Goal: Communication & Community: Answer question/provide support

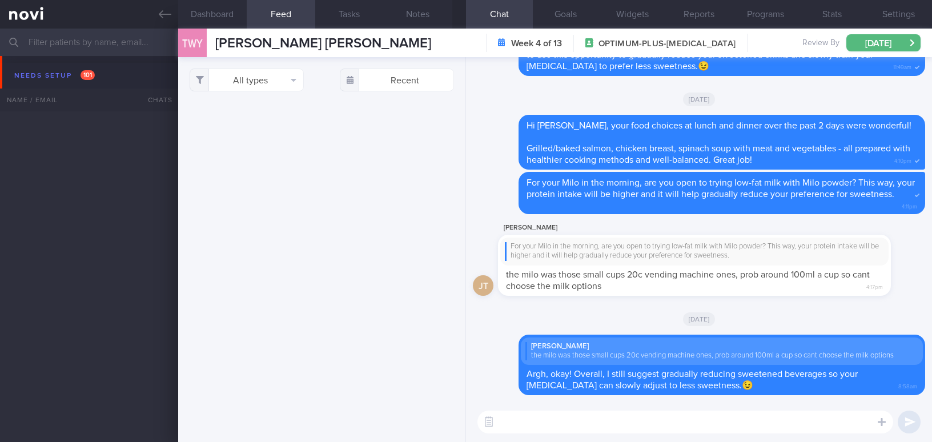
select select "9"
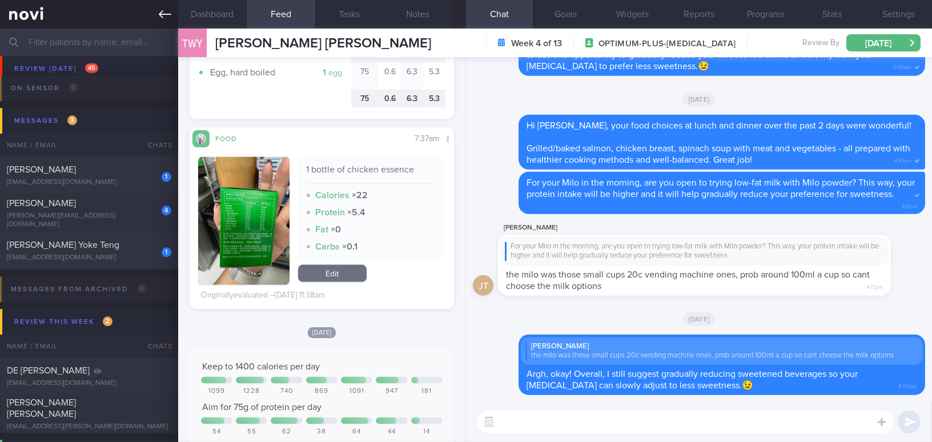
click at [157, 13] on link at bounding box center [89, 14] width 178 height 29
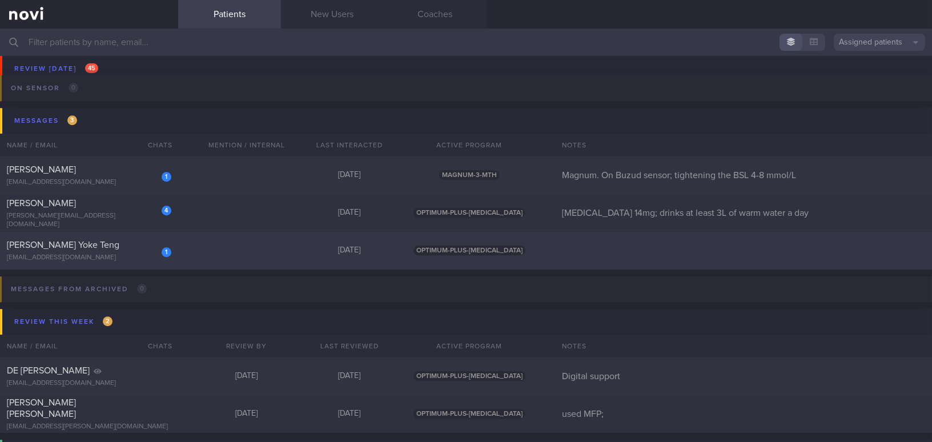
click at [142, 236] on div "1 [PERSON_NAME] Yoke Teng [EMAIL_ADDRESS][DOMAIN_NAME] [DATE] OPTIMUM-PLUS-[MED…" at bounding box center [466, 251] width 932 height 38
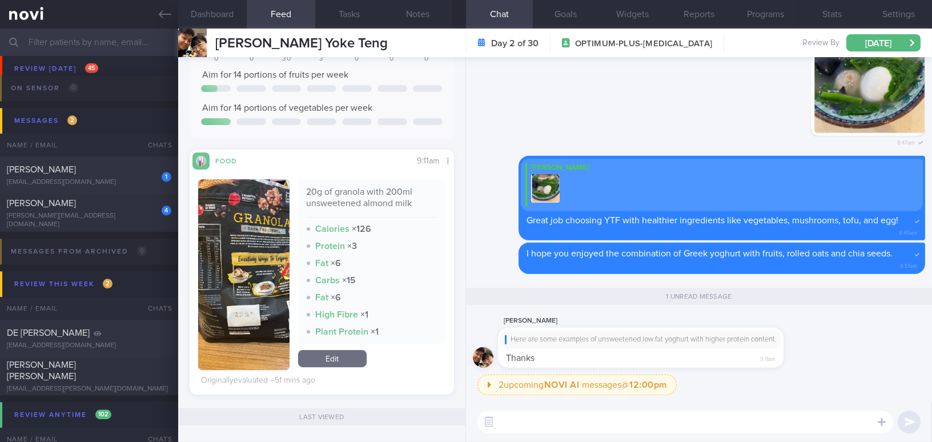
scroll to position [135, 247]
click at [209, 214] on img "button" at bounding box center [243, 274] width 91 height 191
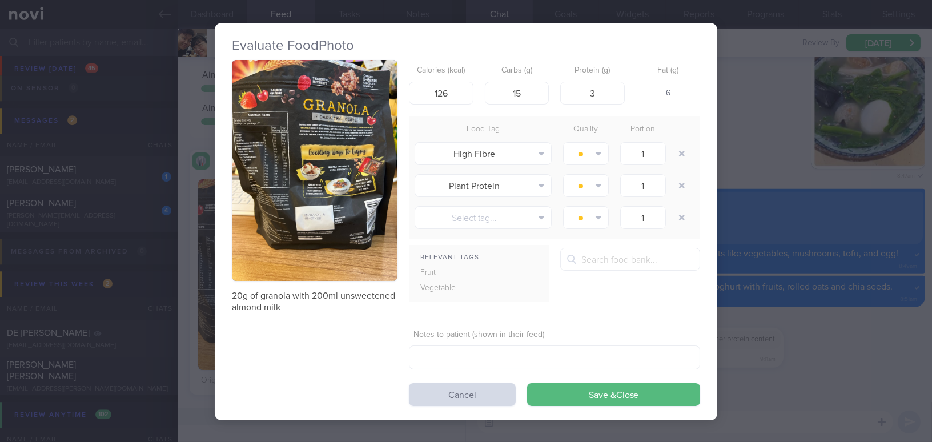
click at [287, 202] on button "button" at bounding box center [315, 170] width 166 height 221
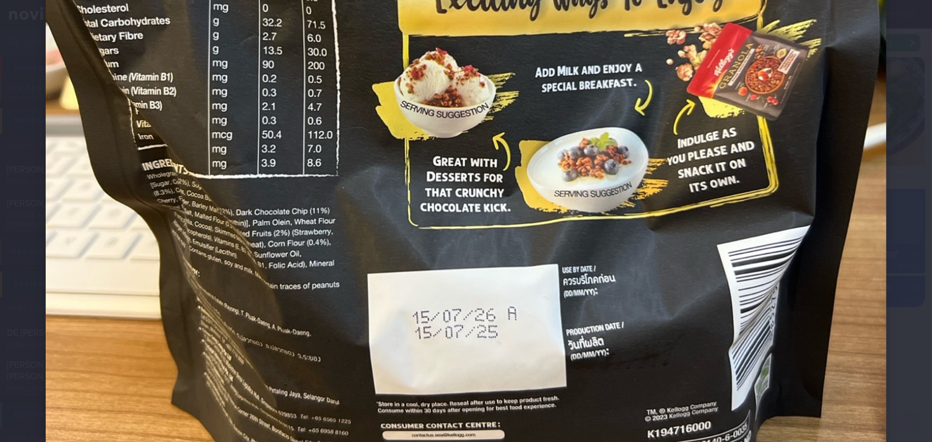
scroll to position [519, 0]
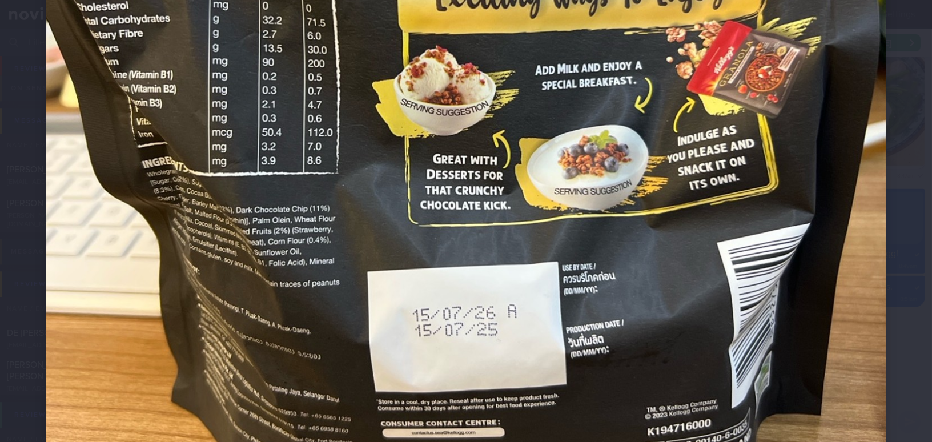
click at [532, 243] on img at bounding box center [466, 87] width 840 height 1121
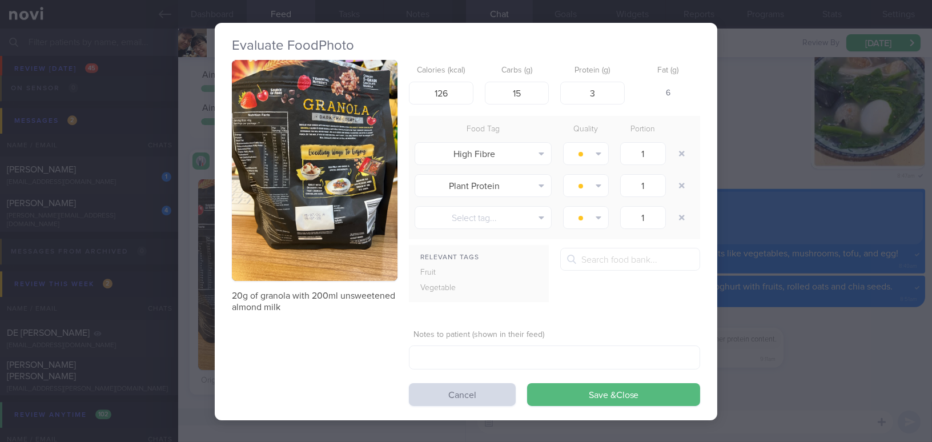
click at [855, 349] on div "Evaluate Food Photo 20g of granola with 200ml unsweetened almond milk Calories …" at bounding box center [466, 221] width 932 height 442
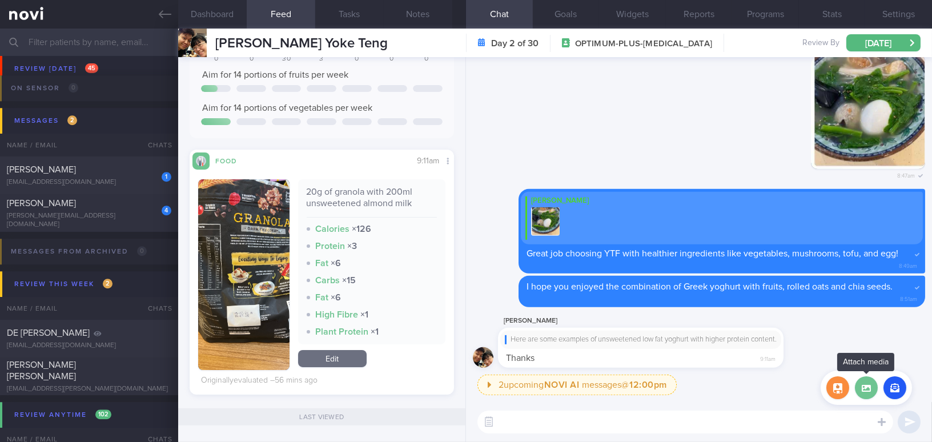
click at [870, 389] on label at bounding box center [866, 387] width 23 height 23
click at [0, 0] on input "file" at bounding box center [0, 0] width 0 height 0
click at [830, 391] on button "button" at bounding box center [837, 387] width 23 height 23
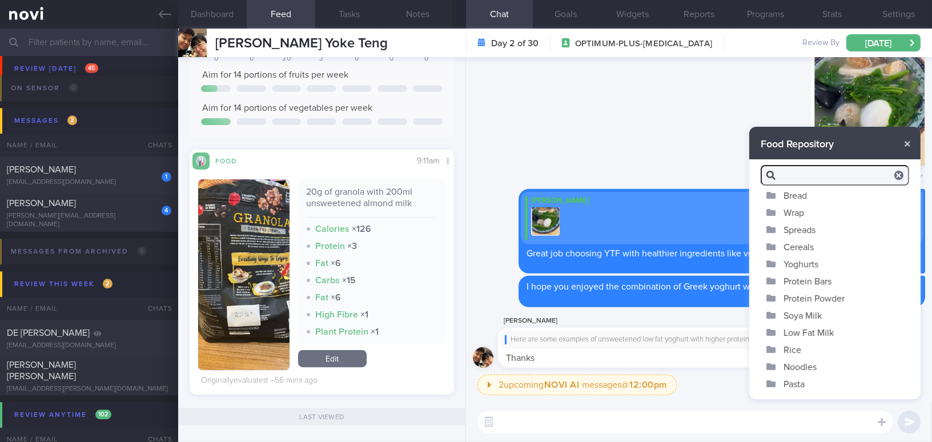
click at [800, 311] on button "Soya Milk" at bounding box center [834, 315] width 171 height 17
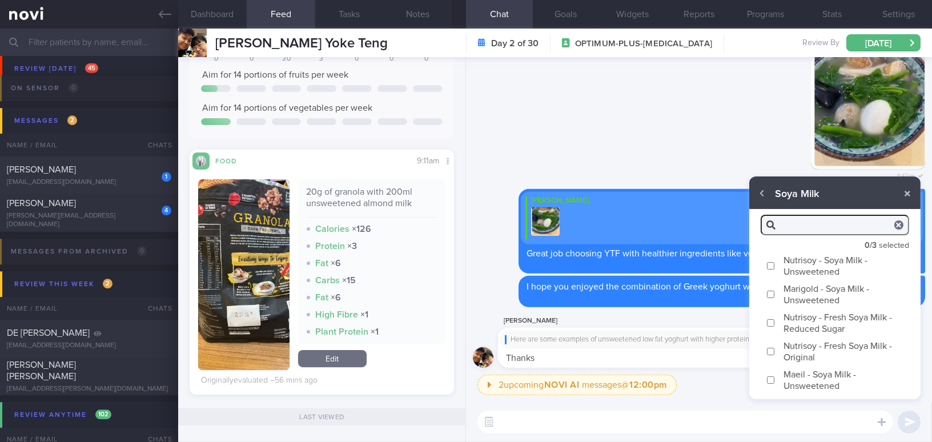
click at [775, 264] on label "Nutrisoy - Soya Milk - Unsweetened" at bounding box center [834, 265] width 171 height 29
click at [775, 264] on input "Nutrisoy - Soya Milk - Unsweetened" at bounding box center [770, 265] width 9 height 7
checkbox input "true"
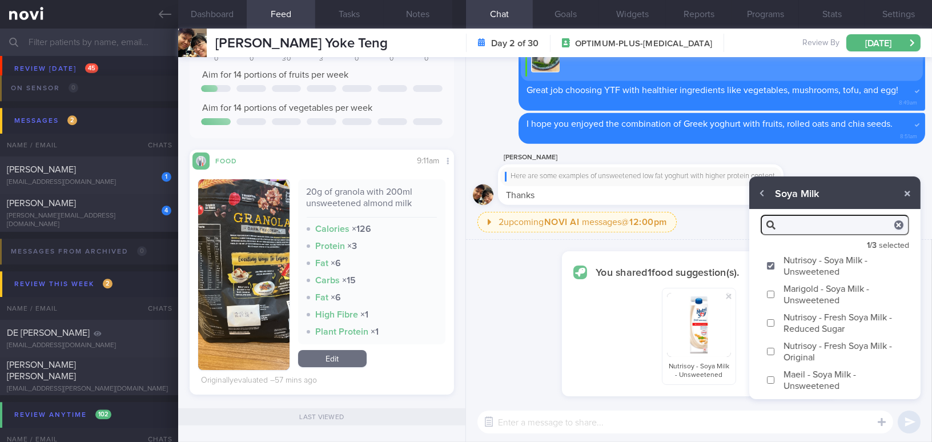
click at [772, 320] on input "Nutrisoy - Fresh Soya Milk - Reduced Sugar" at bounding box center [770, 322] width 9 height 7
checkbox input "true"
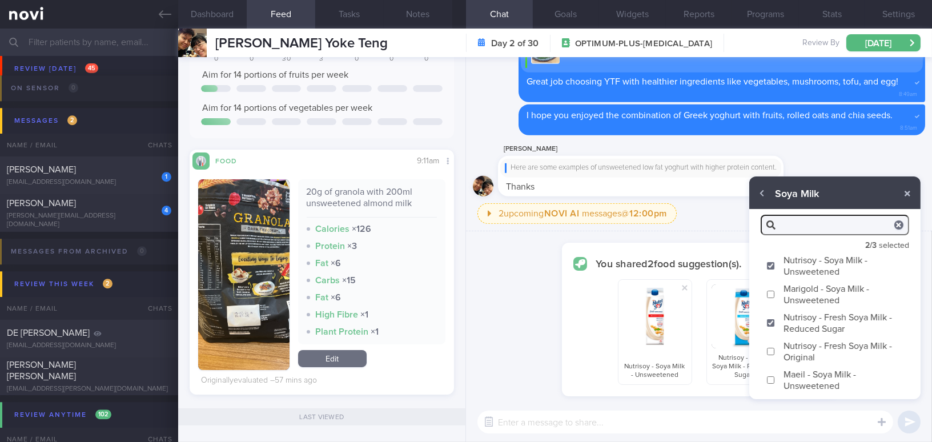
click at [772, 379] on input "Maeil - Soya Milk - Unsweetened" at bounding box center [770, 379] width 9 height 7
checkbox input "true"
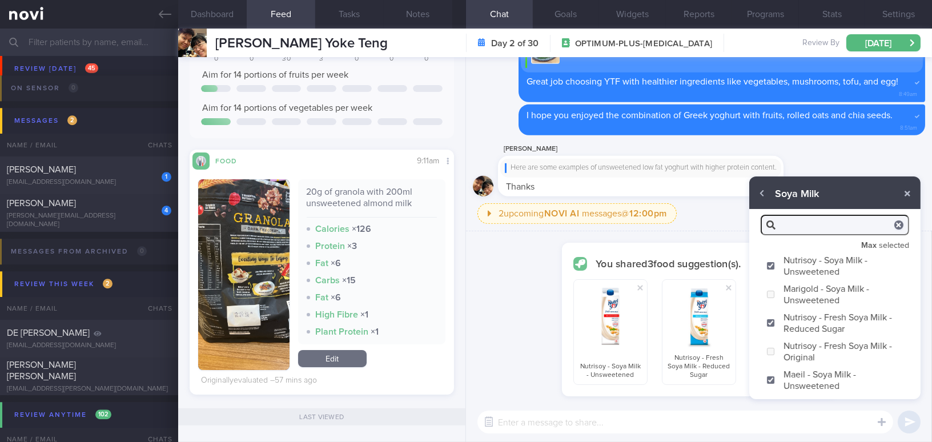
click at [775, 323] on label "Nutrisoy - Fresh Soya Milk - Reduced Sugar" at bounding box center [834, 322] width 171 height 29
click at [775, 323] on input "Nutrisoy - Fresh Soya Milk - Reduced Sugar" at bounding box center [770, 322] width 9 height 7
checkbox input "false"
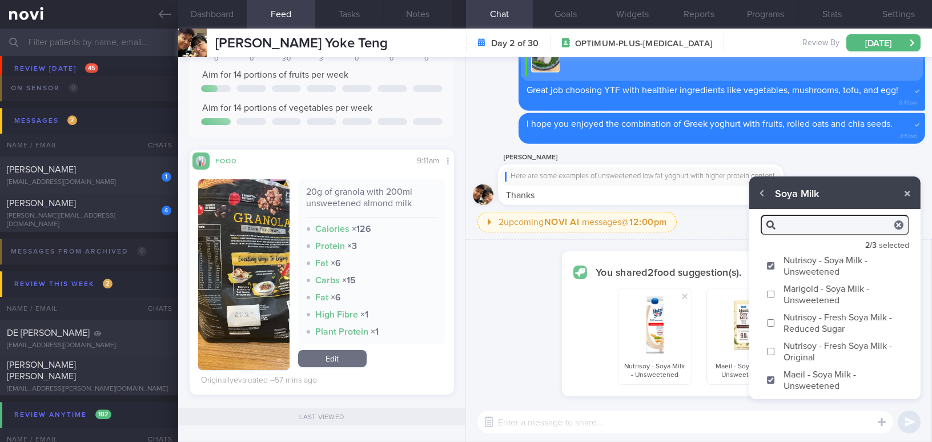
click at [773, 295] on input "Marigold - Soya Milk - Unsweetened" at bounding box center [770, 294] width 9 height 7
checkbox input "true"
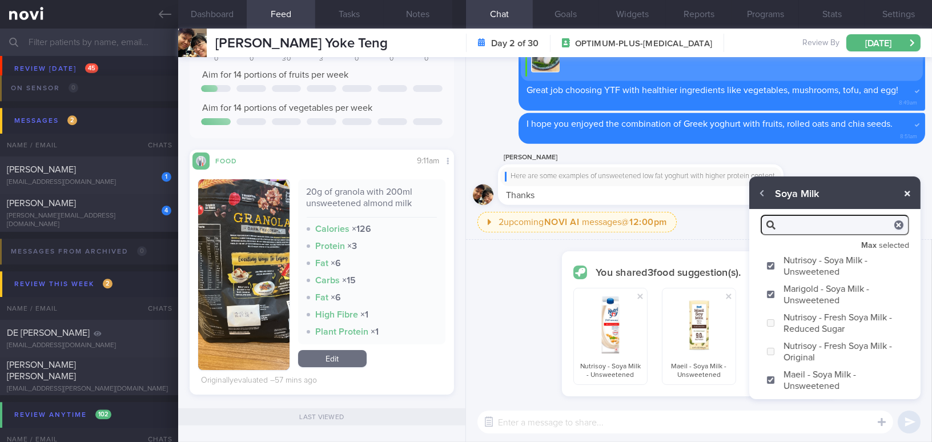
click at [914, 191] on button "button" at bounding box center [907, 193] width 21 height 21
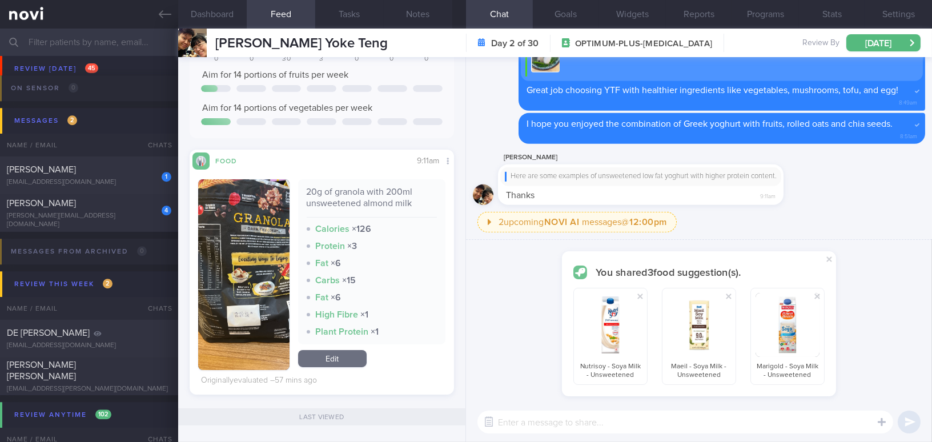
click at [745, 411] on textarea at bounding box center [685, 422] width 416 height 23
click at [831, 258] on span at bounding box center [829, 259] width 14 height 14
checkbox input "false"
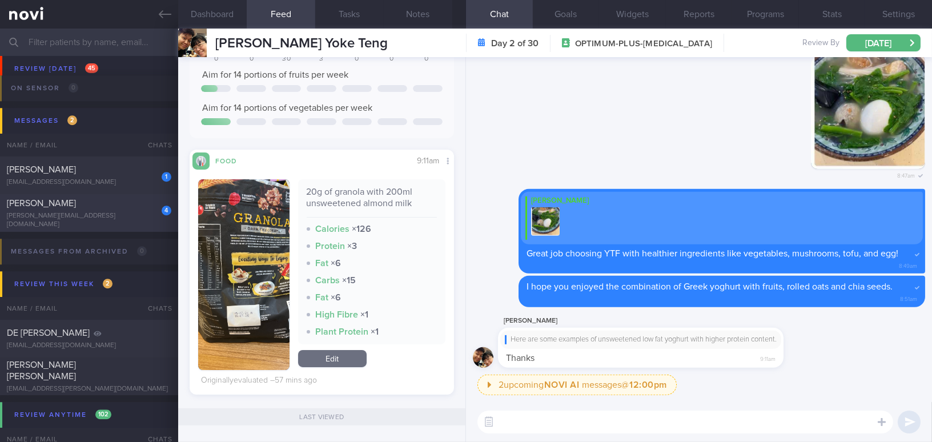
click at [41, 208] on span "[PERSON_NAME]" at bounding box center [41, 203] width 69 height 9
type input "[MEDICAL_DATA] 14mg; drinks at least 3L of warm water a day"
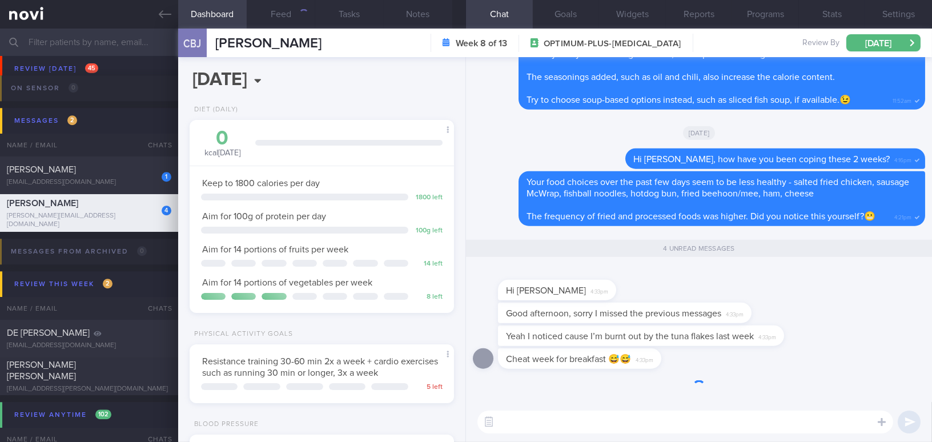
scroll to position [134, 236]
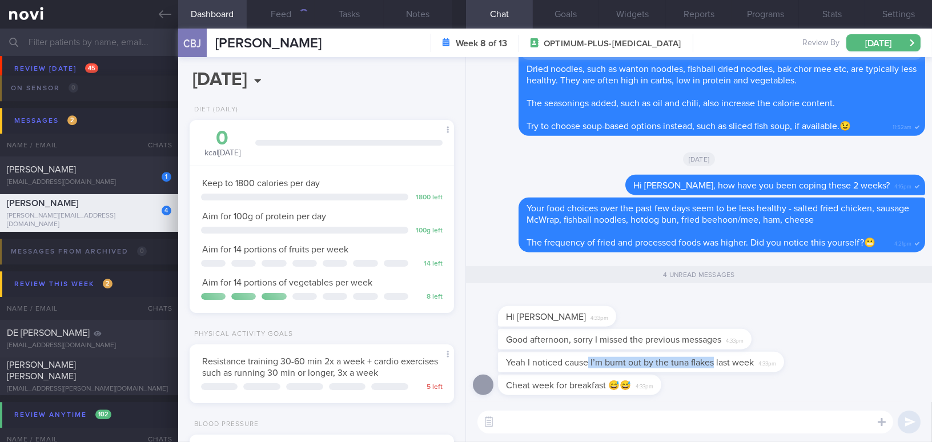
drag, startPoint x: 589, startPoint y: 361, endPoint x: 714, endPoint y: 365, distance: 124.5
click at [714, 365] on span "Yeah I noticed cause I’m burnt out by the tuna flakes last week" at bounding box center [630, 362] width 248 height 9
copy span "I’m burnt out by the tuna flakes"
click at [764, 385] on div "Cheat week for breakfast 😅😅 4:33pm" at bounding box center [699, 388] width 452 height 27
click at [287, 17] on button "Feed 48" at bounding box center [281, 14] width 69 height 29
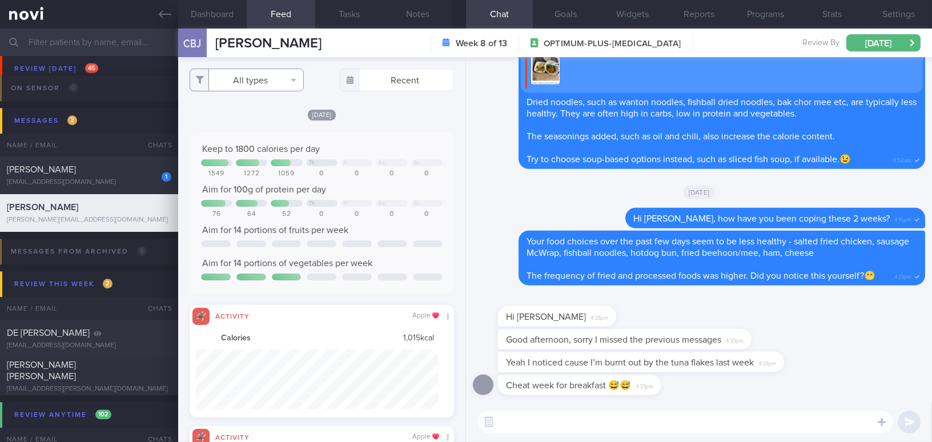
click at [231, 75] on button "All types" at bounding box center [247, 80] width 114 height 23
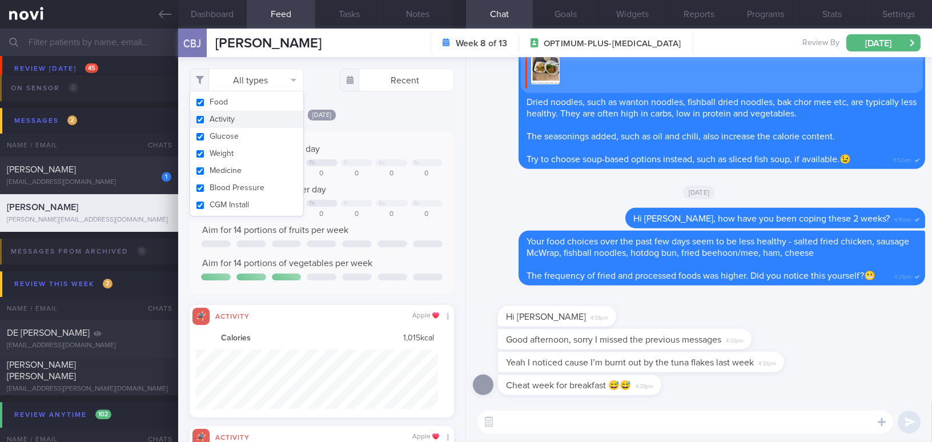
click at [196, 118] on button "Activity" at bounding box center [246, 119] width 113 height 17
checkbox input "false"
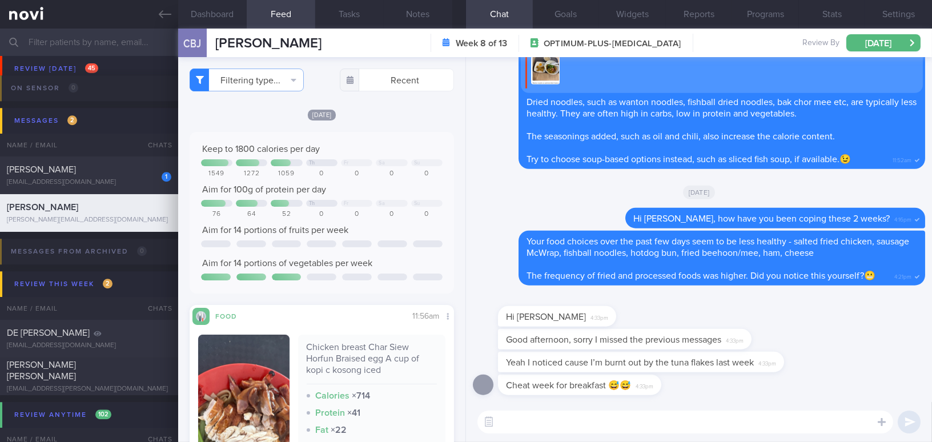
click at [389, 136] on div "Keep to 1800 calories per day Th Fr Sa Su 1549 1272 1059 0 0 0 0 Aim for 100g o…" at bounding box center [322, 213] width 264 height 162
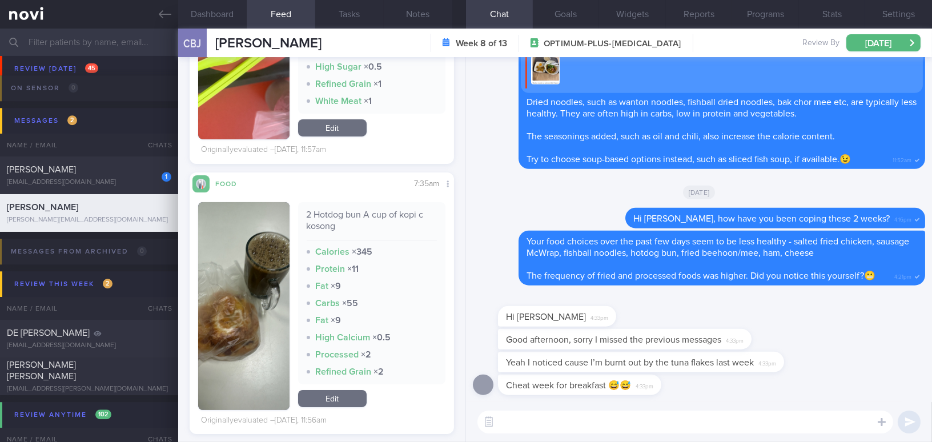
scroll to position [467, 0]
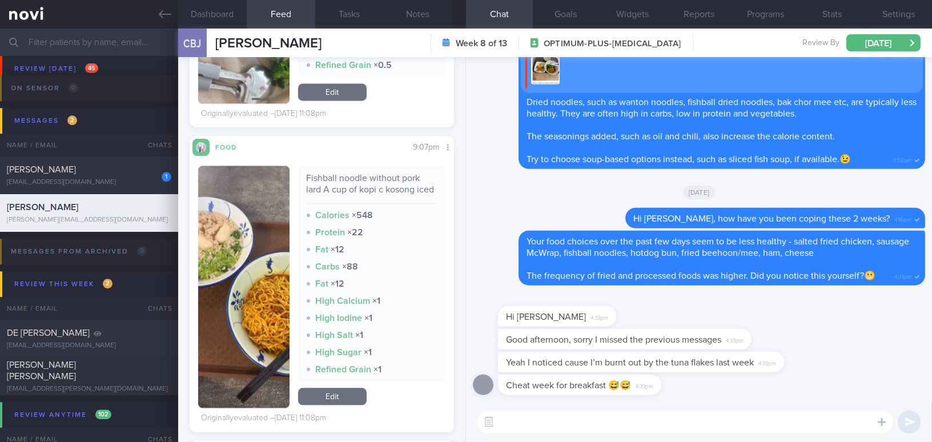
click at [594, 420] on textarea at bounding box center [685, 422] width 416 height 23
click at [657, 425] on textarea "Hi Boon Jie, I understand!" at bounding box center [685, 422] width 416 height 23
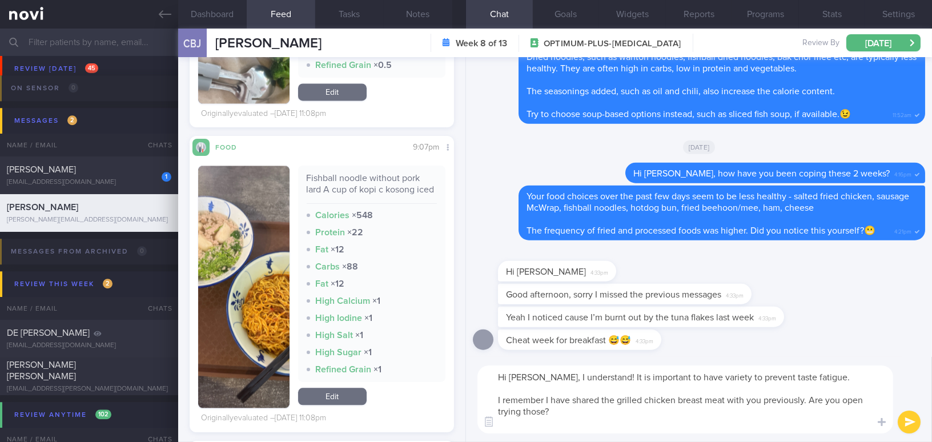
scroll to position [0, 0]
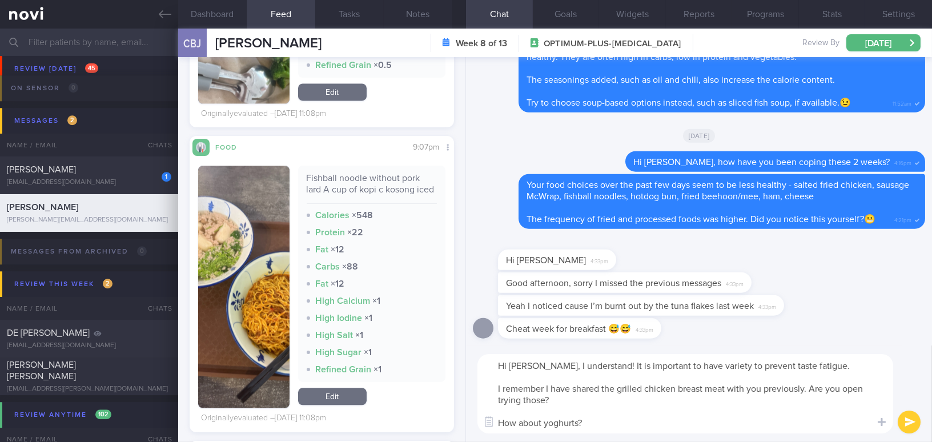
drag, startPoint x: 601, startPoint y: 365, endPoint x: 659, endPoint y: 440, distance: 95.2
click at [659, 440] on div "Hi Boon Jie, I understand! It is important to have variety to prevent taste fat…" at bounding box center [699, 393] width 466 height 96
click at [603, 376] on textarea "Hi Boon Jie, I understand! It is important to have variety to prevent taste fat…" at bounding box center [685, 393] width 416 height 79
click at [601, 365] on textarea "Hi Boon Jie, I understand! It is important to have variety to prevent taste fat…" at bounding box center [685, 393] width 416 height 79
drag, startPoint x: 603, startPoint y: 364, endPoint x: 659, endPoint y: 436, distance: 91.6
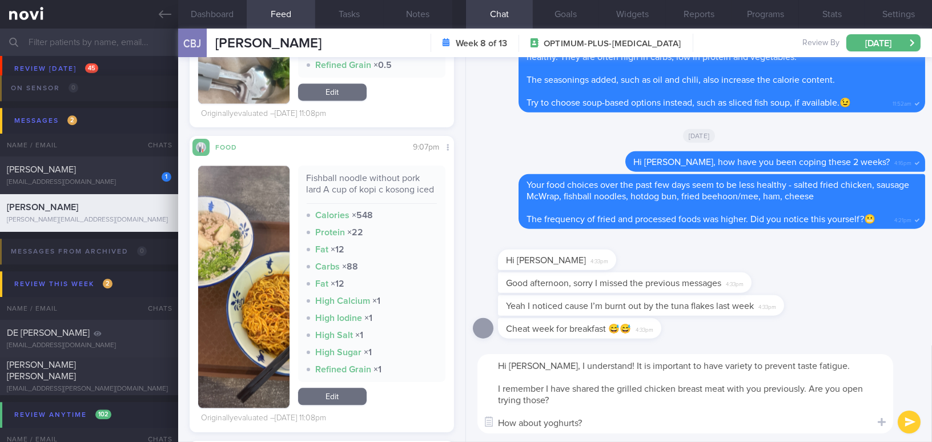
click at [659, 436] on div "Hi Boon Jie, I understand! It is important to have variety to prevent taste fat…" at bounding box center [699, 393] width 466 height 96
paste textarea "’s important to have variety to prevent taste fatigue. I recall sharing grilled…"
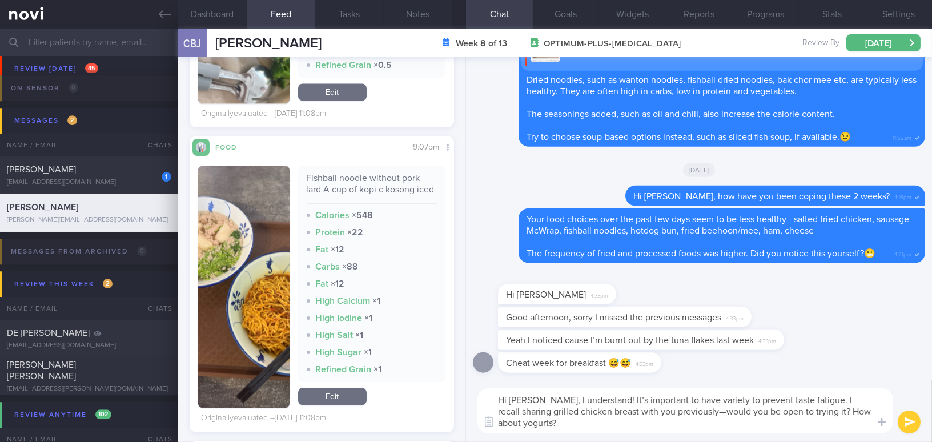
click at [615, 396] on textarea "Hi Boon Jie, I understand! It’s important to have variety to prevent taste fati…" at bounding box center [685, 410] width 416 height 45
click at [701, 412] on textarea "Hi Boon Jie, I understand! It is important to have variety to prevent taste fat…" at bounding box center [685, 410] width 416 height 45
click at [513, 425] on textarea "Hi Boon Jie, I understand! It is important to have variety to prevent taste fat…" at bounding box center [685, 410] width 416 height 45
click at [577, 428] on textarea "Hi Boon Jie, I understand! It is important to have variety to prevent taste fat…" at bounding box center [685, 410] width 416 height 45
type textarea "Hi Boon Jie, I understand! It is important to have variety to prevent taste fat…"
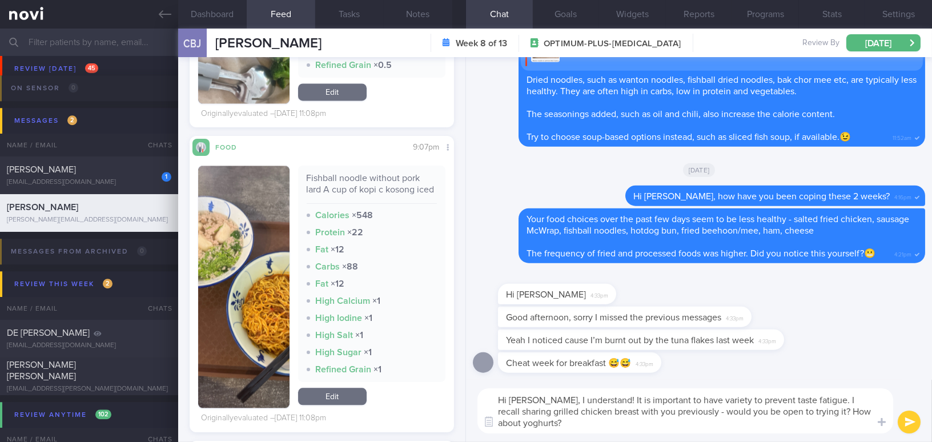
click at [914, 417] on button "submit" at bounding box center [909, 422] width 23 height 23
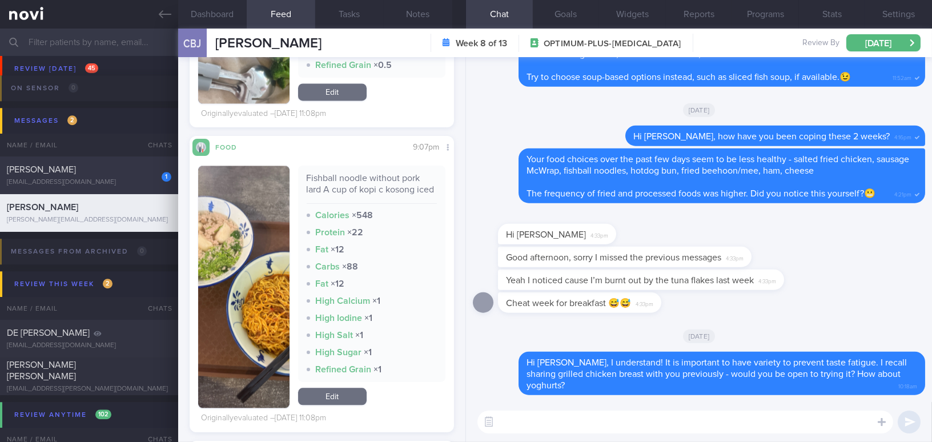
click at [128, 179] on div "[EMAIL_ADDRESS][DOMAIN_NAME]" at bounding box center [89, 182] width 164 height 9
type input "Magnum. On Buzud sensor; tightening the BSL 4-8 mmol/L"
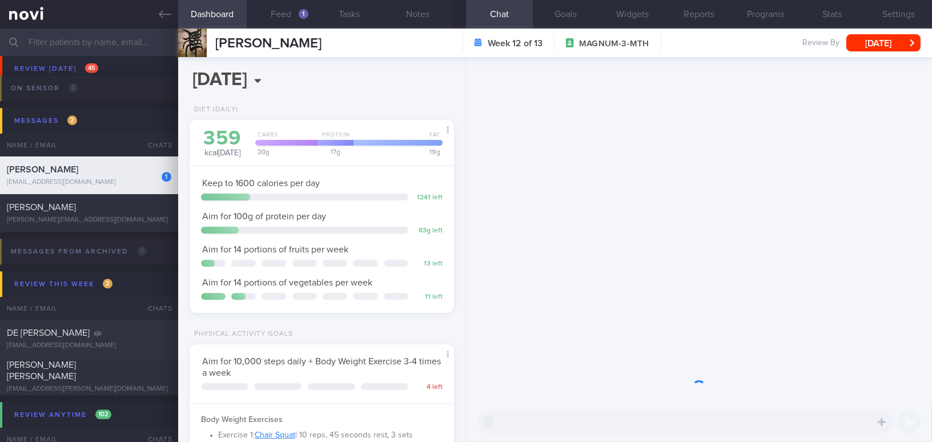
scroll to position [120, 240]
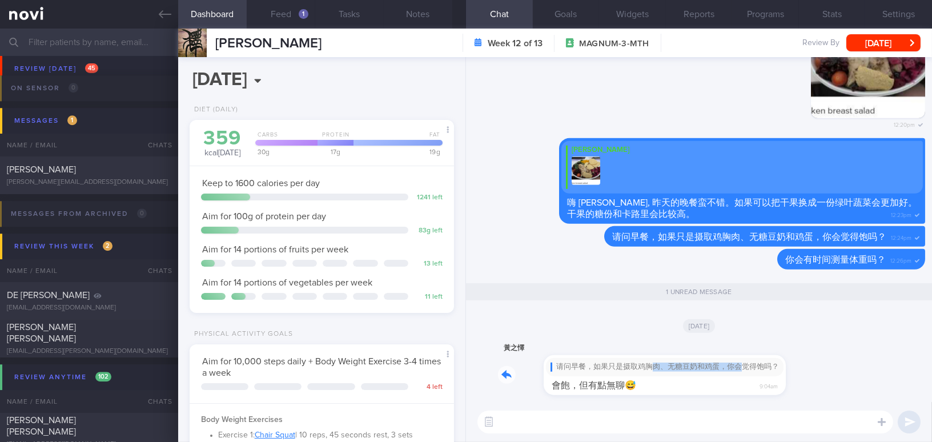
drag, startPoint x: 609, startPoint y: 356, endPoint x: 699, endPoint y: 359, distance: 90.3
click at [699, 359] on div "黃之懌 请问早餐，如果只是摄取鸡胸肉、无糖豆奶和鸡蛋，你会觉得饱吗？ 會飽，但有點無聊😅 9:04am" at bounding box center [636, 368] width 276 height 54
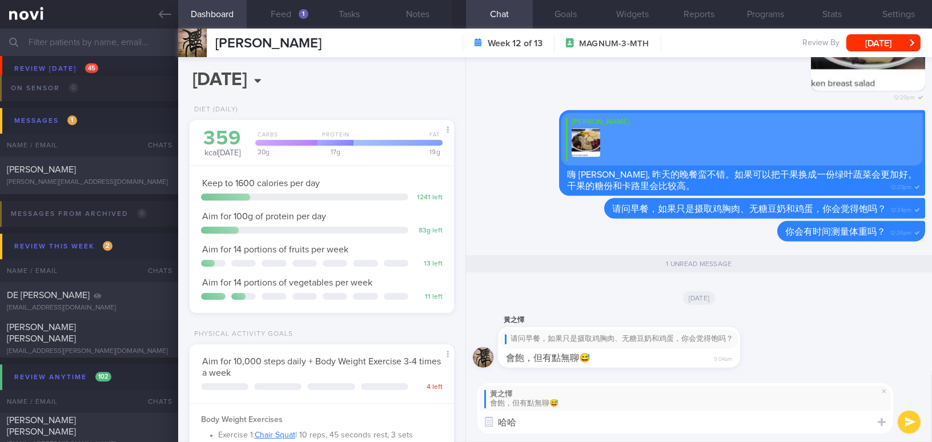
drag, startPoint x: 538, startPoint y: 426, endPoint x: 442, endPoint y: 426, distance: 96.5
click at [442, 426] on div "Dashboard Feed 1 Tasks Notes Chat 1 Goals Widgets Reports Programs Stats Settin…" at bounding box center [555, 235] width 754 height 413
paste textarea "酸奶"
click at [533, 421] on textarea "😬 好的！那么酸奶呢？" at bounding box center [685, 422] width 416 height 23
click at [699, 426] on textarea "😬 好的 谢谢你让我知道！那么酸奶呢？" at bounding box center [685, 422] width 416 height 23
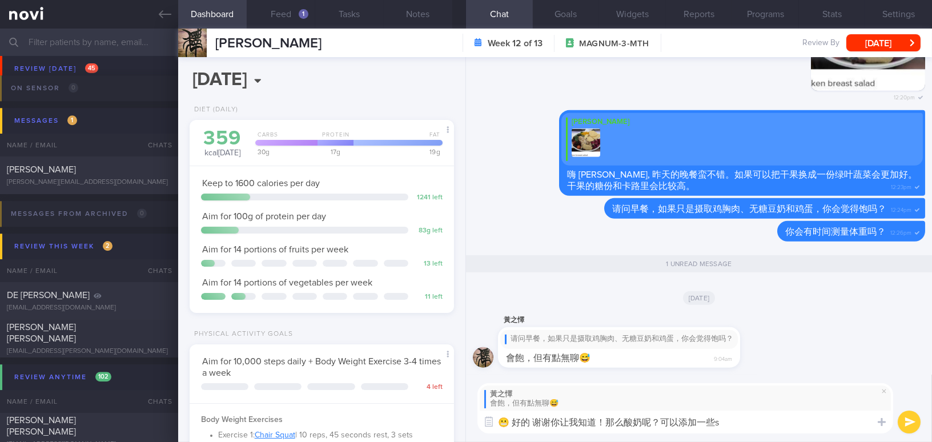
type textarea "😬 好的 谢谢你让我知道！那么酸奶呢？可以添加一些sh"
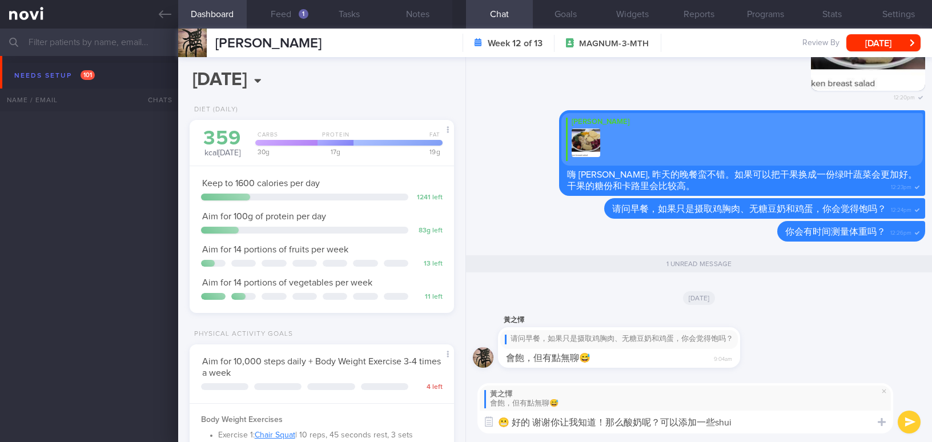
select select "9"
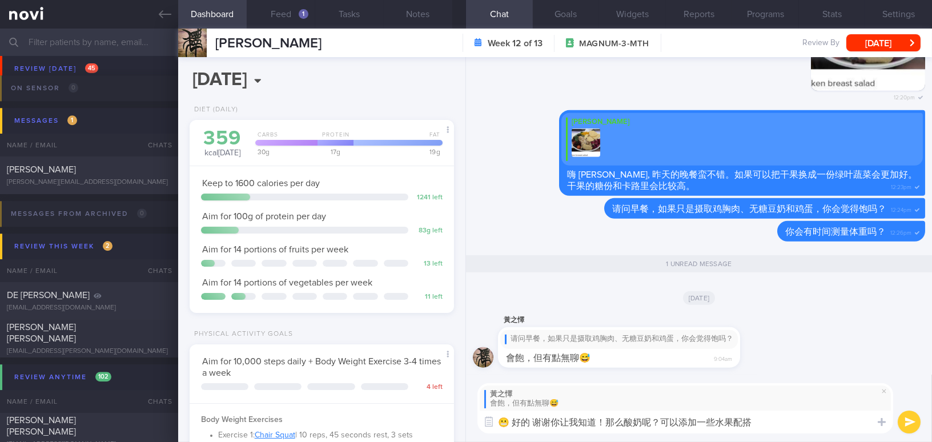
type textarea "😬 好的 谢谢你让我知道！那么酸奶呢？可以添加一些水果配搭。"
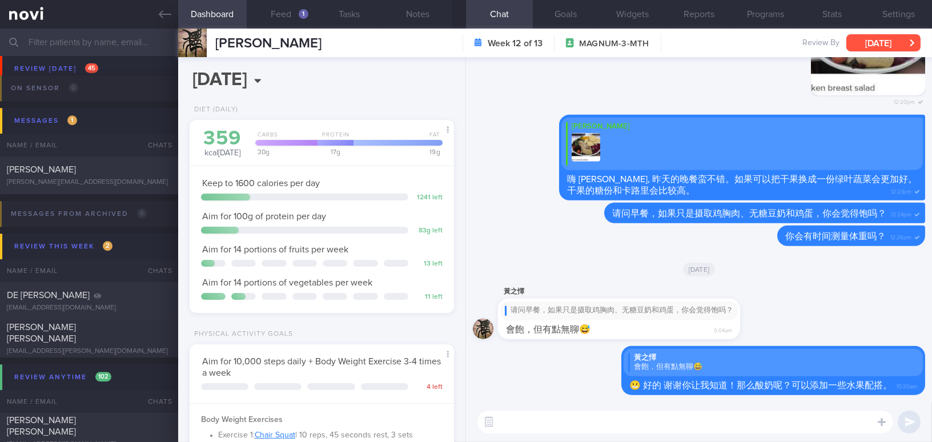
click at [866, 40] on button "[DATE]" at bounding box center [883, 42] width 74 height 17
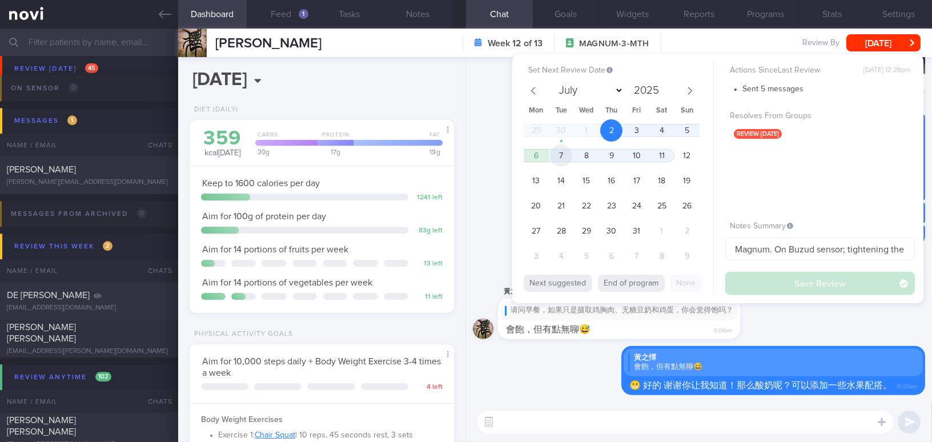
click at [561, 156] on span "7" at bounding box center [561, 155] width 22 height 22
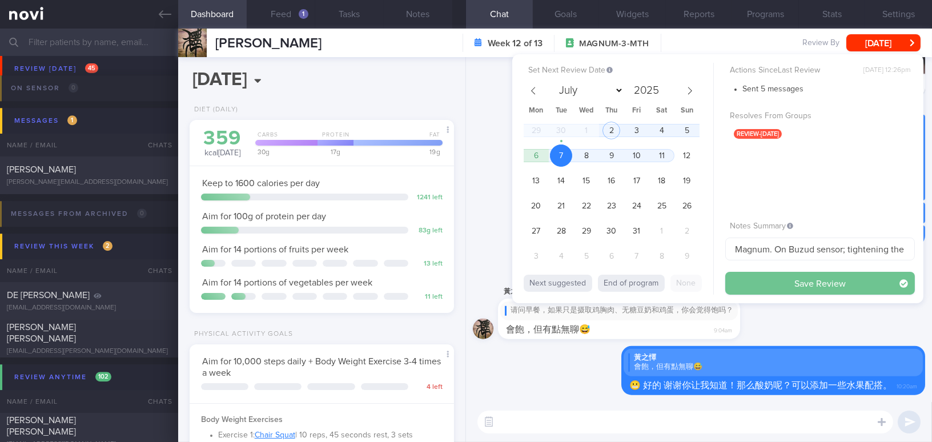
click at [763, 288] on button "Save Review" at bounding box center [820, 283] width 190 height 23
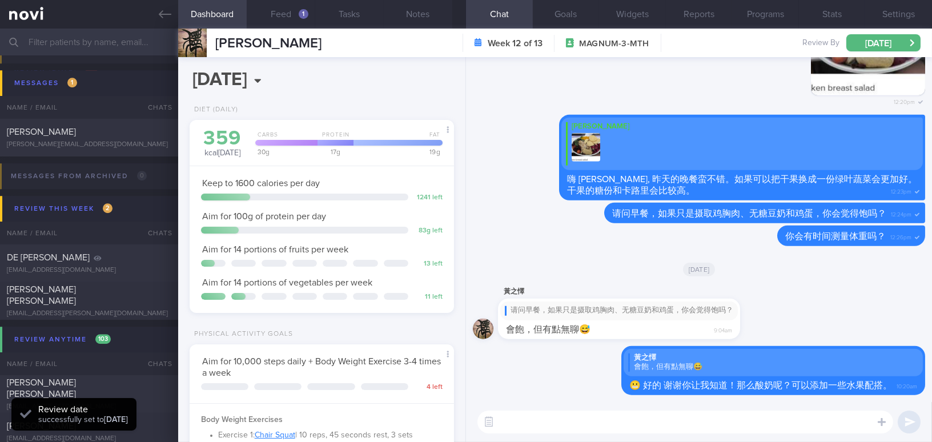
scroll to position [120, 240]
click at [287, 21] on button "Feed 1" at bounding box center [281, 14] width 69 height 29
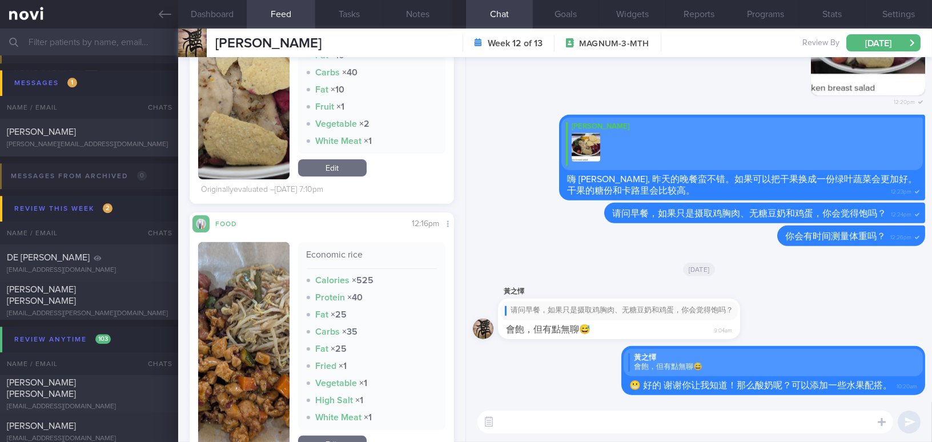
scroll to position [934, 0]
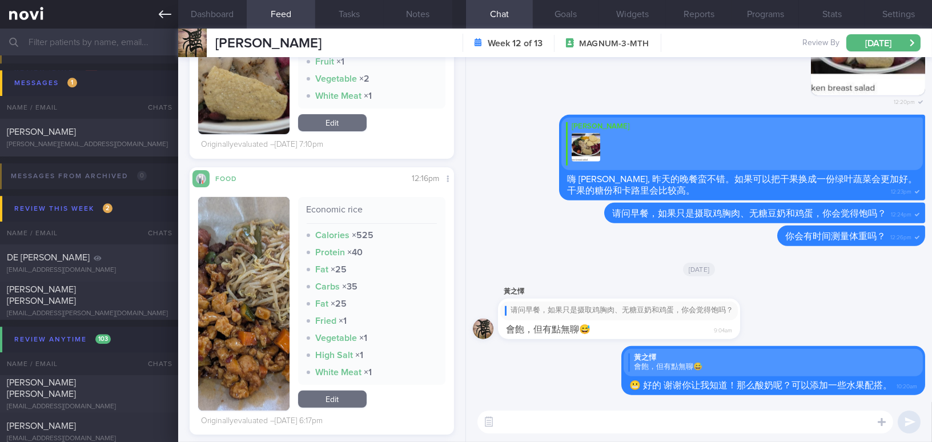
click at [166, 13] on icon at bounding box center [165, 14] width 13 height 13
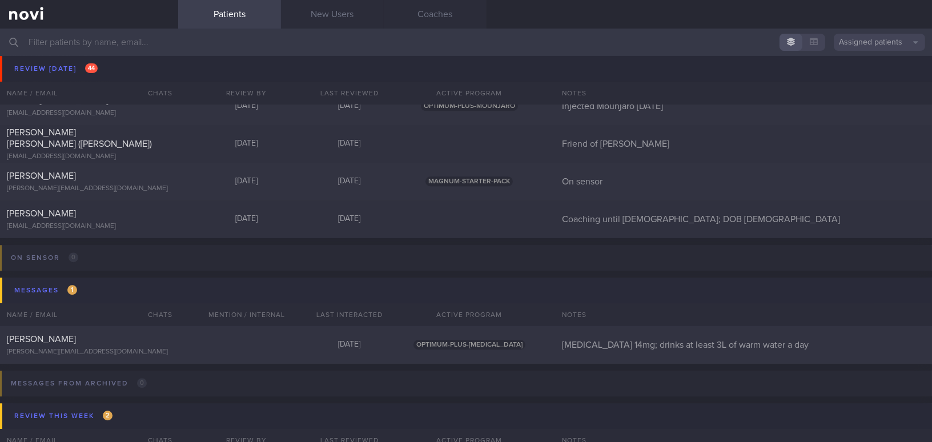
scroll to position [5341, 0]
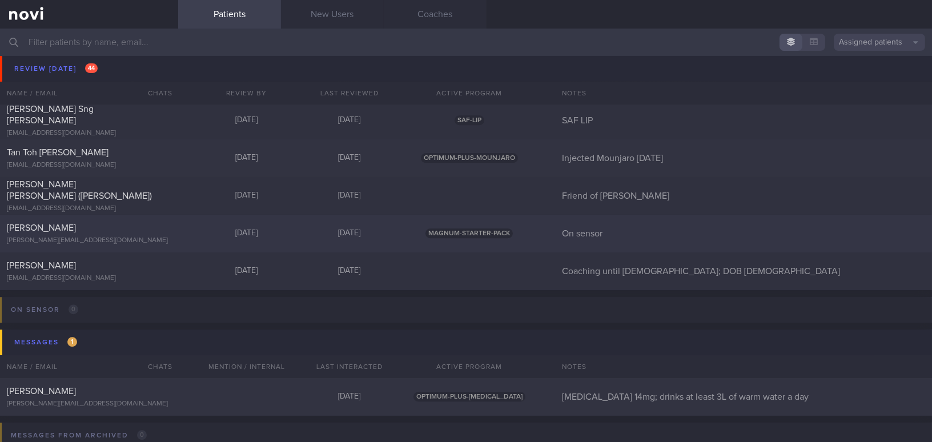
click at [59, 232] on div "[PERSON_NAME]" at bounding box center [88, 227] width 162 height 11
select select "9"
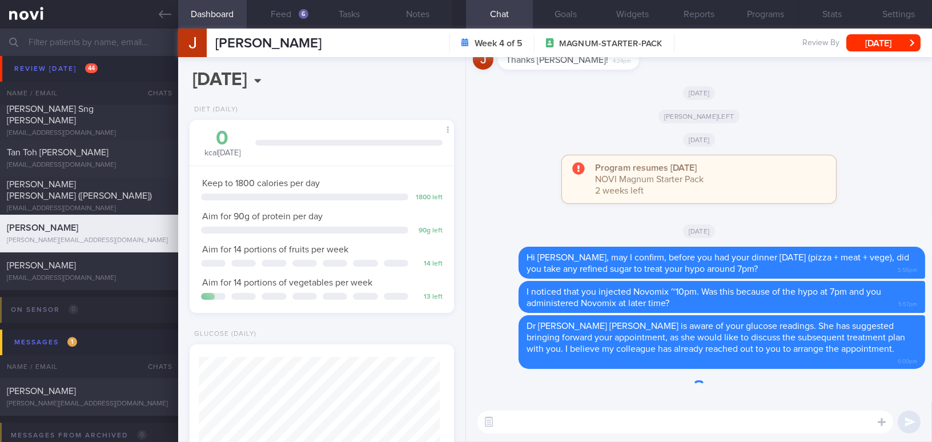
scroll to position [120, 240]
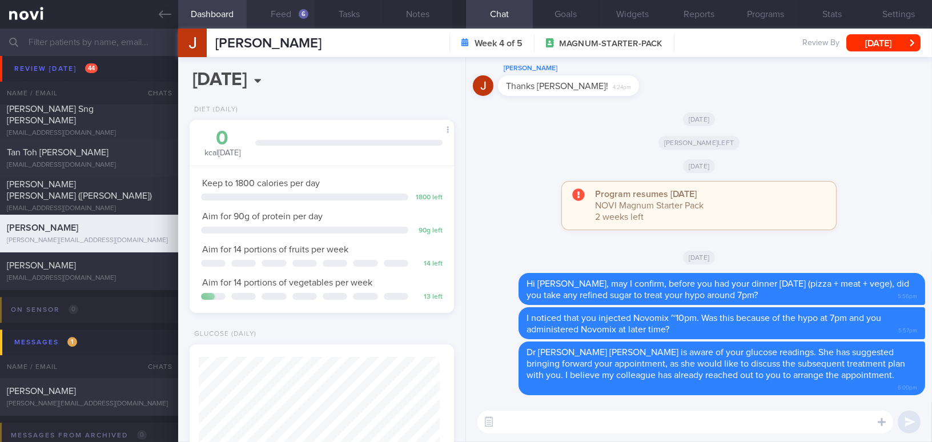
click at [285, 14] on button "Feed 6" at bounding box center [281, 14] width 69 height 29
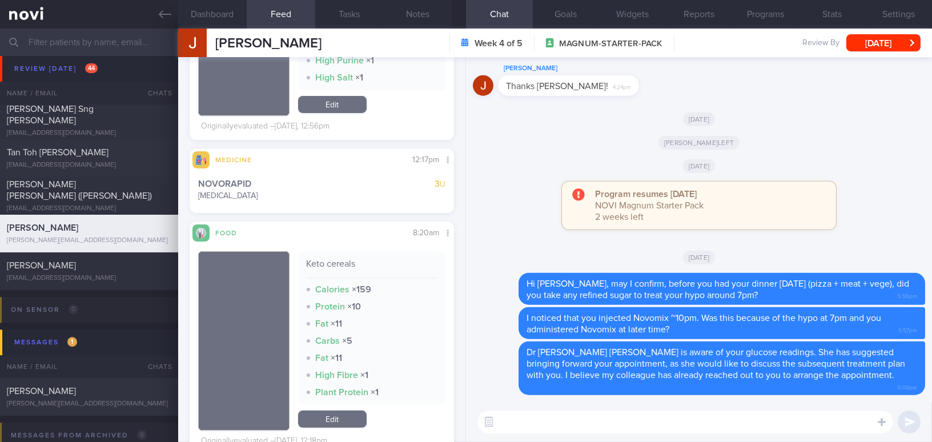
scroll to position [726, 0]
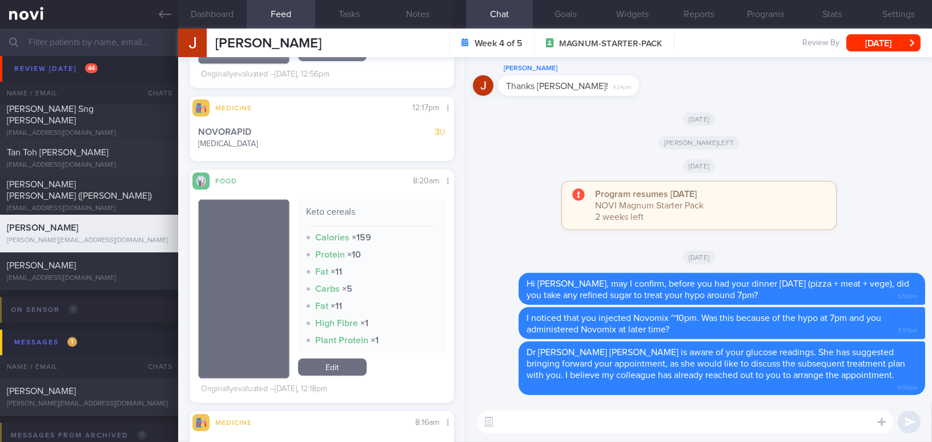
click at [596, 429] on textarea at bounding box center [685, 422] width 416 height 23
type textarea "Good morning Jake,"
drag, startPoint x: 562, startPoint y: 430, endPoint x: 432, endPoint y: 443, distance: 130.8
click at [432, 441] on html "You are offline! Some functionality will be unavailable Patients New Users Coac…" at bounding box center [466, 221] width 932 height 442
click at [866, 388] on label at bounding box center [866, 387] width 23 height 23
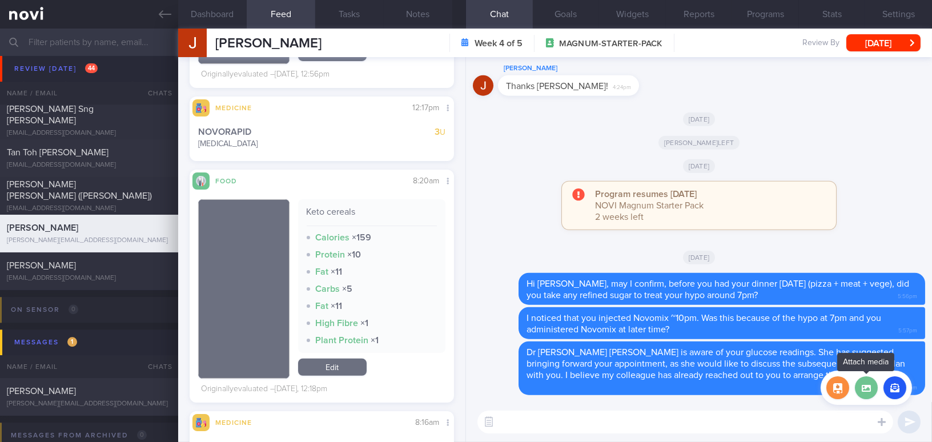
click at [0, 0] on input "file" at bounding box center [0, 0] width 0 height 0
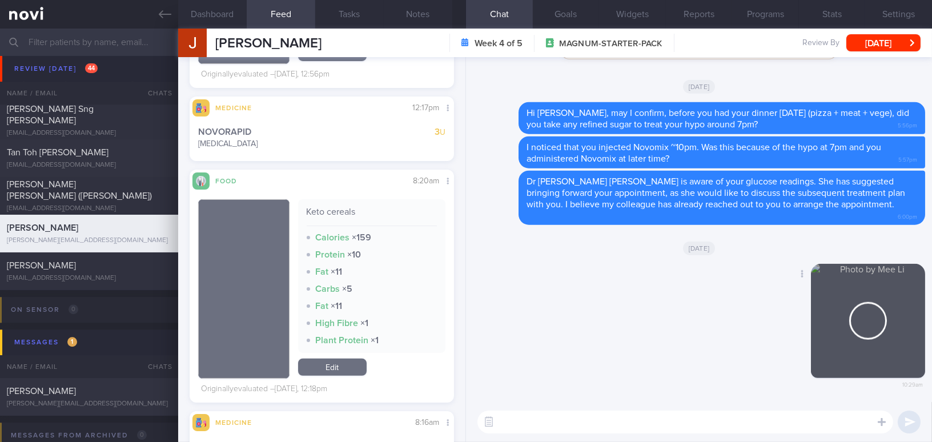
click at [823, 311] on div "10:29am" at bounding box center [868, 330] width 114 height 132
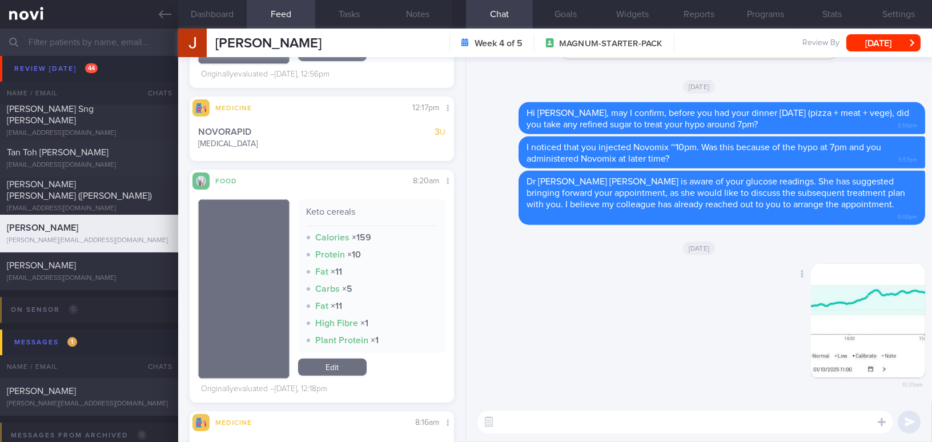
click at [827, 324] on button "button" at bounding box center [868, 321] width 114 height 114
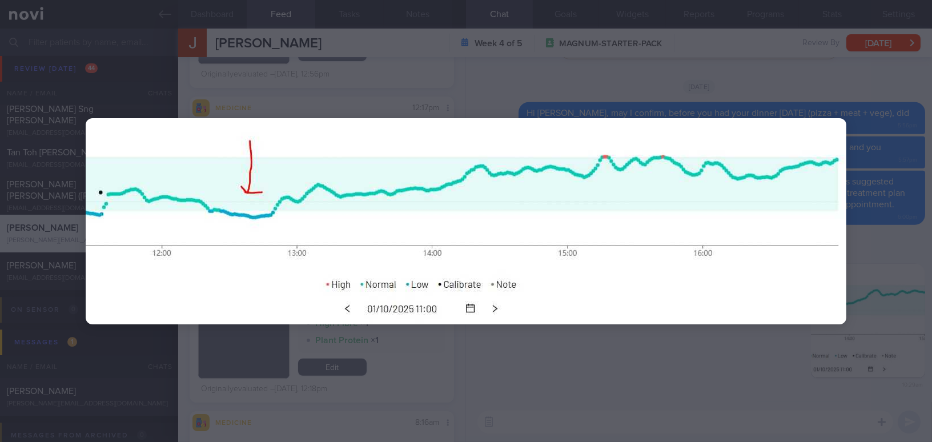
click at [674, 380] on div at bounding box center [466, 221] width 852 height 442
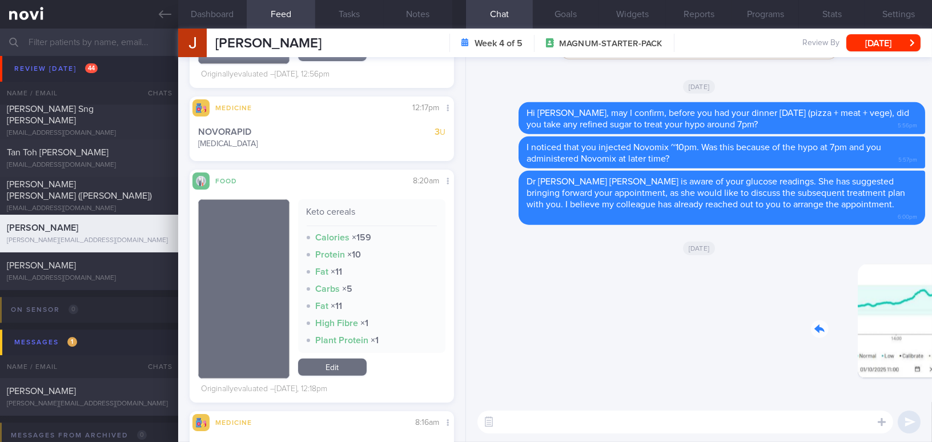
drag, startPoint x: 827, startPoint y: 331, endPoint x: 924, endPoint y: 343, distance: 97.3
click at [924, 343] on div "Delete 10:29am Today Delete Dr Sue Anne is aware of your glucose readings. She …" at bounding box center [699, 229] width 466 height 345
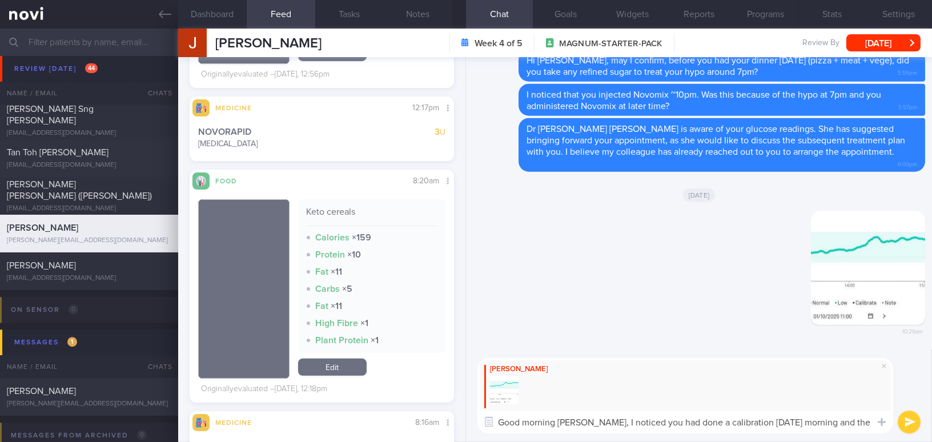
scroll to position [0, 0]
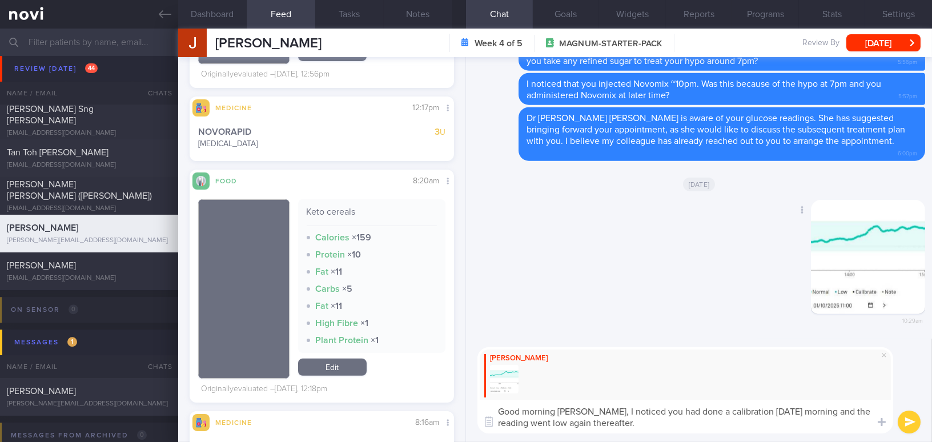
click at [812, 291] on button "button" at bounding box center [868, 257] width 114 height 114
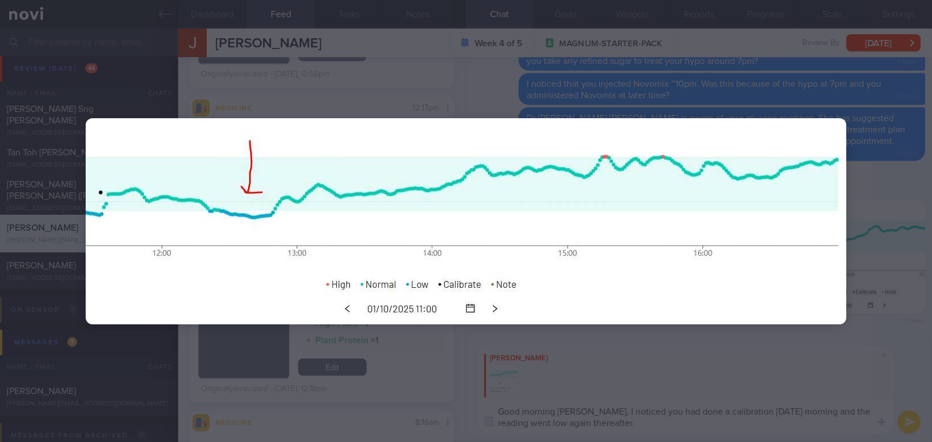
click at [653, 379] on div at bounding box center [466, 221] width 852 height 442
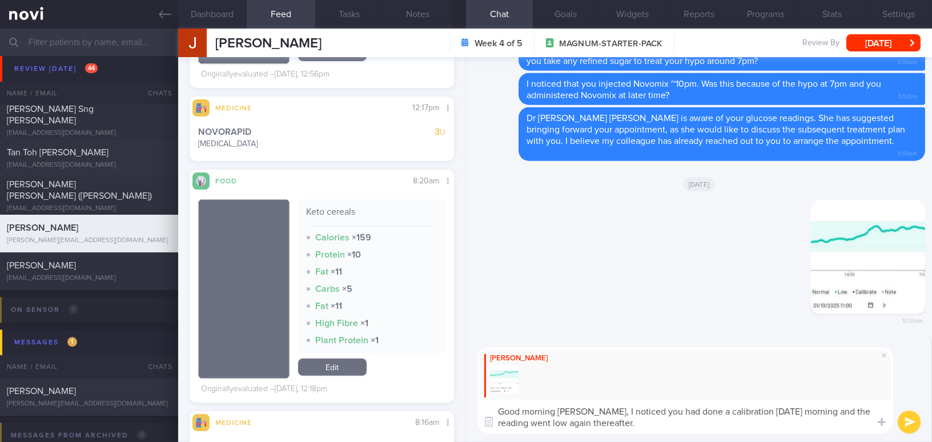
click at [638, 425] on textarea "Good morning Jake, I noticed you had done a calibration yesterday morning and t…" at bounding box center [685, 417] width 416 height 34
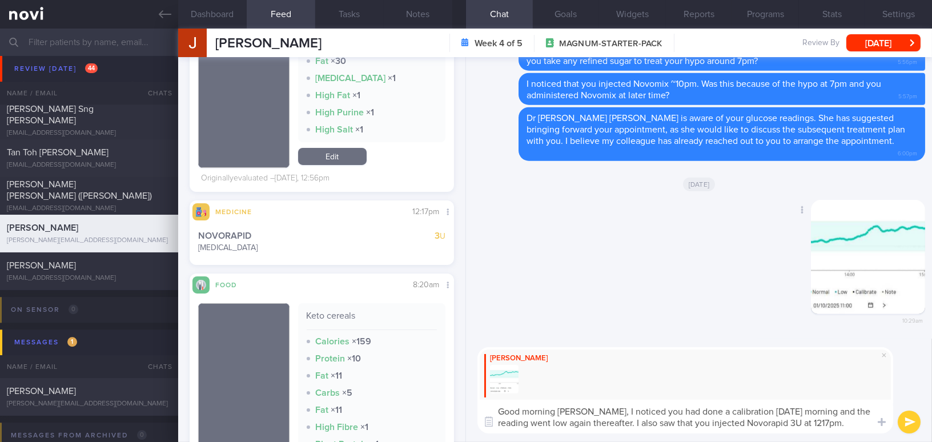
click at [851, 281] on button "button" at bounding box center [868, 257] width 114 height 114
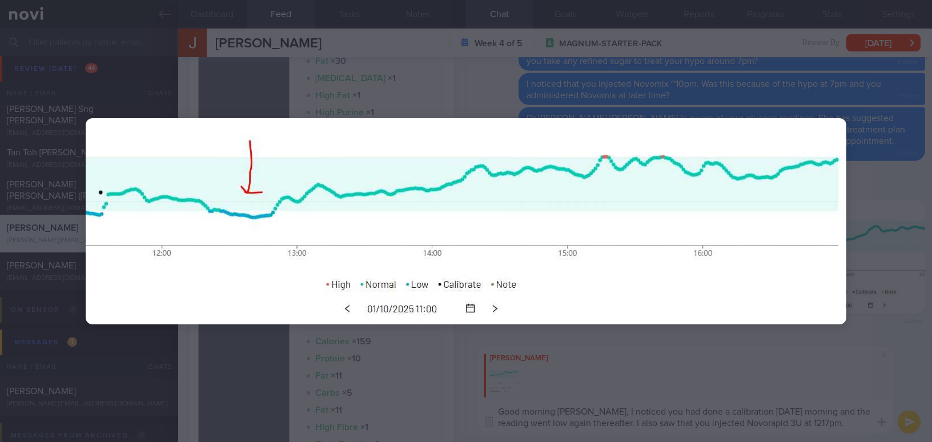
click at [708, 357] on div at bounding box center [466, 221] width 852 height 442
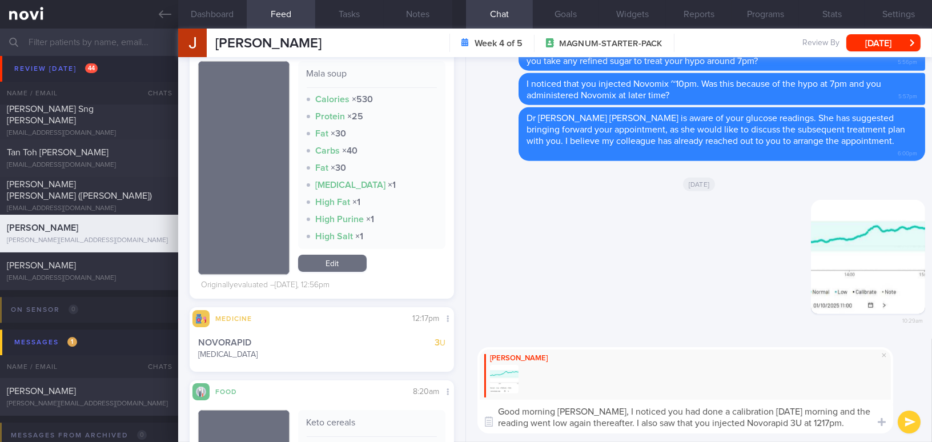
scroll to position [570, 0]
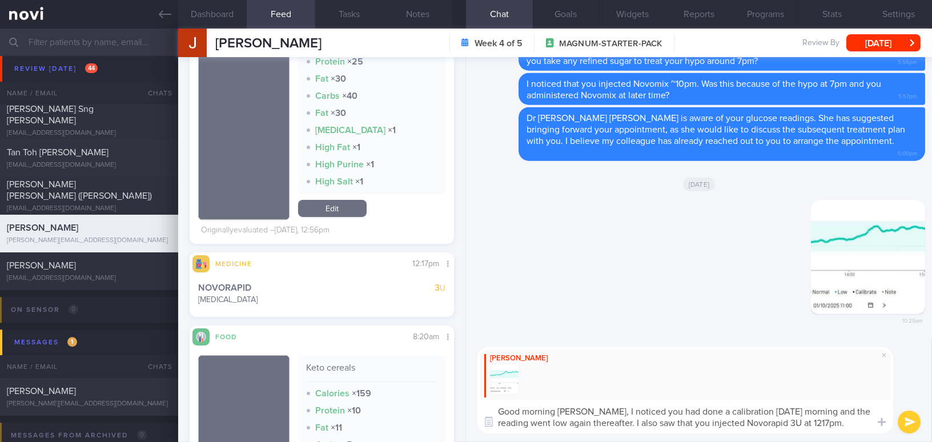
click at [830, 428] on textarea "Good morning Jake, I noticed you had done a calibration yesterday morning and t…" at bounding box center [685, 417] width 416 height 34
click at [848, 295] on button "button" at bounding box center [868, 257] width 114 height 114
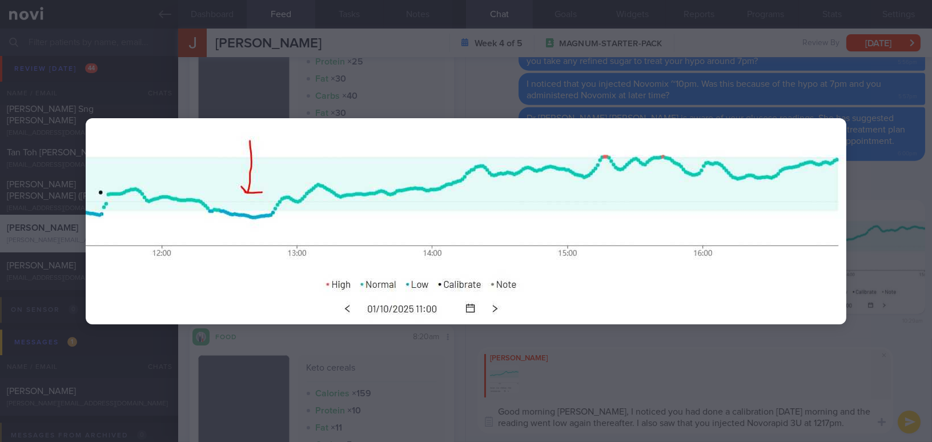
click at [807, 365] on div at bounding box center [466, 221] width 852 height 442
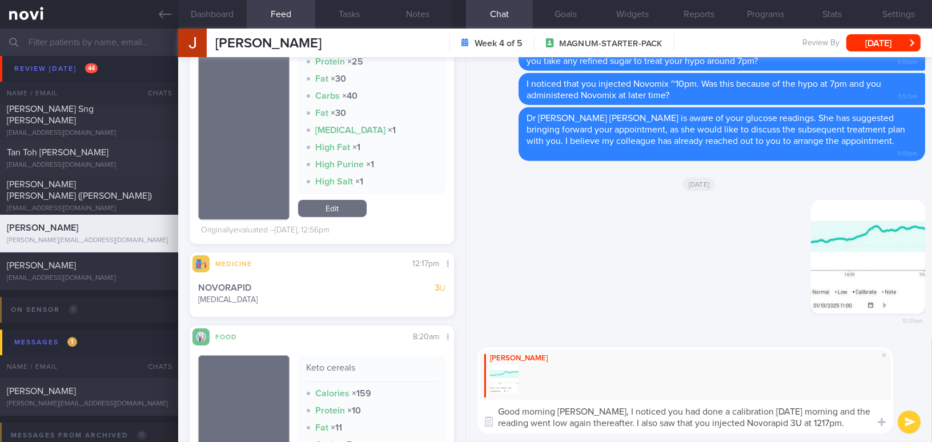
click at [838, 421] on textarea "Good morning Jake, I noticed you had done a calibration yesterday morning and t…" at bounding box center [685, 417] width 416 height 34
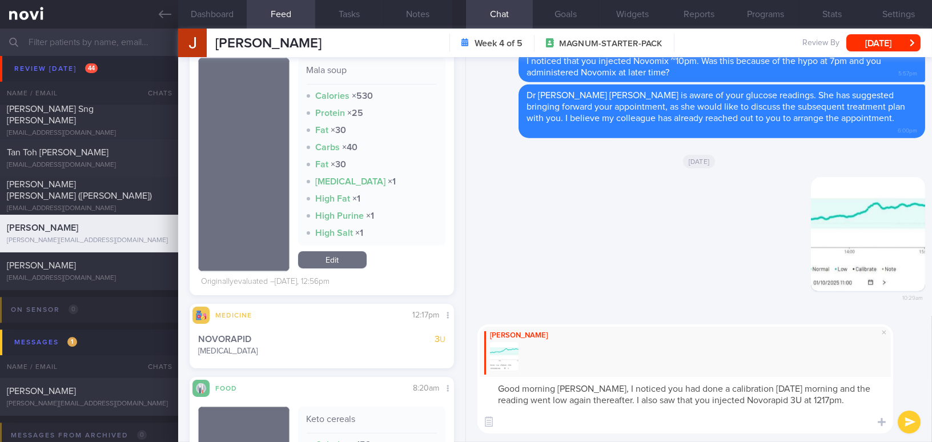
scroll to position [0, 0]
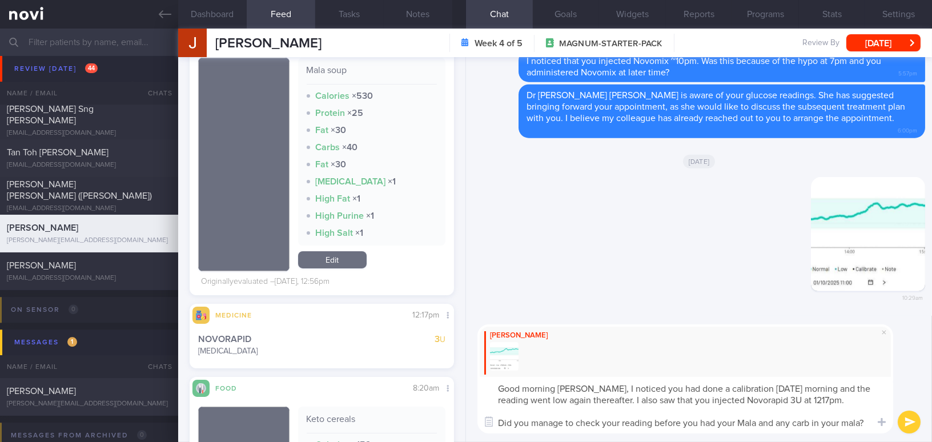
drag, startPoint x: 580, startPoint y: 389, endPoint x: 719, endPoint y: 392, distance: 138.8
click at [863, 426] on textarea "Good morning Jake, I noticed you had done a calibration yesterday morning and t…" at bounding box center [685, 405] width 416 height 57
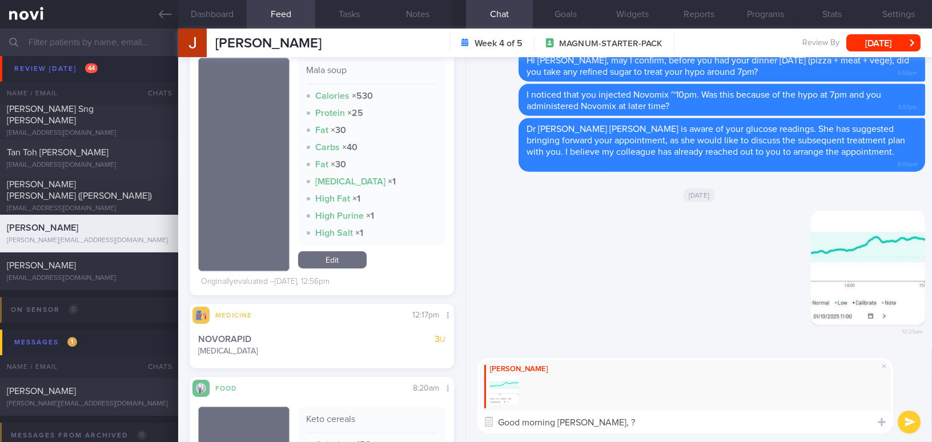
drag, startPoint x: 584, startPoint y: 421, endPoint x: 590, endPoint y: 422, distance: 5.8
click at [590, 422] on textarea "Good morning Jake, ?" at bounding box center [685, 422] width 416 height 23
paste textarea "I noticed you did a calibration yesterday morning, and the reading went low aga…"
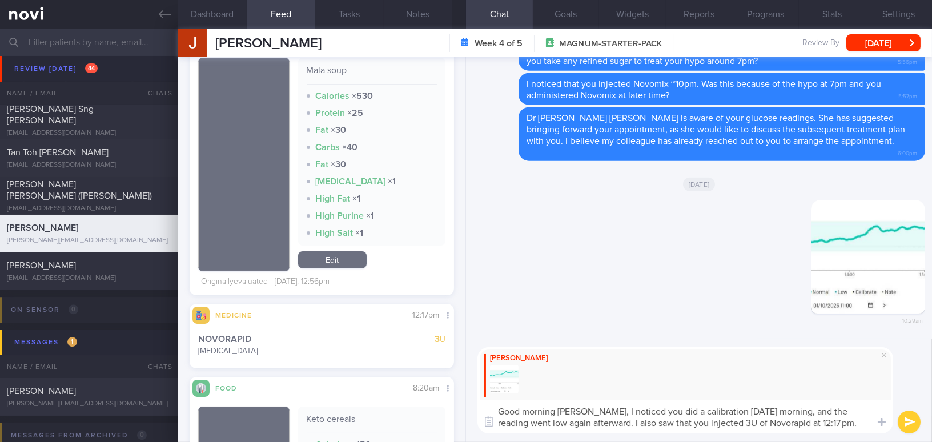
click at [716, 424] on textarea "Good morning Jake, I noticed you did a calibration yesterday morning, and the r…" at bounding box center [685, 417] width 416 height 34
click at [810, 424] on textarea "Good morning Jake, I noticed you did a calibration yesterday morning, and the r…" at bounding box center [685, 417] width 416 height 34
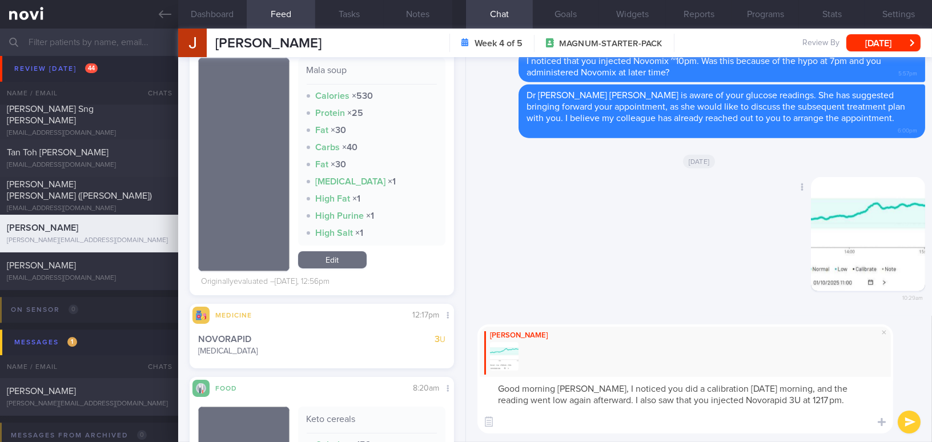
paste textarea "Did you manage to check your glucose reading before having your mala and any ca…"
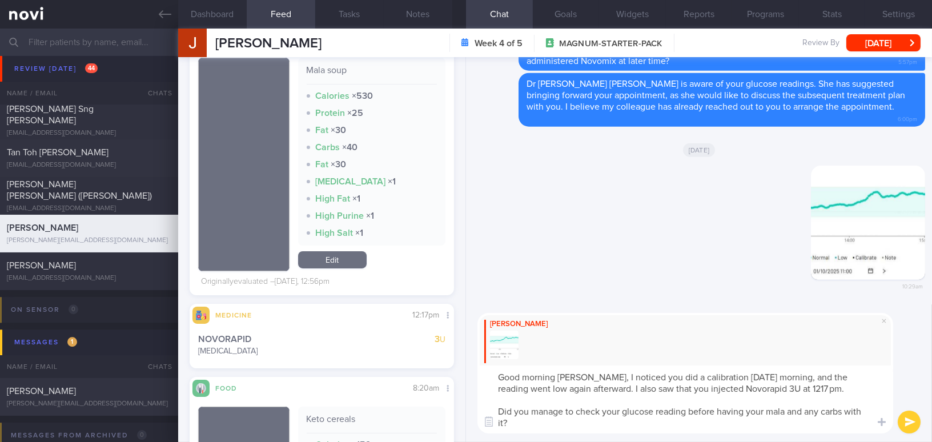
click at [602, 428] on textarea "Good morning Jake, I noticed you did a calibration yesterday morning, and the r…" at bounding box center [685, 399] width 416 height 68
type textarea "Good morning Jake, I noticed you did a calibration yesterday morning, and the r…"
click at [912, 421] on button "submit" at bounding box center [909, 422] width 23 height 23
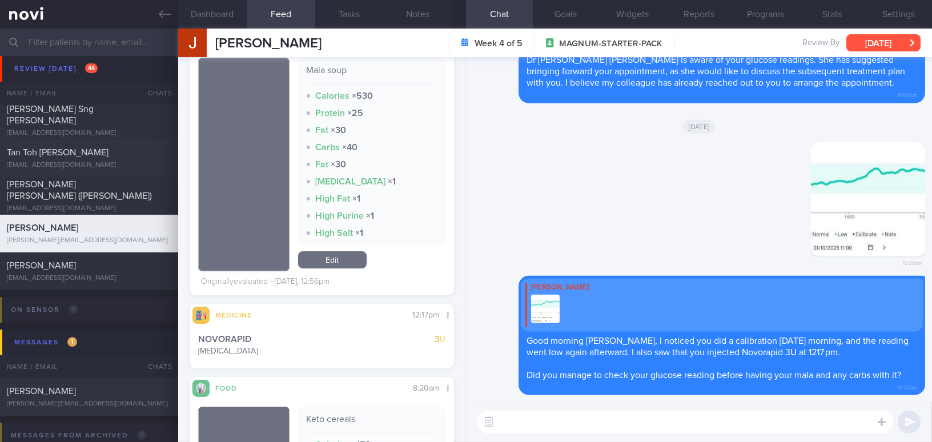
click at [885, 38] on button "[DATE]" at bounding box center [883, 42] width 74 height 17
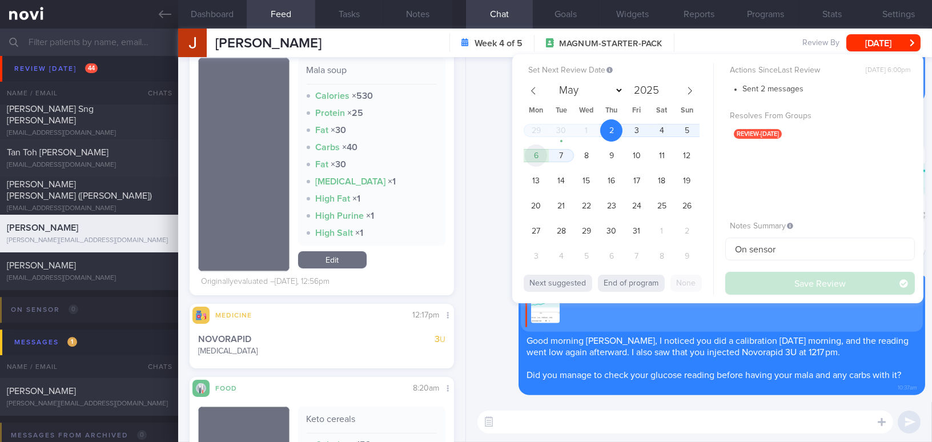
click at [535, 153] on span "6" at bounding box center [536, 155] width 22 height 22
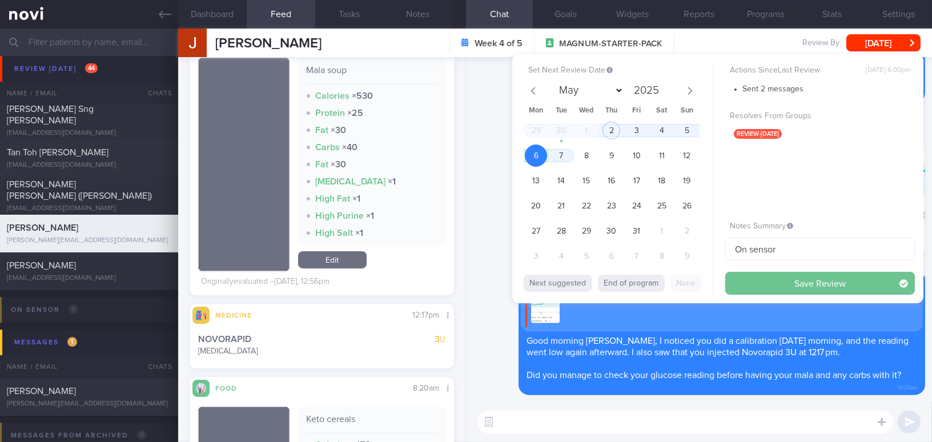
click at [754, 279] on button "Save Review" at bounding box center [820, 283] width 190 height 23
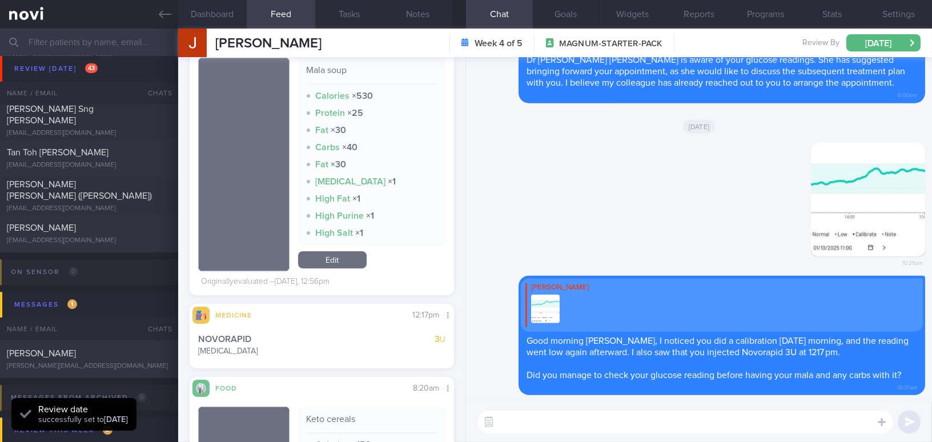
scroll to position [120, 240]
click at [159, 17] on icon at bounding box center [165, 14] width 13 height 13
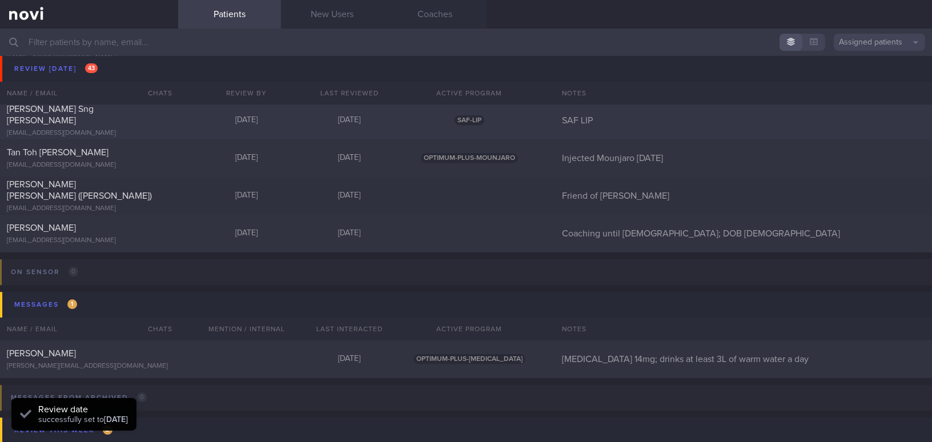
click at [103, 112] on div "[PERSON_NAME] Sng [PERSON_NAME]" at bounding box center [88, 114] width 162 height 23
select select "9"
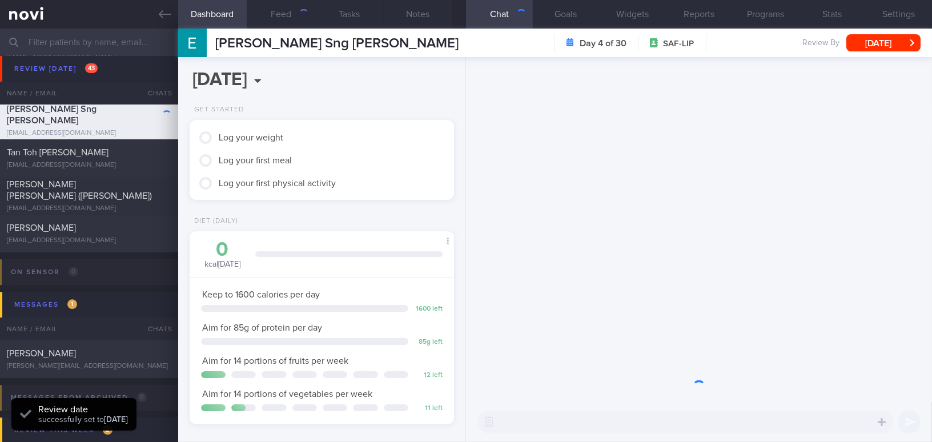
scroll to position [134, 236]
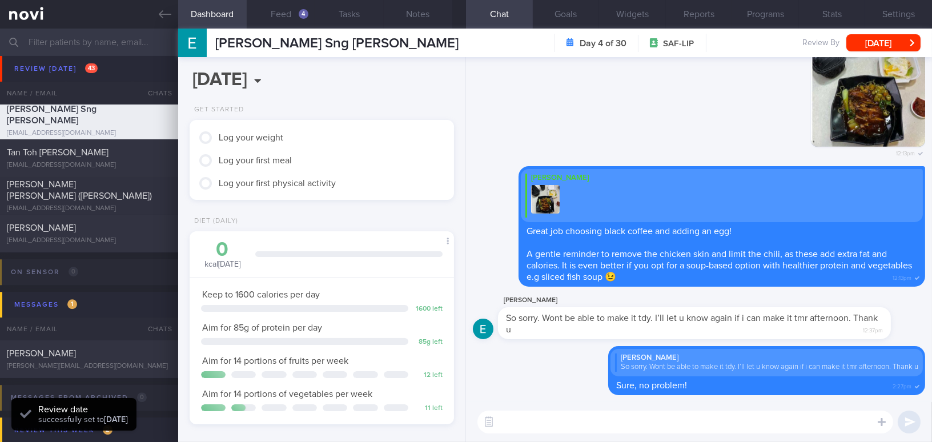
click at [595, 421] on textarea at bounding box center [685, 422] width 416 height 23
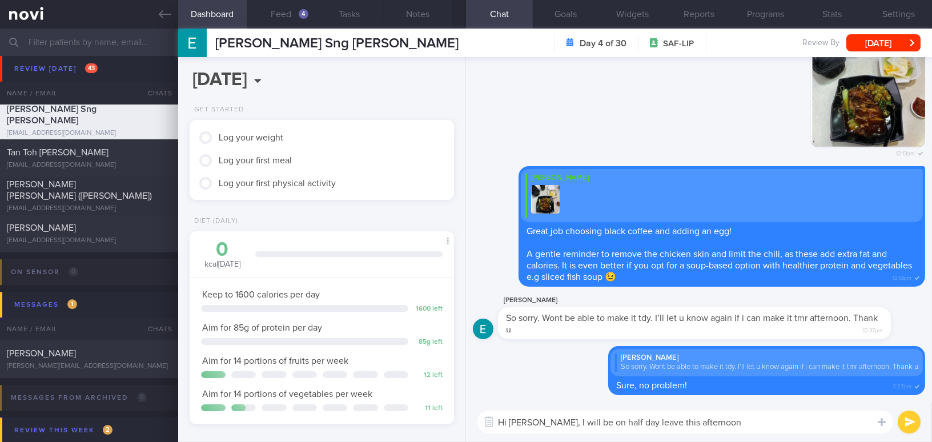
type textarea "Hi Eric, I will be on half day leave this afternoon a"
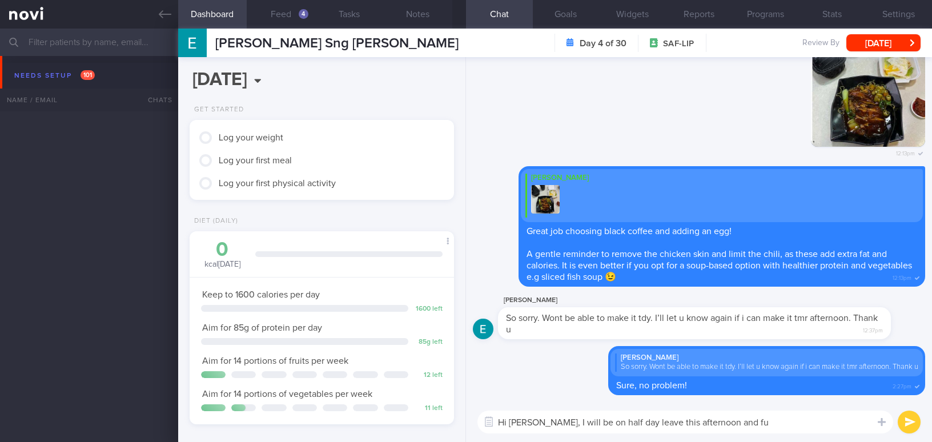
select select "9"
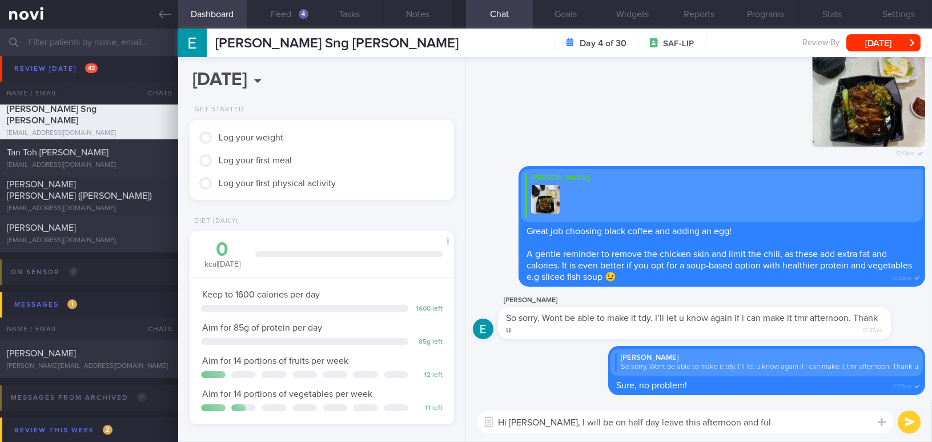
scroll to position [134, 236]
drag, startPoint x: 526, startPoint y: 423, endPoint x: 749, endPoint y: 423, distance: 222.7
click at [749, 423] on textarea "Hi Eric, I will be on half day leave this afternoon and full day lea" at bounding box center [685, 422] width 416 height 23
paste textarea "I will be on leave this afternoon and tomorrow, so my response may be slower. Y…"
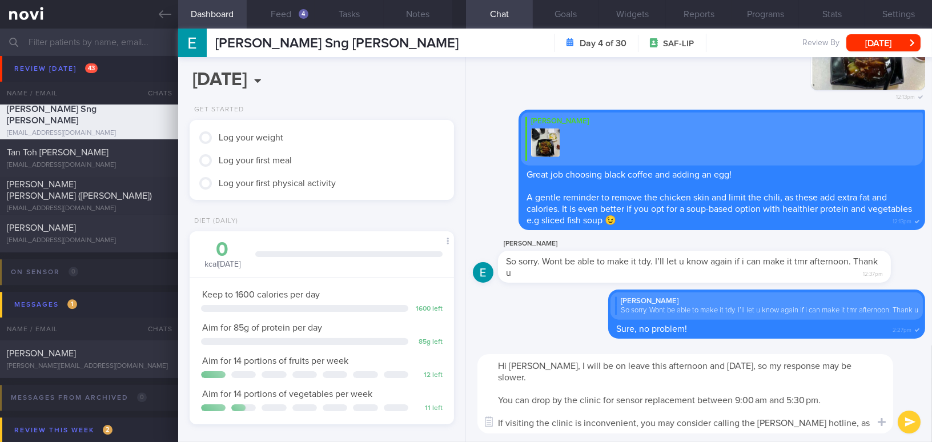
click at [765, 385] on textarea "Hi Eric, I will be on leave this afternoon and tomorrow, so my response may be …" at bounding box center [685, 393] width 416 height 79
drag, startPoint x: 634, startPoint y: 411, endPoint x: 478, endPoint y: 407, distance: 155.3
click at [478, 407] on textarea "Hi Eric, I will be on leave this afternoon and tomorrow, so my response may be …" at bounding box center [685, 393] width 416 height 79
click at [567, 430] on textarea "Hi Eric, I will be on leave this afternoon and tomorrow, so my response may be …" at bounding box center [685, 393] width 416 height 79
drag, startPoint x: 606, startPoint y: 420, endPoint x: 476, endPoint y: 411, distance: 129.9
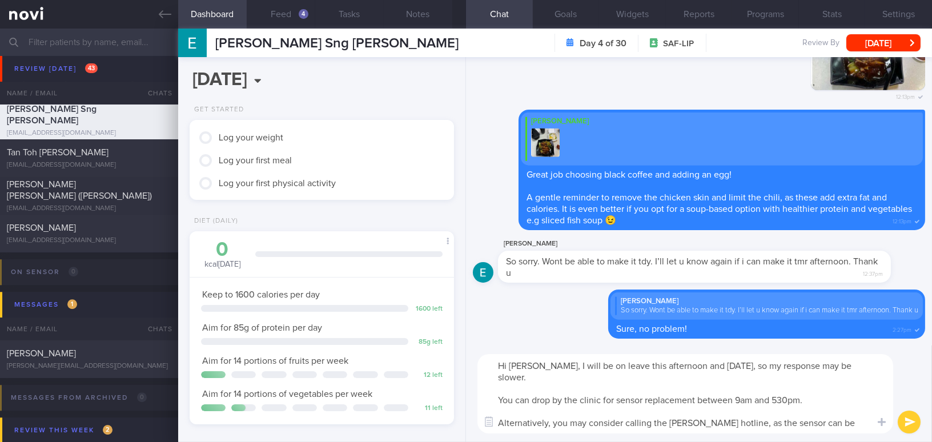
click at [476, 411] on div "Hi Eric, I will be on leave this afternoon and tomorrow, so my response may be …" at bounding box center [699, 393] width 466 height 96
click at [574, 405] on textarea "Hi Eric, I will be on leave this afternoon and tomorrow, so my response may be …" at bounding box center [685, 393] width 416 height 79
drag, startPoint x: 497, startPoint y: 411, endPoint x: 604, endPoint y: 424, distance: 108.2
click at [604, 424] on textarea "Hi Eric, I will be on leave this afternoon and tomorrow, so my response may be …" at bounding box center [685, 393] width 416 height 79
paste textarea "can call the Abbott hotline, as the sensor can be delivered to you, saving you …"
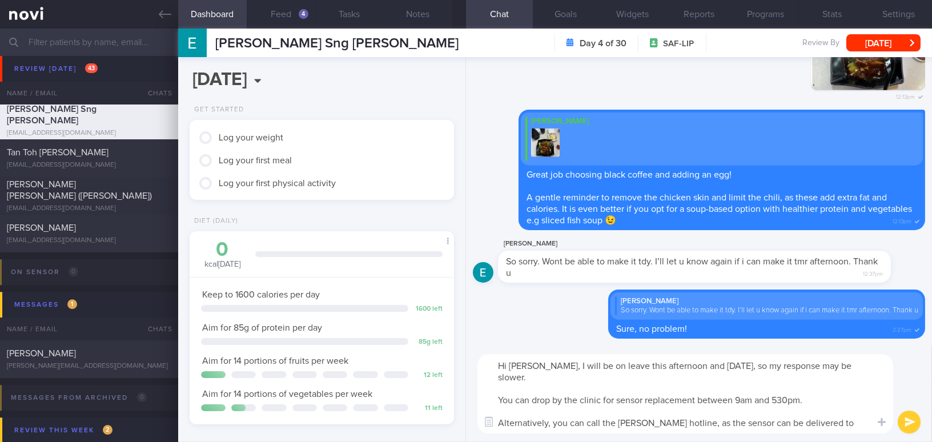
click at [674, 412] on textarea "Hi Eric, I will be on leave this afternoon and tomorrow, so my response may be …" at bounding box center [685, 393] width 416 height 79
type textarea "Hi Eric, I will be on leave this afternoon and tomorrow, so my response may be …"
click at [900, 422] on button "submit" at bounding box center [909, 422] width 23 height 23
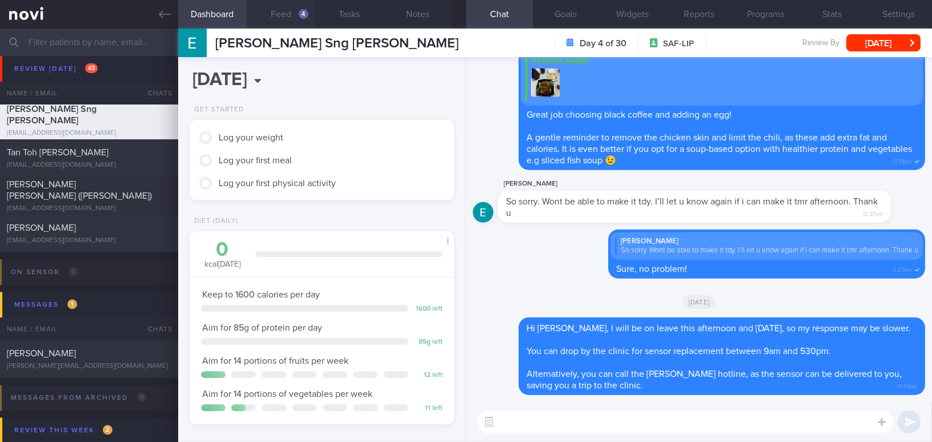
click at [288, 13] on button "Feed 4" at bounding box center [281, 14] width 69 height 29
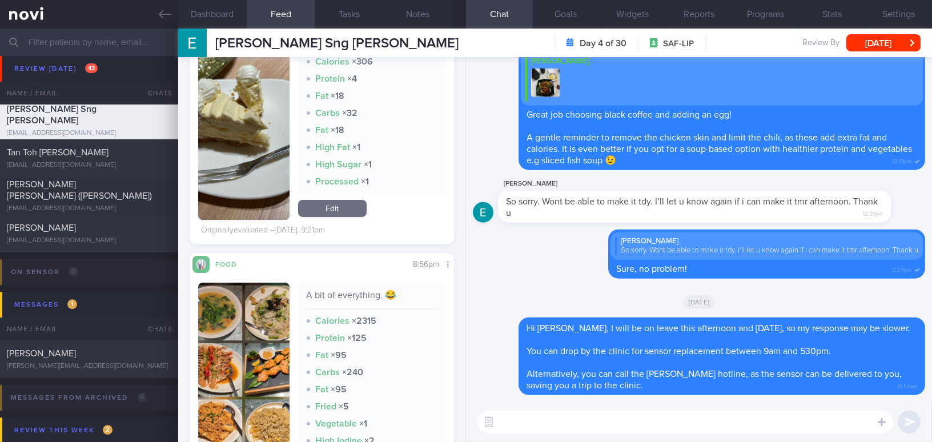
scroll to position [467, 0]
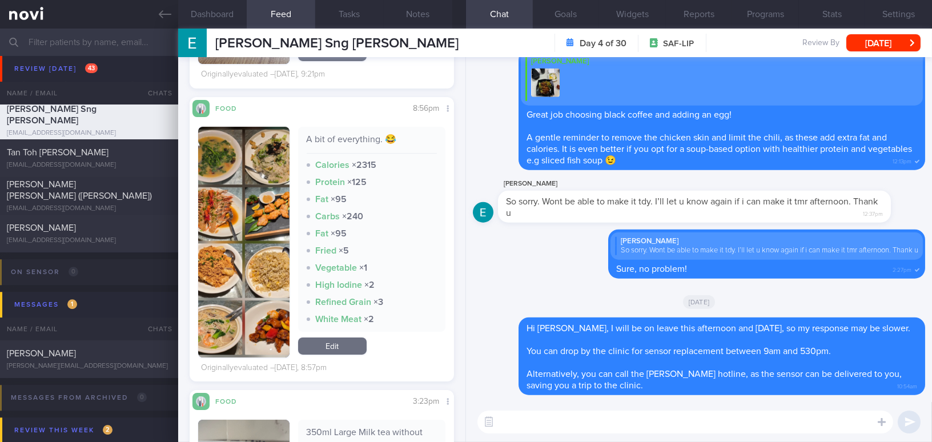
click at [257, 279] on button "button" at bounding box center [243, 242] width 91 height 231
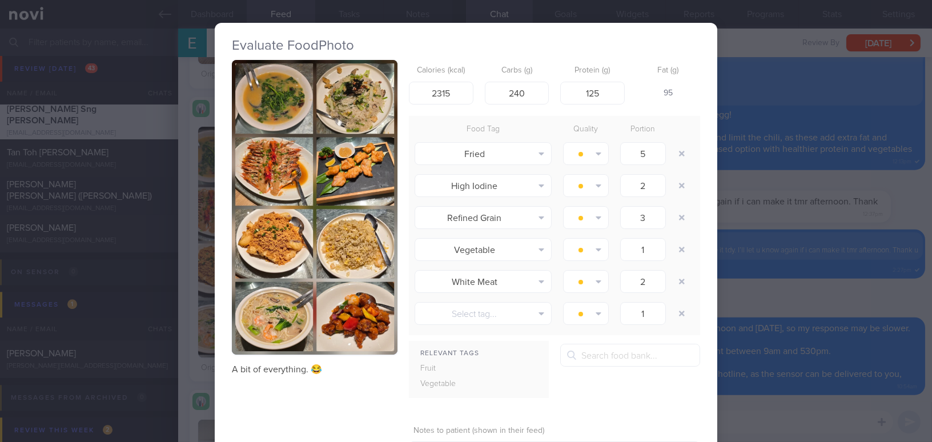
click at [287, 225] on button "button" at bounding box center [315, 207] width 166 height 295
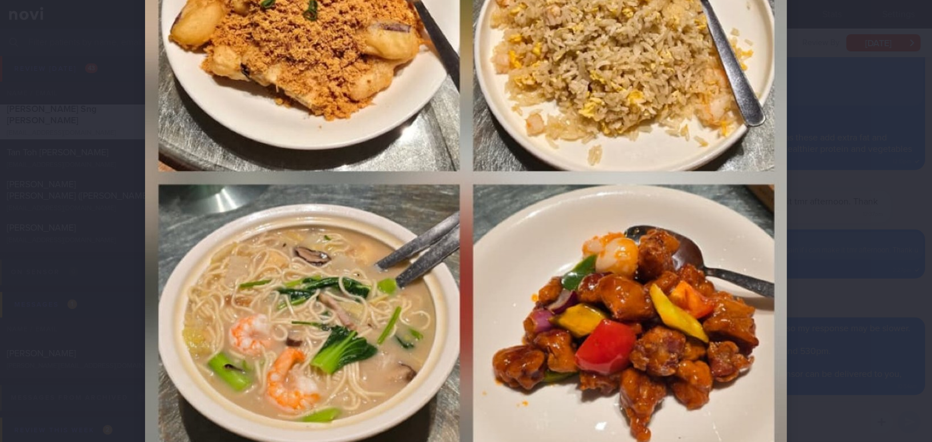
scroll to position [791, 0]
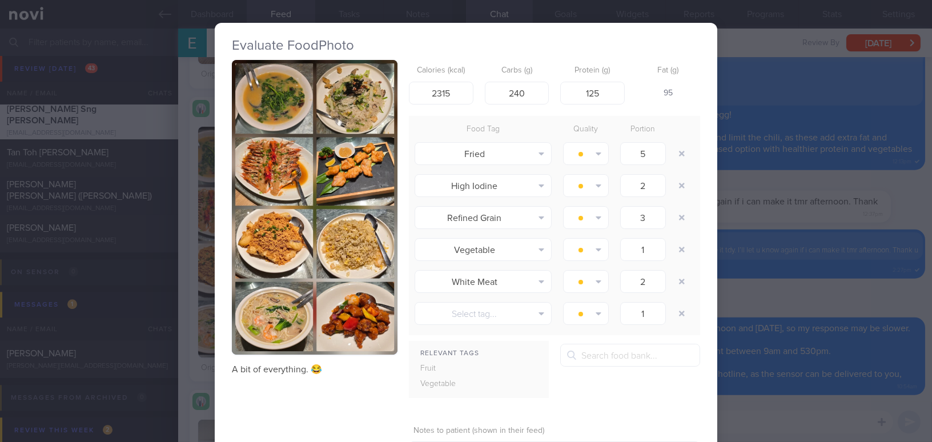
click at [884, 293] on div "Evaluate Food Photo A bit of everything. 😂 Calories (kcal) 2315 Carbs (g) 240 P…" at bounding box center [466, 221] width 932 height 442
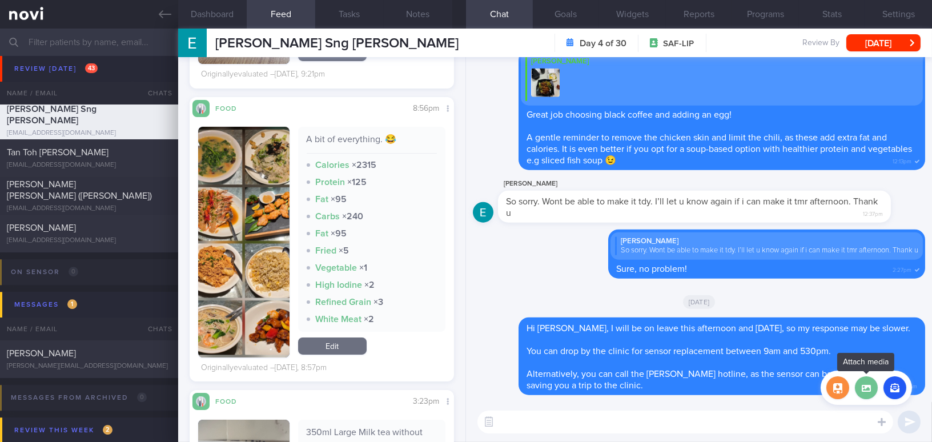
click at [864, 393] on label at bounding box center [866, 387] width 23 height 23
click at [0, 0] on input "file" at bounding box center [0, 0] width 0 height 0
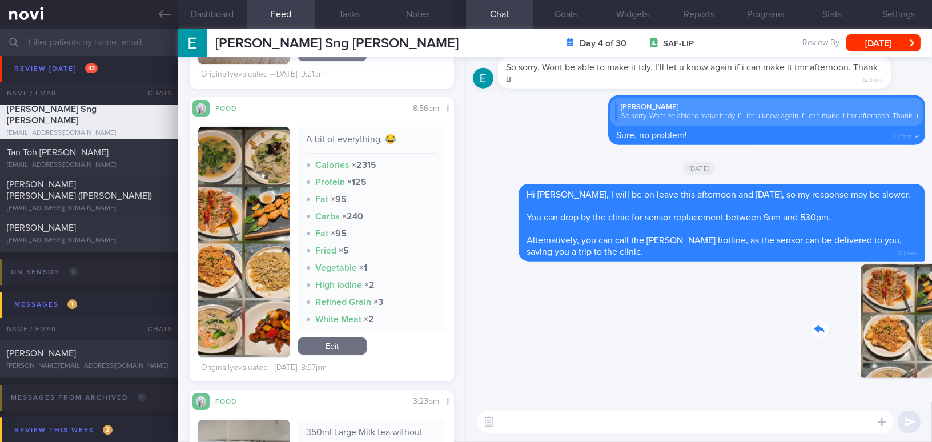
drag, startPoint x: 858, startPoint y: 335, endPoint x: 957, endPoint y: 337, distance: 99.4
click at [931, 337] on html "You are offline! Some functionality will be unavailable Patients New Users Coac…" at bounding box center [466, 221] width 932 height 442
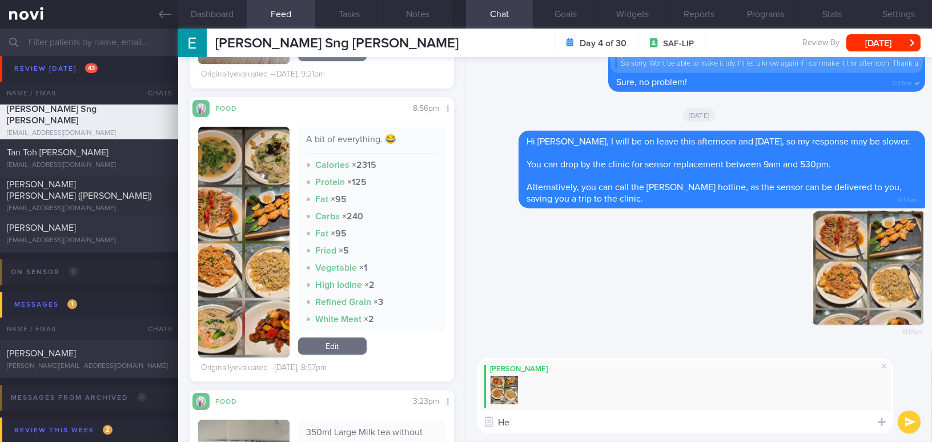
type textarea "H"
drag, startPoint x: 522, startPoint y: 422, endPoint x: 435, endPoint y: 420, distance: 87.4
click at [440, 420] on div "Dashboard Feed 4 Tasks Notes Chat Goals Widgets Reports Programs Stats Settings…" at bounding box center [555, 235] width 754 height 413
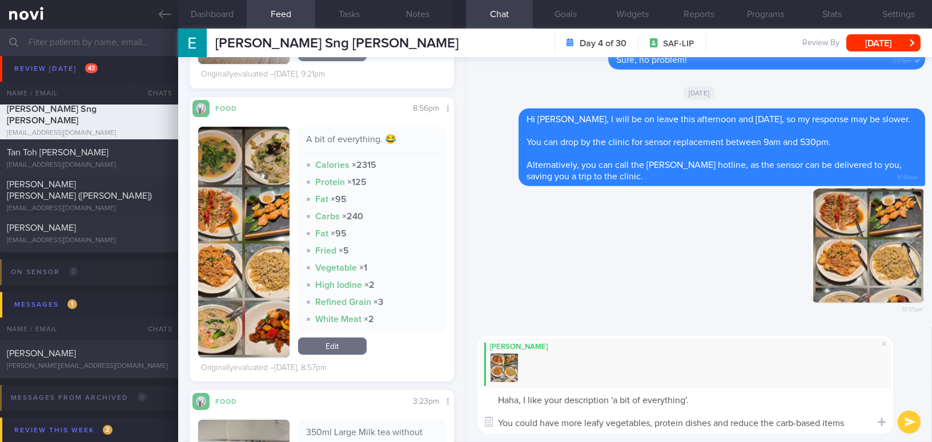
click at [268, 278] on button "button" at bounding box center [243, 242] width 91 height 231
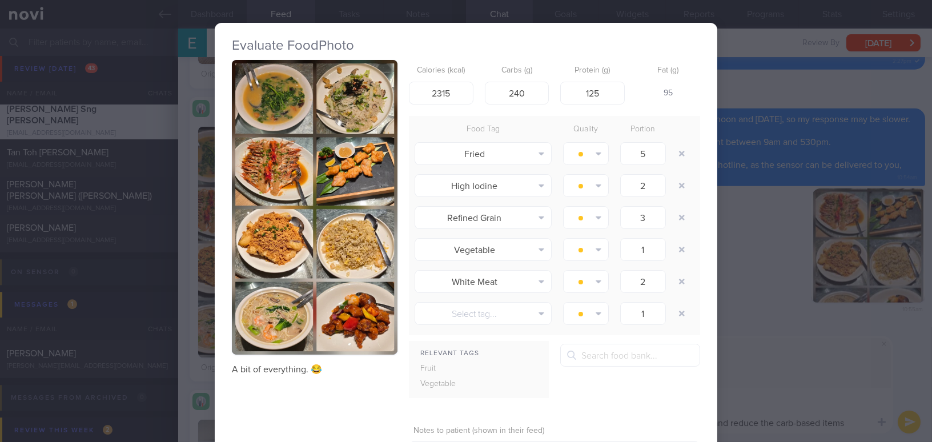
click at [279, 254] on button "button" at bounding box center [315, 207] width 166 height 295
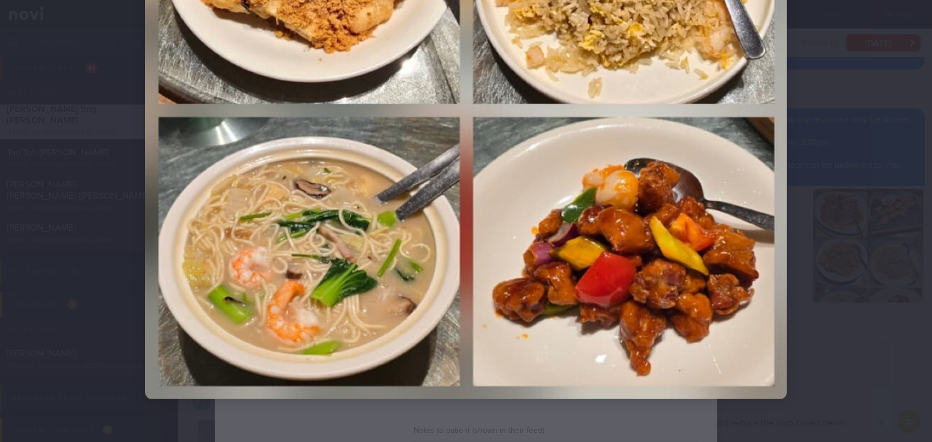
scroll to position [791, 0]
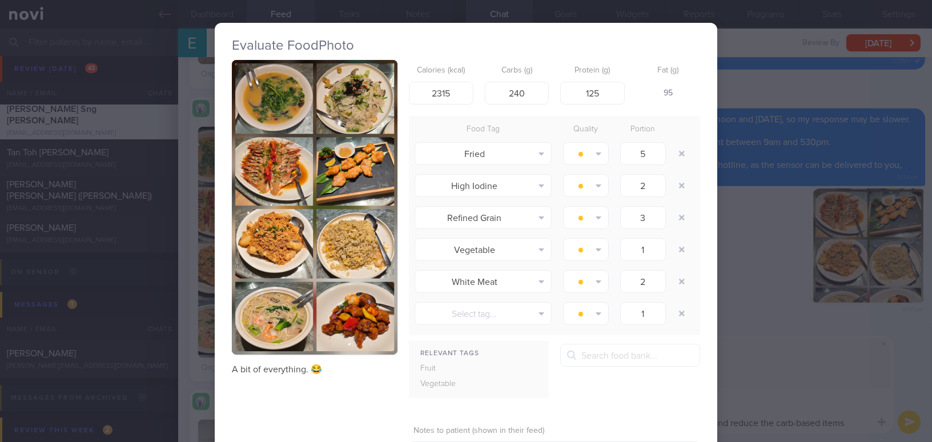
click at [766, 437] on div "Evaluate Food Photo A bit of everything. 😂 Calories (kcal) 2315 Carbs (g) 240 P…" at bounding box center [466, 221] width 932 height 442
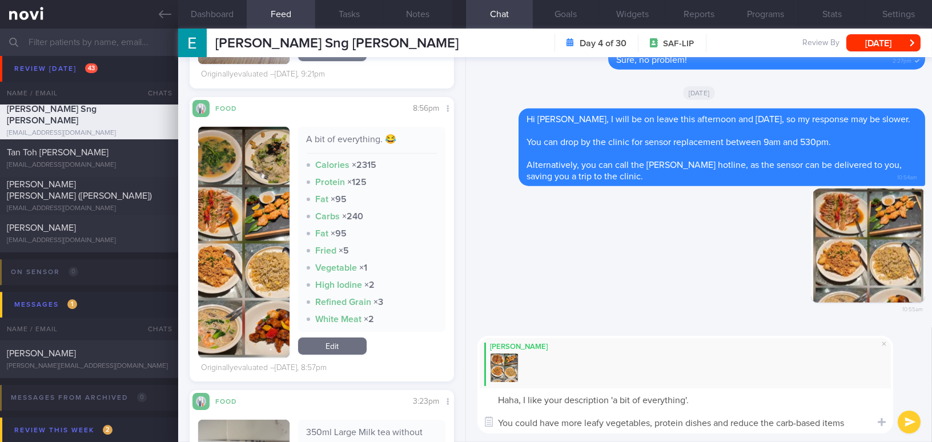
drag, startPoint x: 853, startPoint y: 423, endPoint x: 499, endPoint y: 434, distance: 354.2
click at [499, 434] on div "Mee Li Haha, I like your description 'a bit of everything'. You could have more…" at bounding box center [699, 384] width 466 height 115
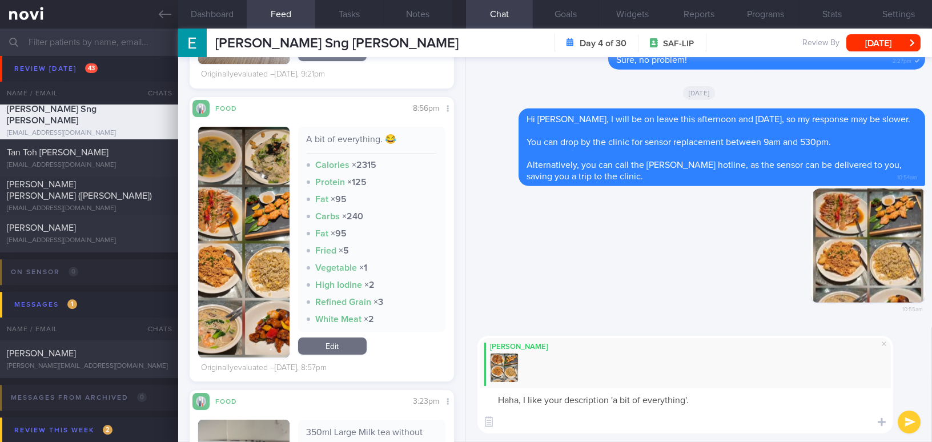
paste textarea "Include more leafy vegetables and protein while cutting back on carbs."
click at [719, 401] on textarea "Haha, I like your description 'a bit of everything'. Include more leafy vegetab…" at bounding box center [685, 410] width 416 height 45
click at [502, 424] on textarea "Haha, I like your description 'a bit of everything'.😂 Include more leafy vegeta…" at bounding box center [685, 410] width 416 height 45
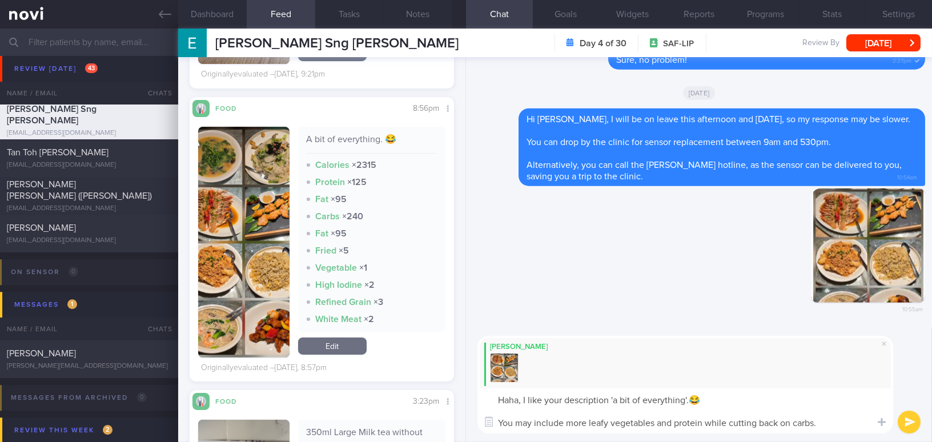
click at [830, 422] on textarea "Haha, I like your description 'a bit of everything'.😂 You may include more leaf…" at bounding box center [685, 410] width 416 height 45
type textarea "Haha, I like your description 'a bit of everything'.😂 You may include more leaf…"
click at [904, 421] on button "submit" at bounding box center [909, 422] width 23 height 23
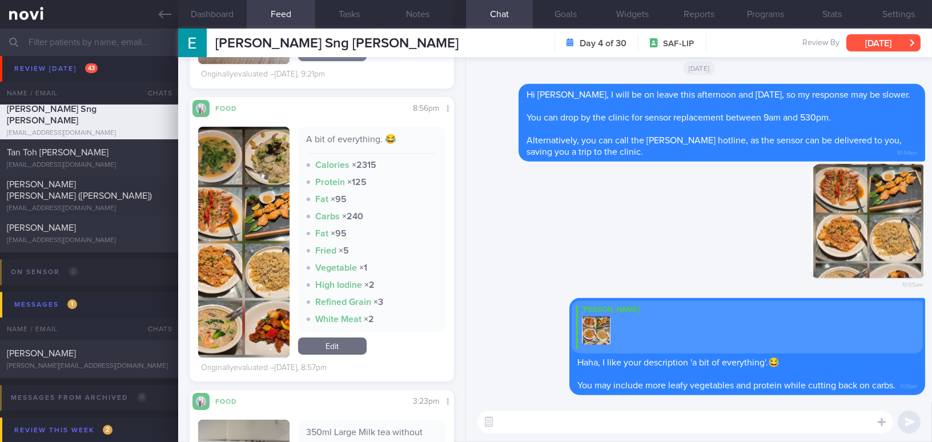
click at [864, 38] on button "[DATE]" at bounding box center [883, 42] width 74 height 17
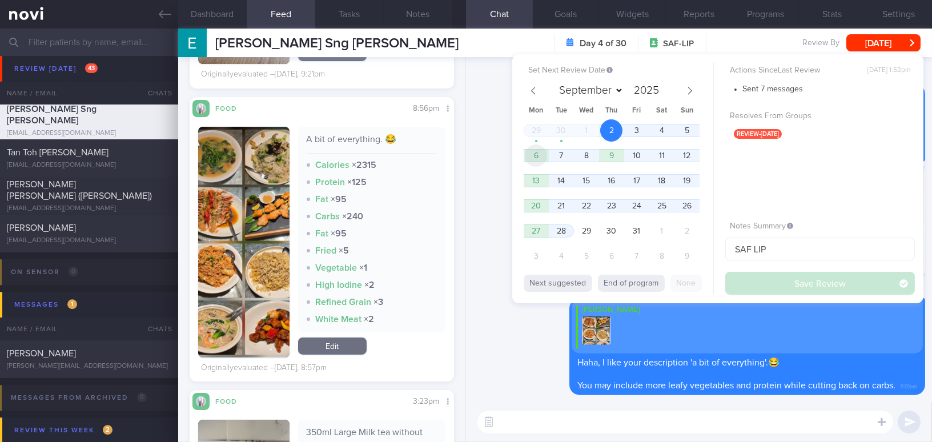
click at [542, 156] on span "6" at bounding box center [536, 155] width 22 height 22
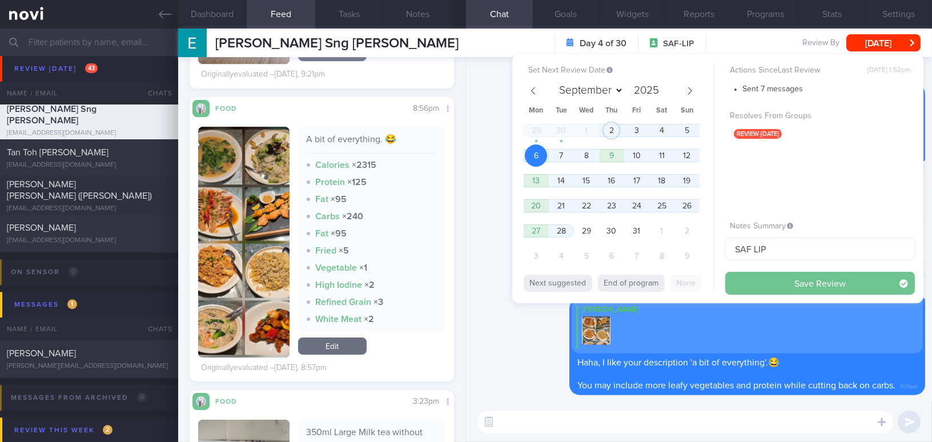
click at [754, 277] on button "Save Review" at bounding box center [820, 283] width 190 height 23
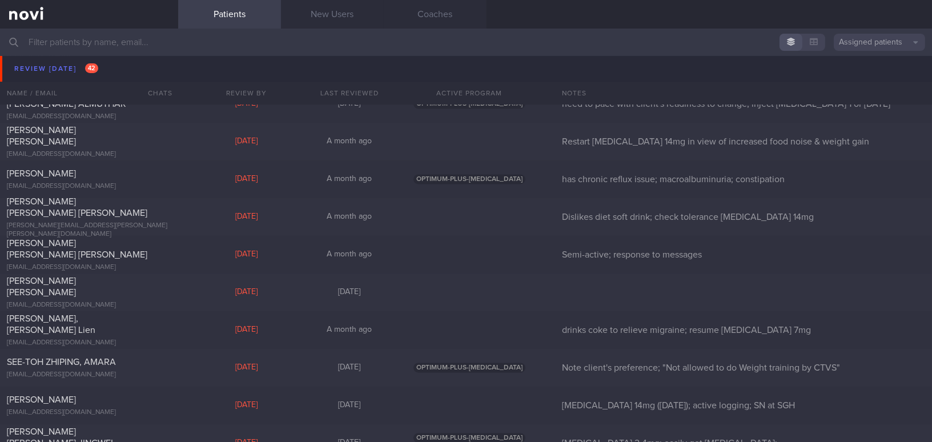
scroll to position [4123, 0]
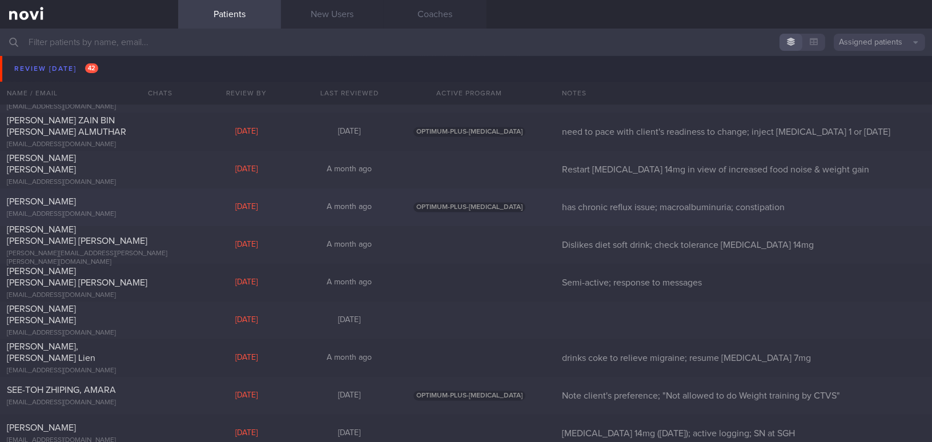
click at [106, 219] on div "Woo Lee Choo leechoowoo@gmail.com Thu, 18 Sep A month ago OPTIMUM-PLUS-RYBELSUS…" at bounding box center [466, 207] width 932 height 38
select select "8"
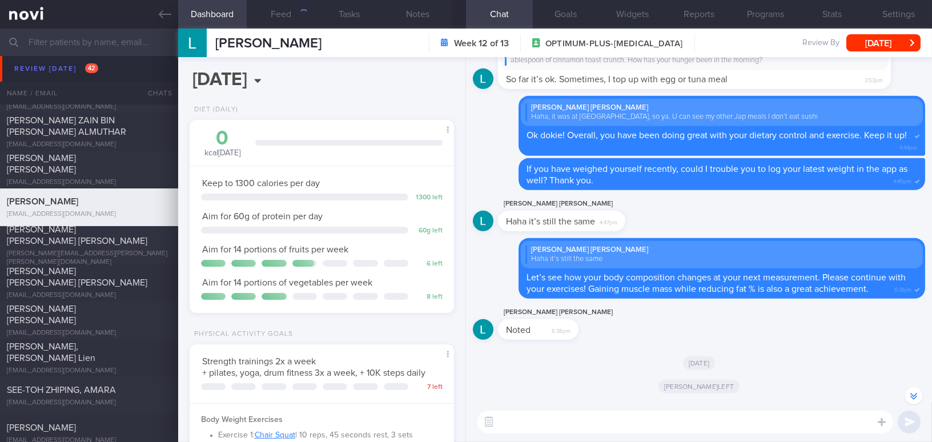
scroll to position [-155, 0]
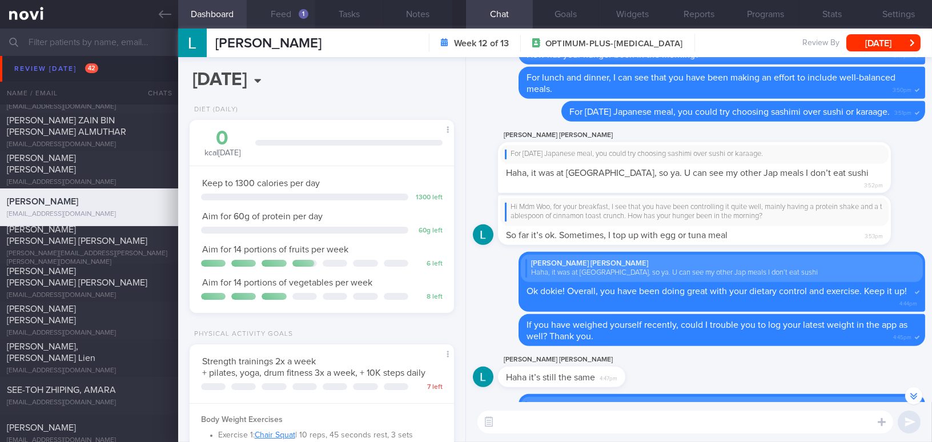
click at [290, 18] on button "Feed 1" at bounding box center [281, 14] width 69 height 29
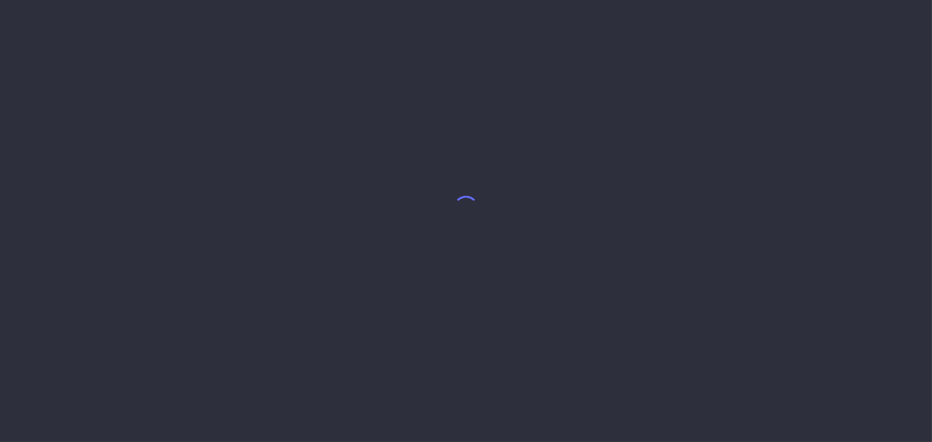
select select "8"
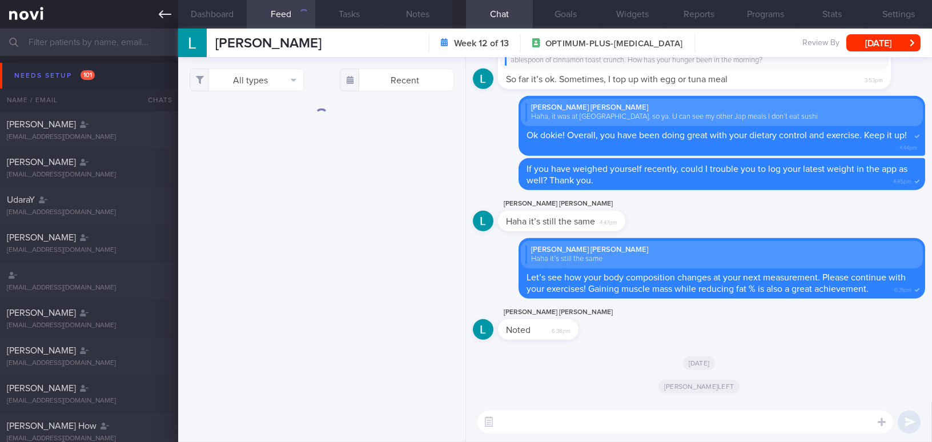
click at [169, 15] on icon at bounding box center [165, 14] width 13 height 13
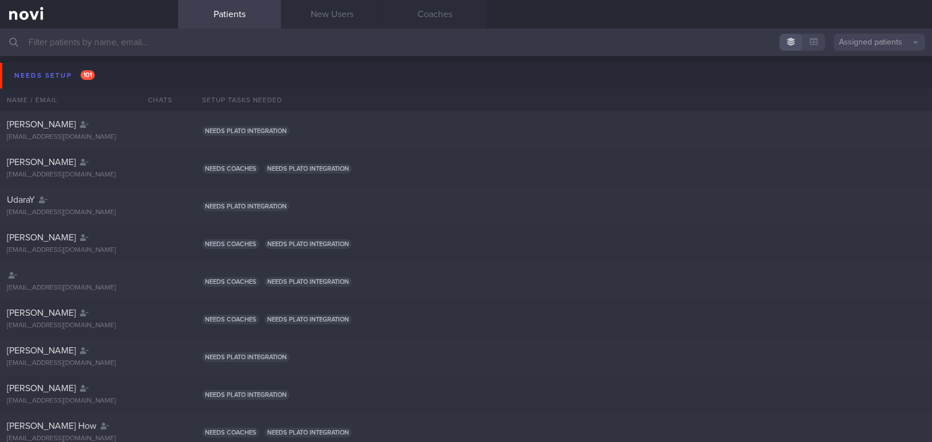
click at [207, 41] on input "text" at bounding box center [466, 42] width 932 height 27
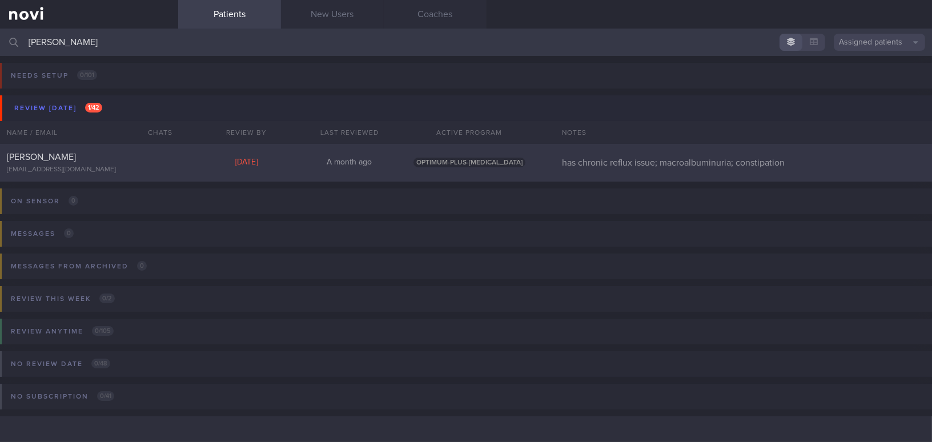
type input "[PERSON_NAME]"
click at [121, 164] on div "[PERSON_NAME] [EMAIL_ADDRESS][DOMAIN_NAME]" at bounding box center [89, 162] width 178 height 23
select select "8"
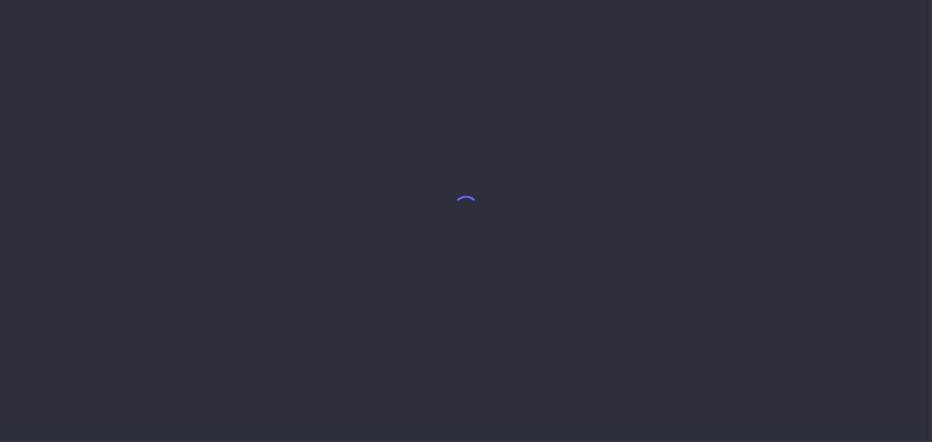
select select "8"
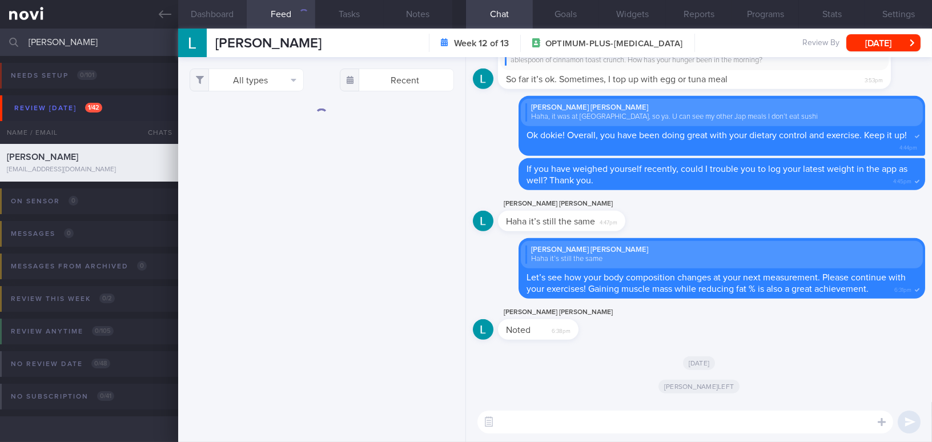
click at [229, 18] on button "Dashboard" at bounding box center [212, 14] width 69 height 29
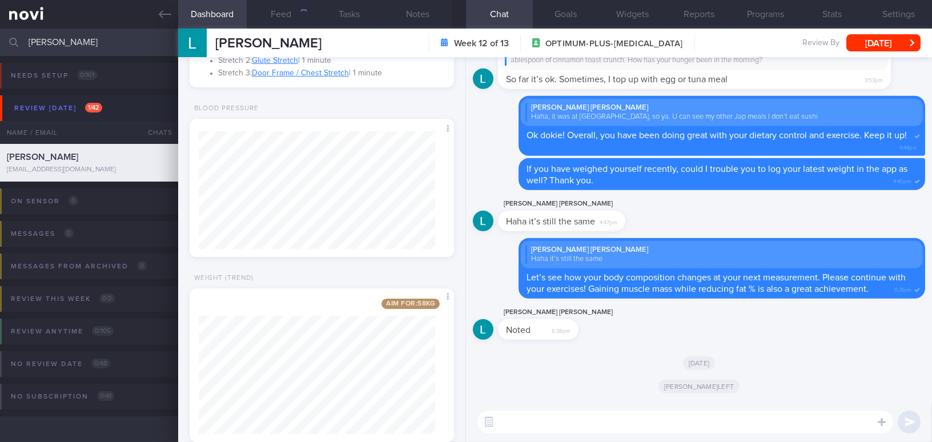
scroll to position [500, 0]
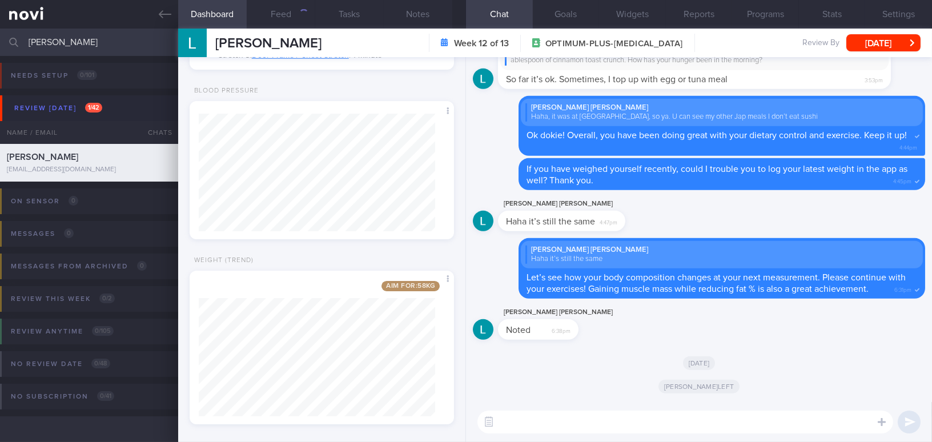
click at [540, 419] on textarea at bounding box center [685, 422] width 416 height 23
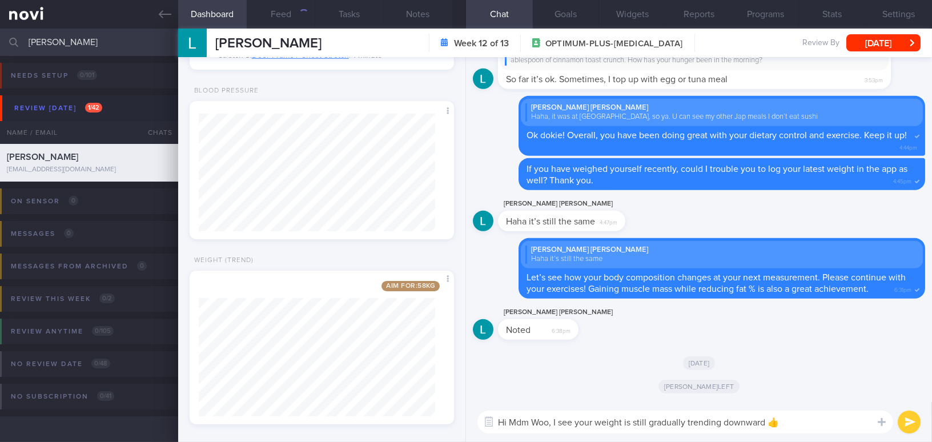
type textarea "Hi Mdm Woo, I see your weight is still gradually trending downward 👍"
click at [904, 424] on button "submit" at bounding box center [909, 422] width 23 height 23
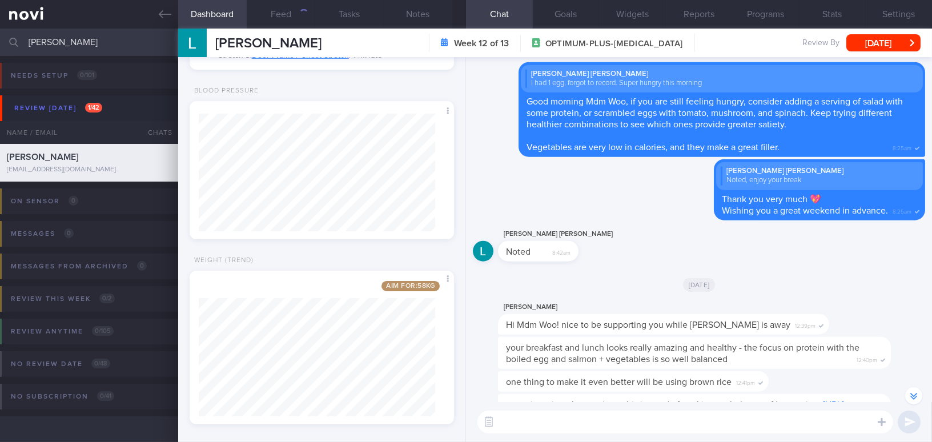
scroll to position [-993, 0]
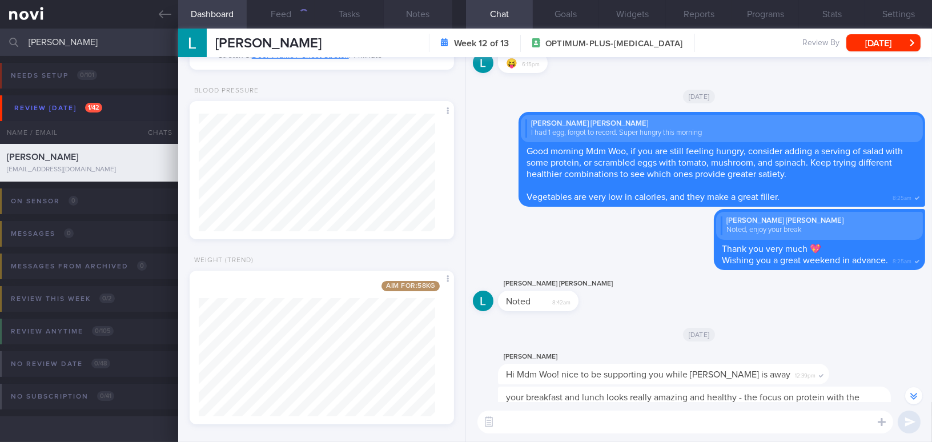
click at [422, 19] on button "Notes" at bounding box center [418, 14] width 69 height 29
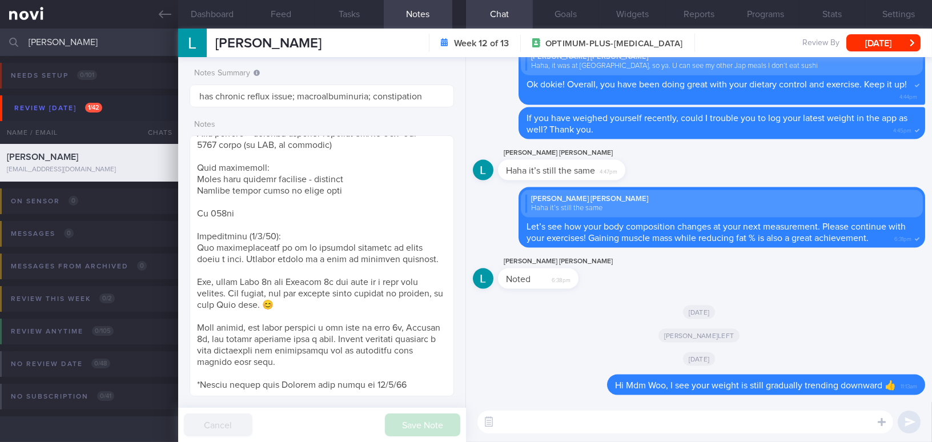
click at [549, 420] on textarea at bounding box center [685, 422] width 416 height 23
type textarea "Your food choices are largely consistent."
drag, startPoint x: 676, startPoint y: 425, endPoint x: 493, endPoint y: 422, distance: 183.3
click at [490, 421] on div "Chat Templates Admin CGM Weight Nutrition Physical Activity Infographics Articl…" at bounding box center [699, 422] width 466 height 40
paste textarea "Your food choices have been largely consistent."
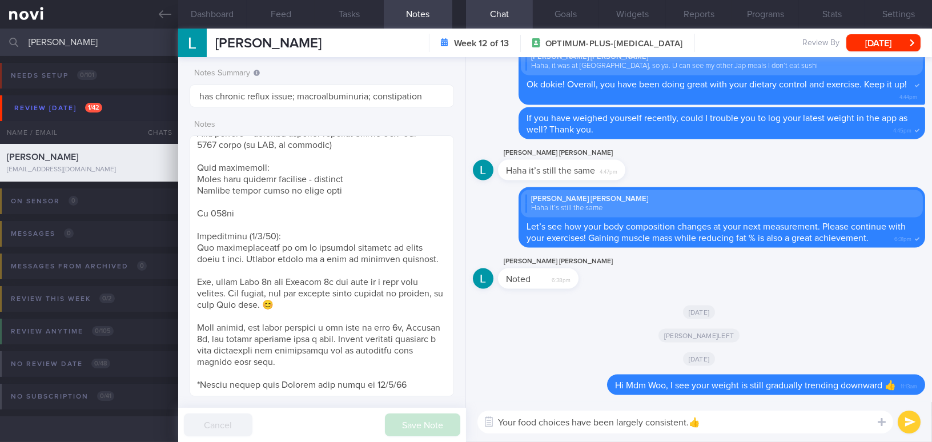
type textarea "Your food choices have been largely consistent.👍"
click at [910, 425] on button "submit" at bounding box center [909, 422] width 23 height 23
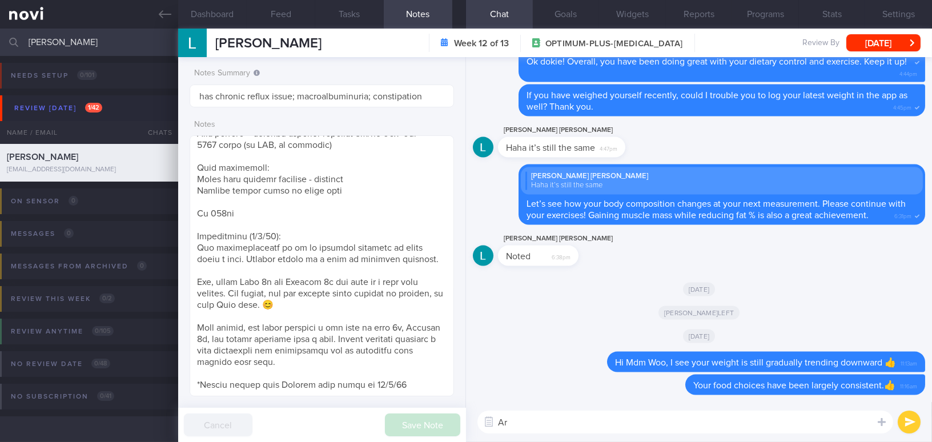
type textarea "A"
click at [587, 421] on textarea at bounding box center [685, 422] width 416 height 23
type textarea "A"
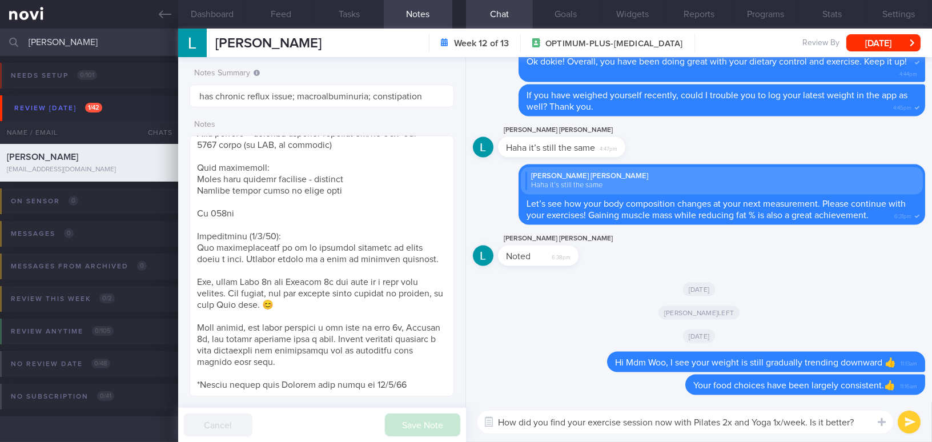
drag, startPoint x: 859, startPoint y: 422, endPoint x: 473, endPoint y: 415, distance: 386.0
click at [473, 415] on div "How did you find your exercise session now with Pilates 2x and Yoga 1x/week. Is…" at bounding box center [699, 422] width 466 height 40
click at [841, 424] on textarea "How did you find your exercise session now with Pilates 2x and Yoga 1x/week. Is…" at bounding box center [685, 422] width 416 height 23
drag, startPoint x: 862, startPoint y: 421, endPoint x: 406, endPoint y: 415, distance: 456.2
click at [406, 415] on div "Dashboard Feed Tasks Notes Chat Goals Widgets Reports Programs Stats Settings W…" at bounding box center [555, 235] width 754 height 413
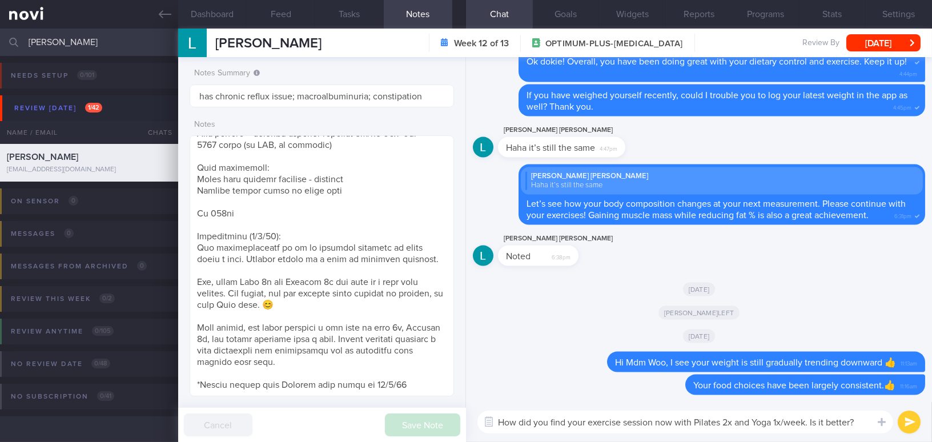
paste textarea "are you finding your exercise routine with Pilates twice and Yoga once a week? …"
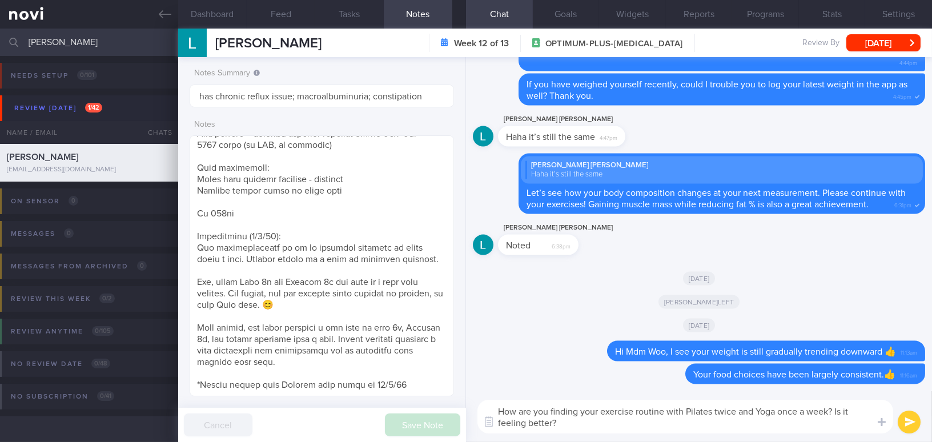
drag, startPoint x: 713, startPoint y: 411, endPoint x: 737, endPoint y: 411, distance: 24.0
click at [737, 411] on textarea "How are you finding your exercise routine with Pilates twice and Yoga once a we…" at bounding box center [685, 417] width 416 height 34
click at [602, 426] on textarea "How are you finding your exercise routine with Pilates 2x and Yoga 1x a week? I…" at bounding box center [685, 417] width 416 height 34
drag, startPoint x: 827, startPoint y: 416, endPoint x: 847, endPoint y: 419, distance: 20.8
click at [847, 419] on textarea "How are you finding your exercise routine with Pilates 2x and Yoga 1x a week? I…" at bounding box center [685, 417] width 416 height 34
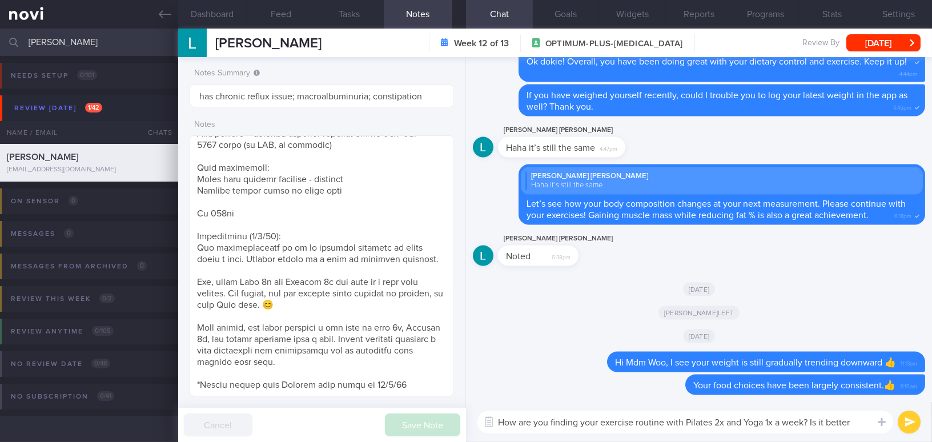
type textarea "How are you finding your exercise routine with Pilates 2x and Yoga 1x a week? I…"
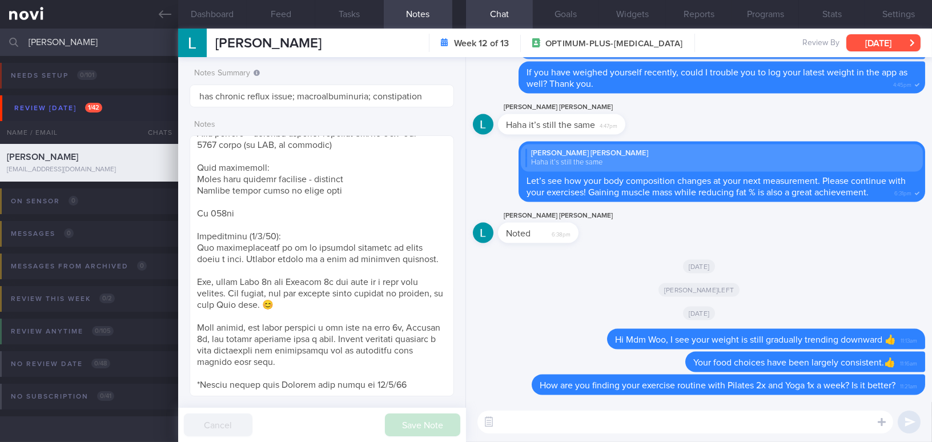
click at [874, 43] on button "[DATE]" at bounding box center [883, 42] width 74 height 17
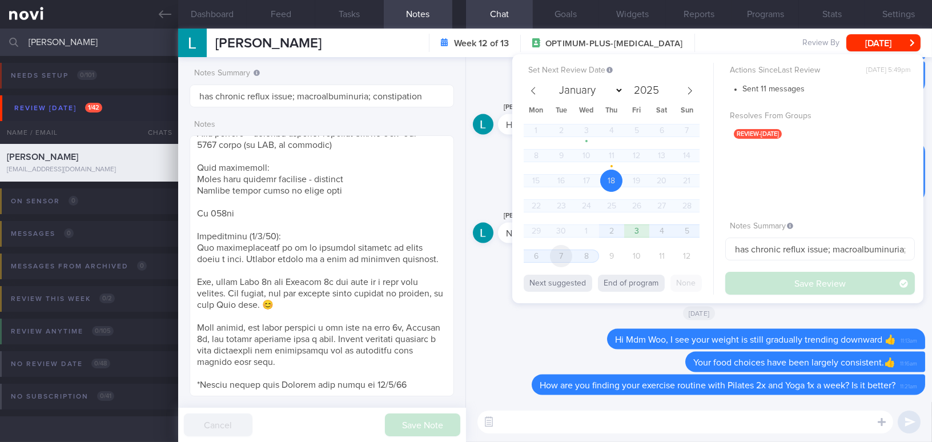
click at [569, 259] on span "7" at bounding box center [561, 256] width 22 height 22
select select "9"
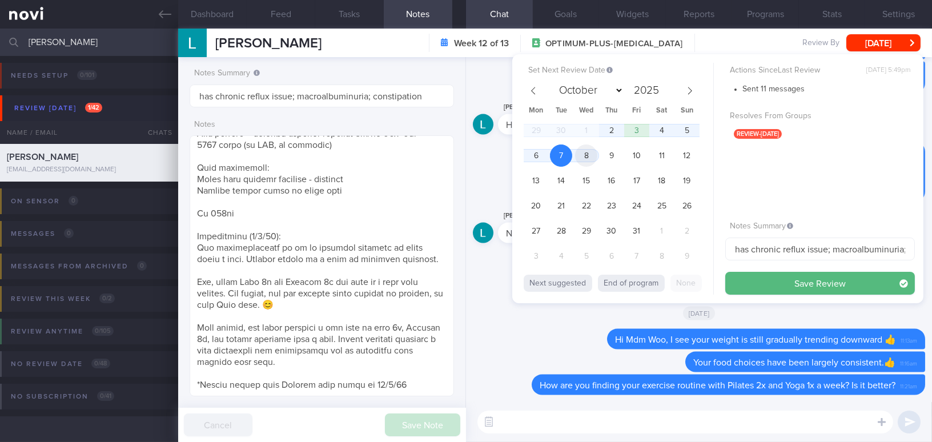
click at [590, 158] on span "8" at bounding box center [586, 155] width 22 height 22
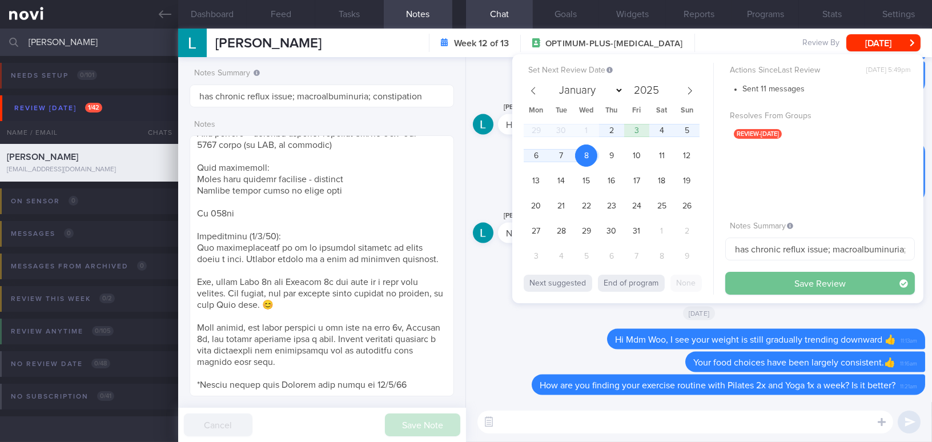
click at [751, 287] on button "Save Review" at bounding box center [820, 283] width 190 height 23
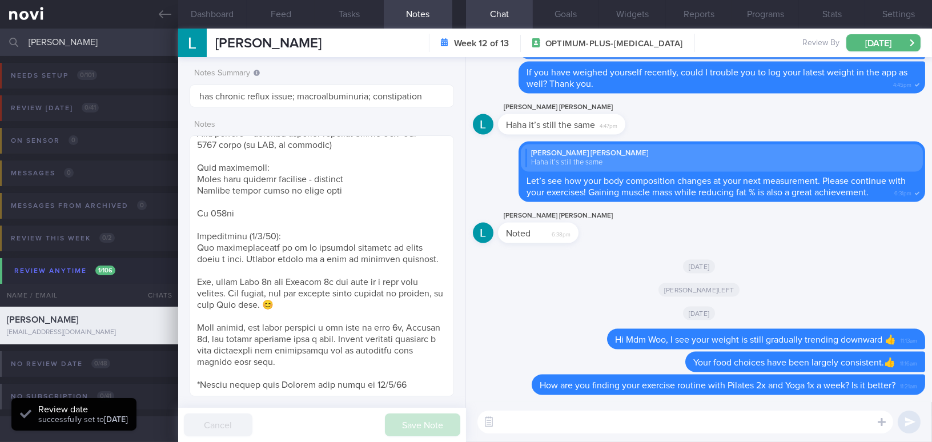
drag, startPoint x: 75, startPoint y: 42, endPoint x: 13, endPoint y: 37, distance: 62.4
click at [13, 37] on div "woo lee Assigned patients Assigned patients All active patients Archived patien…" at bounding box center [466, 42] width 932 height 27
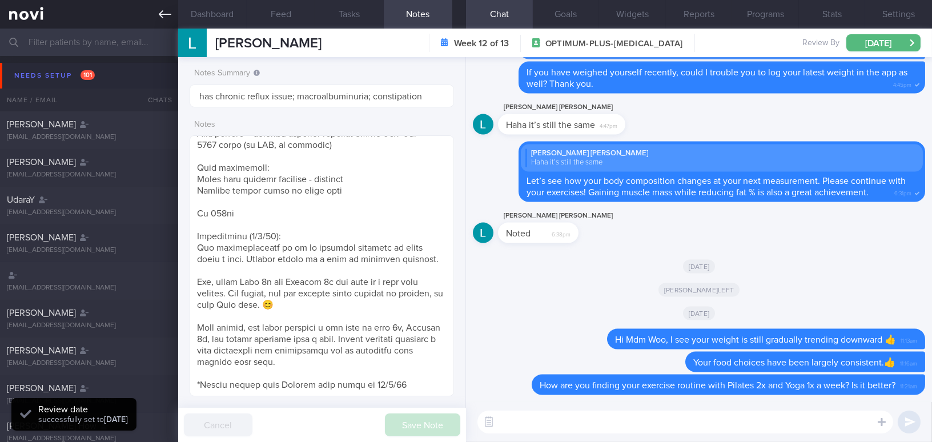
click at [166, 17] on icon at bounding box center [165, 14] width 13 height 13
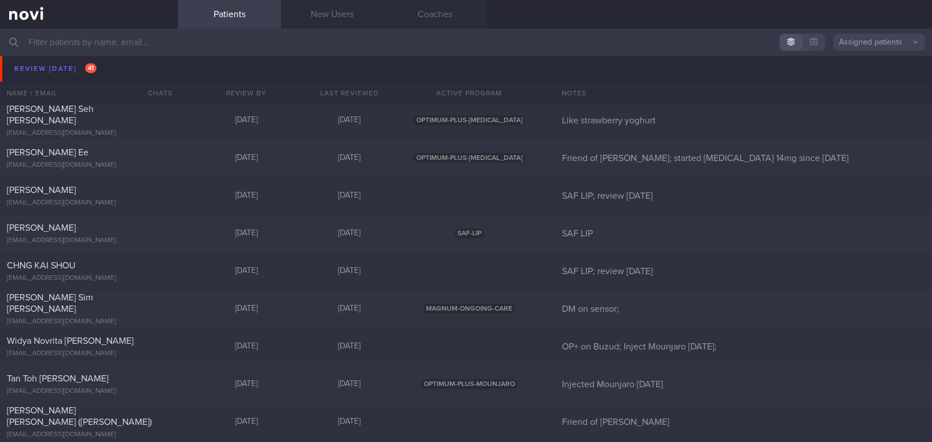
scroll to position [5035, 0]
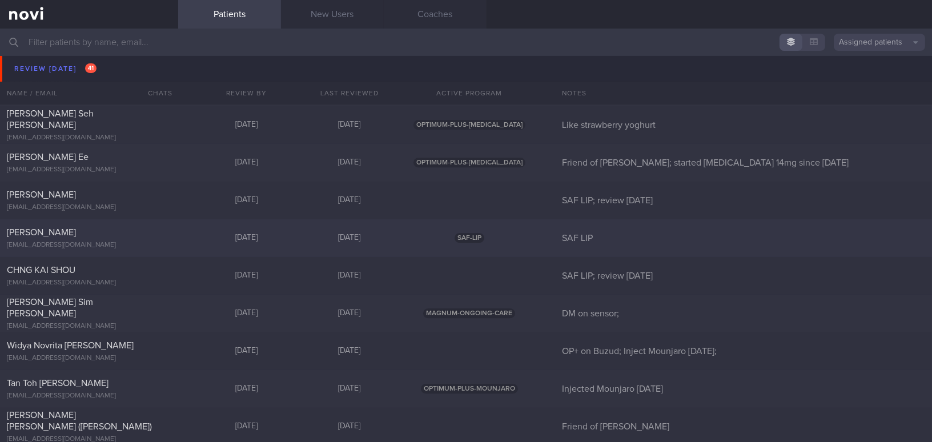
click at [147, 234] on div "Teo Kai Kiat" at bounding box center [88, 232] width 162 height 11
select select "9"
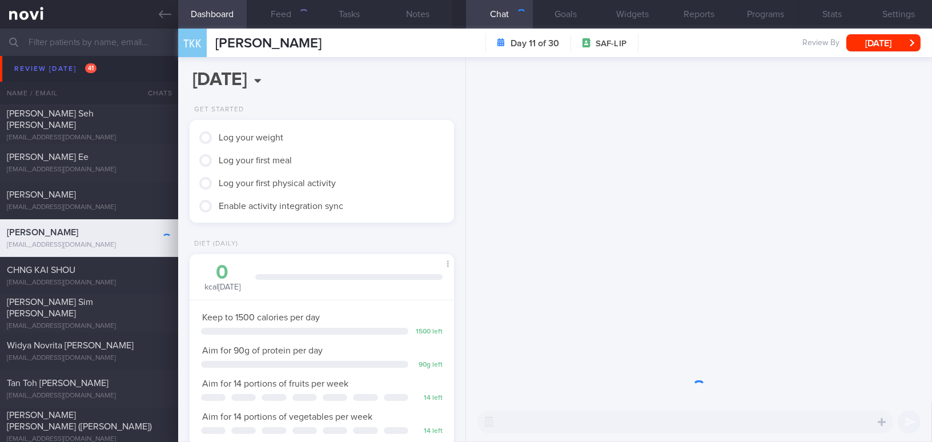
scroll to position [120, 240]
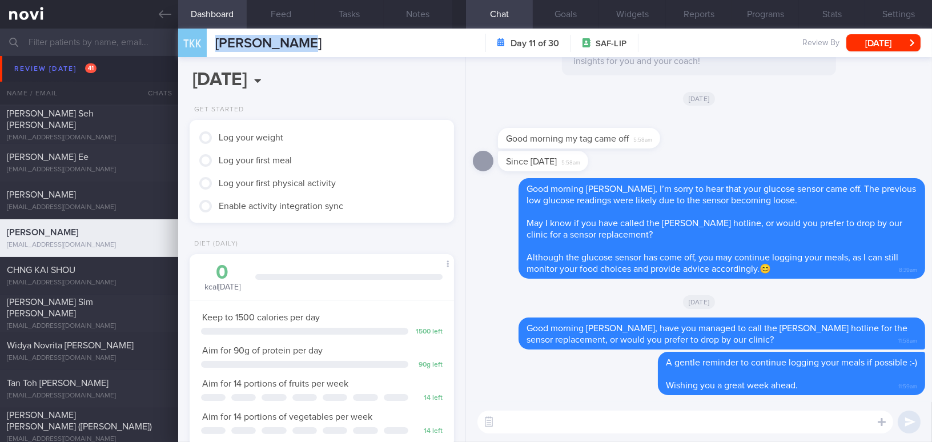
drag, startPoint x: 216, startPoint y: 39, endPoint x: 283, endPoint y: 46, distance: 67.7
click at [295, 45] on div "TKK Teo Kai Kiat Teo Kai Kiat kykdwt2x47@privaterelay.appleid.com Day 11 of 30 …" at bounding box center [555, 43] width 754 height 29
copy span "Teo Kai Kiat"
click at [286, 8] on button "Feed" at bounding box center [281, 14] width 69 height 29
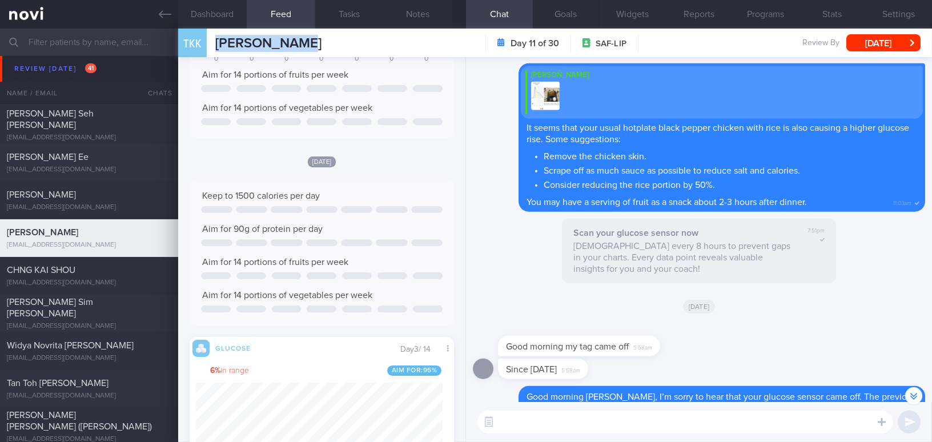
scroll to position [-415, 0]
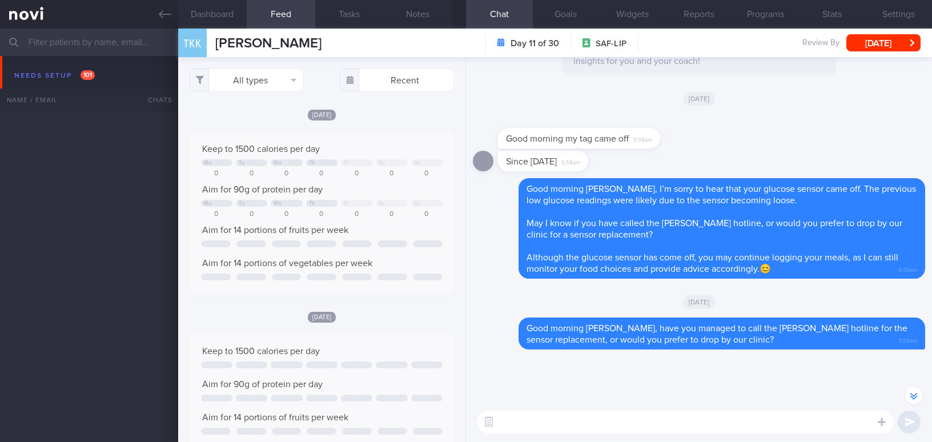
select select "9"
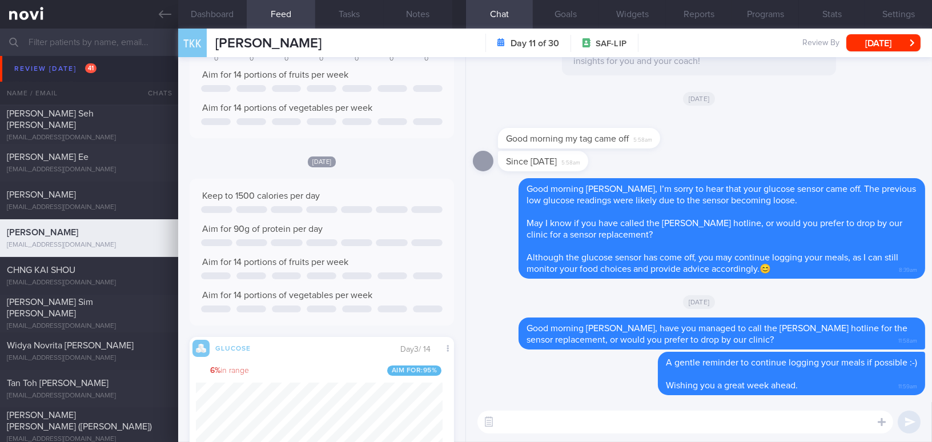
click at [565, 431] on textarea at bounding box center [685, 422] width 416 height 23
type textarea "Hi [PERSON_NAME], how have you been doing this week?"
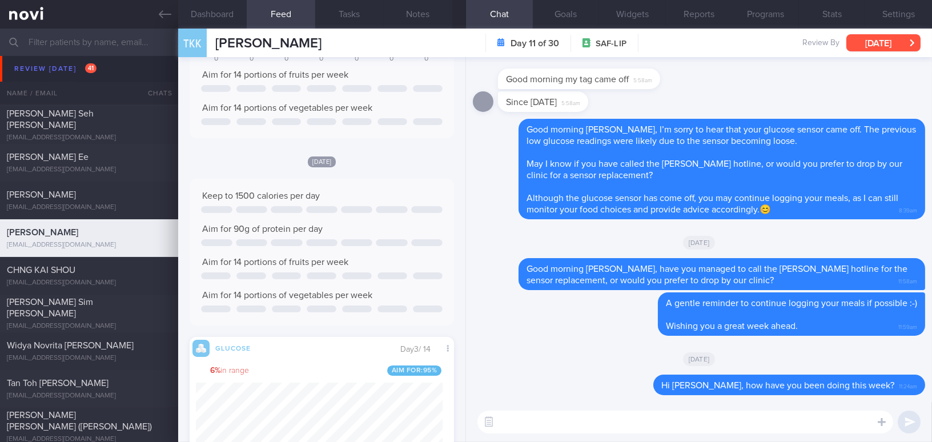
click at [855, 37] on button "[DATE]" at bounding box center [883, 42] width 74 height 17
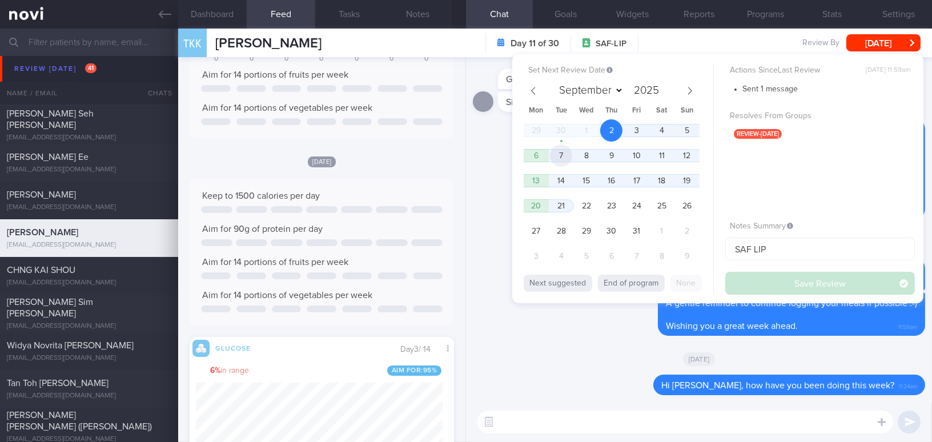
click at [562, 152] on span "7" at bounding box center [561, 155] width 22 height 22
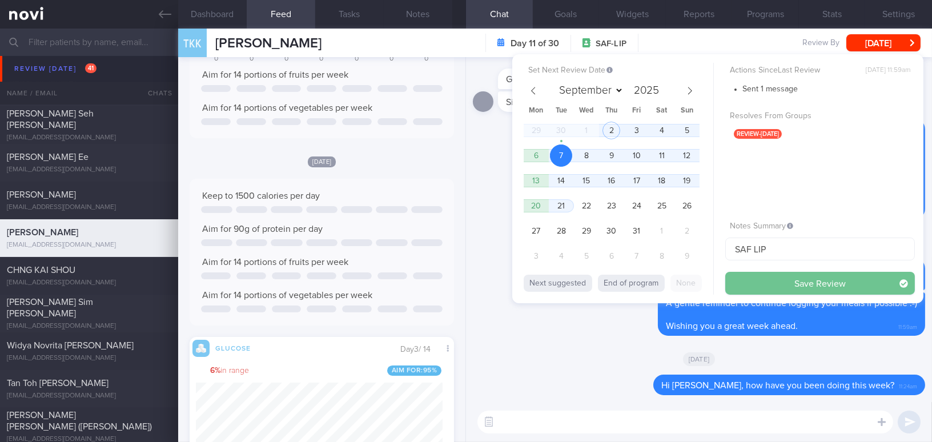
click at [788, 291] on button "Save Review" at bounding box center [820, 283] width 190 height 23
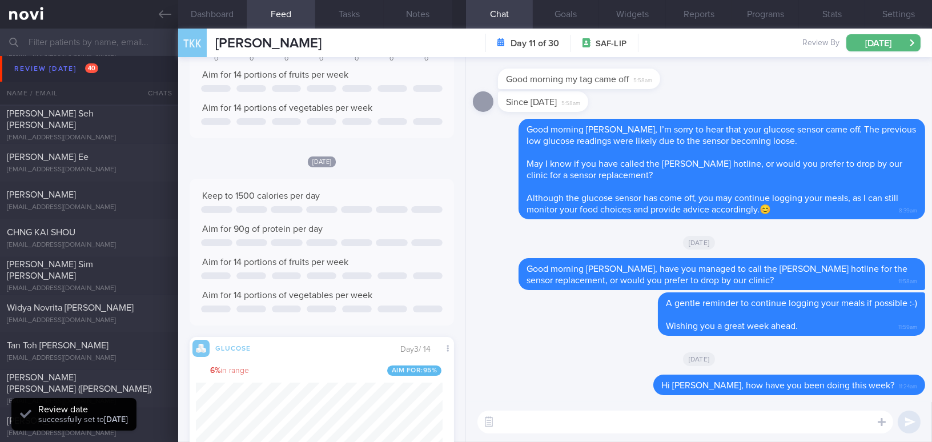
scroll to position [162, 247]
click at [130, 43] on input "text" at bounding box center [466, 42] width 932 height 27
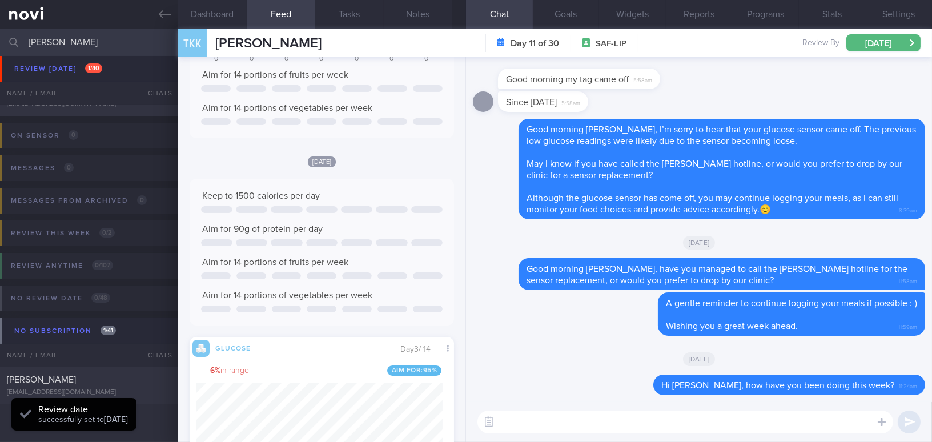
scroll to position [65, 0]
type input "chua yon"
click at [126, 389] on div "[EMAIL_ADDRESS][DOMAIN_NAME]" at bounding box center [89, 393] width 164 height 9
type input "SAF LIP; review [DATE]"
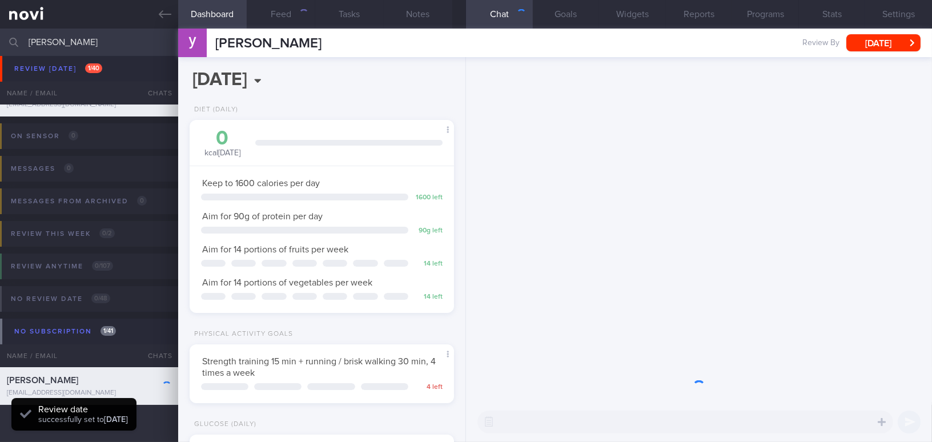
scroll to position [120, 240]
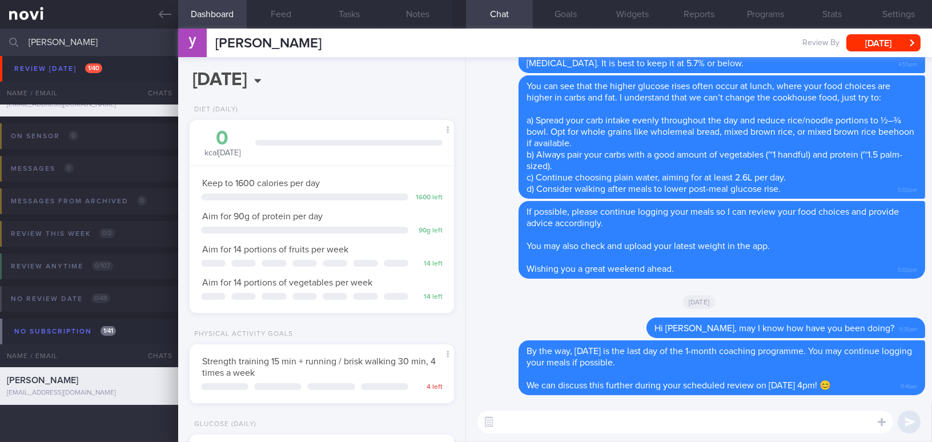
click at [574, 430] on textarea at bounding box center [685, 422] width 416 height 23
click at [575, 425] on textarea at bounding box center [685, 422] width 416 height 23
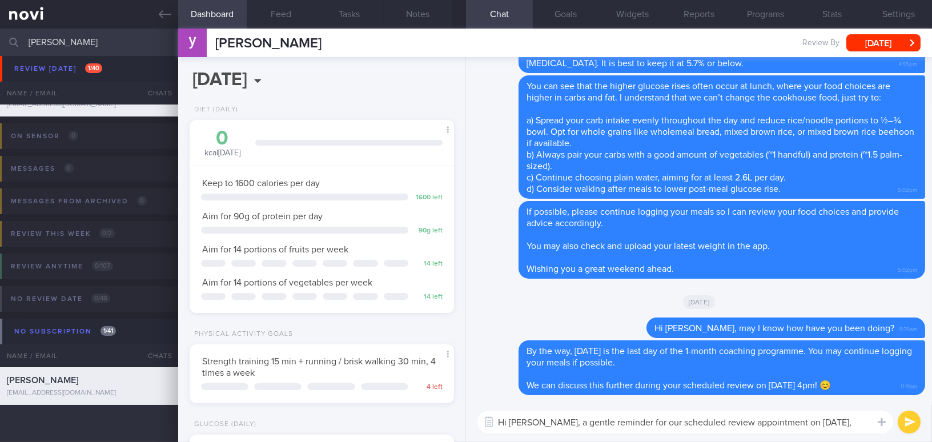
click at [558, 421] on textarea "Hi Yong Soon, a gentle reminder for our scheduled review appointment on 6/10/25," at bounding box center [685, 422] width 416 height 23
click at [838, 425] on textarea "Hi Yong Soon, a gentle reminder for our scheduled review appointment on 6/10/25," at bounding box center [685, 422] width 416 height 23
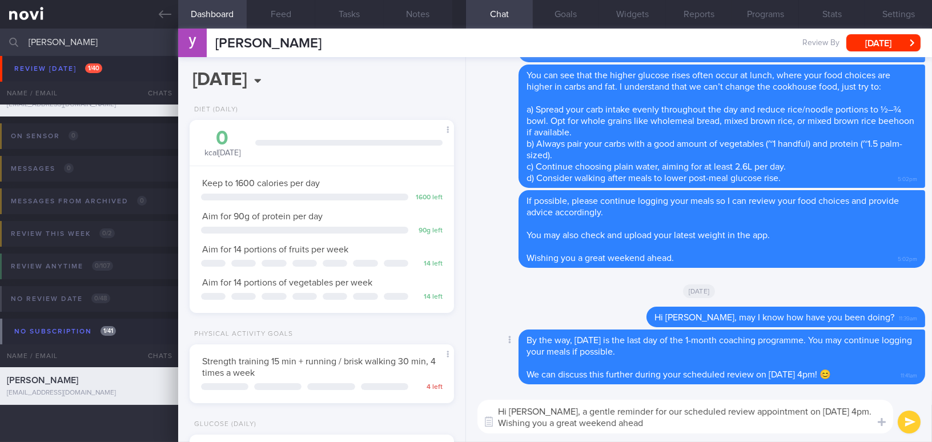
type textarea "Hi Yong Soon, a gentle reminder for our scheduled review appointment on 6/10/25…"
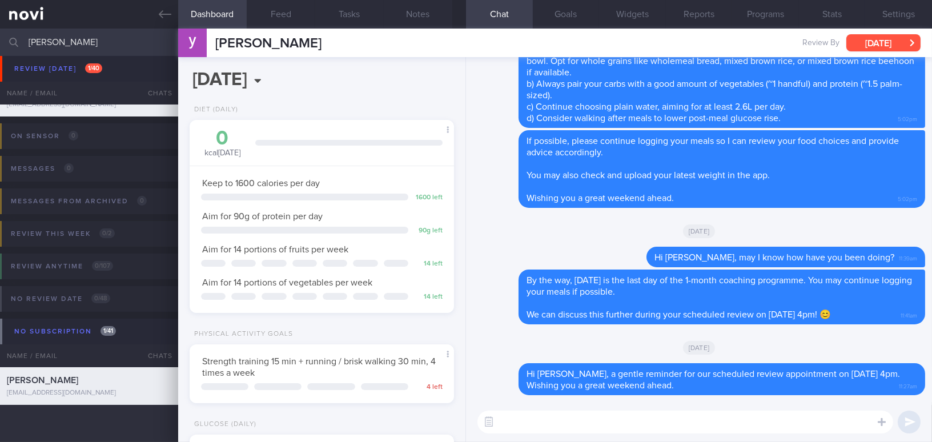
click at [877, 41] on button "[DATE]" at bounding box center [883, 42] width 74 height 17
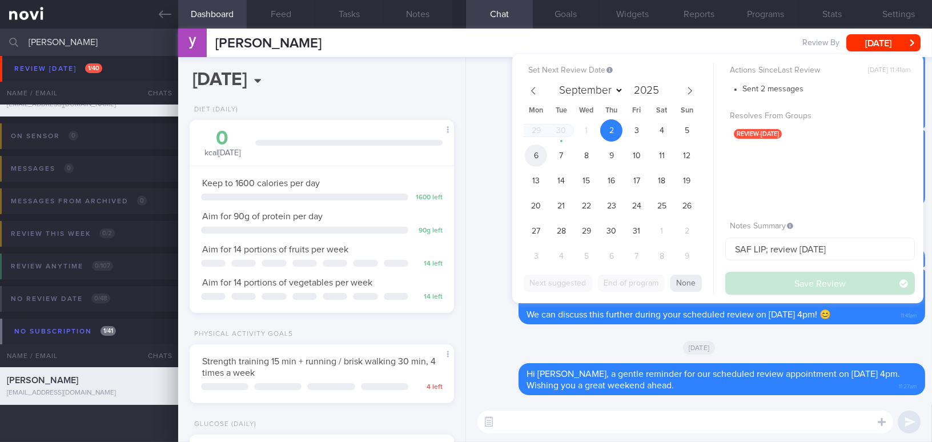
click at [537, 156] on span "6" at bounding box center [536, 155] width 22 height 22
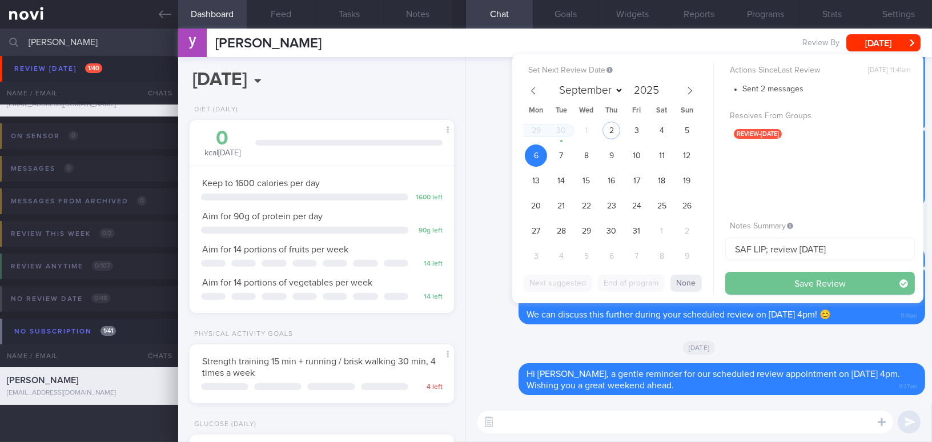
click at [751, 281] on button "Save Review" at bounding box center [820, 283] width 190 height 23
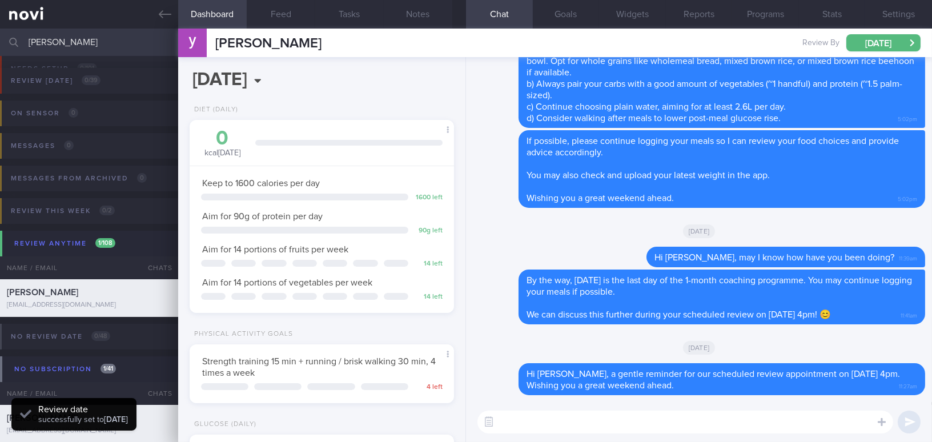
scroll to position [120, 240]
drag, startPoint x: 53, startPoint y: 48, endPoint x: 0, endPoint y: 41, distance: 53.6
click at [0, 41] on input "chua yon" at bounding box center [466, 42] width 932 height 27
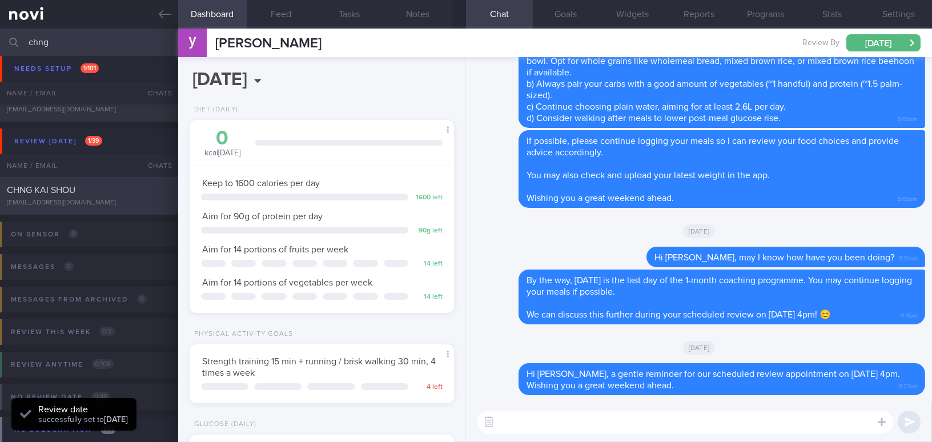
type input "chng"
click at [74, 186] on span "CHNG KAI SHOU" at bounding box center [41, 190] width 69 height 9
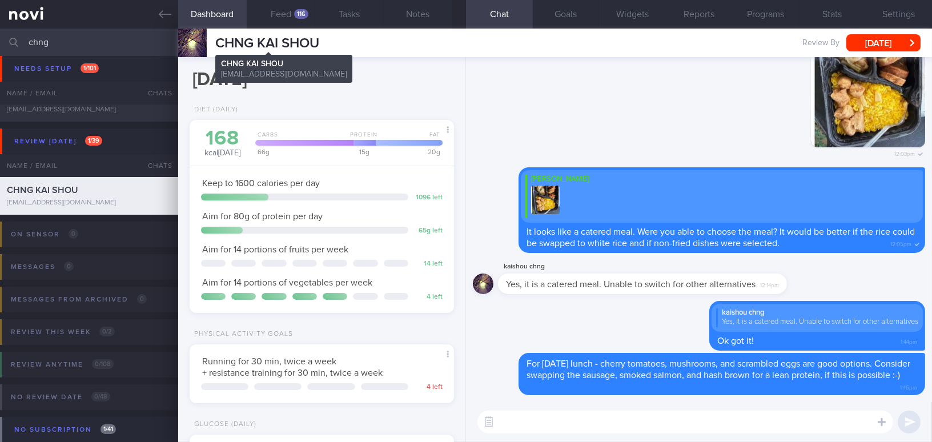
scroll to position [120, 240]
click at [285, 11] on button "Feed 116" at bounding box center [281, 14] width 69 height 29
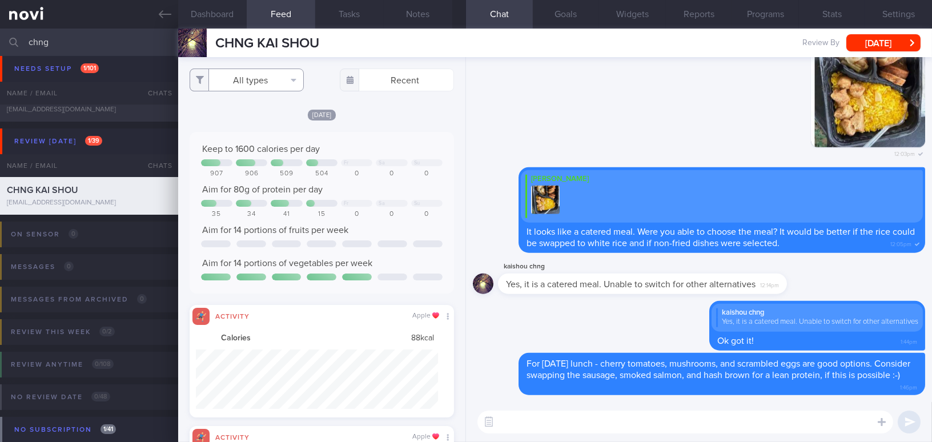
scroll to position [59, 242]
click at [260, 81] on button "All types" at bounding box center [247, 80] width 114 height 23
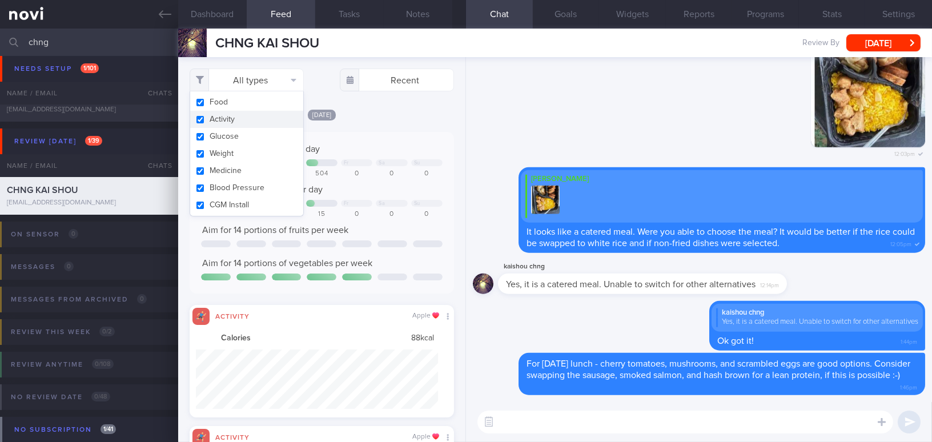
click at [205, 120] on button "Activity" at bounding box center [246, 119] width 113 height 17
checkbox input "false"
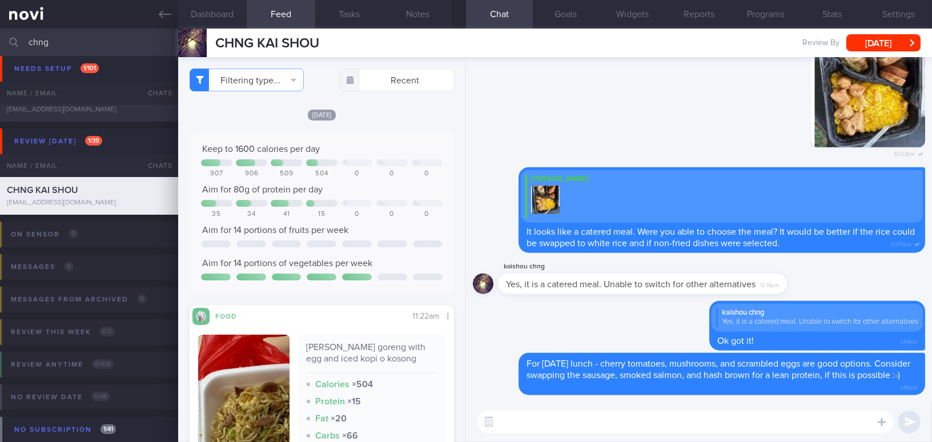
scroll to position [120, 240]
click at [384, 135] on div "Keep to 1600 calories per day Fr Sa Su 907 906 509 504 0 0 0 Aim for 80g of pro…" at bounding box center [322, 213] width 264 height 162
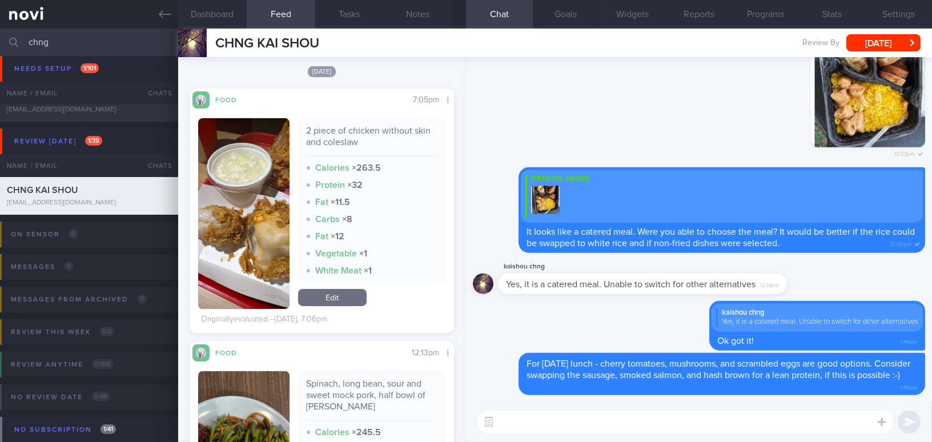
click at [255, 192] on button "button" at bounding box center [243, 213] width 91 height 191
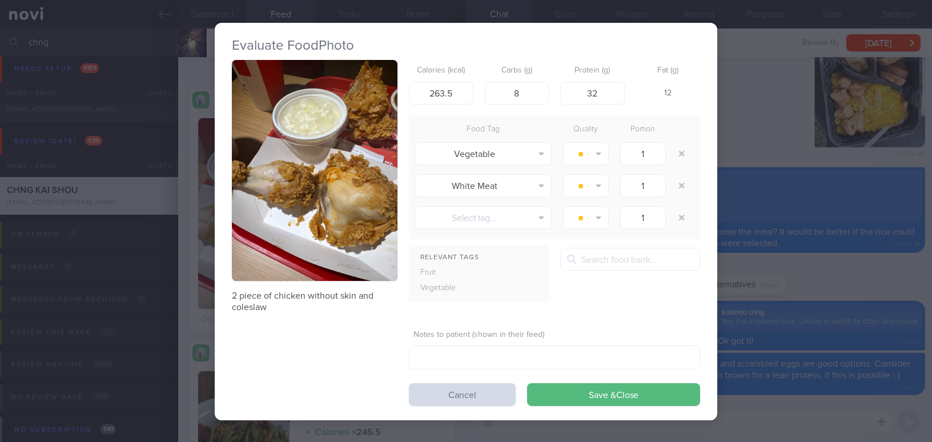
click at [847, 279] on div "Evaluate Food Photo 2 piece of chicken without skin and coleslaw Calories (kcal…" at bounding box center [466, 221] width 932 height 442
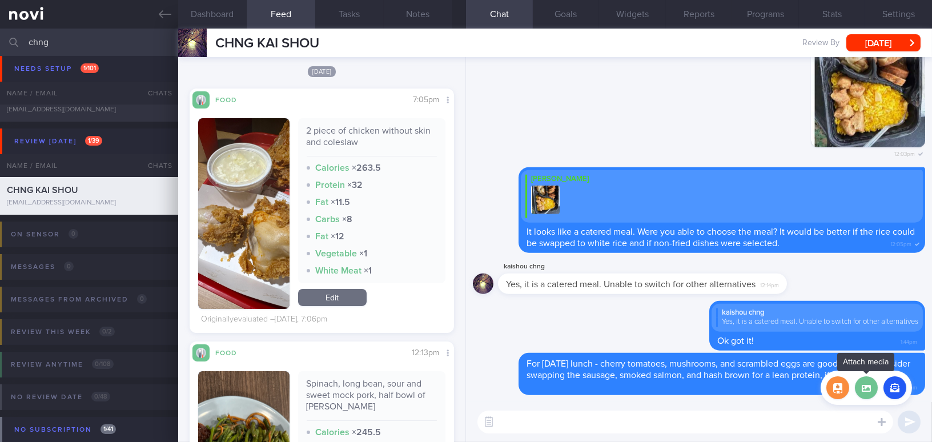
click at [866, 387] on label at bounding box center [866, 387] width 23 height 23
click at [0, 0] on input "file" at bounding box center [0, 0] width 0 height 0
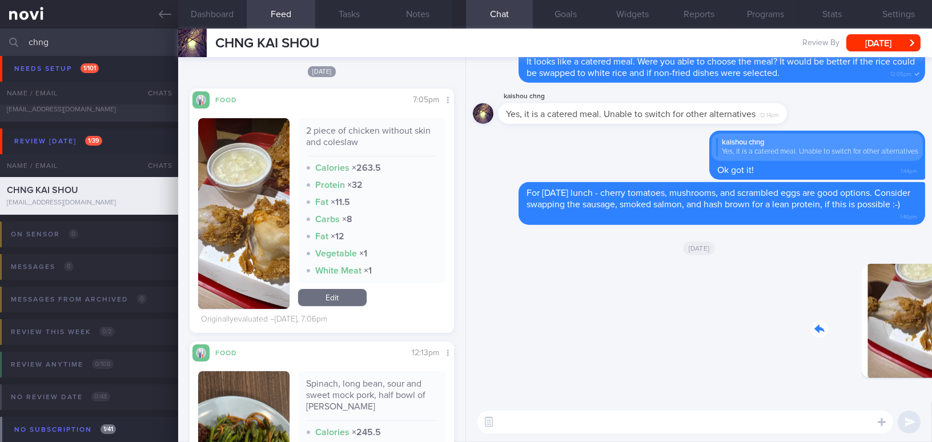
drag, startPoint x: 823, startPoint y: 316, endPoint x: 941, endPoint y: 321, distance: 117.7
click at [931, 321] on html "You are offline! Some functionality will be unavailable Patients New Users Coac…" at bounding box center [466, 221] width 932 height 442
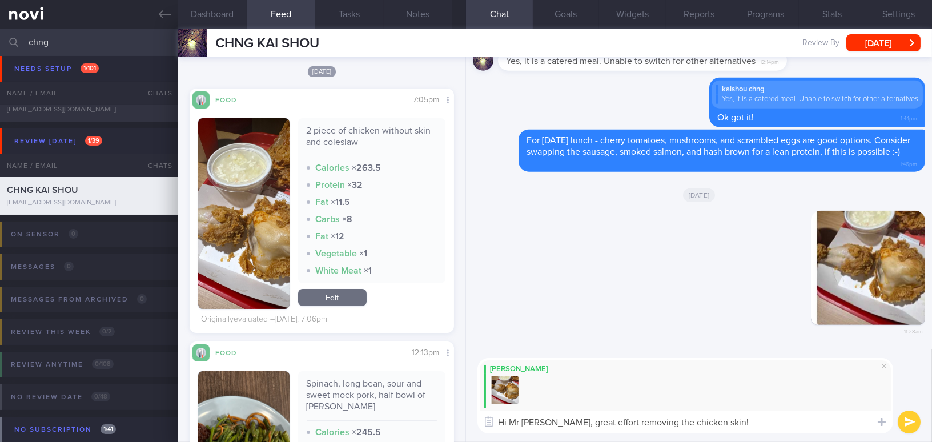
type textarea "Hi Mr [PERSON_NAME], great effort removing the chicken skin!"
click at [910, 421] on button "submit" at bounding box center [909, 422] width 23 height 23
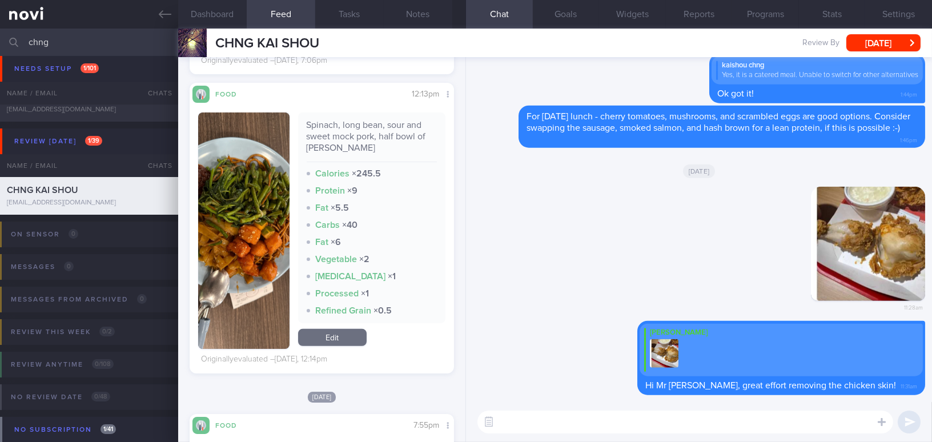
scroll to position [778, 0]
click at [246, 255] on button "button" at bounding box center [243, 230] width 91 height 236
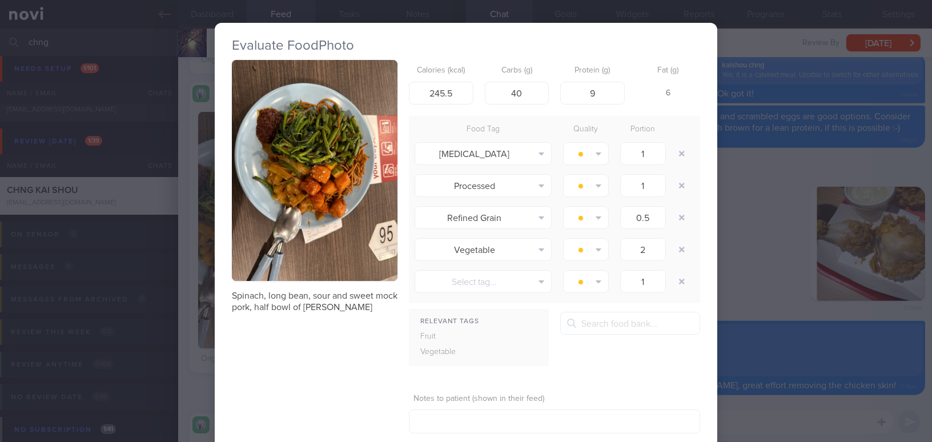
click at [761, 263] on div "Evaluate Food Photo Spinach, long bean, sour and sweet mock pork, half bowl of …" at bounding box center [466, 221] width 932 height 442
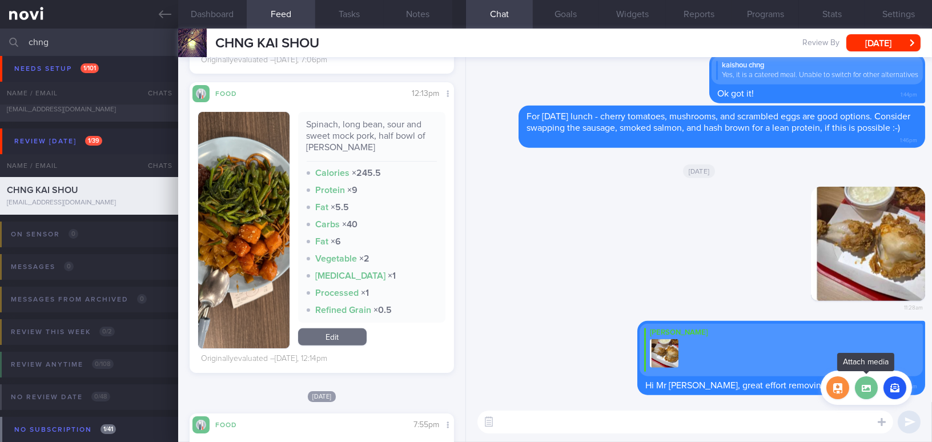
click at [867, 389] on label at bounding box center [866, 387] width 23 height 23
click at [0, 0] on input "file" at bounding box center [0, 0] width 0 height 0
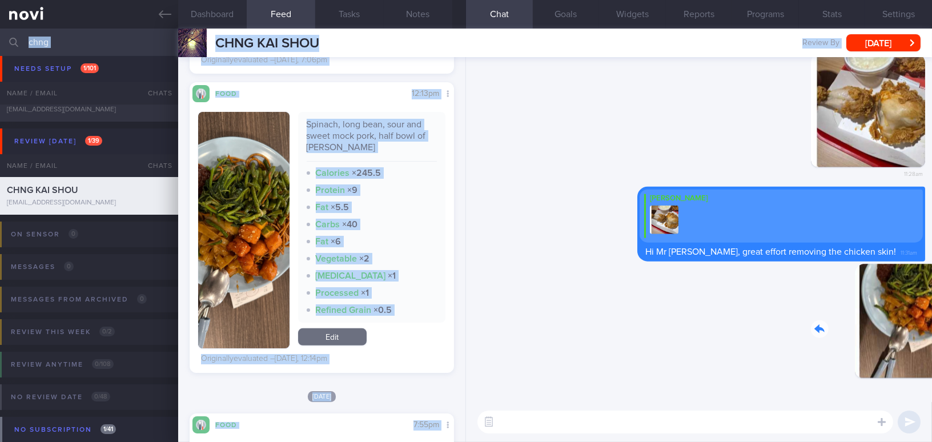
drag, startPoint x: 856, startPoint y: 331, endPoint x: 940, endPoint y: 332, distance: 83.4
click at [931, 332] on html "You are offline! Some functionality will be unavailable Patients New Users Coac…" at bounding box center [466, 221] width 932 height 442
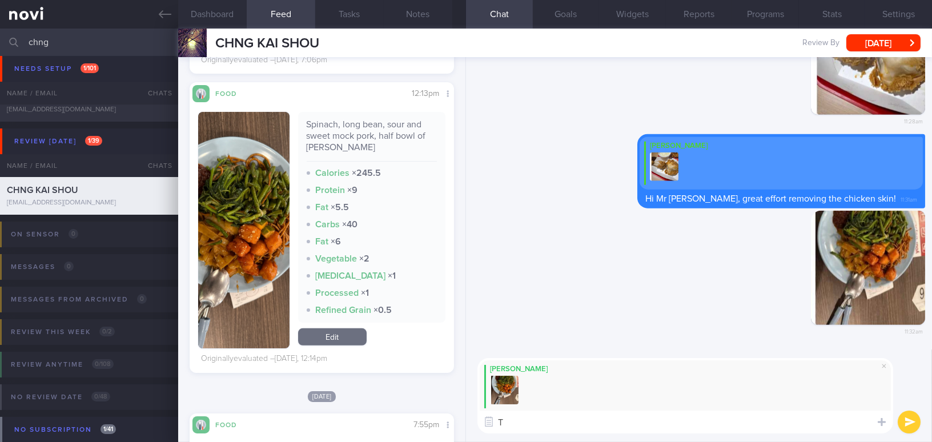
type textarea "To"
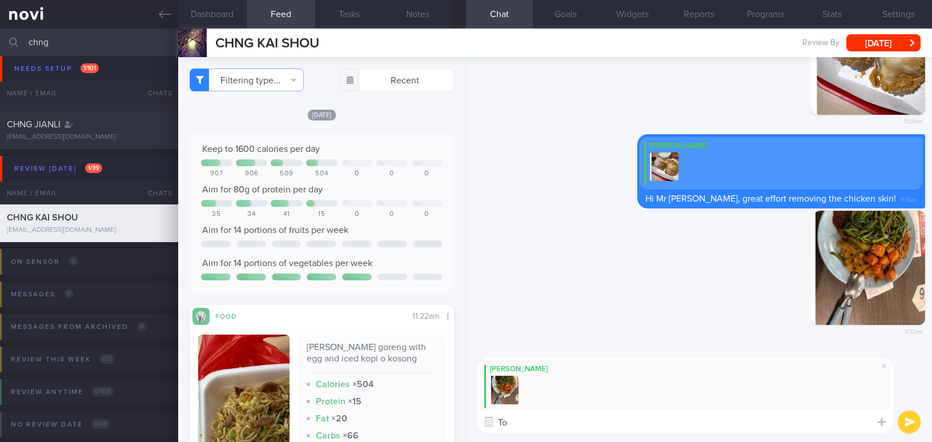
select select "9"
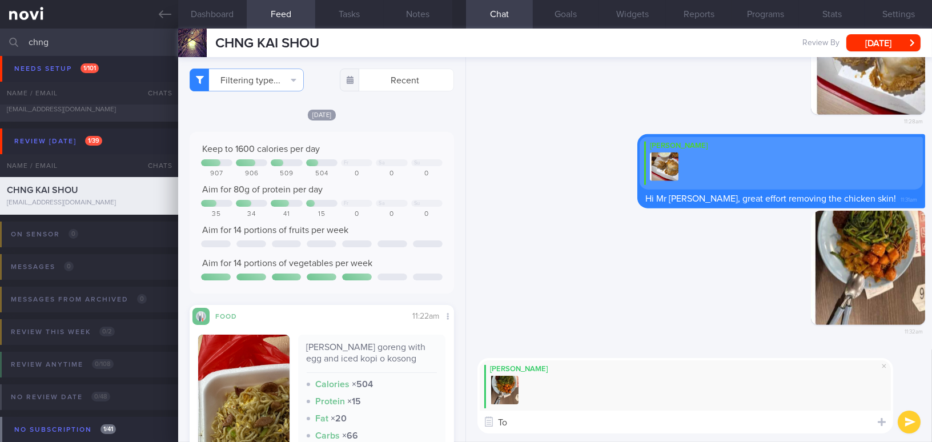
scroll to position [778, 0]
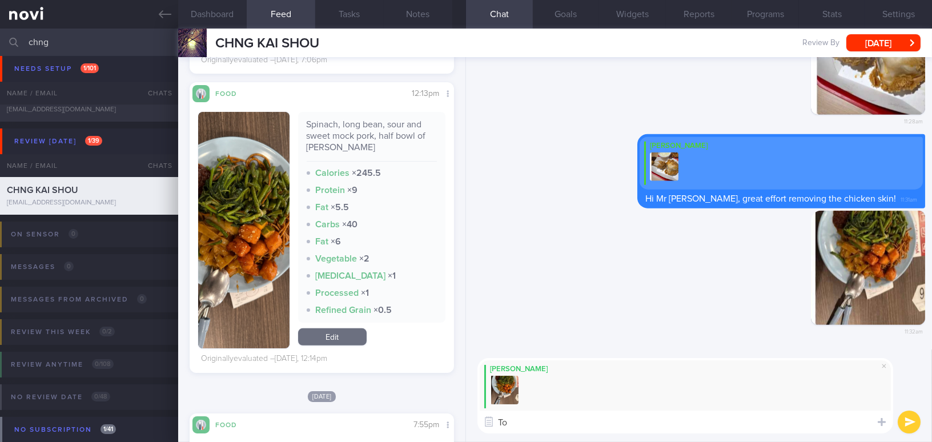
type textarea "T"
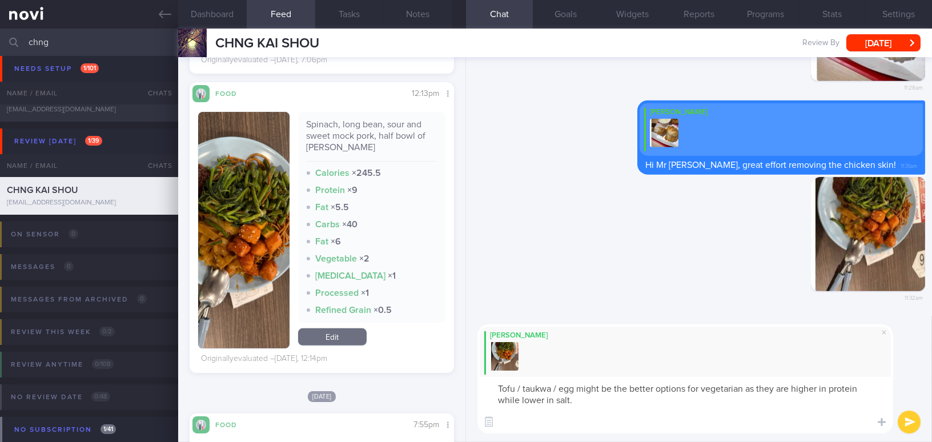
scroll to position [0, 0]
type textarea "Tofu / taukwa / egg might be the better options for vegetarian as they are high…"
drag, startPoint x: 830, startPoint y: 424, endPoint x: 472, endPoint y: 367, distance: 362.0
click at [472, 367] on div "[PERSON_NAME] Tofu / taukwa / egg might be the better options for vegetarian as…" at bounding box center [699, 379] width 466 height 126
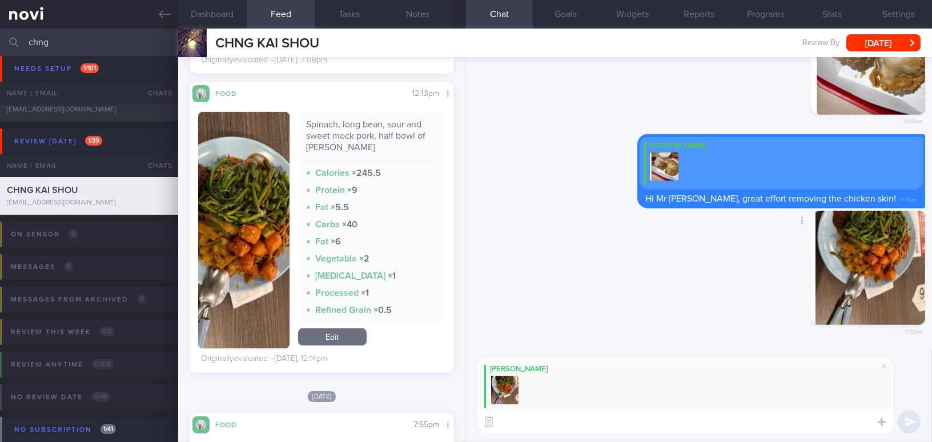
paste textarea "Tofu, taukwa, or egg are better options for vegetarians, as they are higher in …"
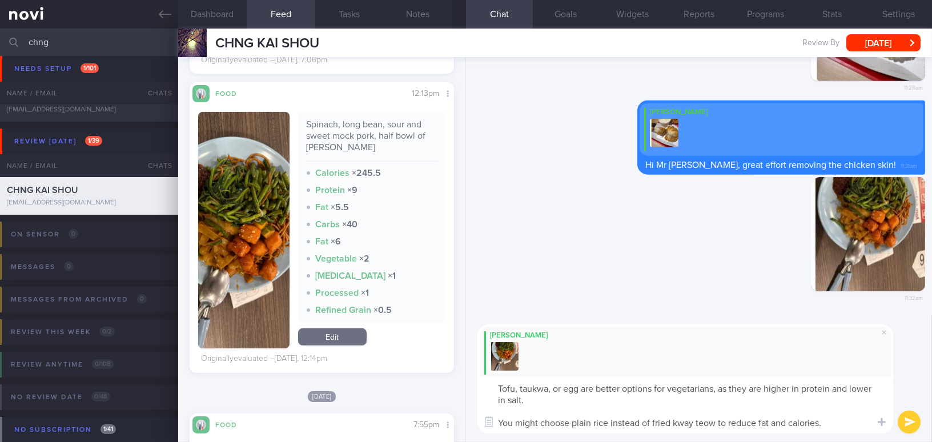
click at [549, 391] on textarea "Tofu, taukwa, or egg are better options for vegetarians, as they are higher in …" at bounding box center [685, 405] width 416 height 57
click at [710, 388] on textarea "Tofu, taukwa or egg are better options for vegetarians, as they are higher in p…" at bounding box center [685, 405] width 416 height 57
click at [842, 424] on textarea "Tofu, taukwa or egg are better options for vegetarians, as they are higher in p…" at bounding box center [685, 405] width 416 height 57
type textarea "Tofu, taukwa or egg are better options for vegetarians, as they are higher in p…"
click at [909, 425] on button "submit" at bounding box center [909, 422] width 23 height 23
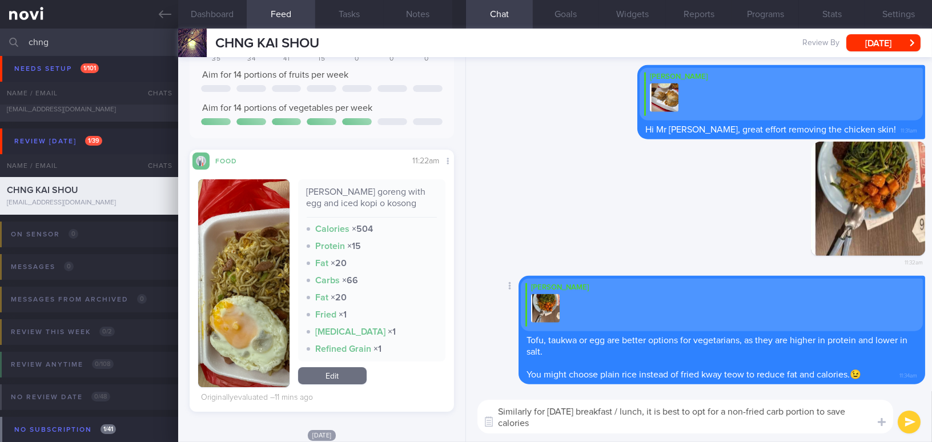
type textarea "Similarly for [DATE] breakfast / lunch, it is best to opt for a non-fried carb …"
drag, startPoint x: 534, startPoint y: 426, endPoint x: 494, endPoint y: 415, distance: 41.2
click at [494, 415] on div "Attach media Chat Templates Admin [MEDICAL_DATA] Weight Nutrition Physical Acti…" at bounding box center [699, 416] width 466 height 51
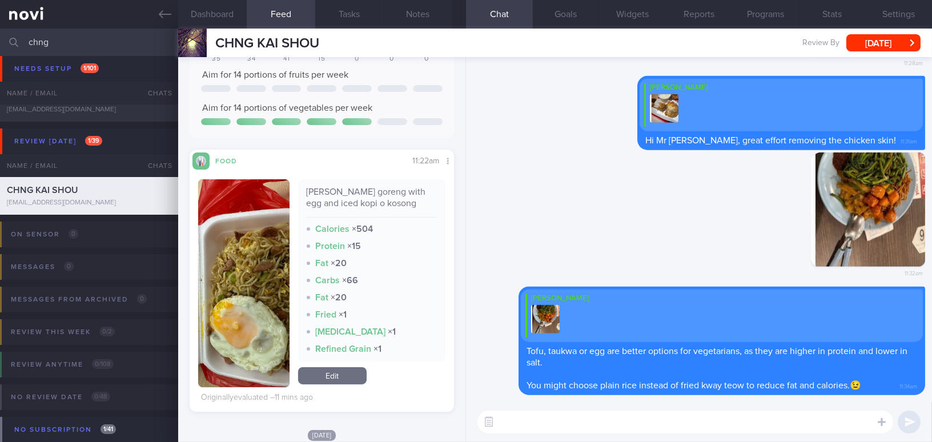
paste textarea "Similarly, for [DATE] breakfast or lunch, it’s best to choose a non-fried carb …"
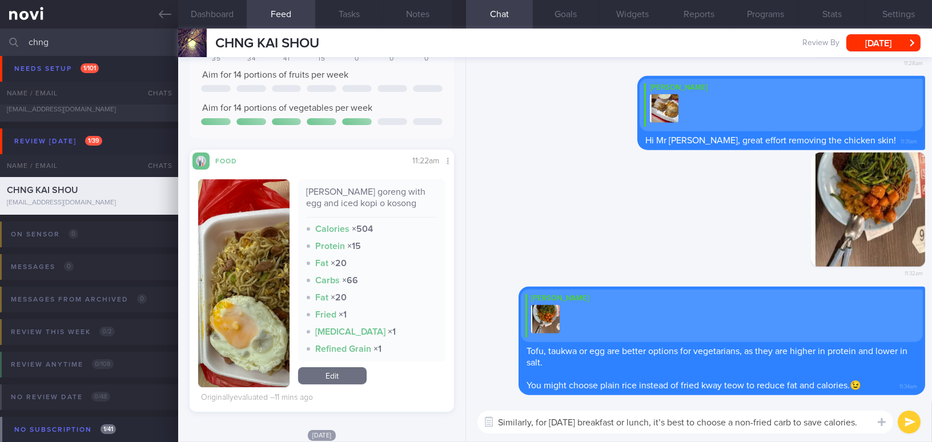
click at [666, 421] on textarea "Similarly, for [DATE] breakfast or lunch, it’s best to choose a non-fried carb …" at bounding box center [685, 422] width 416 height 23
type textarea "Similarly, for [DATE] breakfast or lunch, it is best to choose a non-fried carb…"
click at [903, 421] on button "submit" at bounding box center [909, 422] width 23 height 23
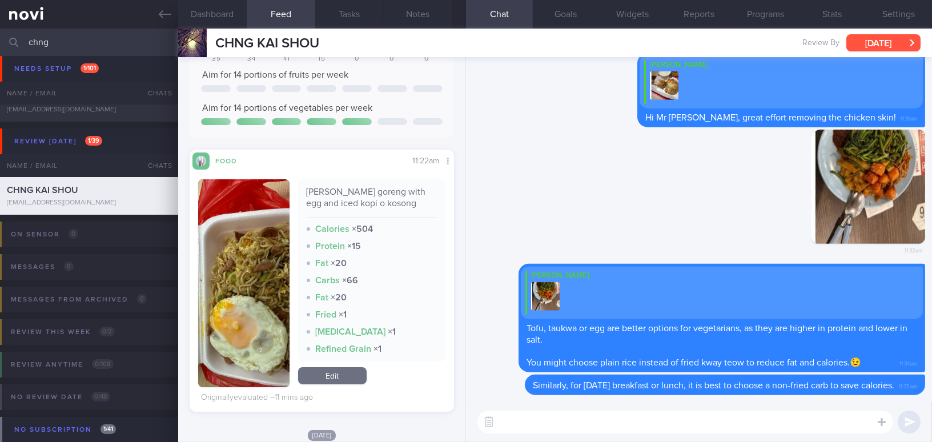
click at [867, 43] on button "[DATE]" at bounding box center [883, 42] width 74 height 17
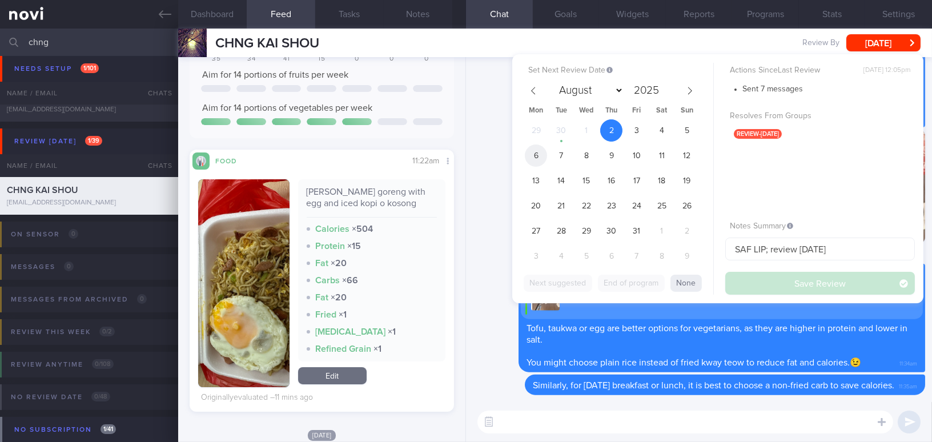
click at [534, 152] on span "6" at bounding box center [536, 155] width 22 height 22
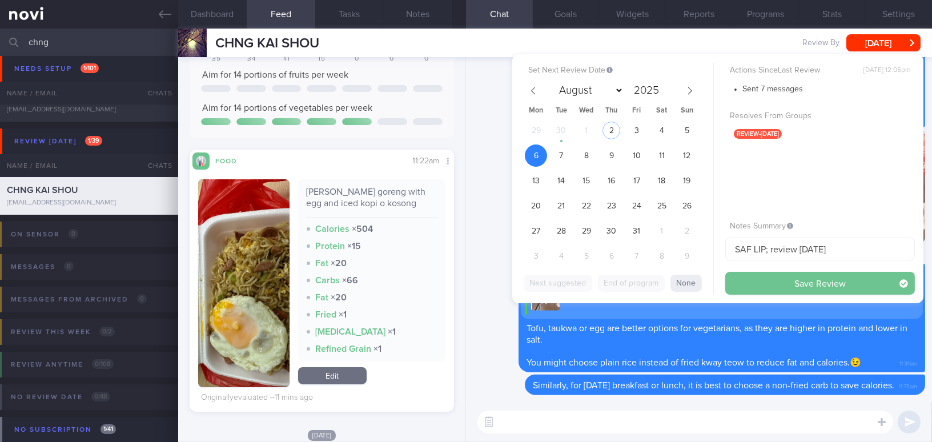
click at [783, 282] on button "Save Review" at bounding box center [820, 283] width 190 height 23
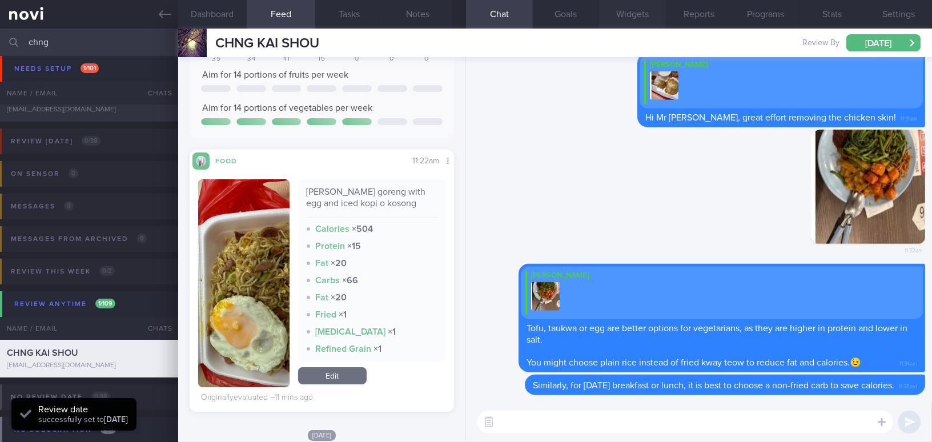
scroll to position [120, 240]
click at [529, 426] on textarea at bounding box center [685, 422] width 416 height 23
type textarea "B"
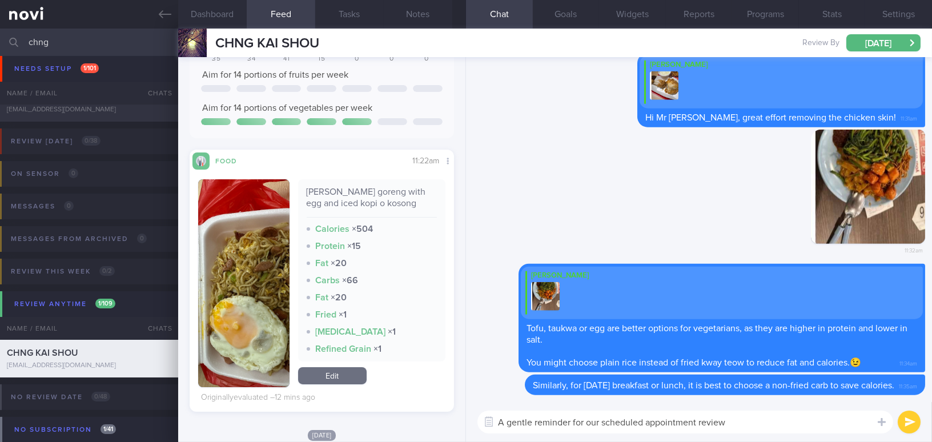
type textarea "A gentle reminder for our scheduled appointment review"
drag, startPoint x: 0, startPoint y: 27, endPoint x: 741, endPoint y: 421, distance: 839.6
click at [741, 421] on textarea "A gentle reminder for our scheduled appointment review" at bounding box center [685, 422] width 416 height 23
drag, startPoint x: 750, startPoint y: 424, endPoint x: 477, endPoint y: 416, distance: 273.0
click at [473, 416] on div "A gentle reminder for our scheduled appointment review A gentle reminder for ou…" at bounding box center [699, 422] width 466 height 40
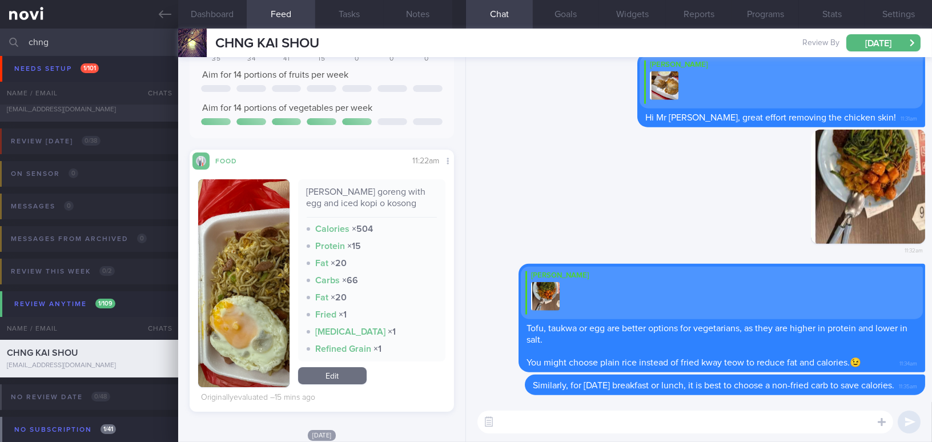
paste textarea "Just a gentle reminder about our scheduled appointment review."
drag, startPoint x: 513, startPoint y: 423, endPoint x: 474, endPoint y: 423, distance: 38.3
click at [474, 423] on div "Just a gentle reminder about our scheduled appointment review. Just a gentle re…" at bounding box center [699, 422] width 466 height 40
drag, startPoint x: 590, startPoint y: 421, endPoint x: 611, endPoint y: 421, distance: 21.7
click at [611, 421] on textarea "Just a gentle reminder about our scheduled appointment review." at bounding box center [685, 422] width 416 height 23
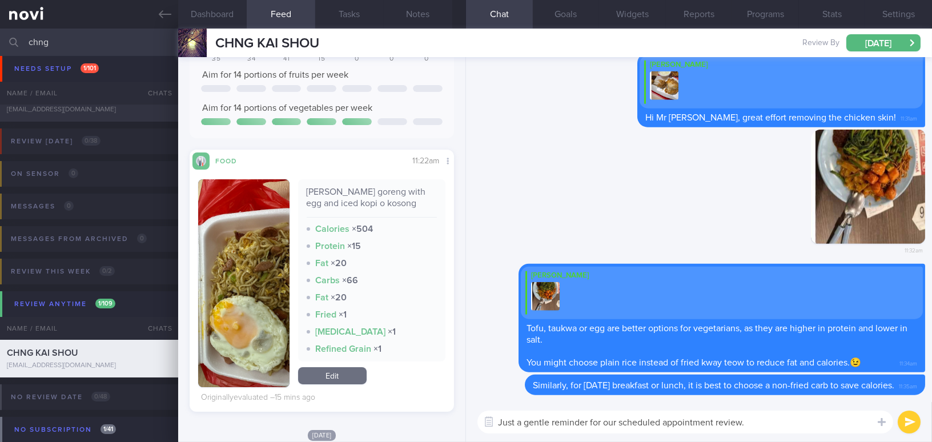
click at [803, 422] on textarea "Just a gentle reminder for our scheduled appointment review." at bounding box center [685, 422] width 416 height 23
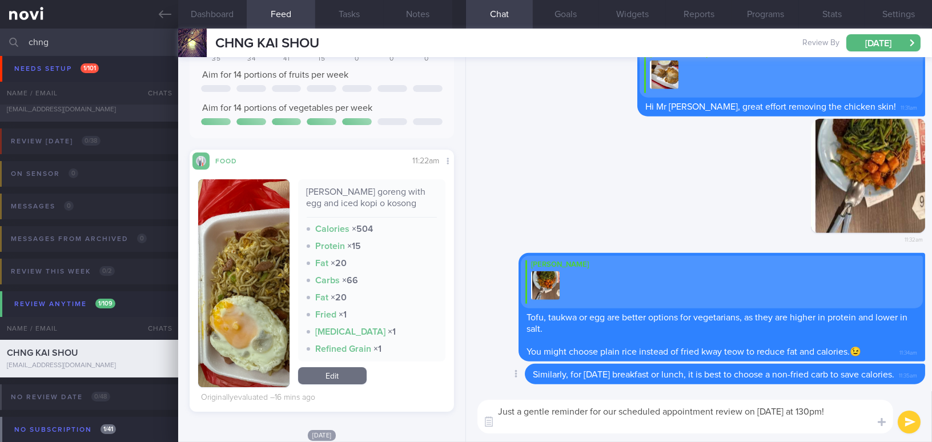
scroll to position [0, 0]
type textarea "Just a gentle reminder for our scheduled appointment review on [DATE] at 130pm!…"
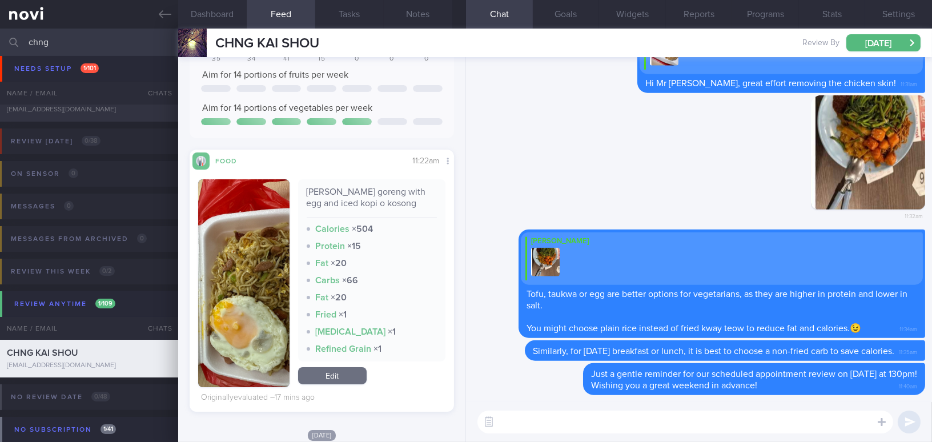
drag, startPoint x: 62, startPoint y: 43, endPoint x: 0, endPoint y: 39, distance: 61.8
click at [0, 39] on input "chng" at bounding box center [466, 42] width 932 height 27
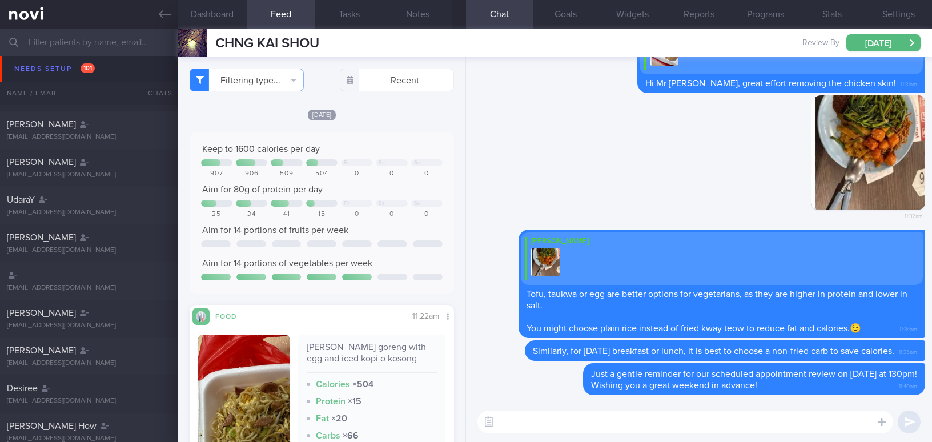
select select "9"
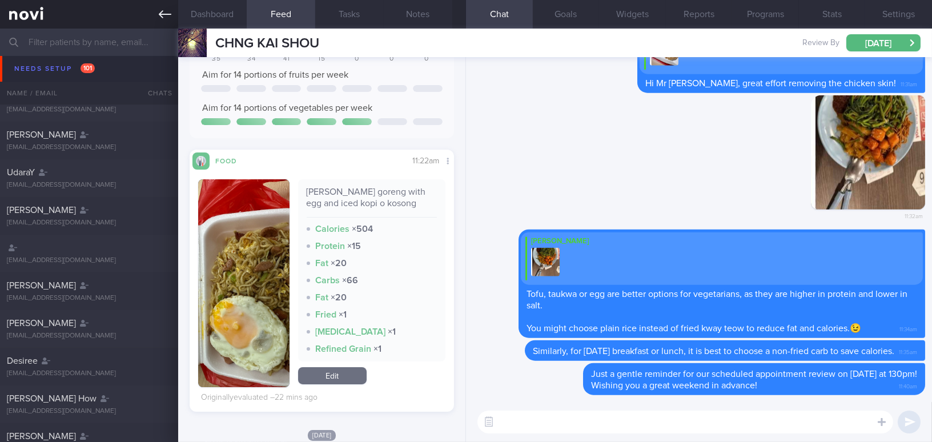
click at [162, 14] on icon at bounding box center [165, 14] width 13 height 8
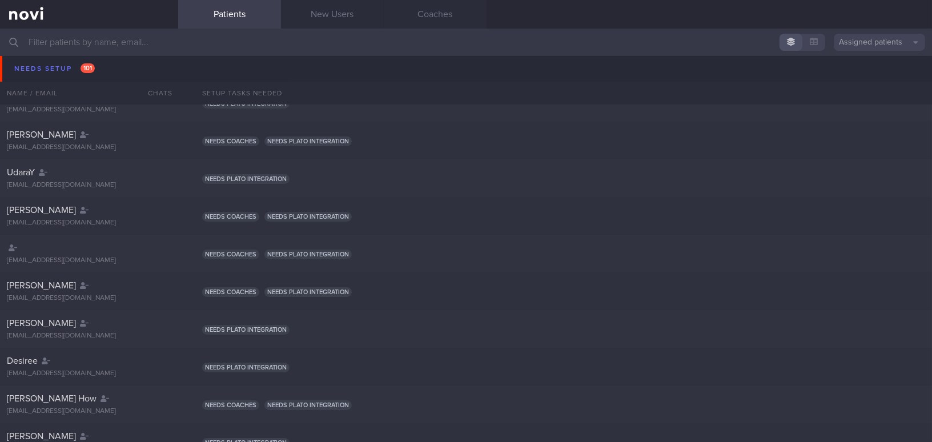
scroll to position [235, 0]
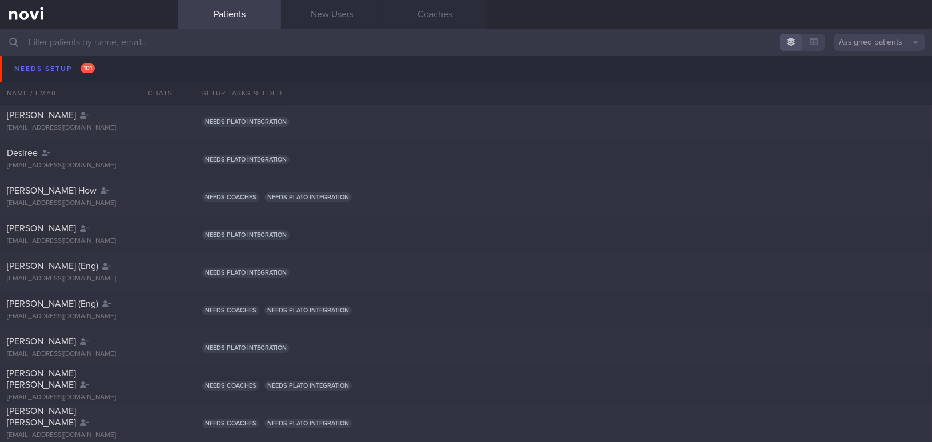
click at [66, 42] on input "text" at bounding box center [466, 42] width 932 height 27
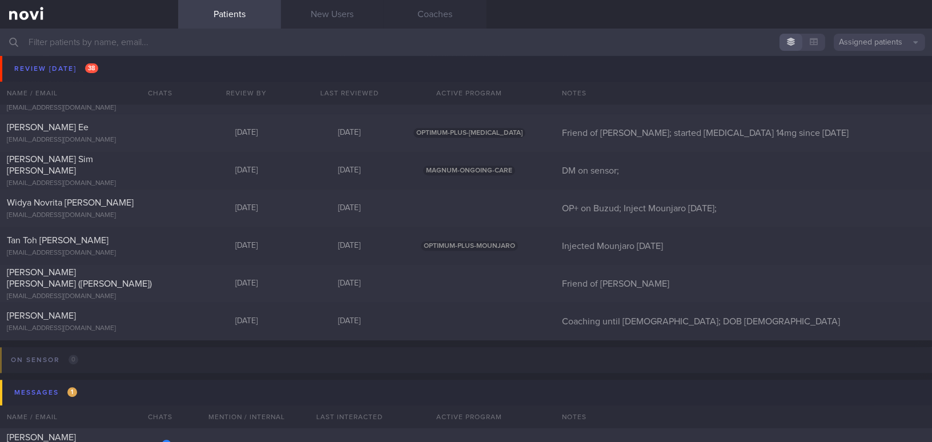
scroll to position [5220, 0]
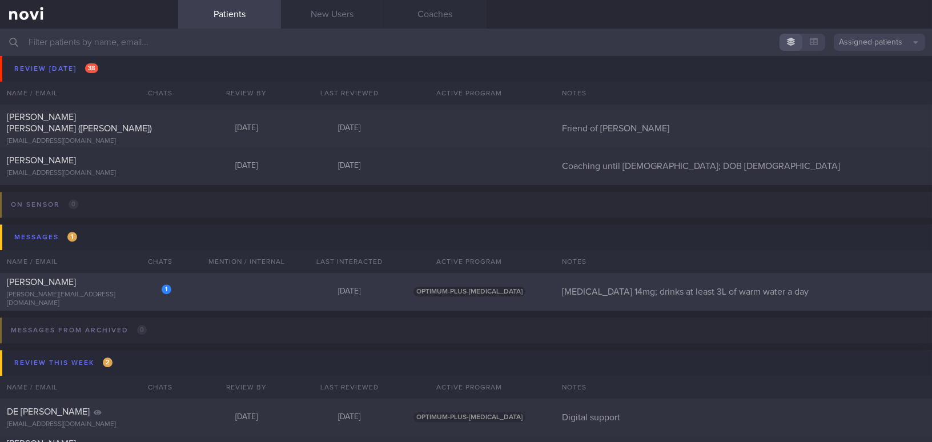
click at [74, 288] on div "[PERSON_NAME]" at bounding box center [88, 281] width 162 height 11
select select "9"
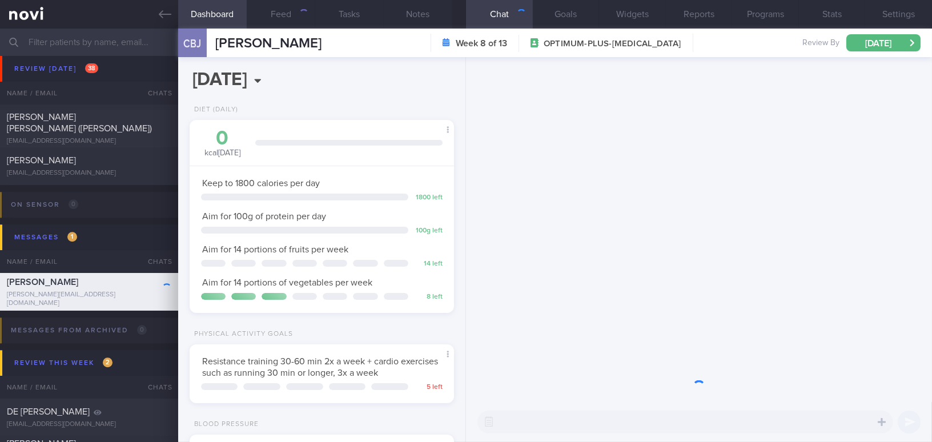
scroll to position [134, 236]
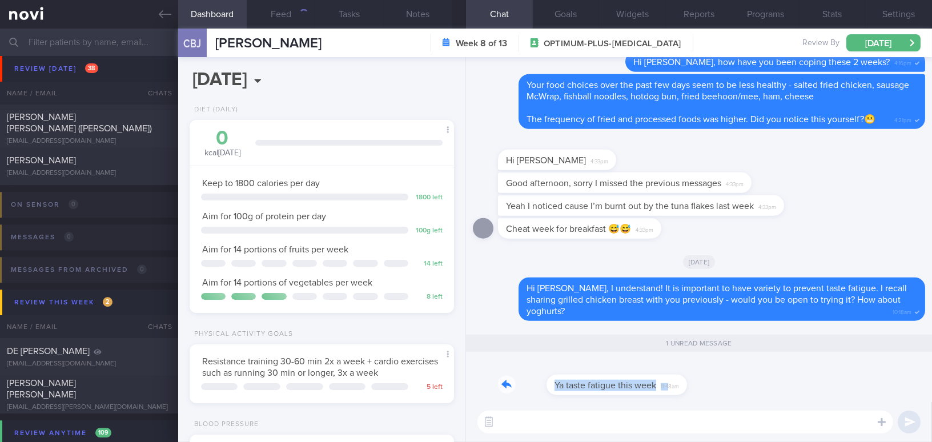
drag, startPoint x: 621, startPoint y: 376, endPoint x: 727, endPoint y: 379, distance: 105.7
click at [727, 379] on div "Ya taste fatigue this week 11:48am" at bounding box center [699, 381] width 452 height 41
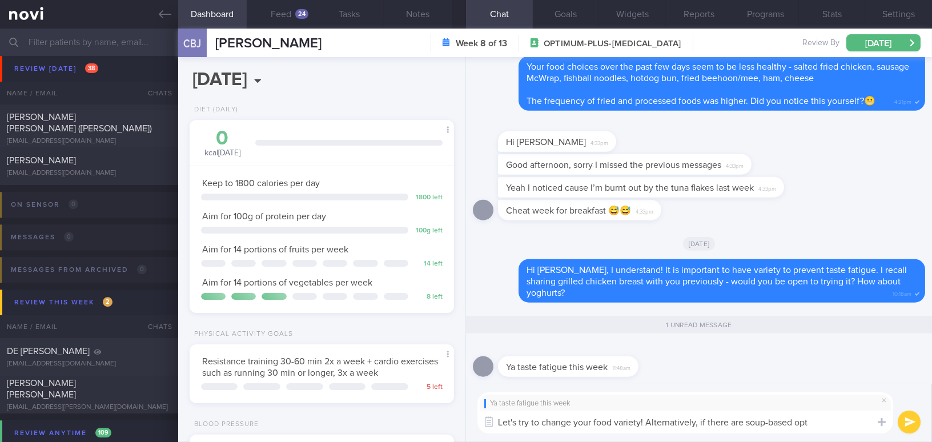
type textarea "Let's try to change your food variety! Alternatively, if there are soup-based o…"
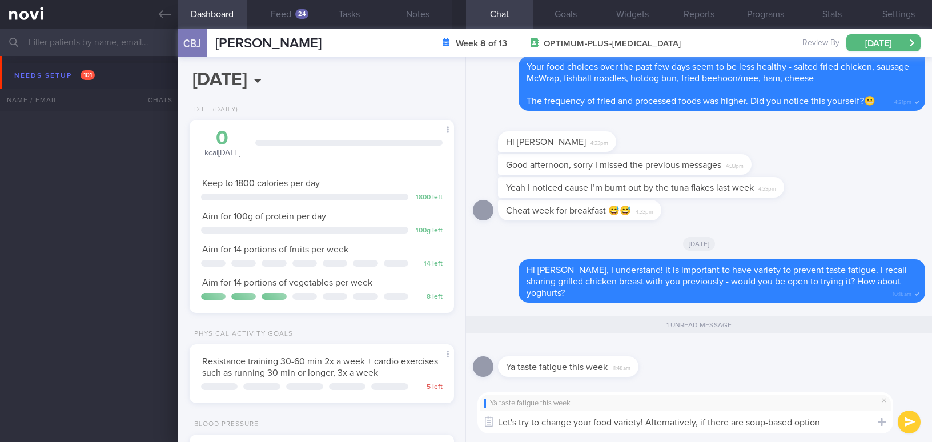
select select "9"
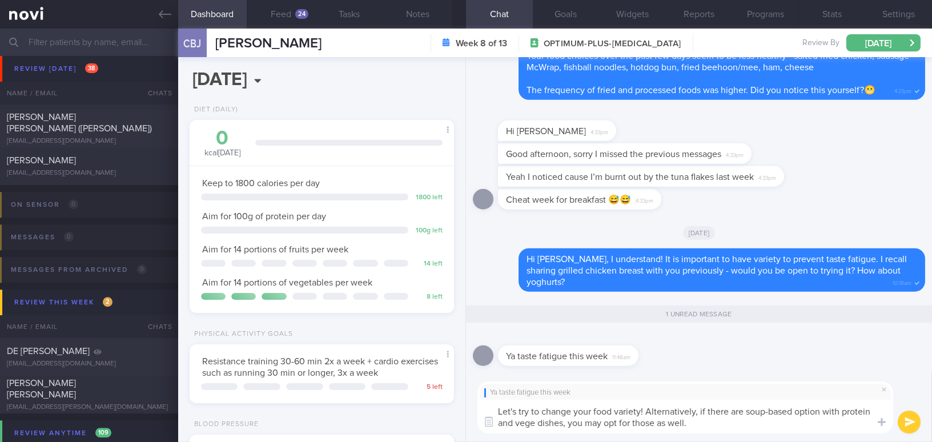
drag, startPoint x: 682, startPoint y: 424, endPoint x: 452, endPoint y: 405, distance: 230.2
click at [452, 405] on div "Dashboard Feed 24 Tasks Notes Chat 1 Goals Widgets Reports Programs Stats Setti…" at bounding box center [555, 235] width 754 height 413
click at [618, 419] on textarea "Let's try to change your food variety! Alternatively, if there are soup-based o…" at bounding box center [685, 417] width 416 height 34
drag, startPoint x: 703, startPoint y: 427, endPoint x: 417, endPoint y: 392, distance: 288.2
click at [417, 392] on div "Dashboard Feed 24 Tasks Notes Chat 1 Goals Widgets Reports Programs Stats Setti…" at bounding box center [555, 235] width 754 height 413
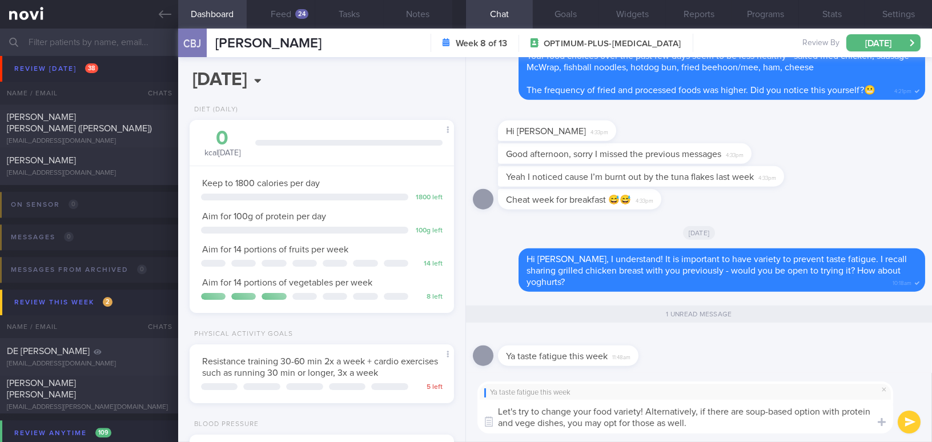
paste textarea "’s try to increase your food variety! Alternatively, you can choose soup-based …"
type textarea "Let’s try to increase your food variety! Alternatively, you can choose soup-bas…"
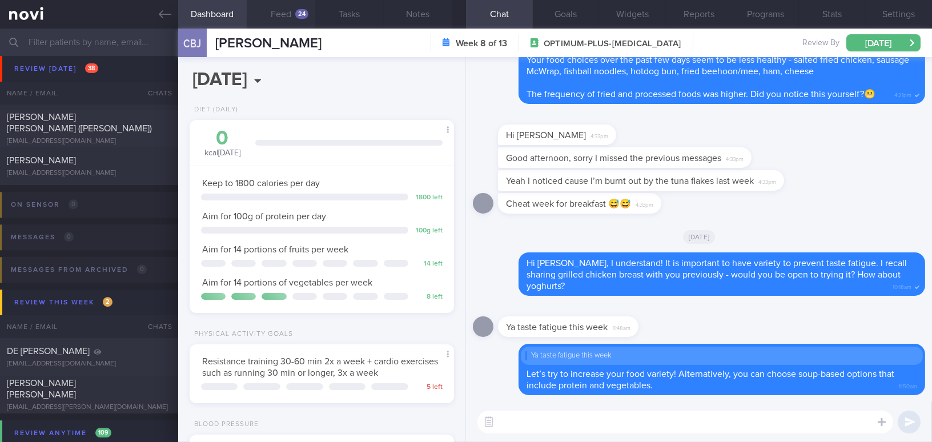
click at [290, 11] on button "Feed 24" at bounding box center [281, 14] width 69 height 29
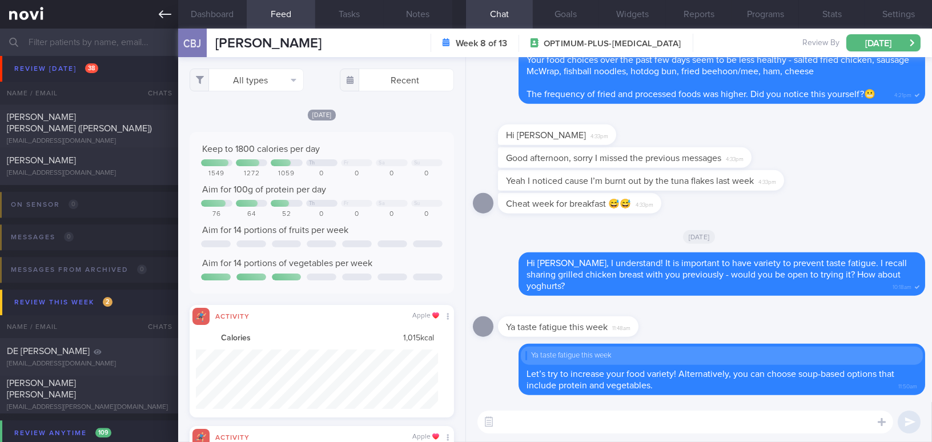
click at [160, 11] on icon at bounding box center [165, 14] width 13 height 13
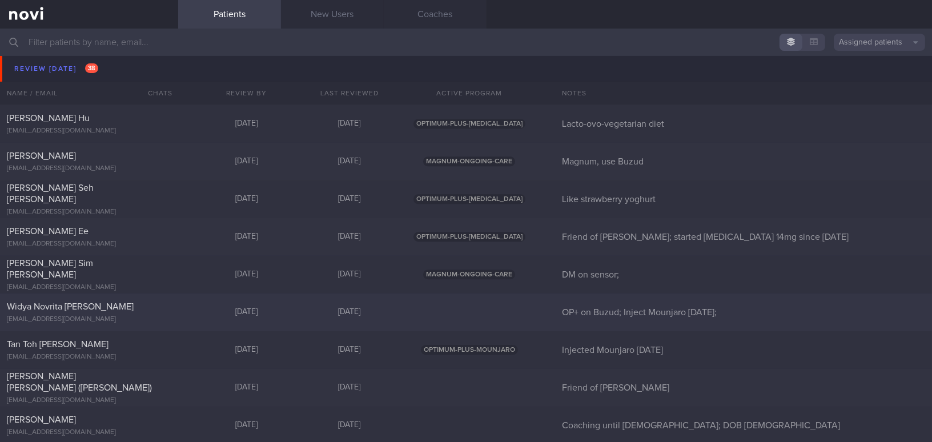
scroll to position [4908, 0]
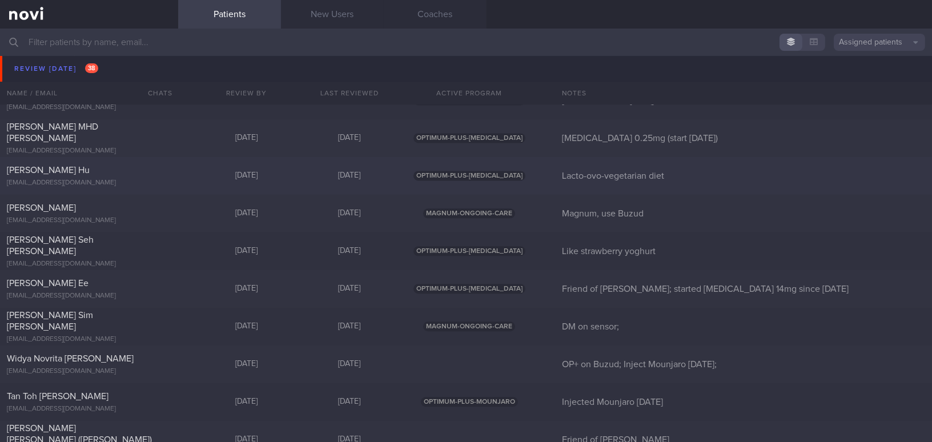
click at [131, 169] on div "[PERSON_NAME] Hu" at bounding box center [88, 169] width 162 height 11
select select "9"
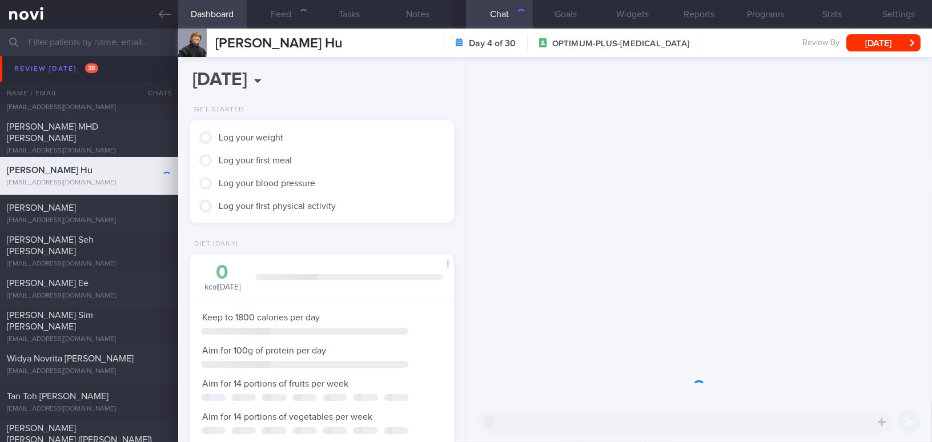
scroll to position [134, 236]
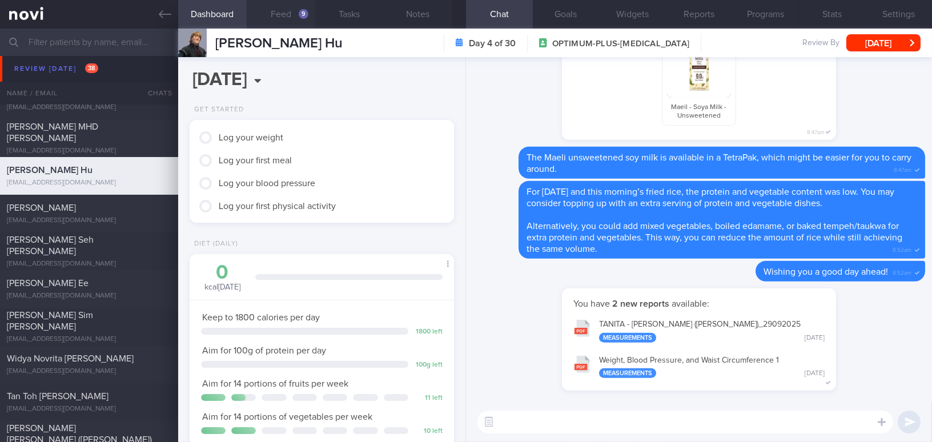
click at [296, 7] on button "Feed 9" at bounding box center [281, 14] width 69 height 29
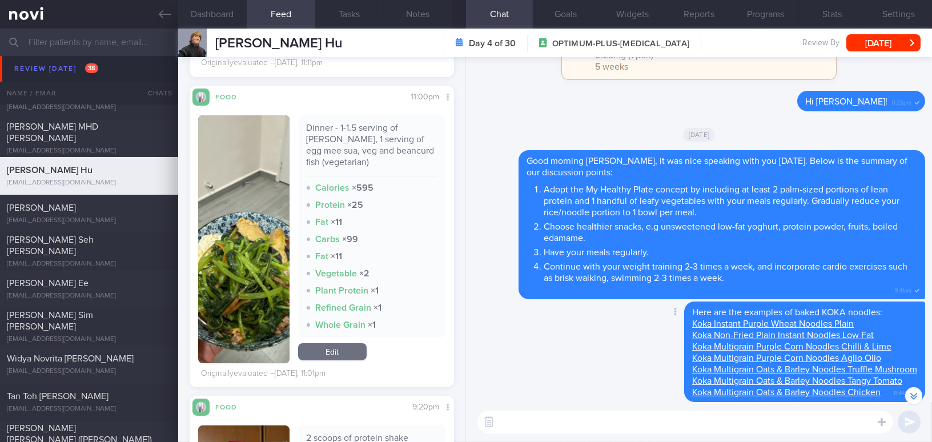
scroll to position [-623, 0]
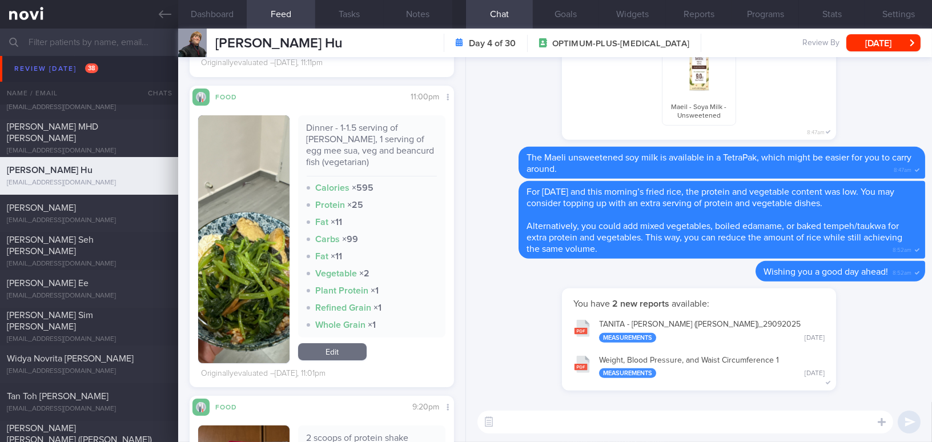
click at [557, 415] on textarea at bounding box center [685, 422] width 416 height 23
click at [421, 7] on button "Notes" at bounding box center [418, 14] width 69 height 29
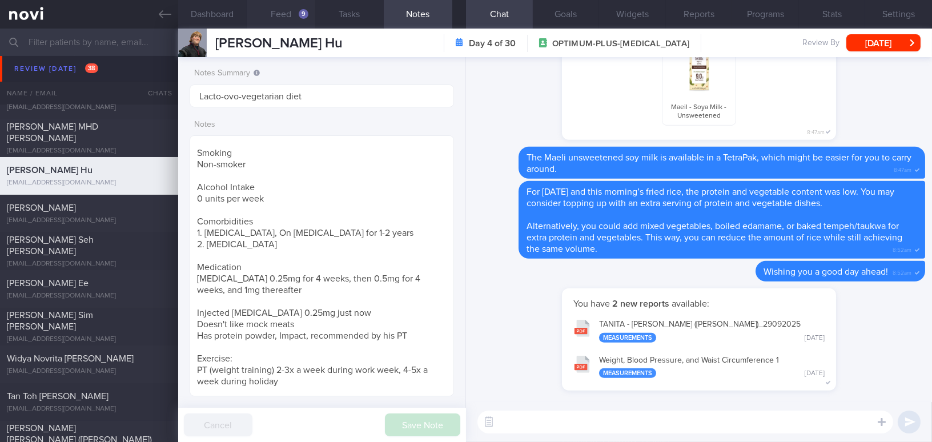
click at [292, 11] on button "Feed 9" at bounding box center [281, 14] width 69 height 29
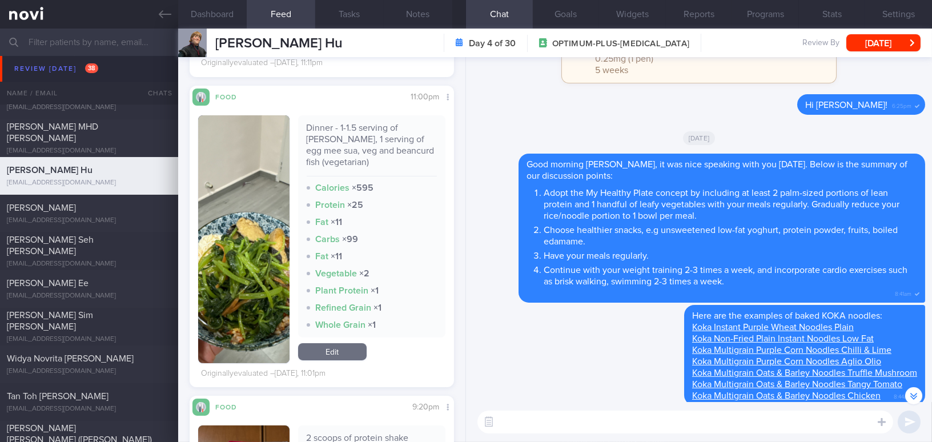
click at [565, 436] on div "​ ​" at bounding box center [699, 422] width 466 height 40
click at [564, 430] on textarea at bounding box center [685, 422] width 416 height 23
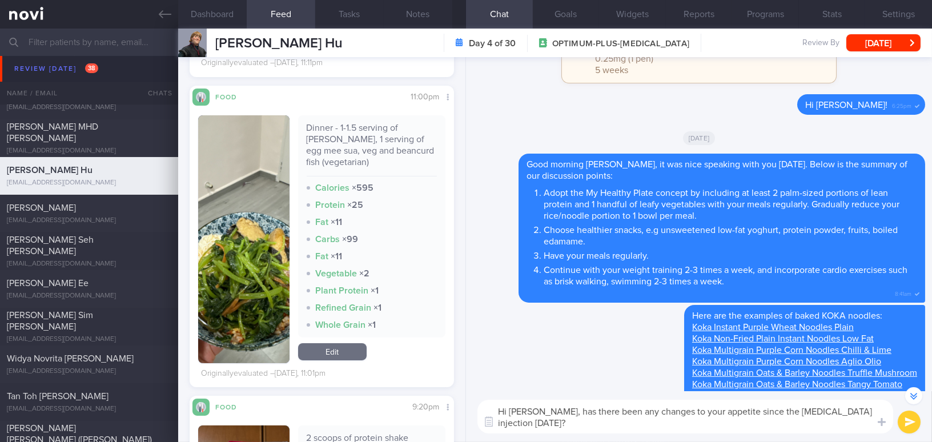
drag, startPoint x: 535, startPoint y: 412, endPoint x: 545, endPoint y: 424, distance: 15.4
click at [545, 424] on textarea "Hi Bryan, has there been any changes to your appetite since the Wegovy injectio…" at bounding box center [685, 417] width 416 height 34
click at [560, 413] on textarea "Hi Bryan, has there been any changes to your appetite since the Wegovy injectio…" at bounding box center [685, 417] width 416 height 34
drag, startPoint x: 535, startPoint y: 412, endPoint x: 545, endPoint y: 429, distance: 19.2
click at [545, 429] on textarea "Hi Bryan, has there been any changes to your appetite since the Wegovy injectio…" at bounding box center [685, 417] width 416 height 34
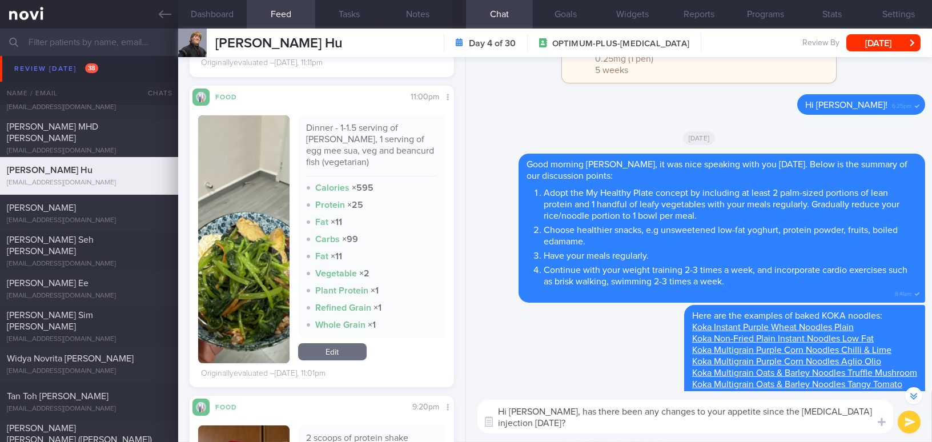
paste textarea "Have you noticed any changes in"
click at [542, 411] on textarea "Hi Bryan, Have you noticed any changes in your appetite since the Wegovy inject…" at bounding box center [685, 417] width 416 height 34
type textarea "Hi Bryan, have you noticed any changes in your appetite since the Wegovy inject…"
click at [904, 421] on button "submit" at bounding box center [909, 422] width 23 height 23
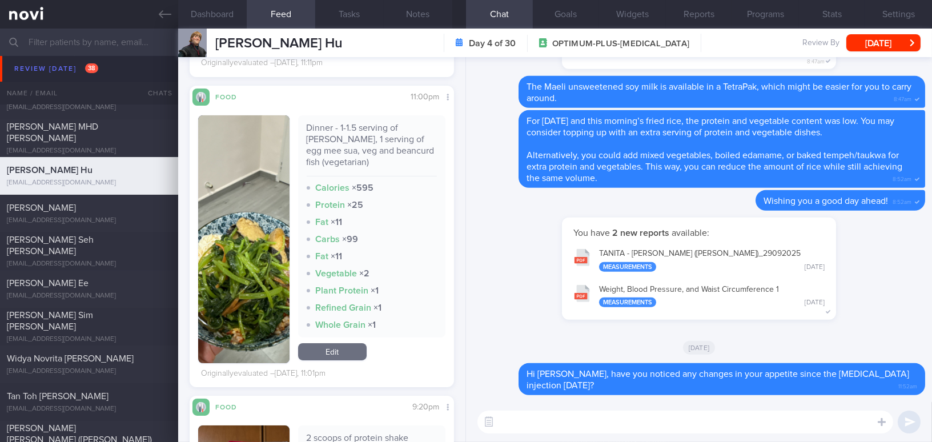
click at [244, 277] on button "button" at bounding box center [243, 239] width 91 height 248
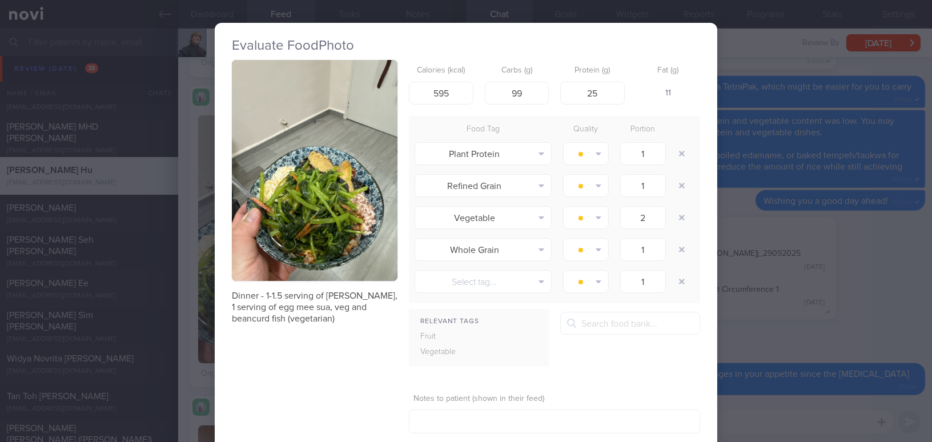
click at [304, 222] on button "button" at bounding box center [315, 170] width 166 height 221
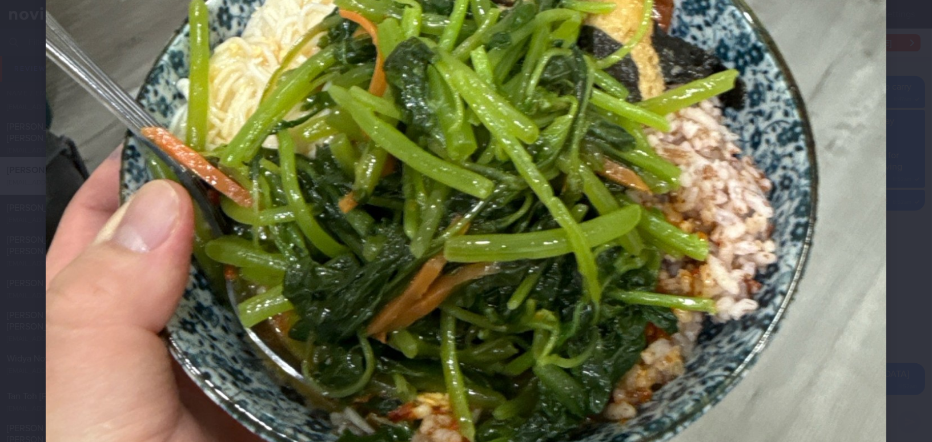
scroll to position [622, 0]
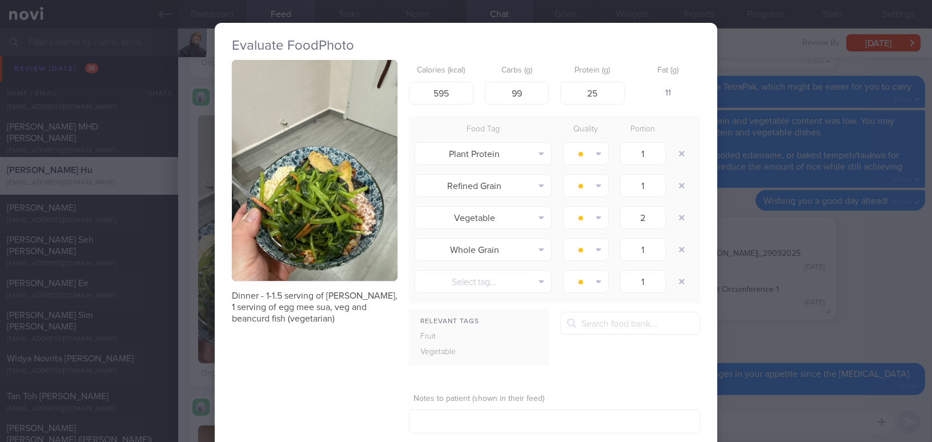
click at [831, 340] on div "Evaluate Food Photo Dinner - 1-1.5 serving of brown tice, 1 serving of egg mee …" at bounding box center [466, 221] width 932 height 442
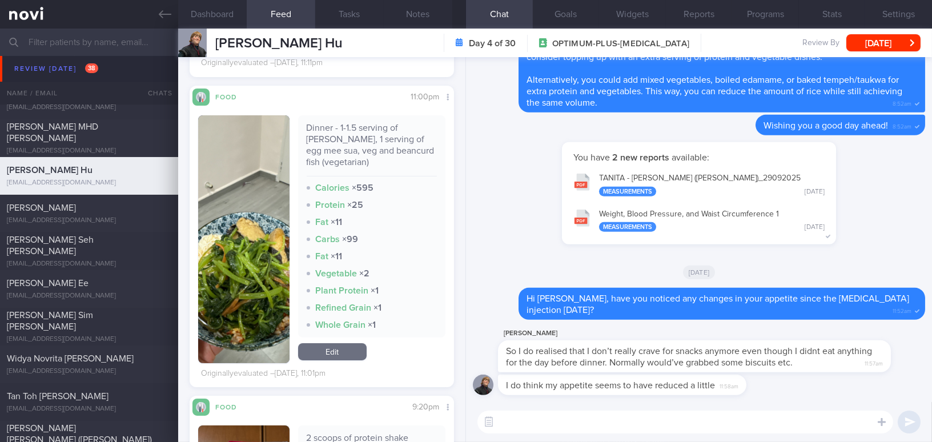
click at [554, 417] on textarea at bounding box center [685, 422] width 416 height 23
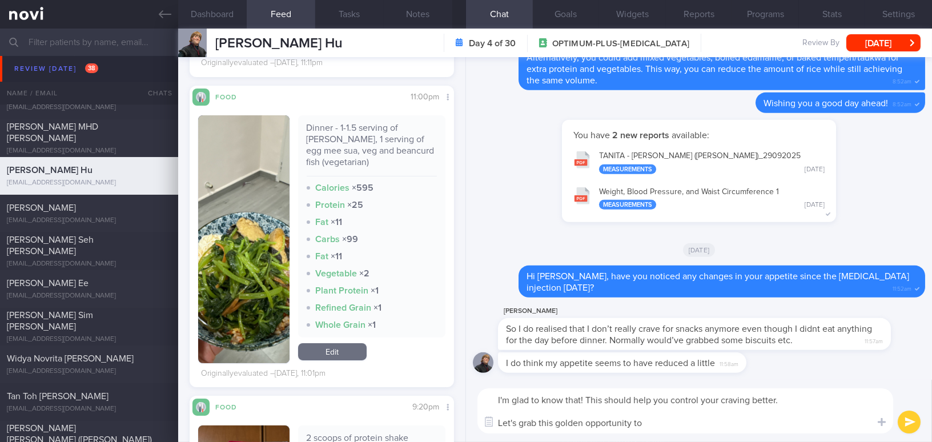
type textarea "I'm glad to know that! This should help you control your craving better. Let's …"
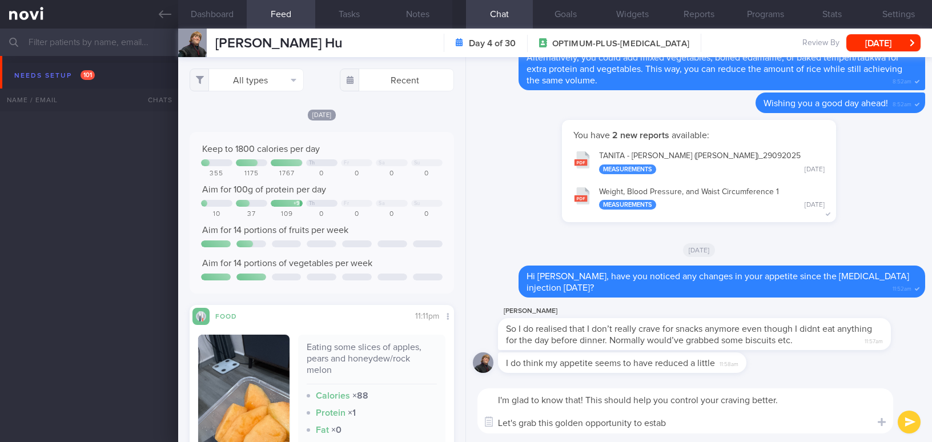
select select "9"
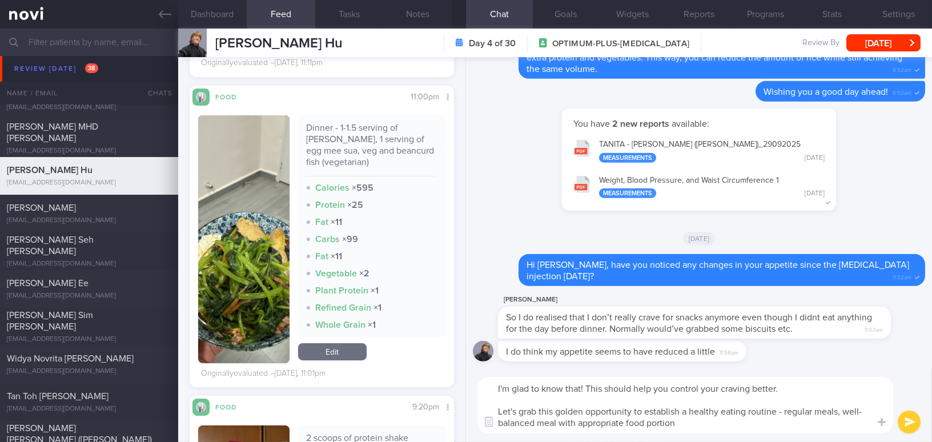
drag, startPoint x: 682, startPoint y: 423, endPoint x: 460, endPoint y: 380, distance: 226.3
click at [460, 380] on div "Dashboard Feed 9 Tasks Notes Chat Goals Widgets Reports Programs Stats Settings…" at bounding box center [555, 235] width 754 height 413
click at [597, 421] on textarea "I'm glad to know that! This should help you control your craving better. Let's …" at bounding box center [685, 405] width 416 height 57
drag, startPoint x: 686, startPoint y: 421, endPoint x: 355, endPoint y: 360, distance: 336.2
click at [355, 360] on div "Dashboard Feed 9 Tasks Notes Chat Goals Widgets Reports Programs Stats Settings…" at bounding box center [555, 235] width 754 height 413
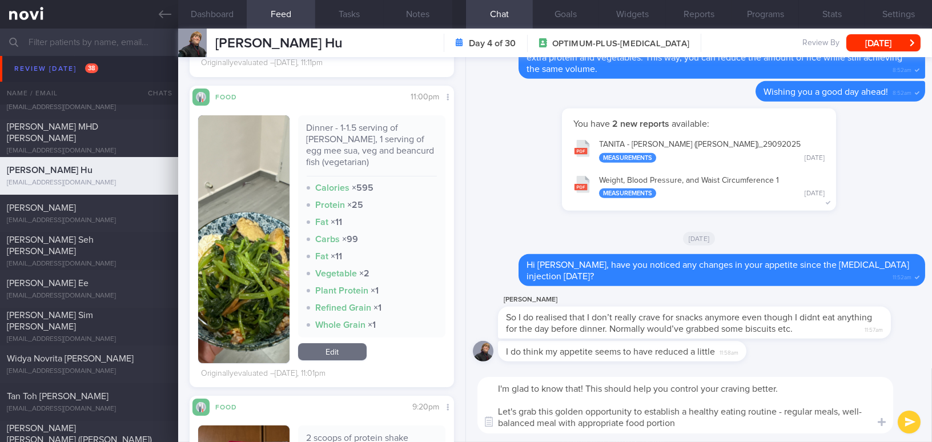
paste textarea "’m glad to hear that! This should help you manage your cravings better. Let’s t…"
click at [778, 410] on textarea "I’m glad to hear that! This should help you manage your cravings better. Let’s …" at bounding box center [685, 405] width 416 height 57
click at [538, 424] on textarea "I’m glad to hear that! This should help you manage your cravings better. Let’s …" at bounding box center [685, 405] width 416 height 57
type textarea "I’m glad to hear that! This should help you manage your cravings better. Let’s …"
click at [911, 425] on button "submit" at bounding box center [909, 422] width 23 height 23
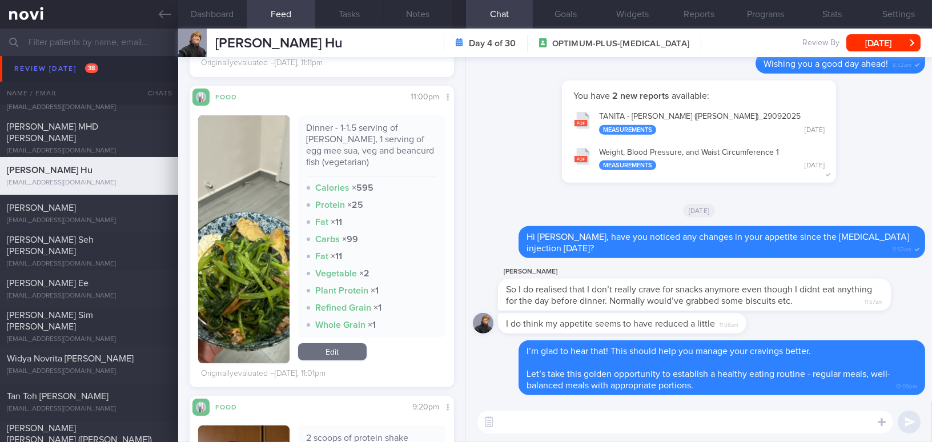
scroll to position [726, 0]
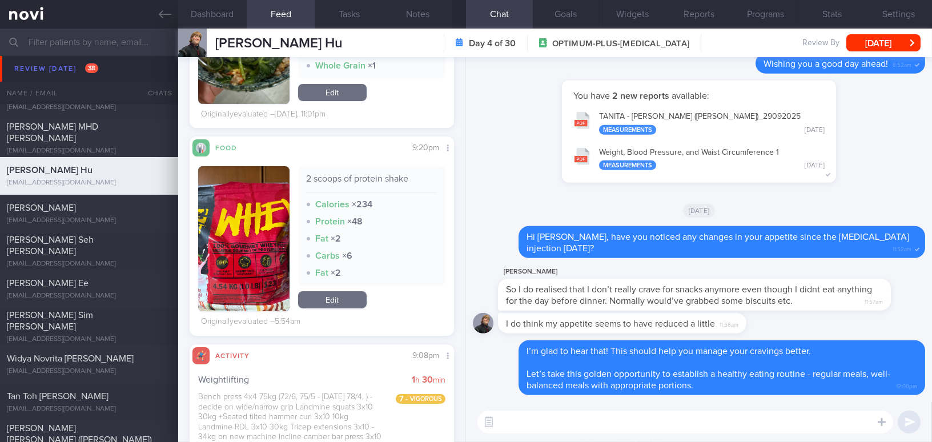
click at [248, 270] on button "button" at bounding box center [243, 238] width 91 height 145
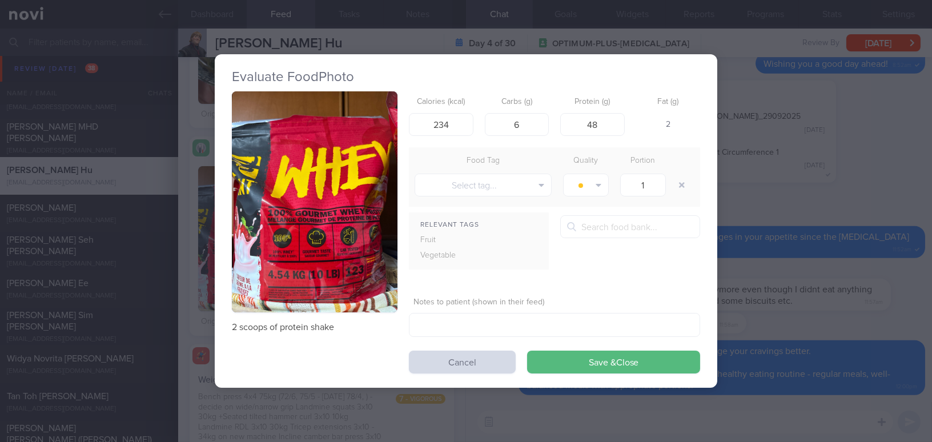
click at [253, 269] on button "button" at bounding box center [315, 201] width 166 height 221
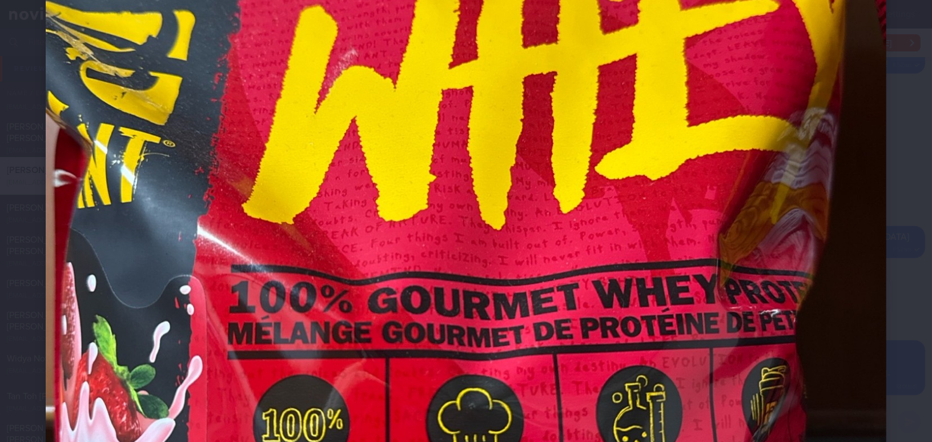
scroll to position [363, 0]
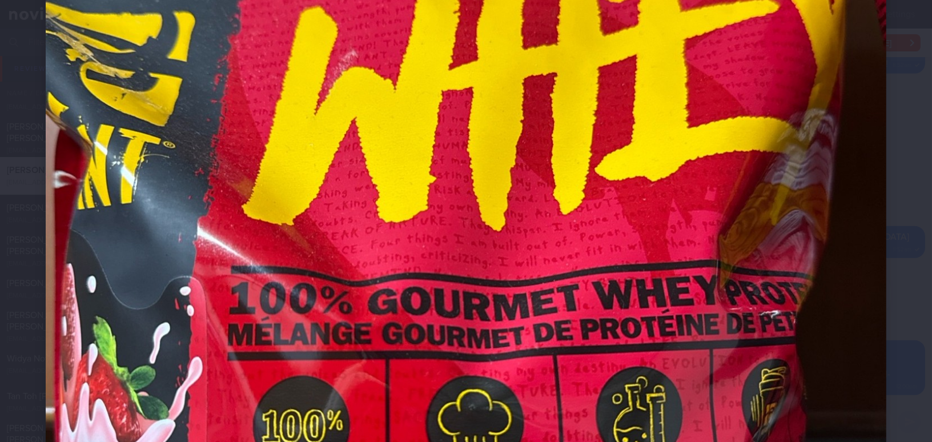
click at [470, 267] on img at bounding box center [466, 243] width 840 height 1121
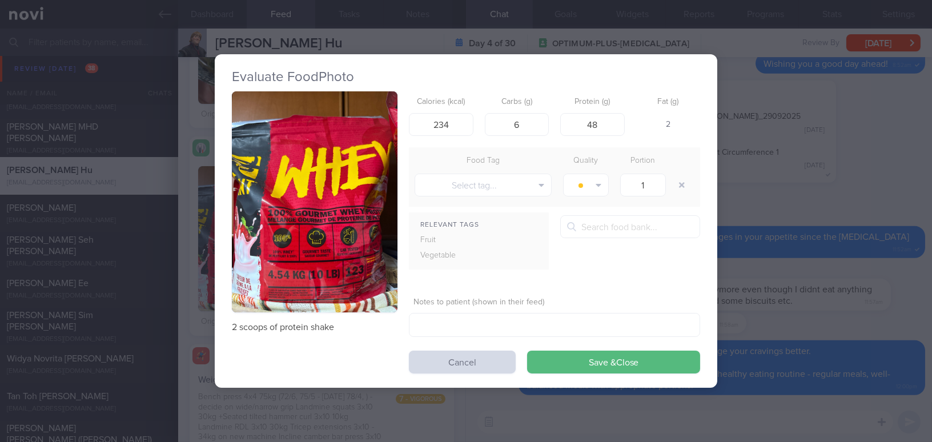
click at [380, 154] on button "button" at bounding box center [315, 201] width 166 height 221
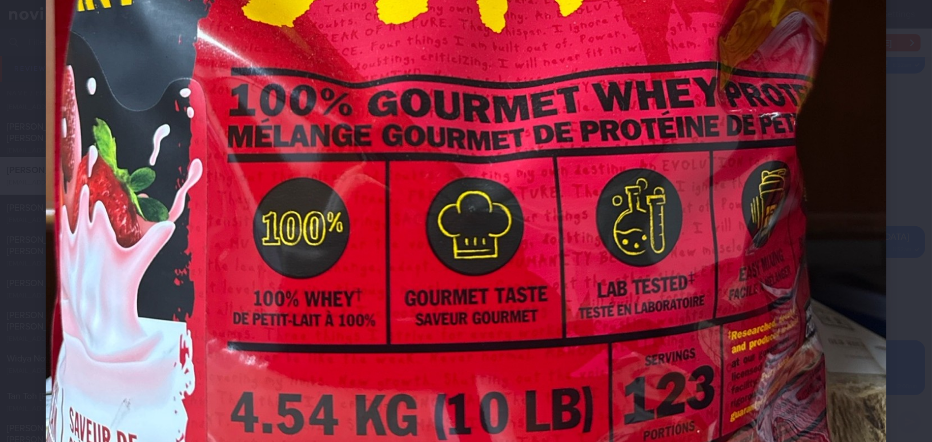
scroll to position [570, 0]
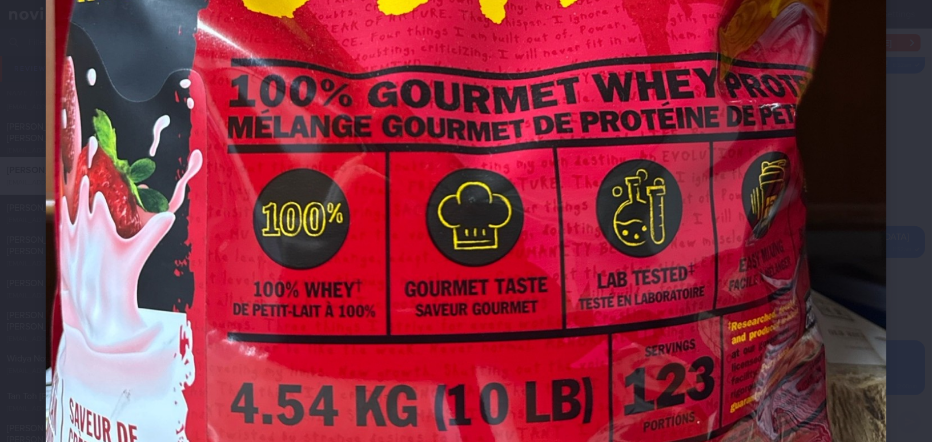
click at [436, 145] on img at bounding box center [466, 35] width 840 height 1121
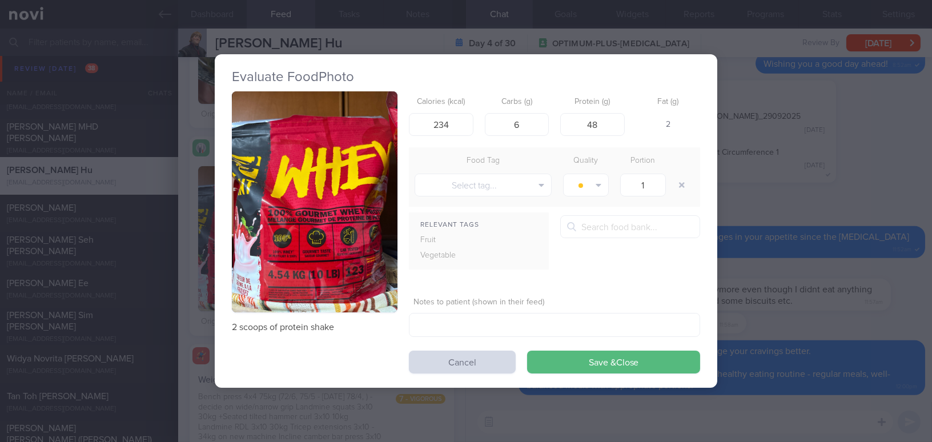
click at [896, 123] on div "Evaluate Food Photo 2 scoops of protein shake Calories (kcal) 234 Carbs (g) 6 P…" at bounding box center [466, 221] width 932 height 442
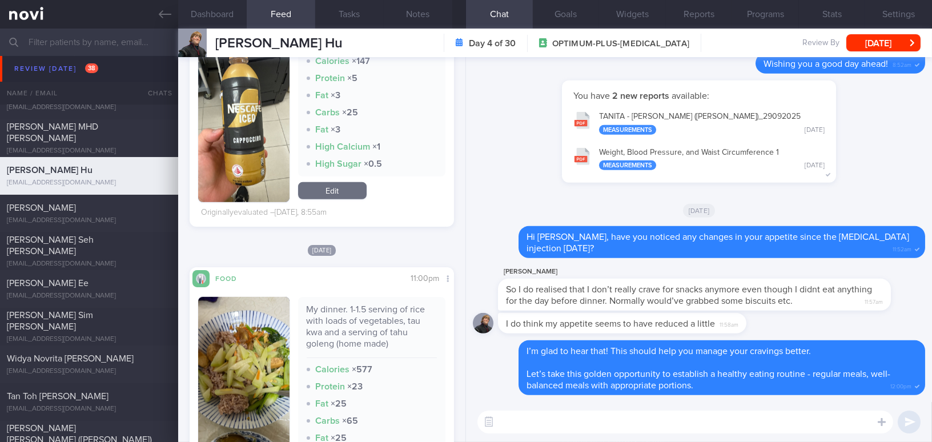
scroll to position [1868, 0]
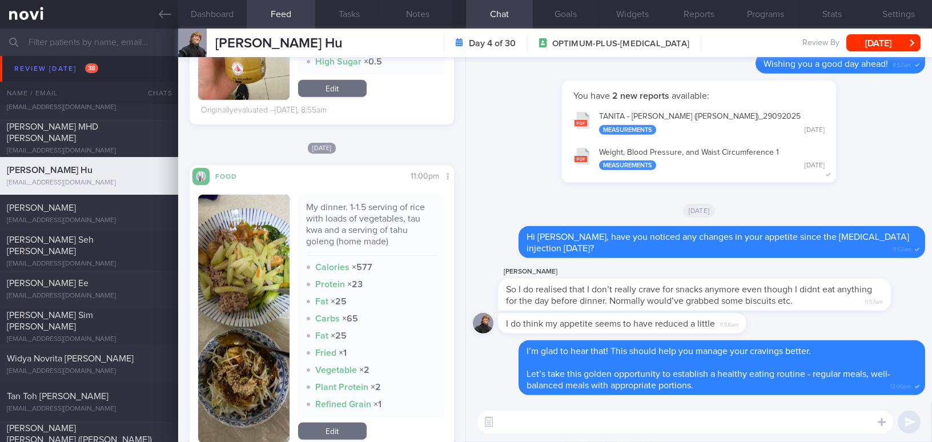
click at [242, 266] on button "button" at bounding box center [243, 319] width 91 height 248
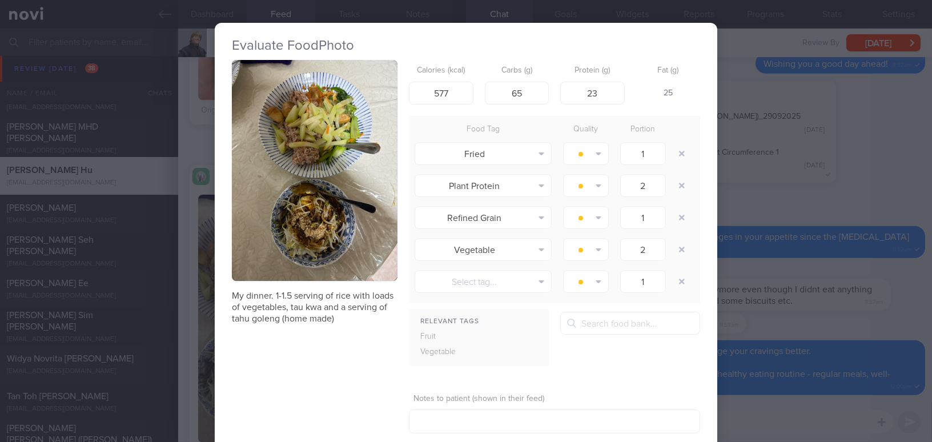
click at [273, 206] on button "button" at bounding box center [315, 170] width 166 height 221
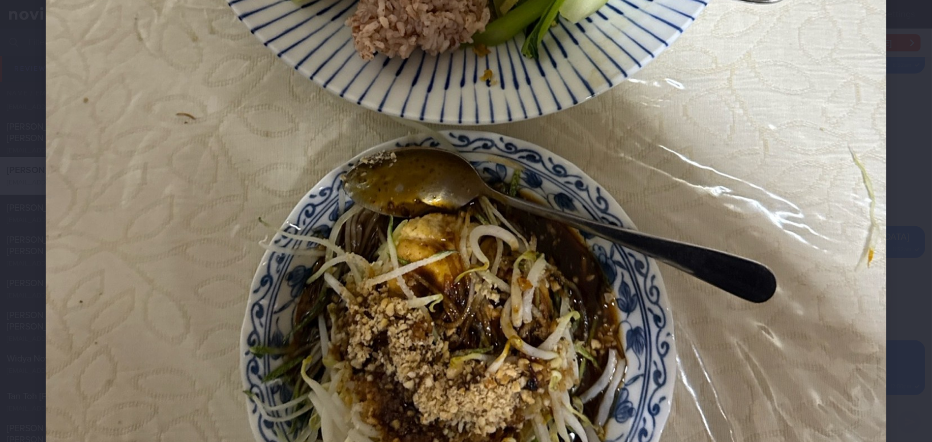
scroll to position [622, 0]
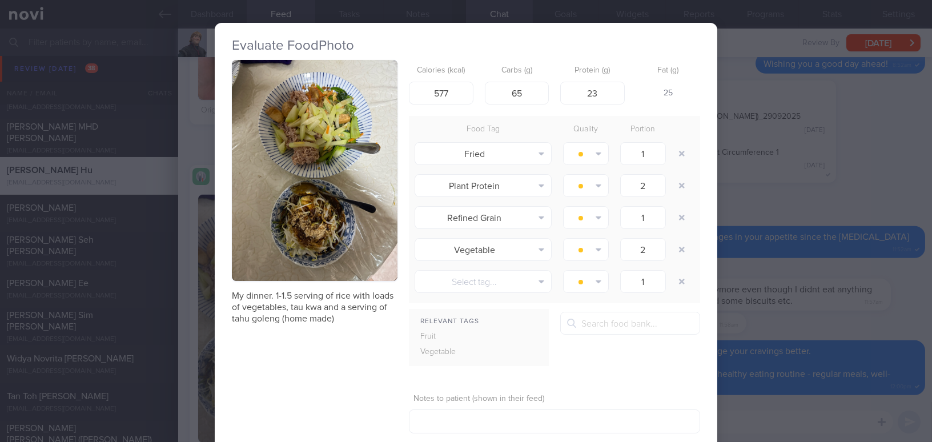
click at [879, 323] on div "Evaluate Food Photo My dinner. 1-1.5 serving of rice with loads of vegetables, …" at bounding box center [466, 221] width 932 height 442
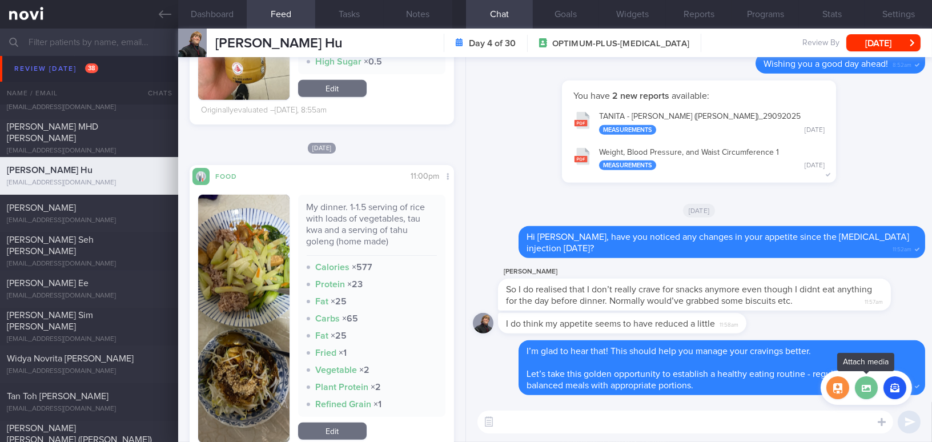
click at [864, 390] on label at bounding box center [866, 387] width 23 height 23
click at [0, 0] on input "file" at bounding box center [0, 0] width 0 height 0
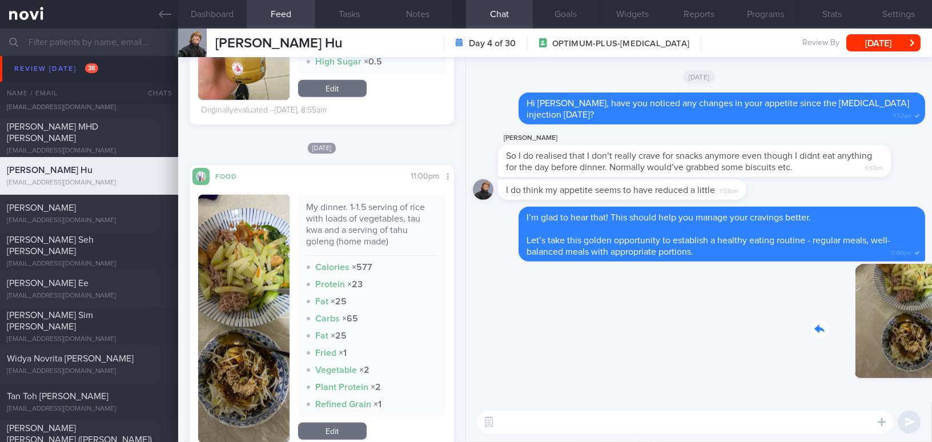
drag, startPoint x: 828, startPoint y: 333, endPoint x: 907, endPoint y: 343, distance: 79.4
click at [907, 343] on div "Delete 12:06pm" at bounding box center [845, 330] width 160 height 132
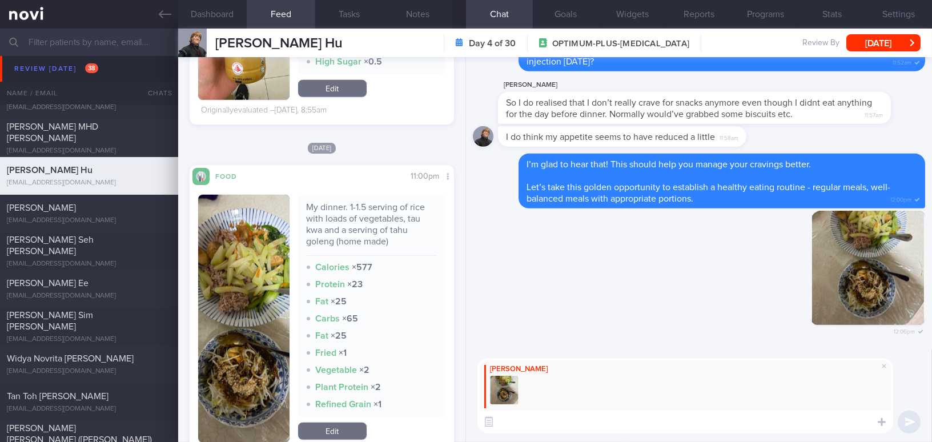
type textarea "T"
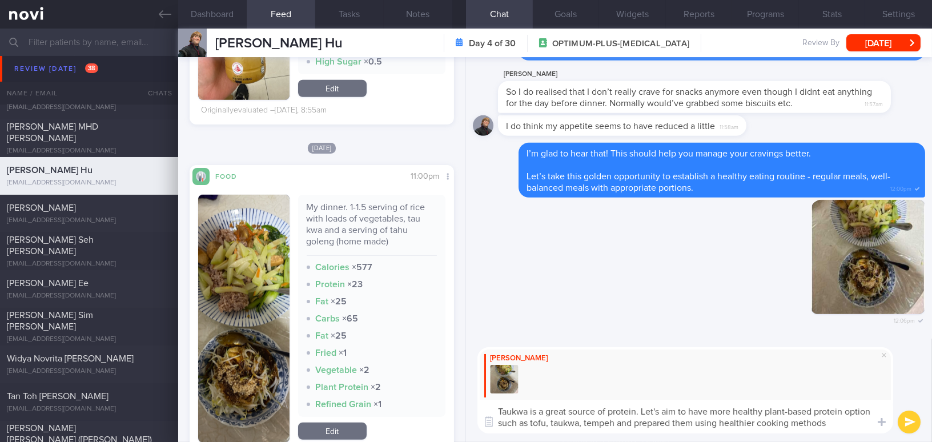
drag, startPoint x: 840, startPoint y: 421, endPoint x: 366, endPoint y: 396, distance: 475.1
click at [366, 396] on div "Dashboard Feed 9 Tasks Notes Chat Goals Widgets Reports Programs Stats Settings…" at bounding box center [555, 235] width 754 height 413
click at [538, 420] on textarea "Taukwa is a great source of protein. Let's aim to have more healthy plant-based…" at bounding box center [685, 417] width 416 height 34
drag, startPoint x: 843, startPoint y: 421, endPoint x: 267, endPoint y: 359, distance: 578.9
click at [267, 359] on div "Dashboard Feed 9 Tasks Notes Chat Goals Widgets Reports Programs Stats Settings…" at bounding box center [555, 235] width 754 height 413
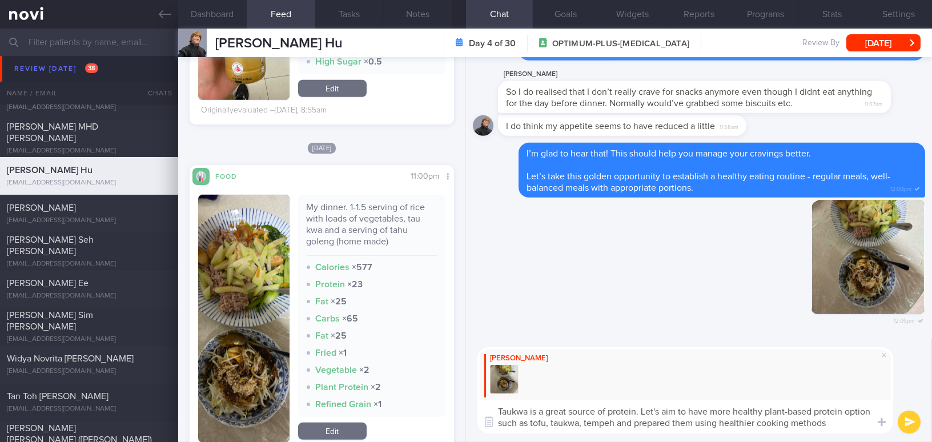
paste textarea "’s aim to include more healthy plant-based protein options, such as tofu, taukw…"
click at [631, 424] on textarea "Taukwa is a great source of protein. Let’s aim to include more healthy plant-ba…" at bounding box center [685, 417] width 416 height 34
click at [835, 421] on textarea "Taukwa is a great source of protein. Let’s aim to include more healthy plant-ba…" at bounding box center [685, 417] width 416 height 34
click at [774, 419] on textarea "Taukwa is a great source of protein. Let’s aim to include more healthy plant-ba…" at bounding box center [685, 417] width 416 height 34
click at [845, 427] on textarea "Taukwa is a great source of protein. Let’s aim to include more healthy plant-ba…" at bounding box center [685, 417] width 416 height 34
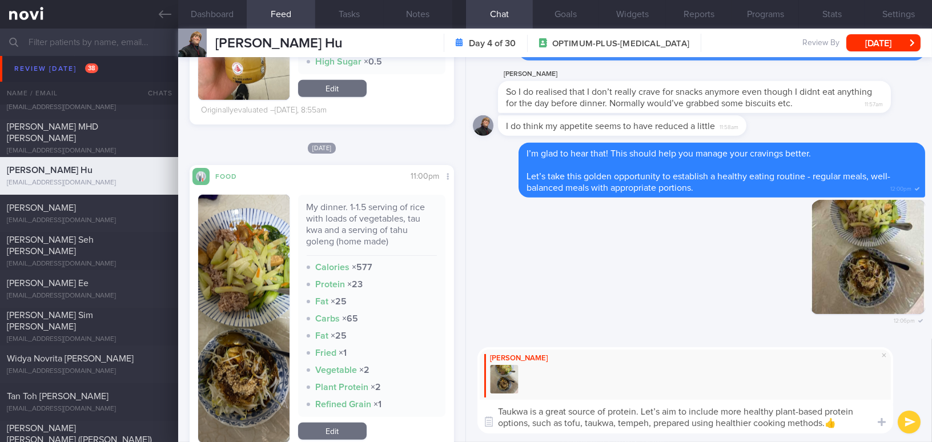
type textarea "Taukwa is a great source of protein. Let’s aim to include more healthy plant-ba…"
click at [907, 419] on button "submit" at bounding box center [909, 422] width 23 height 23
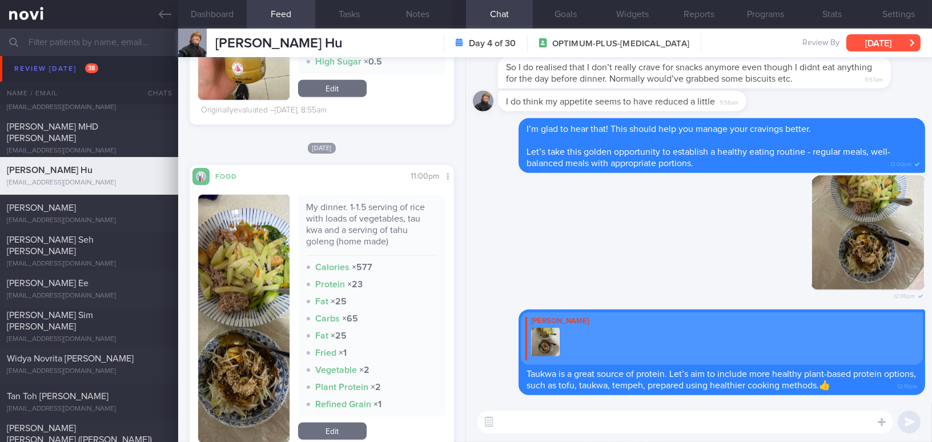
click at [853, 43] on button "[DATE]" at bounding box center [883, 42] width 74 height 17
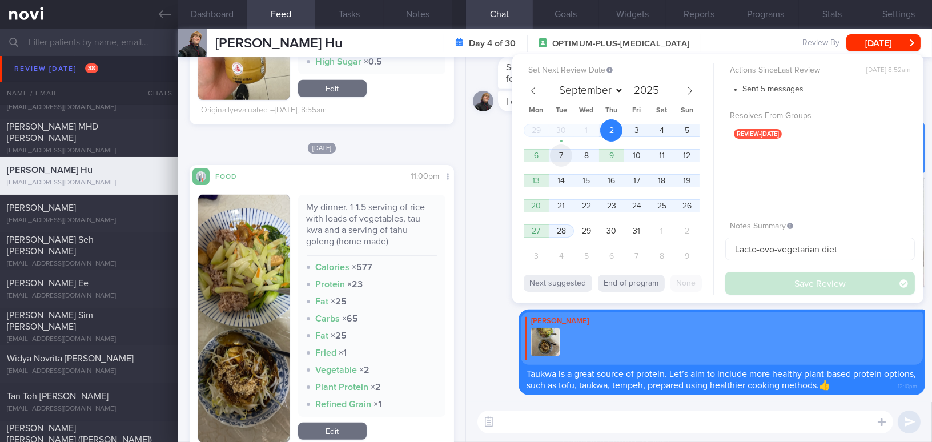
click at [559, 156] on span "7" at bounding box center [561, 155] width 22 height 22
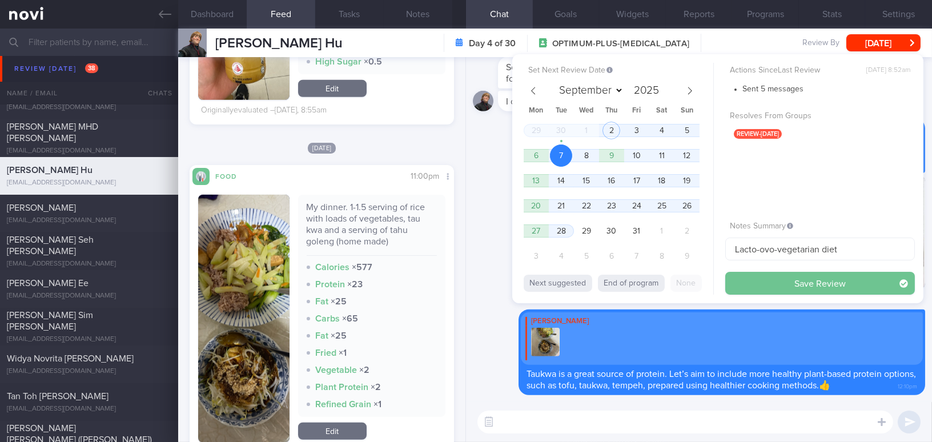
click at [781, 287] on button "Save Review" at bounding box center [820, 283] width 190 height 23
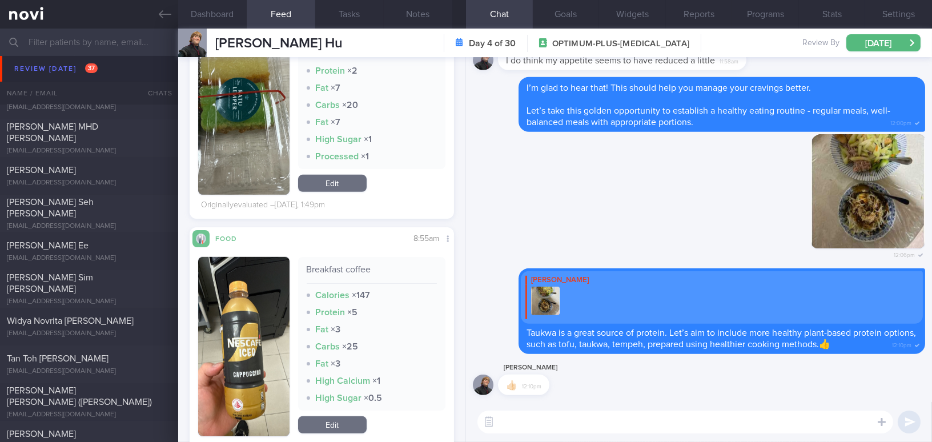
scroll to position [1609, 0]
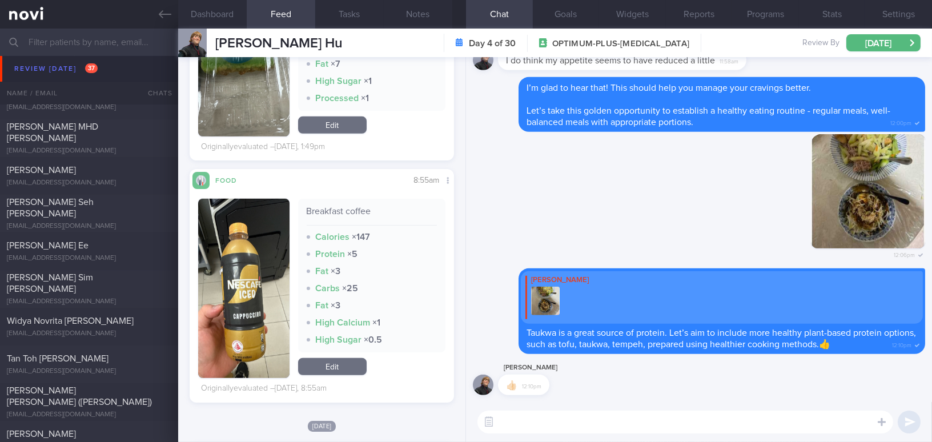
click at [231, 292] on button "button" at bounding box center [243, 288] width 91 height 179
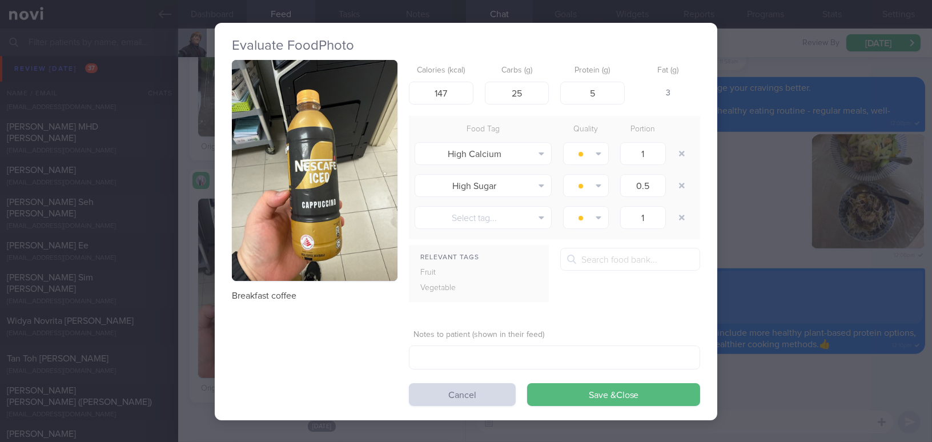
click at [799, 368] on div "Evaluate Food Photo Breakfast coffee Calories (kcal) 147 Carbs (g) 25 Protein (…" at bounding box center [466, 221] width 932 height 442
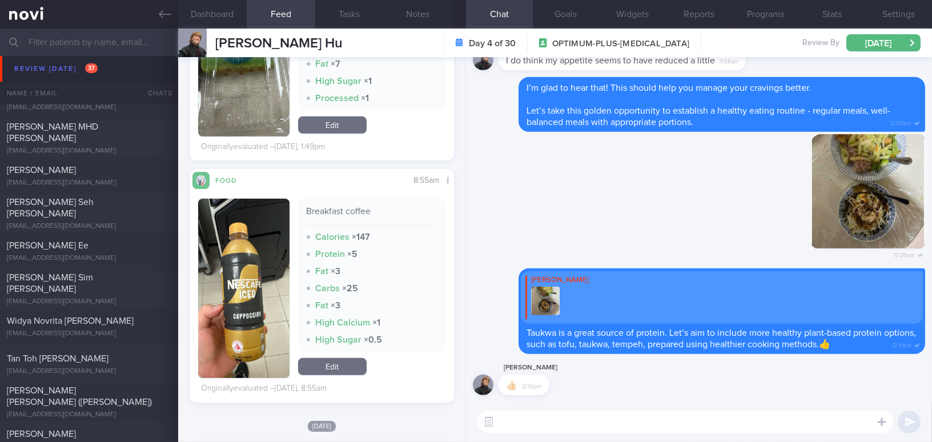
click at [548, 415] on textarea at bounding box center [685, 422] width 416 height 23
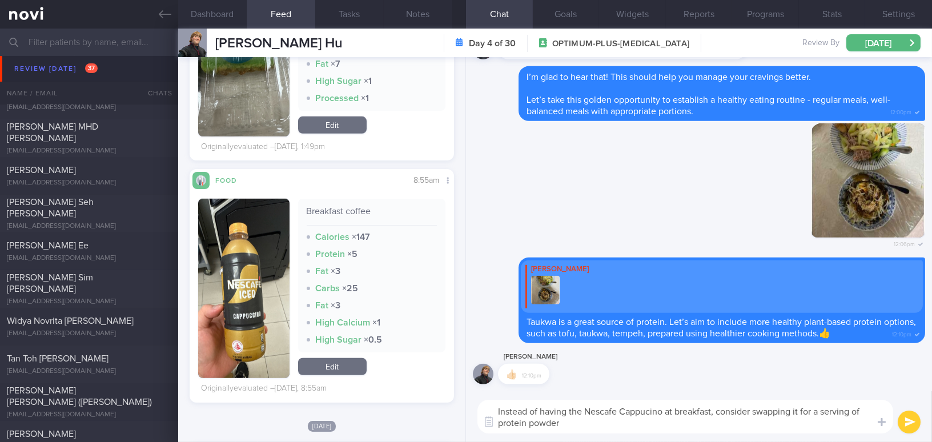
drag, startPoint x: 572, startPoint y: 424, endPoint x: 444, endPoint y: 391, distance: 131.6
click at [444, 391] on div "Dashboard Feed 9 Tasks Notes Chat Goals Widgets Reports Programs Stats Settings…" at bounding box center [555, 235] width 754 height 413
click at [577, 418] on textarea "Instead of having the Nescafe Cappucino at breakfast, consider swapping it for …" at bounding box center [685, 417] width 416 height 34
drag, startPoint x: 496, startPoint y: 414, endPoint x: 421, endPoint y: 395, distance: 76.7
click at [421, 395] on div "Dashboard Feed 9 Tasks Notes Chat Goals Widgets Reports Programs Stats Settings…" at bounding box center [555, 235] width 754 height 413
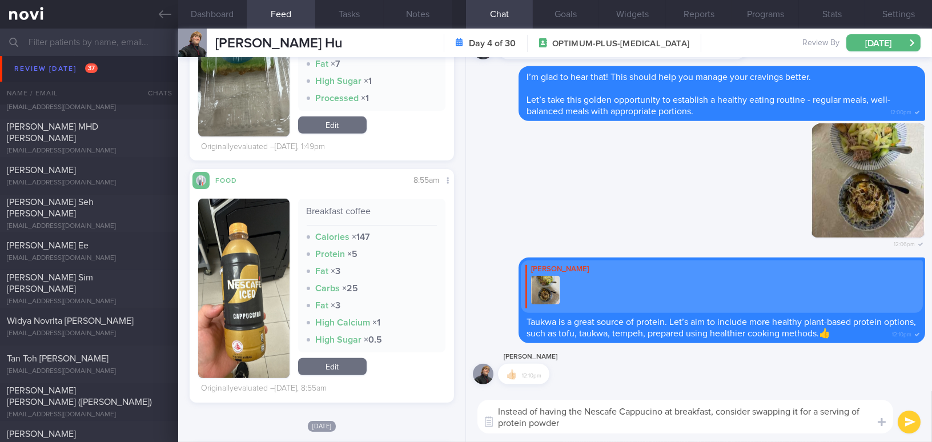
paste textarea "Nescafé Cappuccino at breakfast, consider swapping it for a serving of protein …"
click at [573, 412] on textarea "Instead of Nescafé Cappuccino at breakfast, consider swapping it for a serving …" at bounding box center [685, 417] width 416 height 34
click at [682, 430] on textarea "Instead of Nescafe Cappuccino at breakfast, consider swapping it for a serving …" at bounding box center [685, 417] width 416 height 34
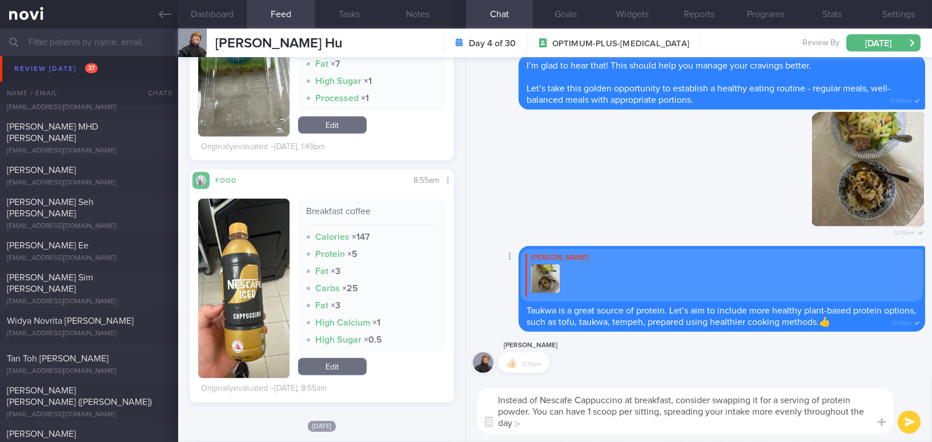
type textarea "Instead of Nescafe Cappuccino at breakfast, consider swapping it for a serving …"
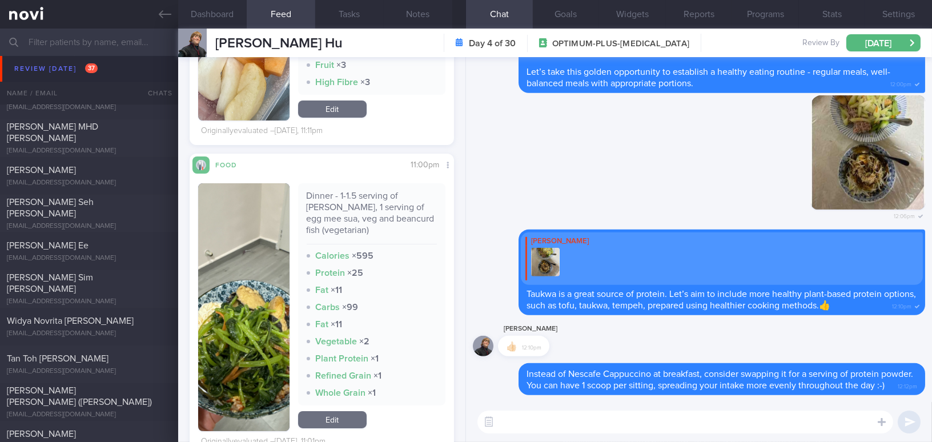
scroll to position [311, 0]
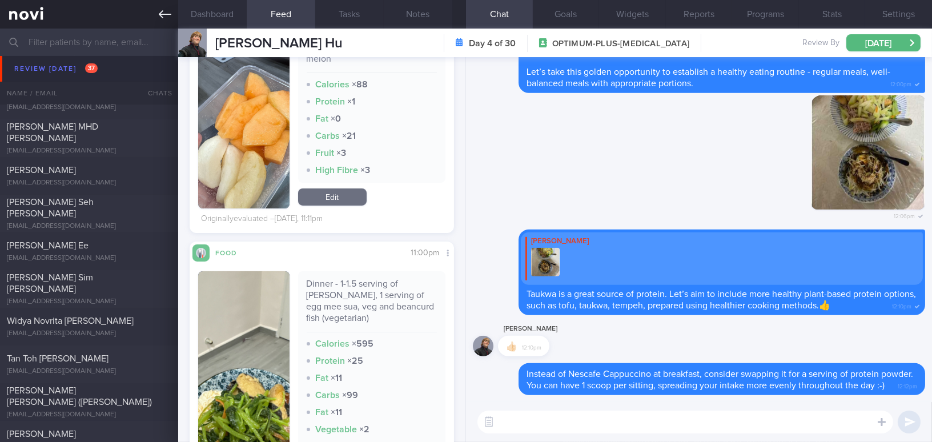
click at [166, 17] on icon at bounding box center [165, 14] width 13 height 13
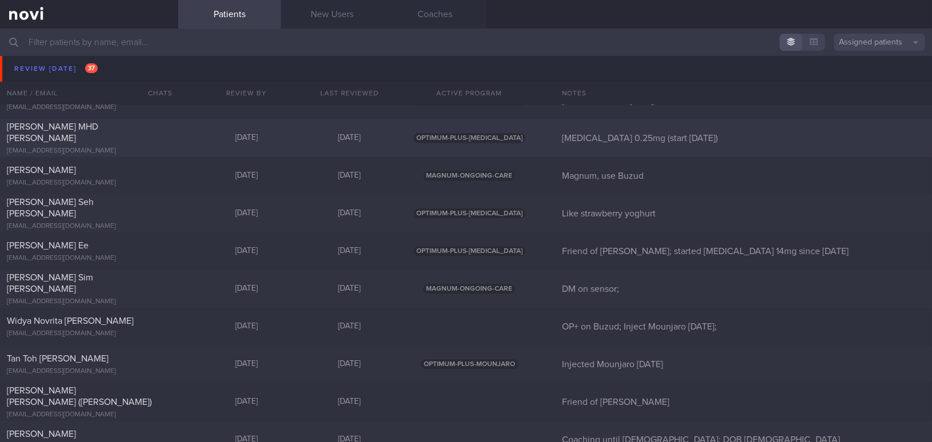
click at [98, 128] on span "NUR FAIZAH BINTE MHD YASSIN" at bounding box center [52, 132] width 91 height 21
select select "9"
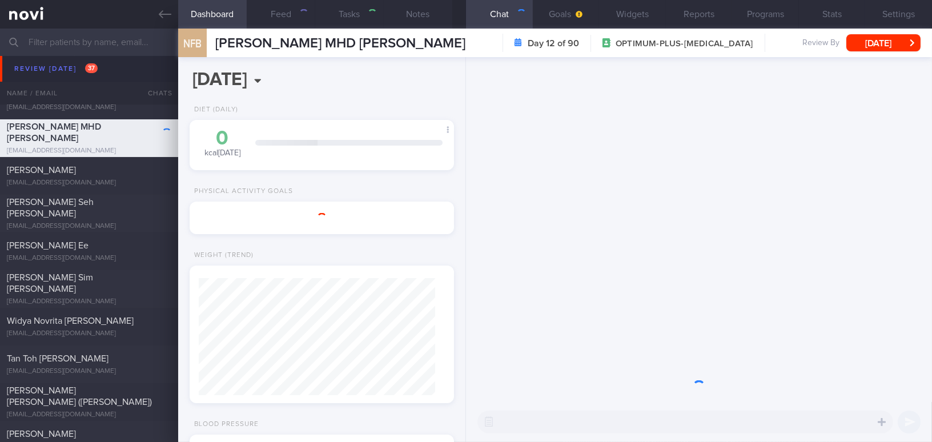
scroll to position [118, 236]
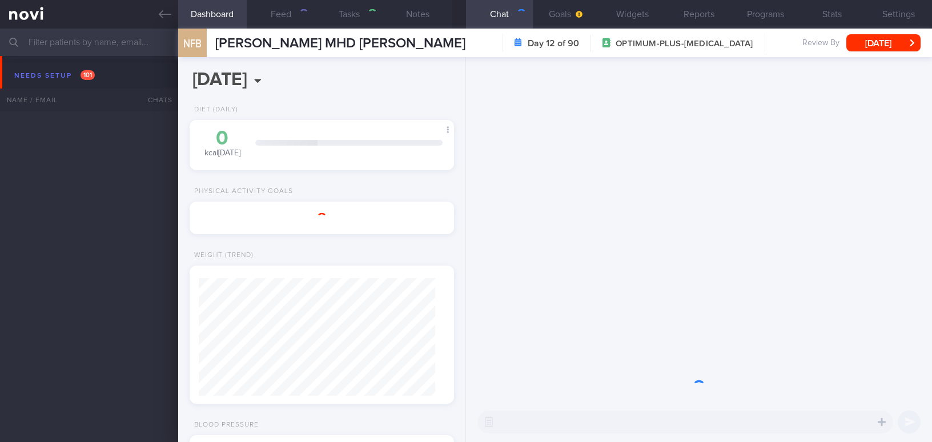
select select "9"
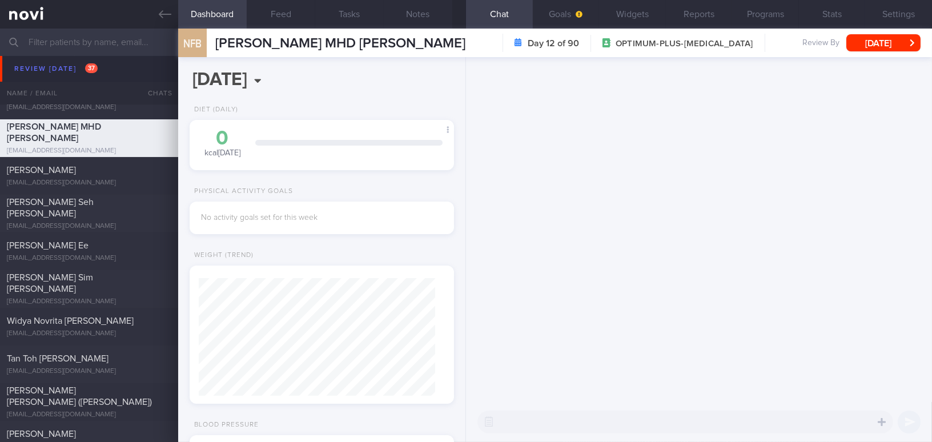
scroll to position [118, 236]
click at [276, 15] on button "Feed" at bounding box center [281, 14] width 69 height 29
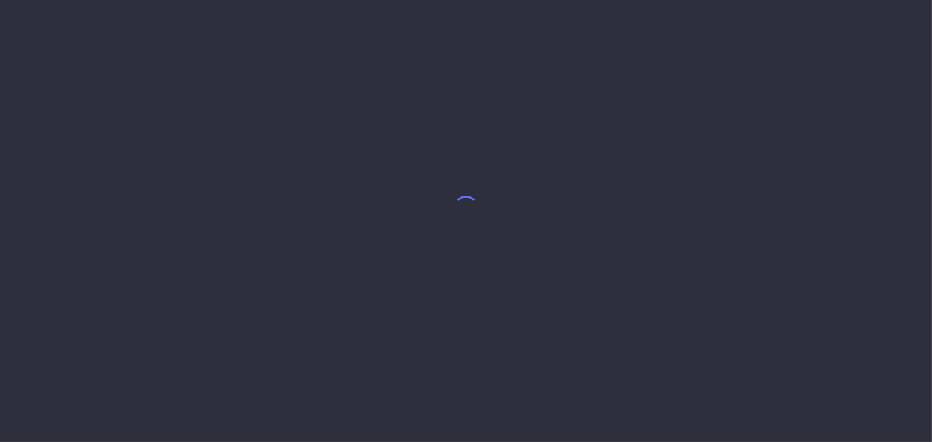
select select "9"
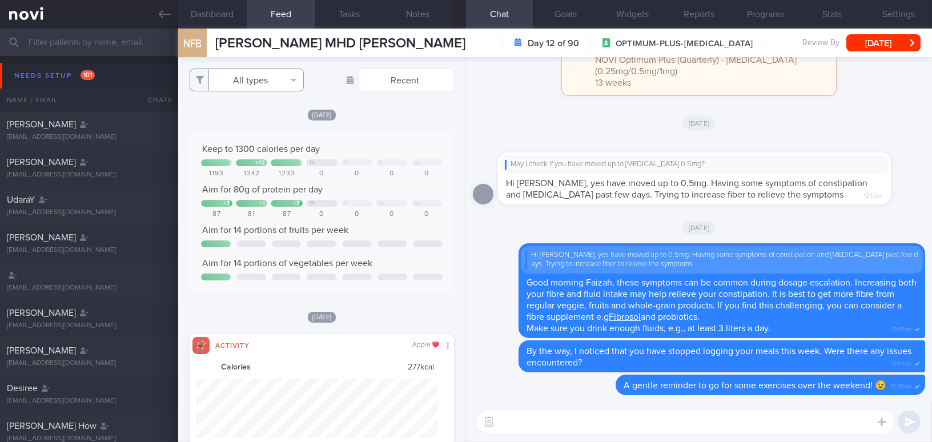
click at [246, 84] on button "All types" at bounding box center [247, 80] width 114 height 23
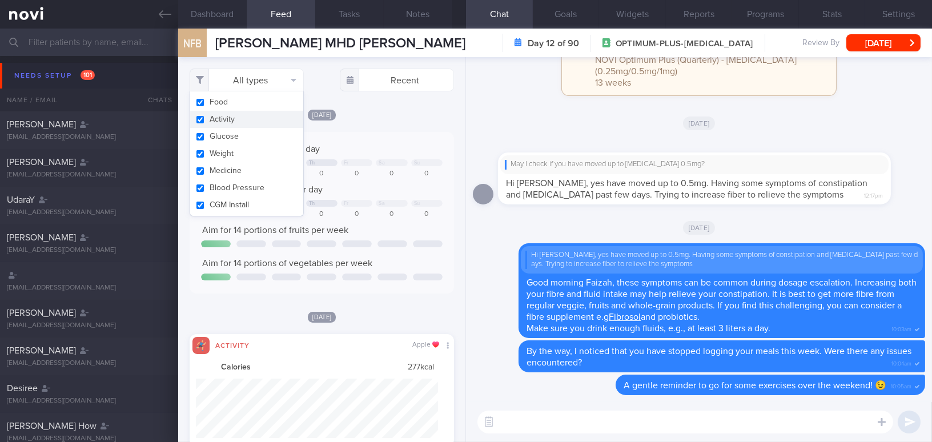
click at [202, 119] on button "Activity" at bounding box center [246, 119] width 113 height 17
checkbox input "false"
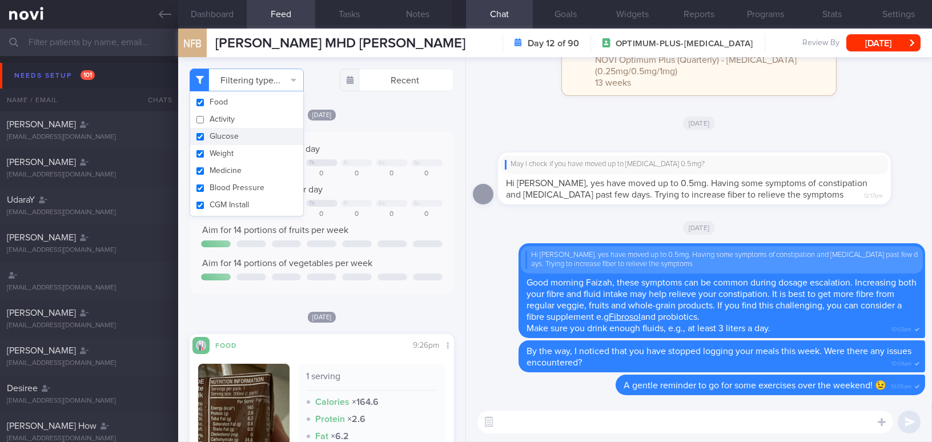
click at [363, 134] on div "Keep to 1300 calories per day + 42 Th Fr Sa Su 1193 1342 1233 0 0 0 0 Aim for 8…" at bounding box center [322, 213] width 264 height 162
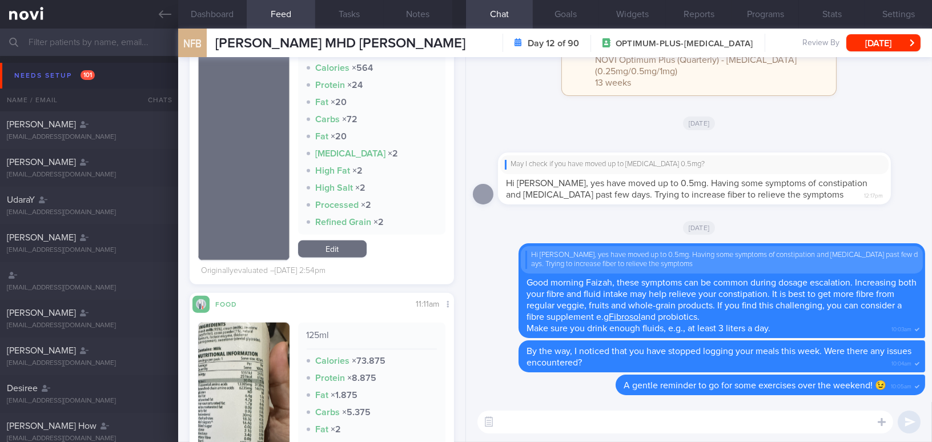
scroll to position [2543, 0]
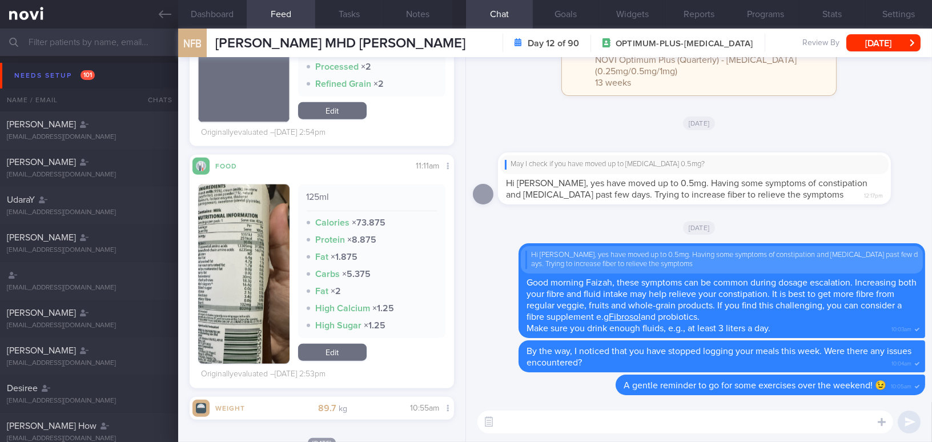
click at [214, 269] on button "button" at bounding box center [243, 273] width 91 height 179
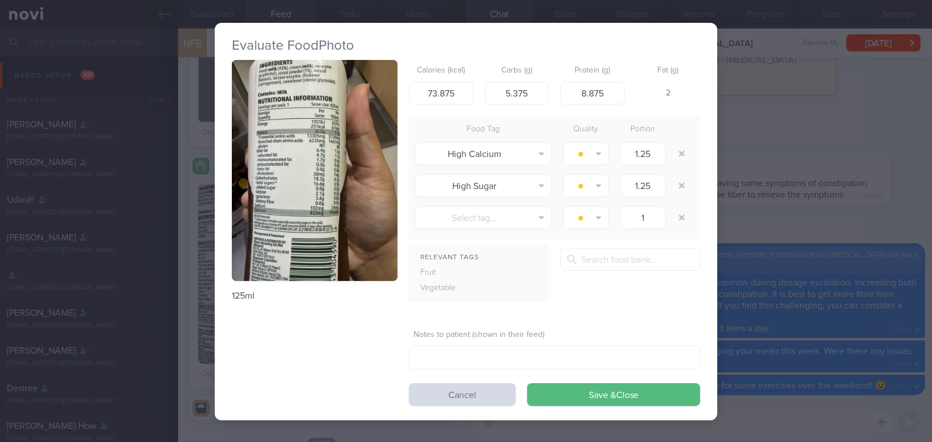
click at [219, 224] on div "Evaluate Food Photo 125ml Calories (kcal) 73.875 Carbs (g) 5.375 Protein (g) 8.…" at bounding box center [466, 221] width 502 height 397
click at [243, 228] on button "button" at bounding box center [315, 170] width 166 height 221
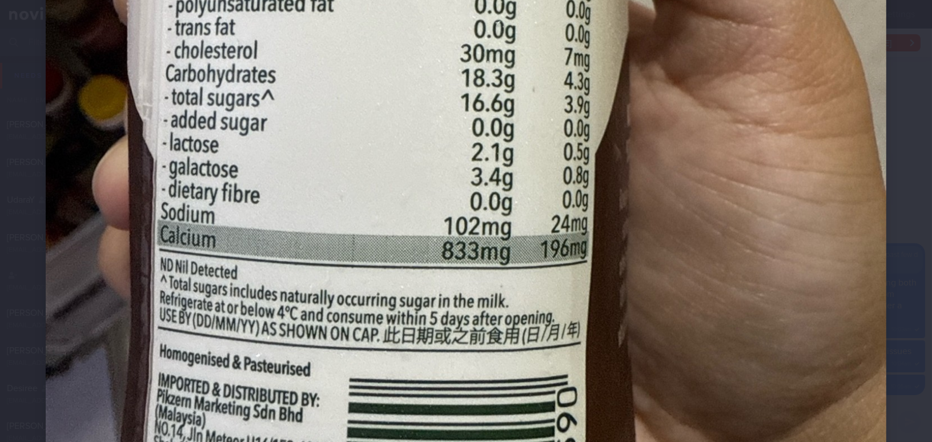
scroll to position [759, 0]
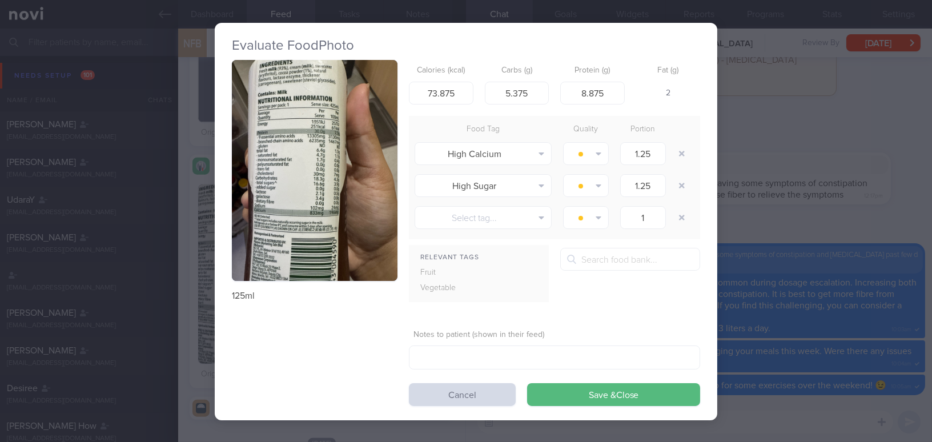
click at [793, 215] on div "Evaluate Food Photo 125ml Calories (kcal) 73.875 Carbs (g) 5.375 Protein (g) 8.…" at bounding box center [466, 221] width 932 height 442
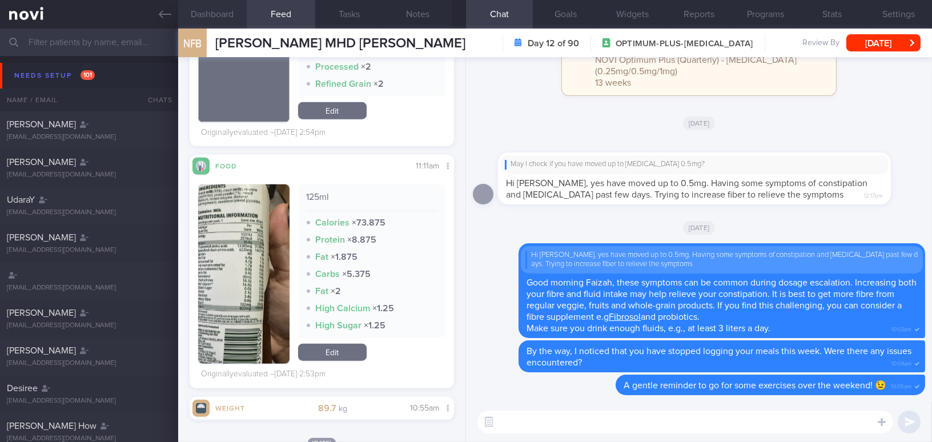
click at [217, 7] on button "Dashboard" at bounding box center [212, 14] width 69 height 29
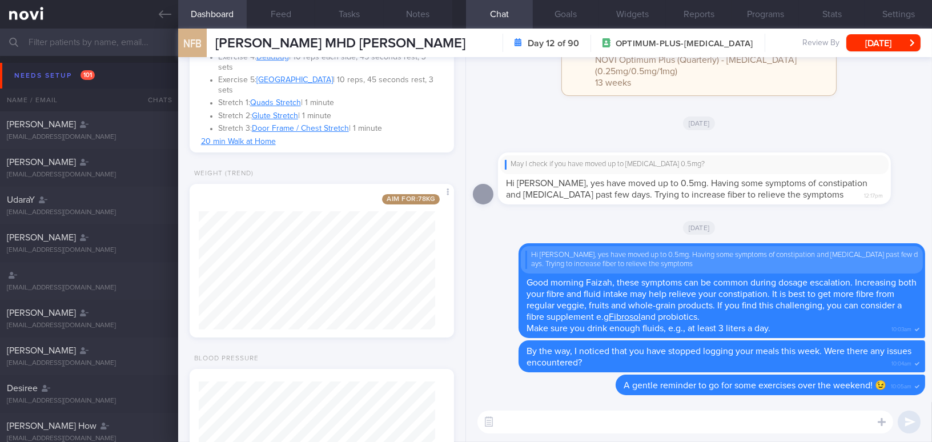
scroll to position [134, 236]
click at [284, 4] on button "Feed" at bounding box center [281, 14] width 69 height 29
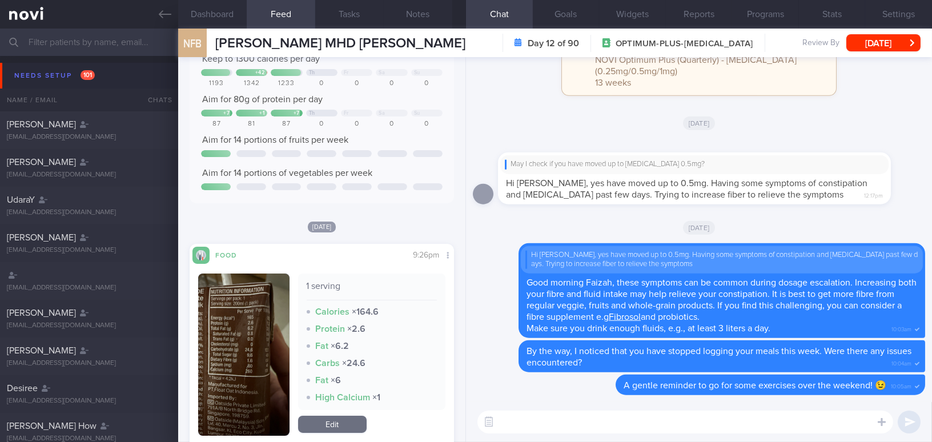
scroll to position [232, 0]
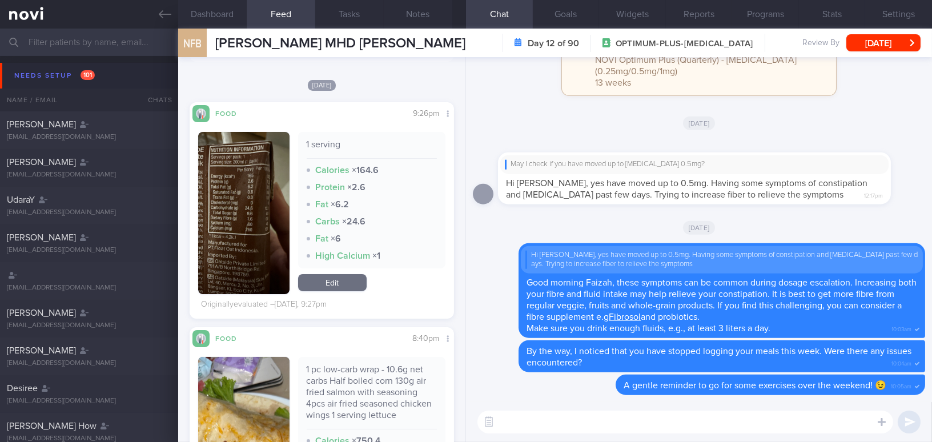
click at [255, 242] on button "button" at bounding box center [243, 213] width 91 height 162
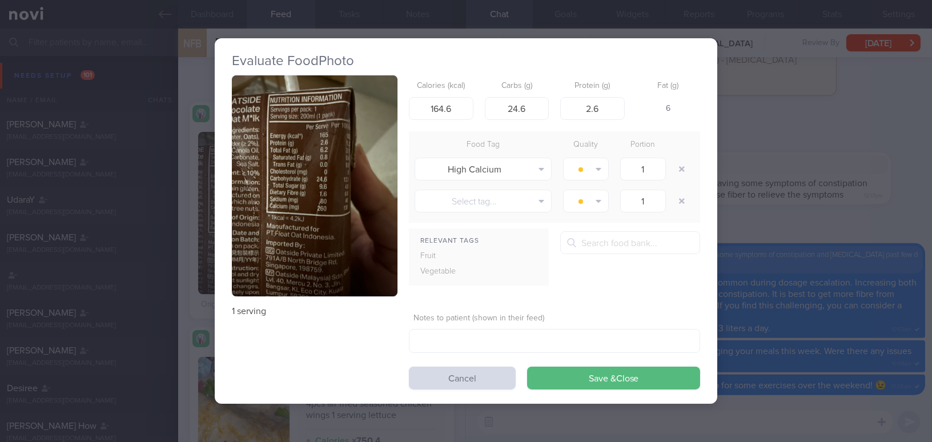
drag, startPoint x: 623, startPoint y: 380, endPoint x: 677, endPoint y: 419, distance: 66.2
click at [667, 418] on div "Evaluate Food Photo 1 serving Calories (kcal) 164.6 Carbs (g) 24.6 Protein (g) …" at bounding box center [466, 221] width 502 height 442
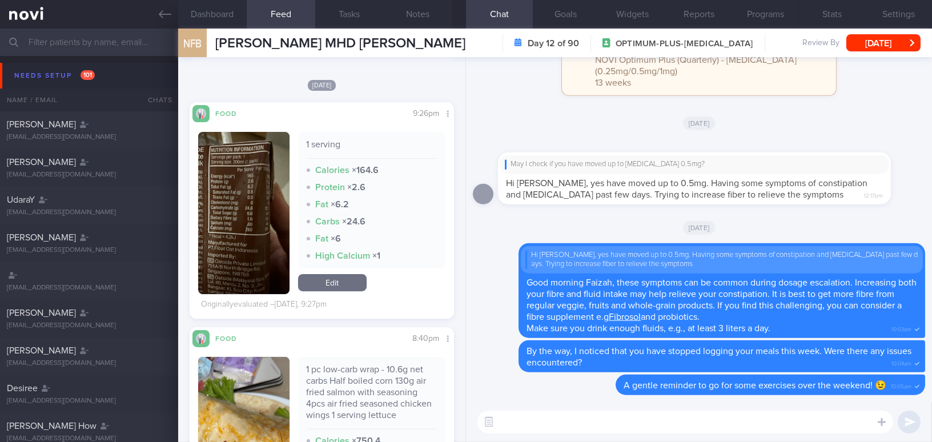
click at [690, 420] on textarea at bounding box center [685, 422] width 416 height 23
click at [289, 218] on div "1 serving Calories × 164.6 Protein × 2.6 Fat × 6.2 Carbs × 24.6 Fat × 6 High Ca…" at bounding box center [321, 213] width 247 height 162
click at [234, 204] on button "button" at bounding box center [243, 213] width 91 height 162
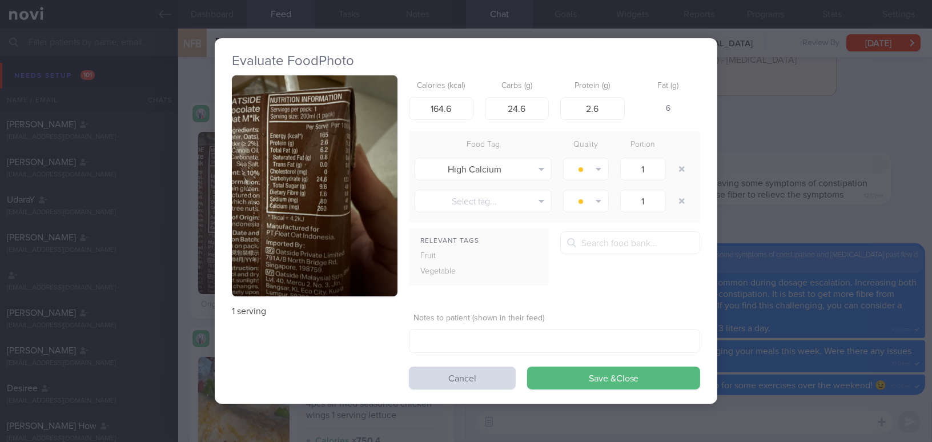
click at [824, 214] on div "Evaluate Food Photo 1 serving Calories (kcal) 164.6 Carbs (g) 24.6 Protein (g) …" at bounding box center [466, 221] width 932 height 442
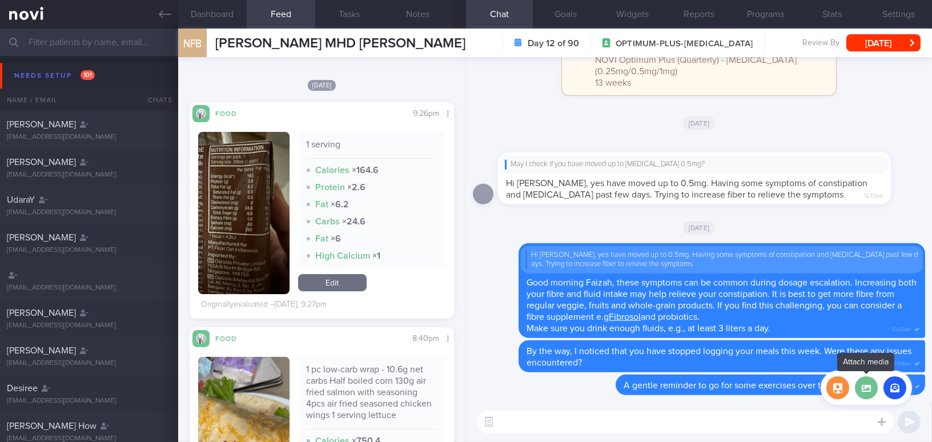
click at [866, 387] on label at bounding box center [866, 387] width 23 height 23
click at [0, 0] on input "file" at bounding box center [0, 0] width 0 height 0
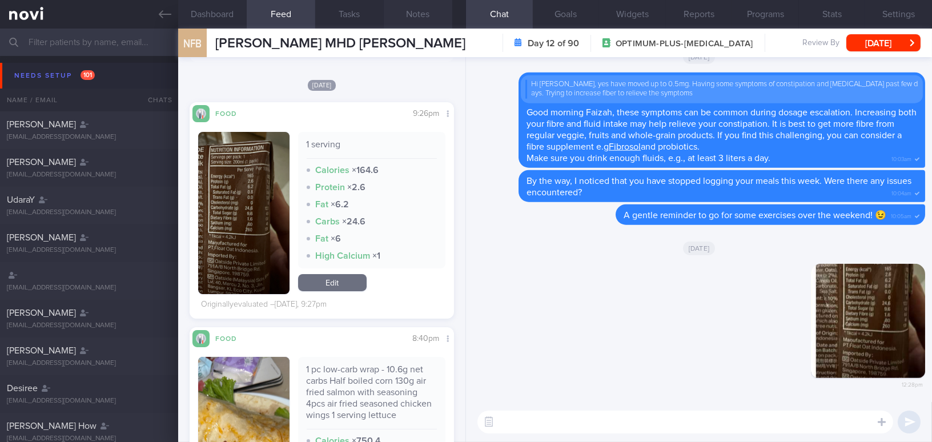
click at [425, 18] on button "Notes" at bounding box center [418, 14] width 69 height 29
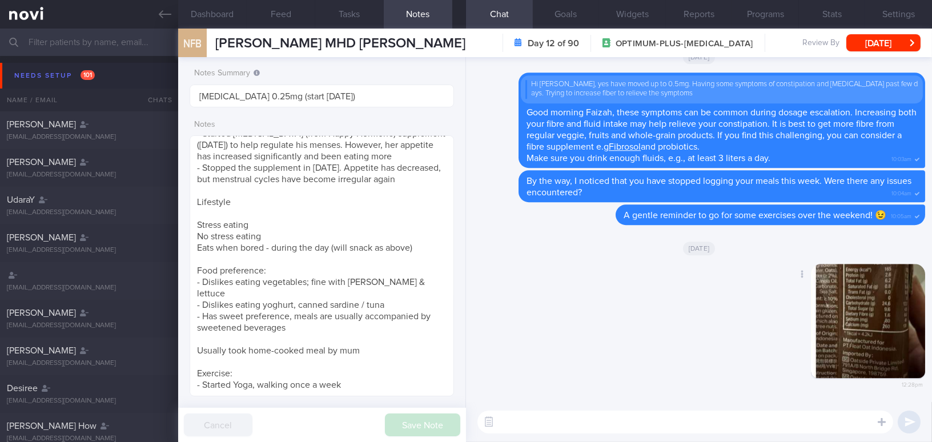
click at [842, 308] on button "button" at bounding box center [868, 321] width 114 height 114
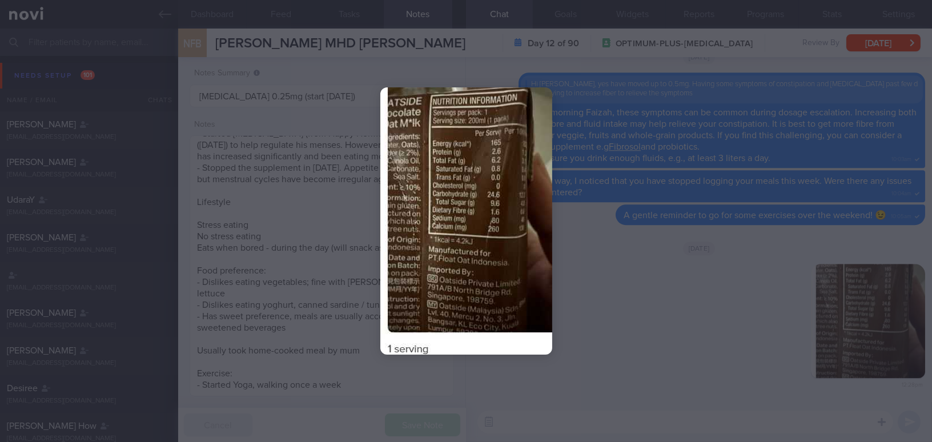
click at [703, 369] on div at bounding box center [466, 221] width 932 height 442
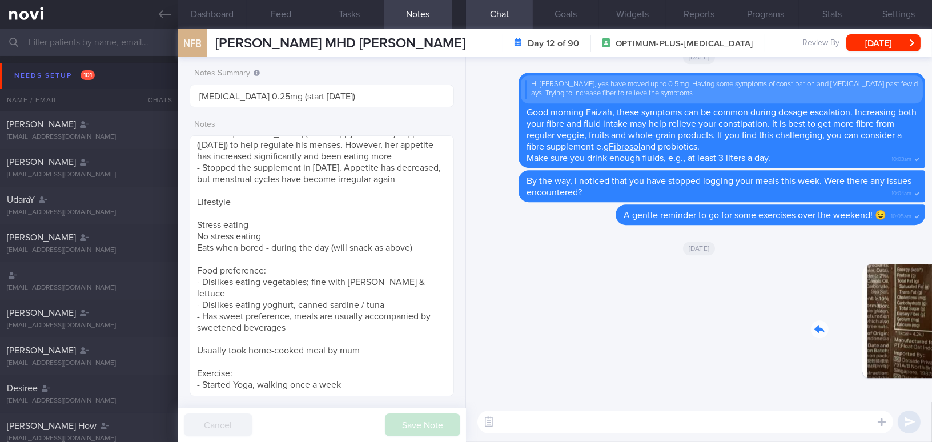
drag, startPoint x: 851, startPoint y: 336, endPoint x: 972, endPoint y: 336, distance: 120.5
click at [931, 336] on html "You are offline! Some functionality will be unavailable Patients New Users Coac…" at bounding box center [466, 221] width 932 height 442
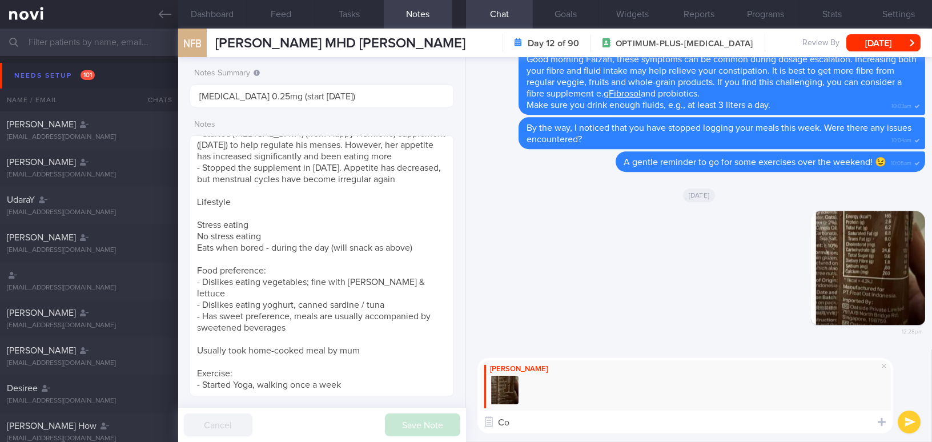
type textarea "C"
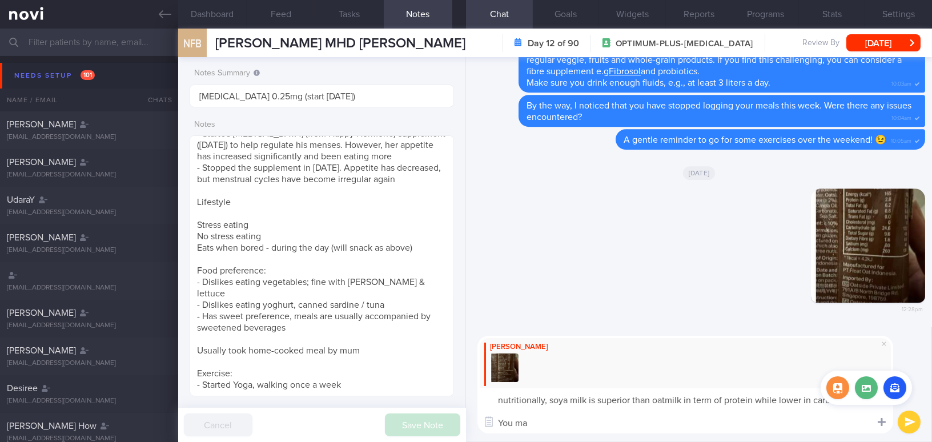
drag, startPoint x: 751, startPoint y: 398, endPoint x: 874, endPoint y: 419, distance: 124.5
click at [874, 419] on div "Attach media Chat Templates Admin CGM Weight Nutrition Physical Activity Infogr…" at bounding box center [699, 384] width 466 height 115
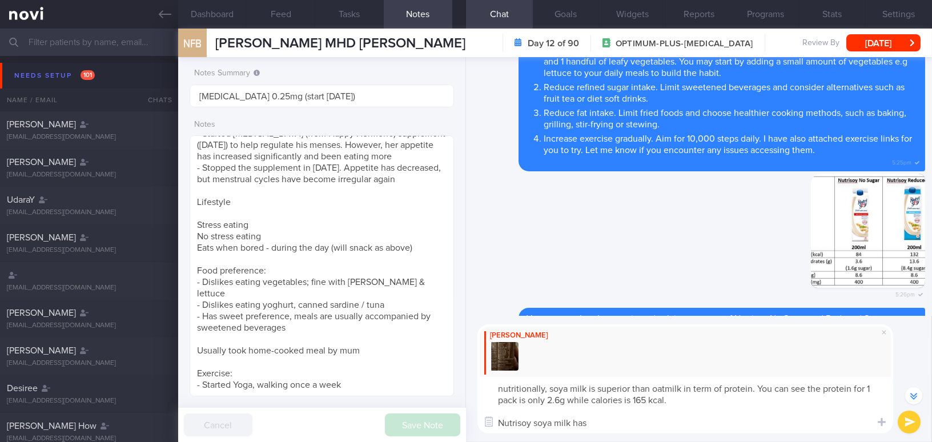
scroll to position [-5655, 0]
drag, startPoint x: 755, startPoint y: 424, endPoint x: 391, endPoint y: 364, distance: 368.7
click at [391, 364] on div "Dashboard Feed Tasks Notes Chat Goals Widgets Reports Programs Stats Settings N…" at bounding box center [555, 235] width 754 height 413
click at [537, 395] on textarea "nutritionally, soya milk is superior than oatmilk in term of protein. You can s…" at bounding box center [685, 405] width 416 height 57
drag, startPoint x: 737, startPoint y: 421, endPoint x: 407, endPoint y: 355, distance: 337.1
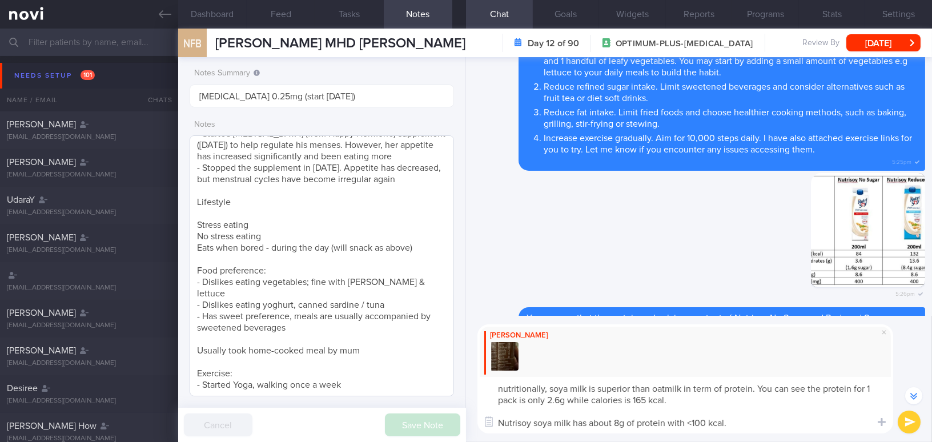
click at [407, 355] on div "Dashboard Feed Tasks Notes Chat Goals Widgets Reports Programs Stats Settings N…" at bounding box center [555, 235] width 754 height 413
paste textarea "Nutritionally, soya milk is superior to oat milk in terms of protein. For examp…"
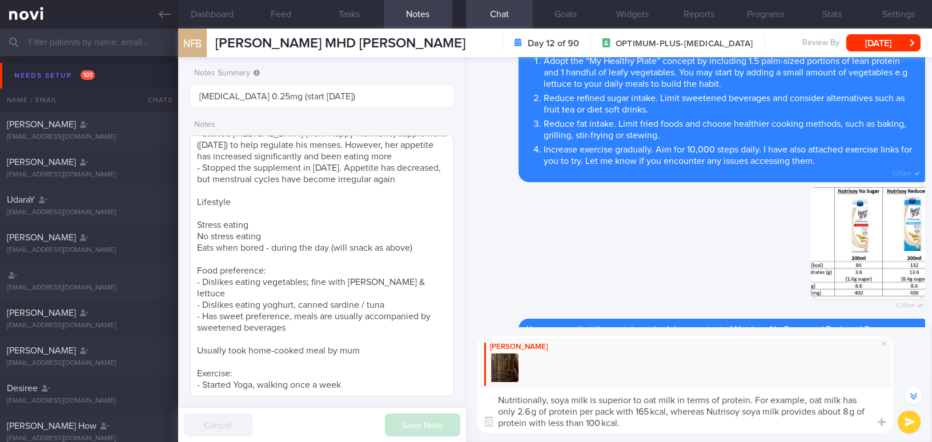
scroll to position [-5644, 0]
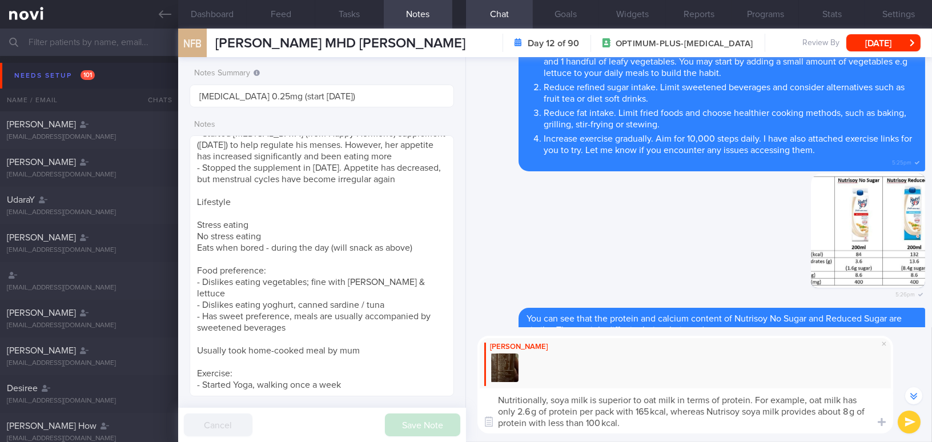
click at [498, 398] on textarea "Nutritionally, soya milk is superior to oat milk in terms of protein. For examp…" at bounding box center [685, 410] width 416 height 45
click at [497, 411] on textarea "Hi Faizah, nutritionally, soya milk is superior to oat milk in terms of protein…" at bounding box center [685, 410] width 416 height 45
click at [566, 412] on textarea "Hi Faizah, nutritionally, soya milk is superior to oat milk in terms of protein…" at bounding box center [685, 410] width 416 height 45
drag, startPoint x: 573, startPoint y: 409, endPoint x: 582, endPoint y: 409, distance: 8.6
click at [582, 409] on textarea "Hi Faizah, nutritionally, soya milk is superior to oat milk in terms of protein…" at bounding box center [685, 410] width 416 height 45
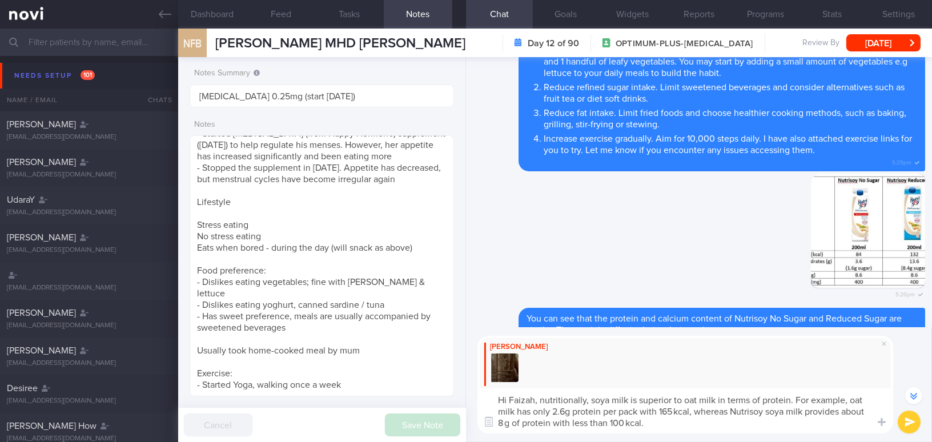
drag, startPoint x: 512, startPoint y: 424, endPoint x: 523, endPoint y: 424, distance: 10.8
click at [523, 424] on textarea "Hi Faizah, nutritionally, soya milk is superior to oat milk in terms of protein…" at bounding box center [685, 410] width 416 height 45
type textarea "Hi Faizah, nutritionally, soya milk is superior to oat milk in terms of protein…"
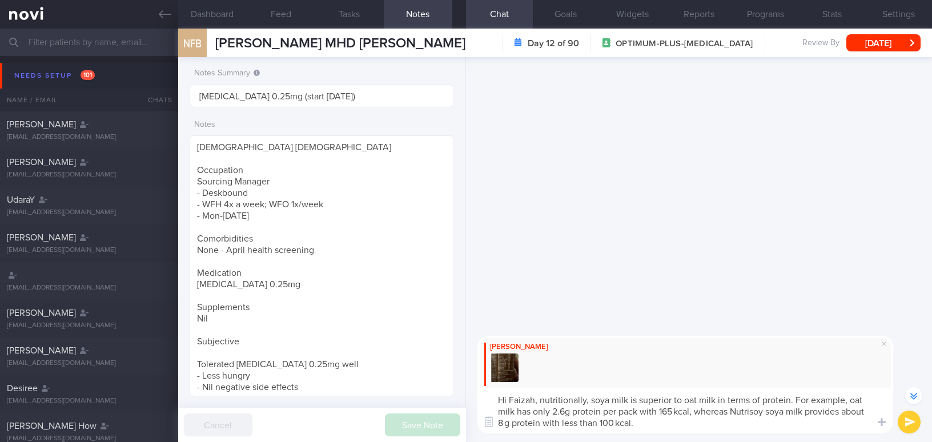
select select "9"
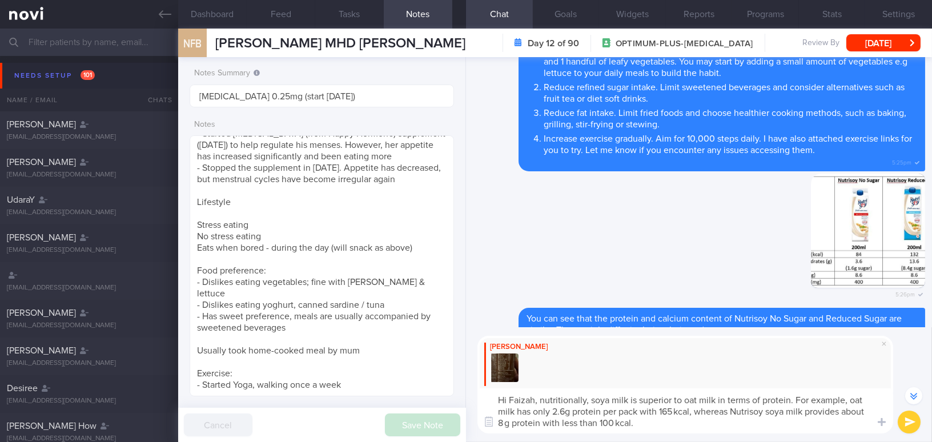
click at [675, 412] on textarea "Hi Faizah, nutritionally, soya milk is superior to oat milk in terms of protein…" at bounding box center [685, 410] width 416 height 45
click at [505, 423] on textarea "Hi Faizah, nutritionally, soya milk is superior to oat milk in terms of protein…" at bounding box center [685, 410] width 416 height 45
click at [683, 428] on textarea "Hi Faizah, nutritionally, soya milk is superior to oat milk in terms of protein…" at bounding box center [685, 410] width 416 height 45
click at [616, 425] on textarea "Hi Faizah, nutritionally, soya milk is superior to oat milk in terms of protein…" at bounding box center [685, 410] width 416 height 45
click at [639, 422] on textarea "Hi Faizah, nutritionally, soya milk is superior to oat milk in terms of protein…" at bounding box center [685, 410] width 416 height 45
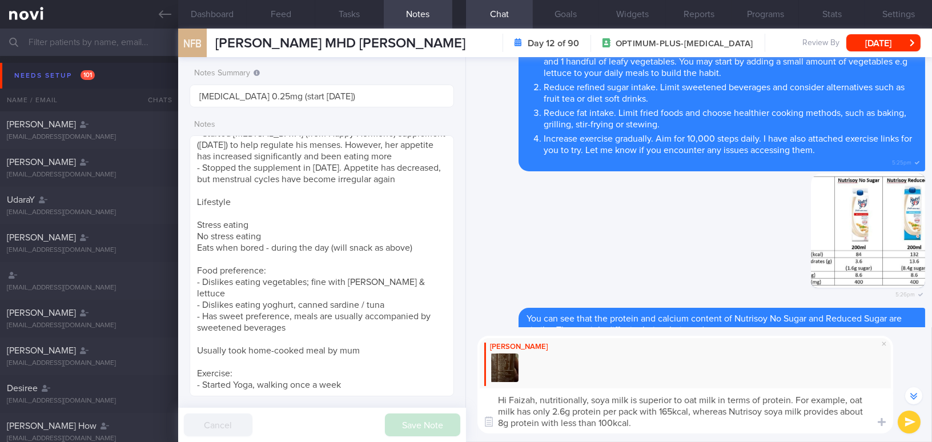
type textarea "Hi Faizah, nutritionally, soya milk is superior to oat milk in terms of protein…"
click at [903, 428] on button "submit" at bounding box center [909, 422] width 23 height 23
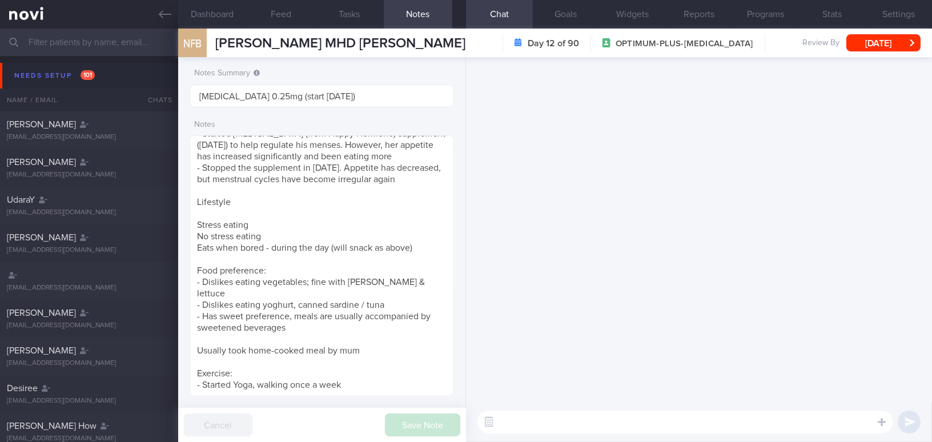
scroll to position [0, 0]
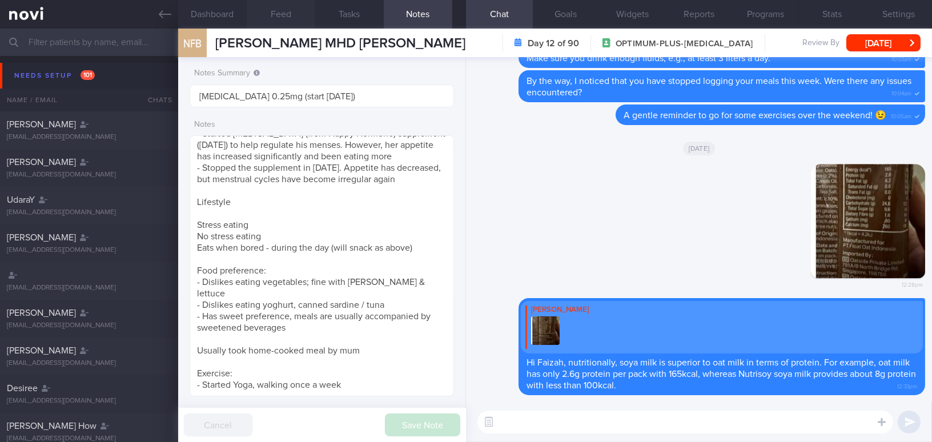
click at [276, 18] on button "Feed" at bounding box center [281, 14] width 69 height 29
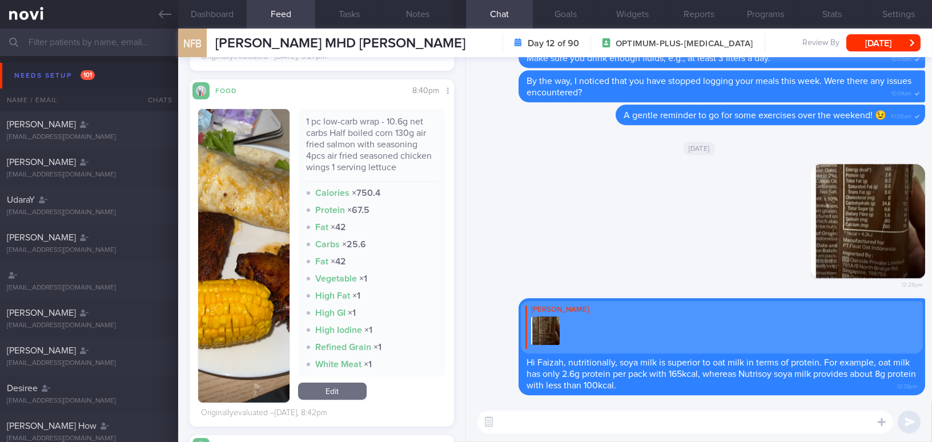
scroll to position [609, 0]
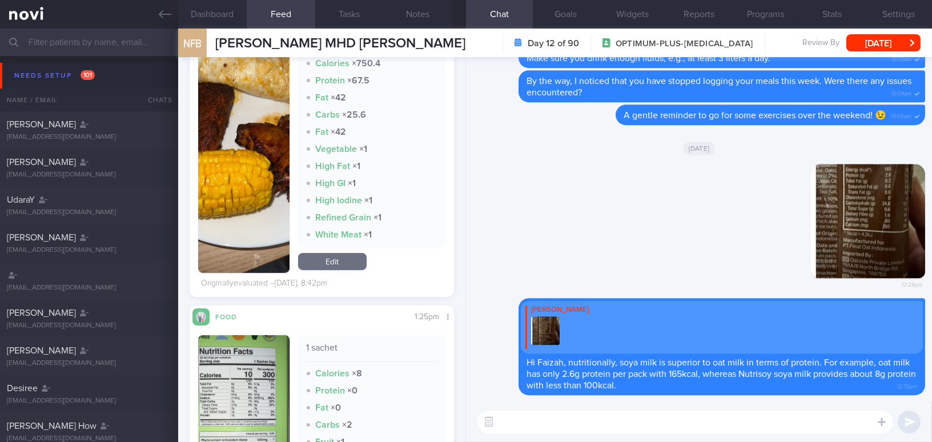
click at [248, 189] on img "button" at bounding box center [243, 125] width 91 height 293
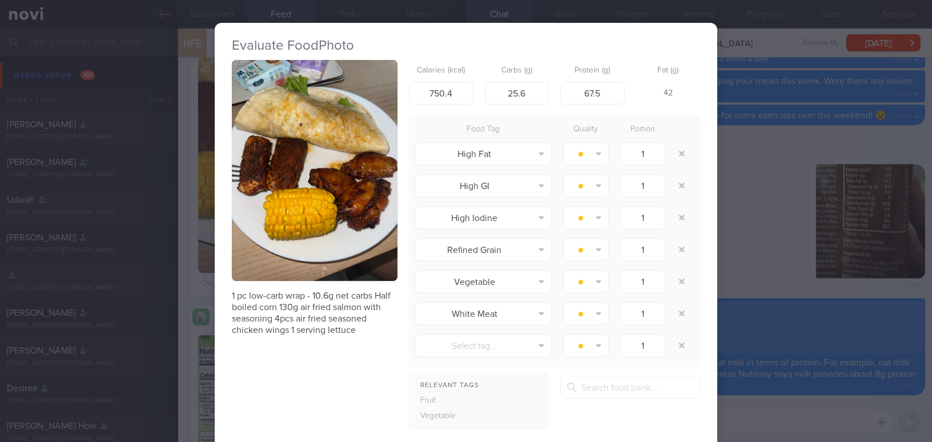
click at [769, 247] on div "Evaluate Food Photo 1 pc low-carb wrap - 10.6g net carbs Half boiled corn 130g …" at bounding box center [466, 221] width 932 height 442
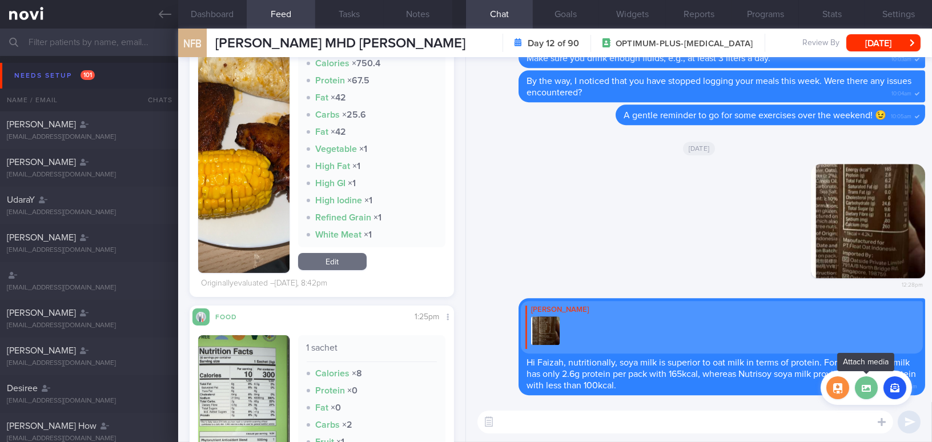
click at [860, 385] on label at bounding box center [866, 387] width 23 height 23
click at [0, 0] on input "file" at bounding box center [0, 0] width 0 height 0
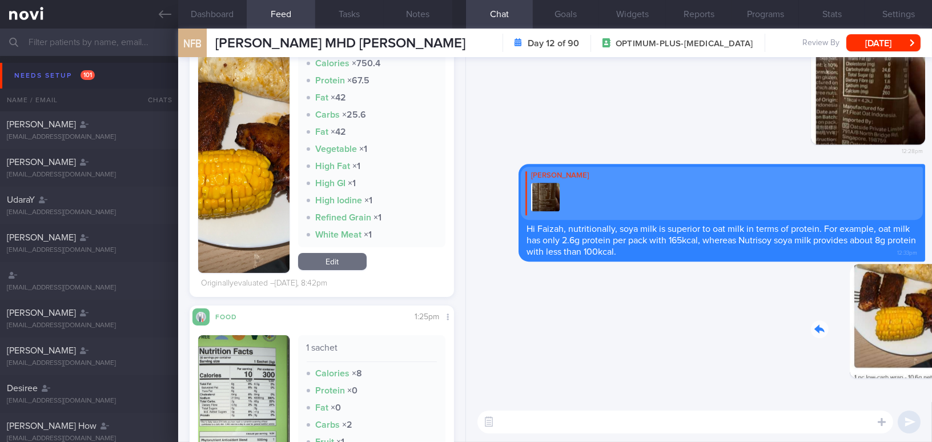
drag, startPoint x: 865, startPoint y: 343, endPoint x: 922, endPoint y: 349, distance: 57.4
click at [922, 349] on div "Delete 12:34pm [GEOGRAPHIC_DATA] [PERSON_NAME] Hi Faizah, nutritionally, soya m…" at bounding box center [699, 229] width 466 height 345
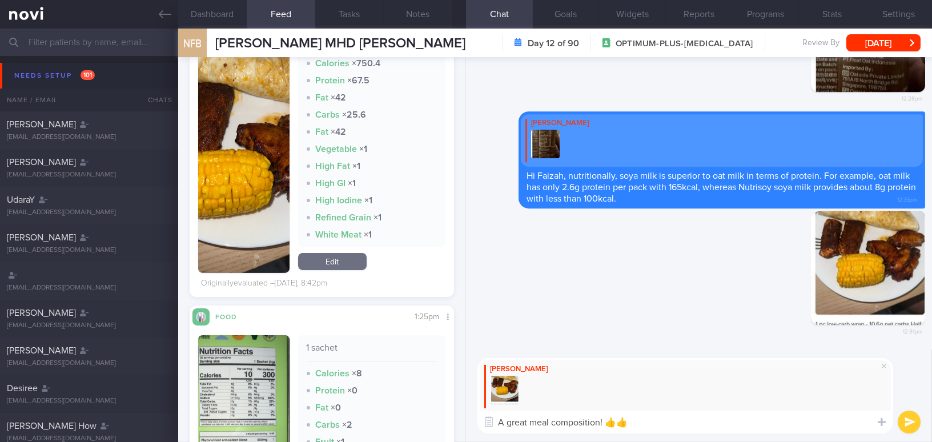
type textarea "A great meal composition! 👍👍"
click at [910, 418] on button "submit" at bounding box center [909, 422] width 23 height 23
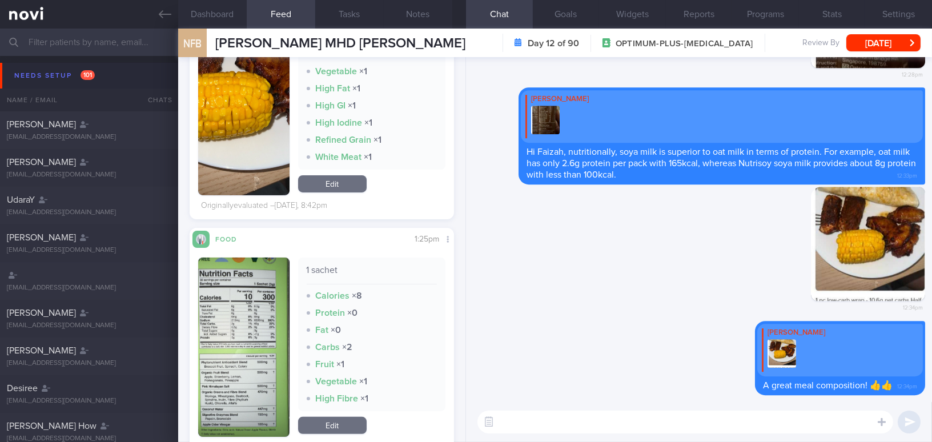
scroll to position [764, 0]
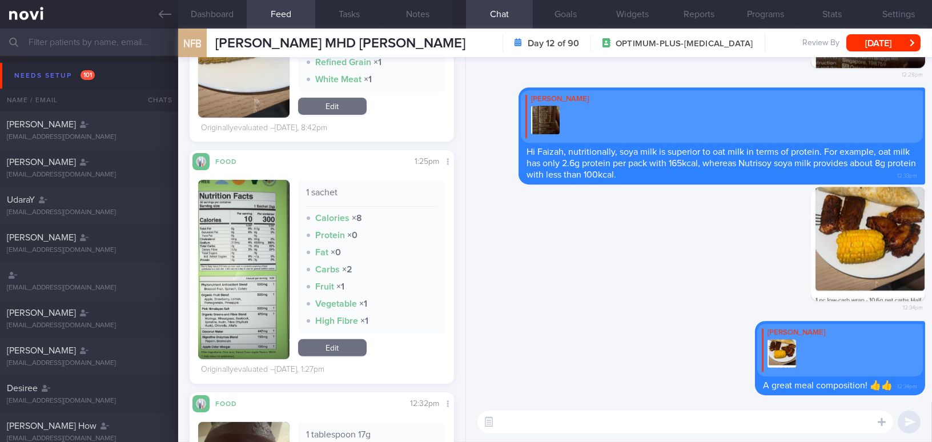
click at [243, 304] on button "button" at bounding box center [243, 269] width 91 height 179
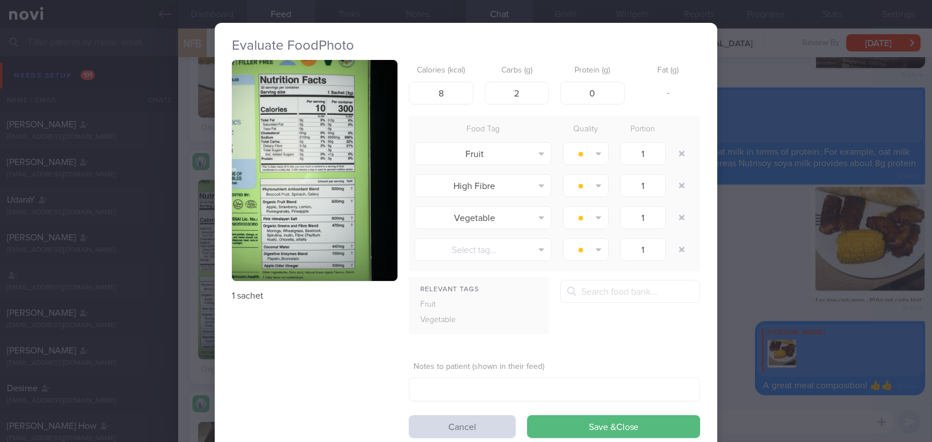
click at [296, 228] on button "button" at bounding box center [315, 170] width 166 height 221
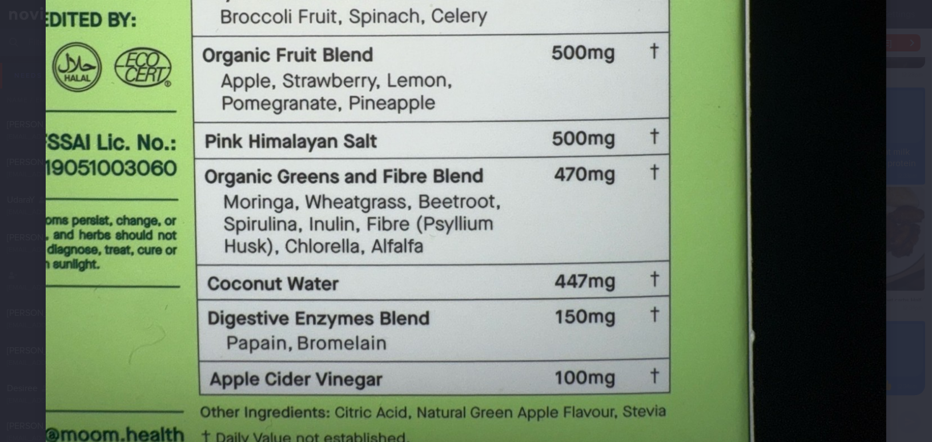
scroll to position [726, 0]
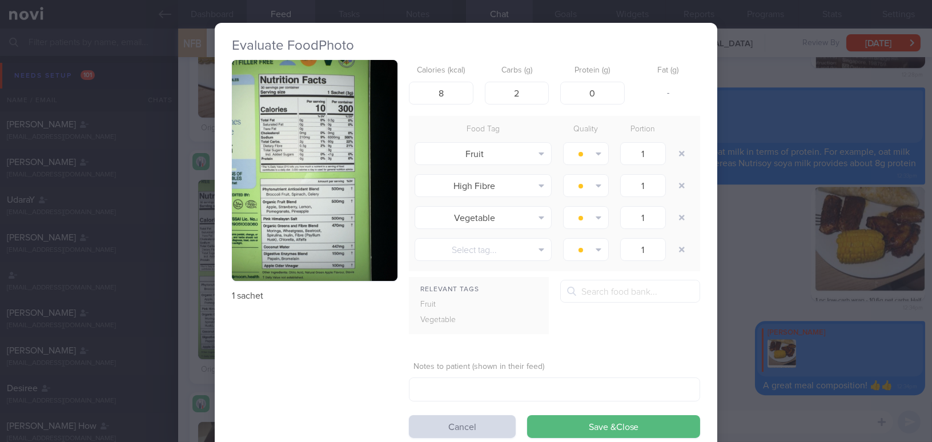
click at [771, 331] on div "Evaluate Food Photo 1 sachet Calories (kcal) 8 Carbs (g) 2 Protein (g) 0 Fat (g…" at bounding box center [466, 221] width 932 height 442
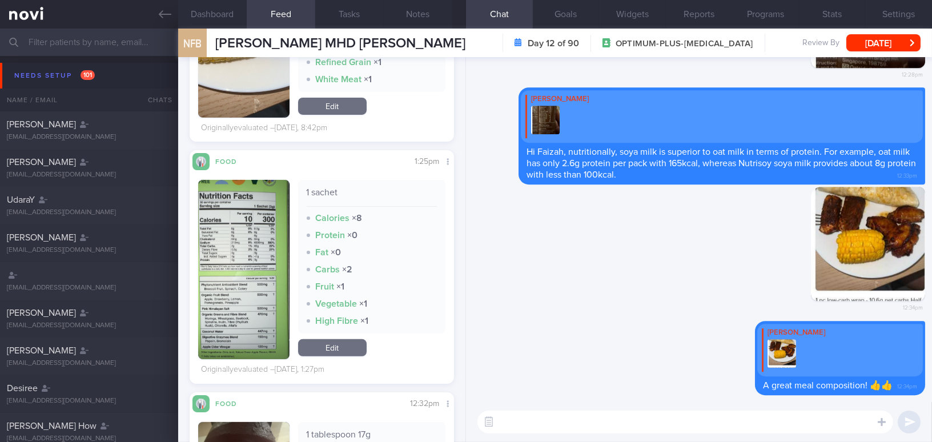
click at [243, 283] on button "button" at bounding box center [243, 269] width 91 height 179
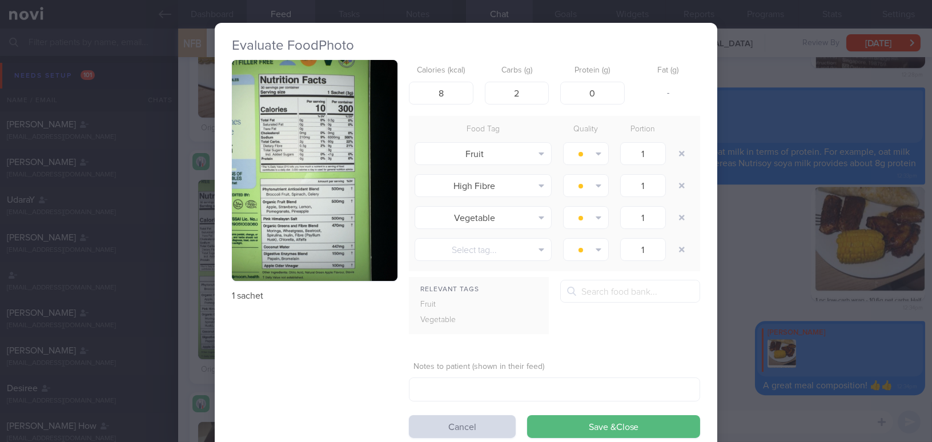
click at [291, 218] on button "button" at bounding box center [315, 170] width 166 height 221
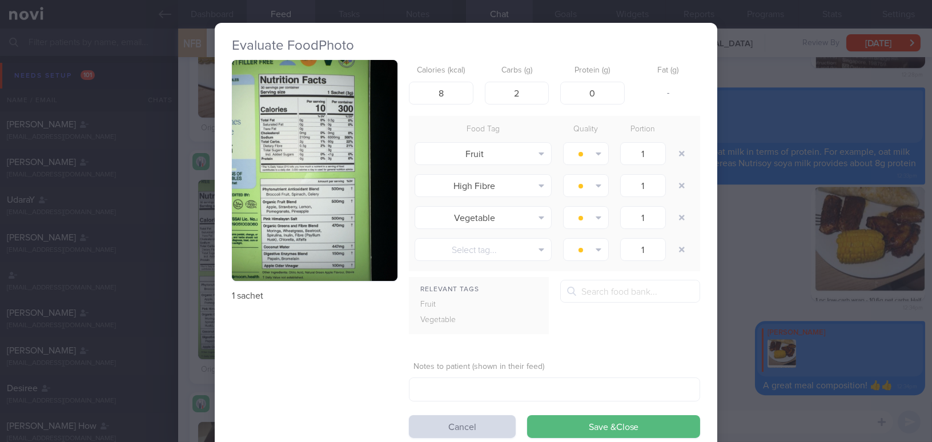
click at [772, 259] on div "Evaluate Food Photo 1 sachet Calories (kcal) 8 Carbs (g) 2 Protein (g) 0 Fat (g…" at bounding box center [466, 221] width 932 height 442
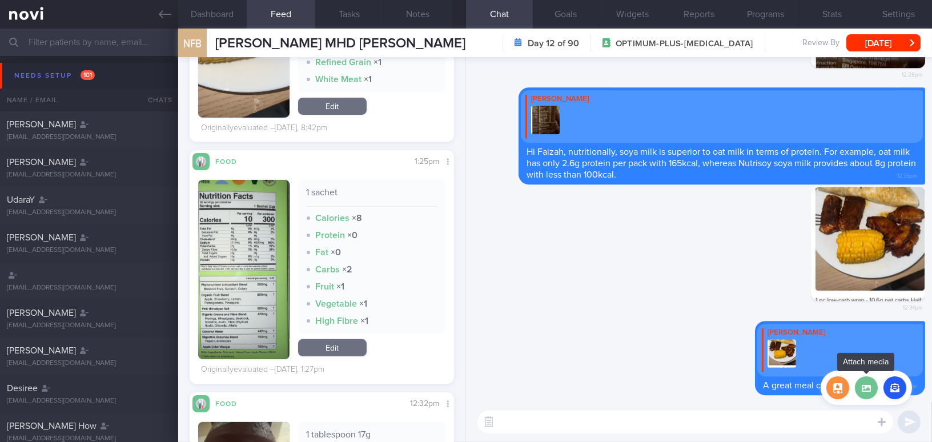
click at [863, 393] on label at bounding box center [866, 387] width 23 height 23
click at [0, 0] on input "file" at bounding box center [0, 0] width 0 height 0
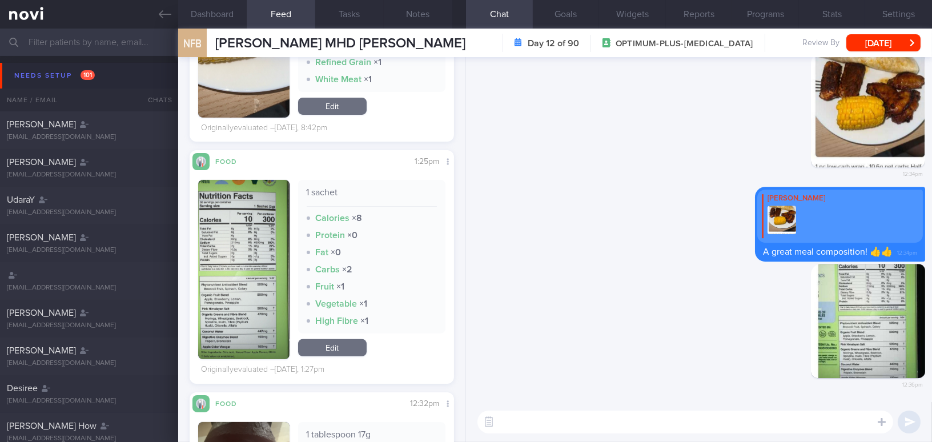
drag, startPoint x: 903, startPoint y: 345, endPoint x: 927, endPoint y: 346, distance: 23.4
click at [927, 346] on div "Delete 12:36pm [GEOGRAPHIC_DATA] [PERSON_NAME] A great meal composition! 👍👍 12:…" at bounding box center [699, 229] width 466 height 345
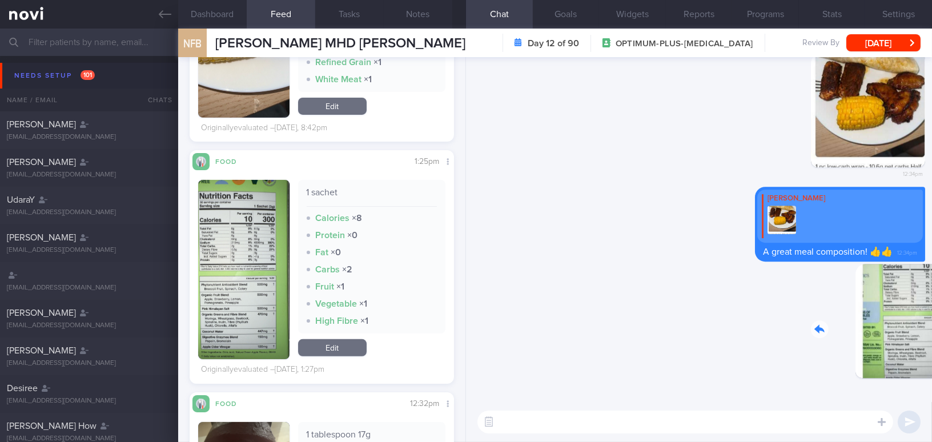
drag, startPoint x: 848, startPoint y: 345, endPoint x: 939, endPoint y: 356, distance: 90.8
click at [931, 356] on html "You are offline! Some functionality will be unavailable Patients New Users Coac…" at bounding box center [466, 221] width 932 height 442
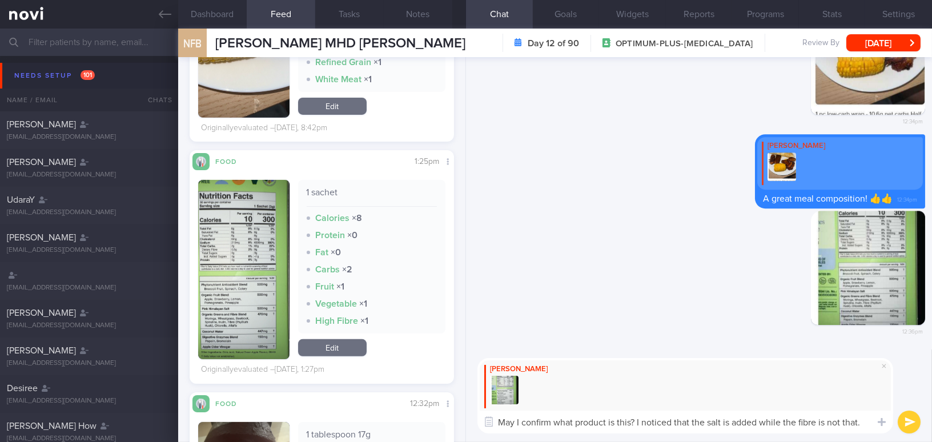
type textarea "May I confirm what product is this? I noticed that the salt is added while the …"
click at [228, 308] on button "button" at bounding box center [243, 269] width 91 height 179
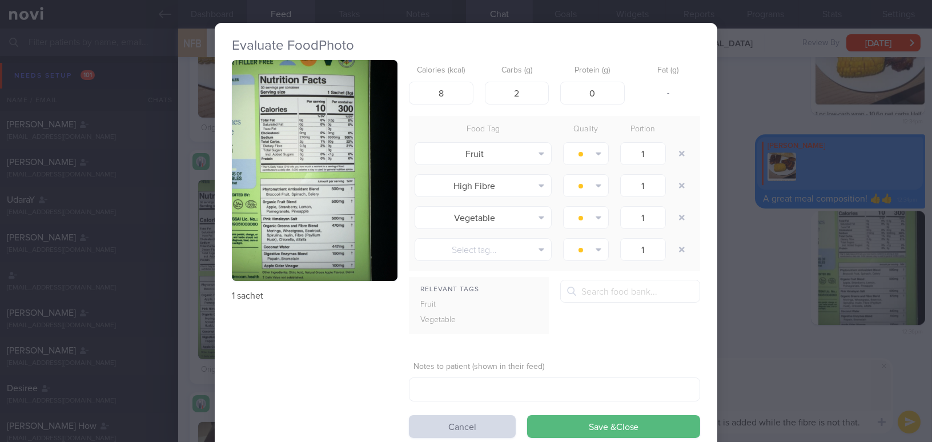
click at [268, 243] on button "button" at bounding box center [315, 170] width 166 height 221
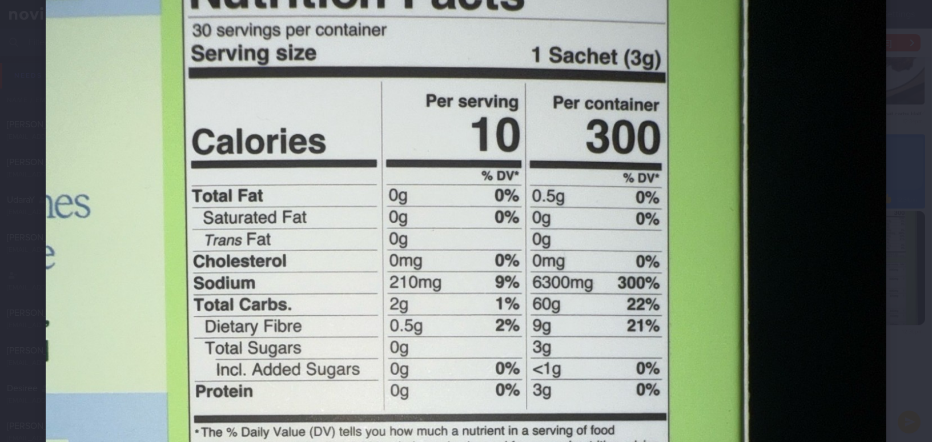
scroll to position [363, 0]
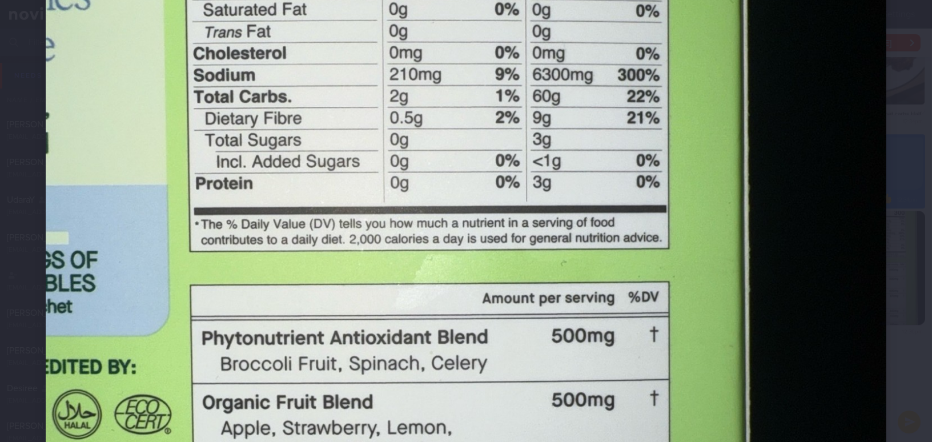
click at [787, 298] on img at bounding box center [466, 243] width 840 height 1121
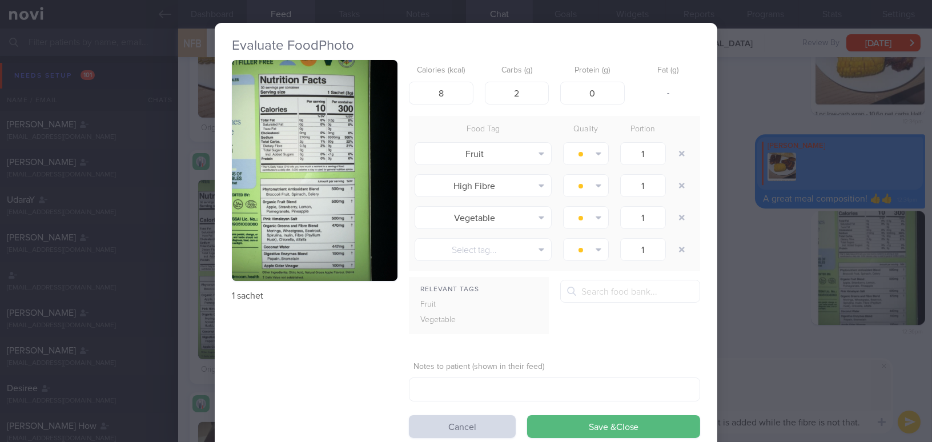
click at [774, 367] on div "Evaluate Food Photo 1 sachet Calories (kcal) 8 Carbs (g) 2 Protein (g) 0 Fat (g…" at bounding box center [466, 221] width 932 height 442
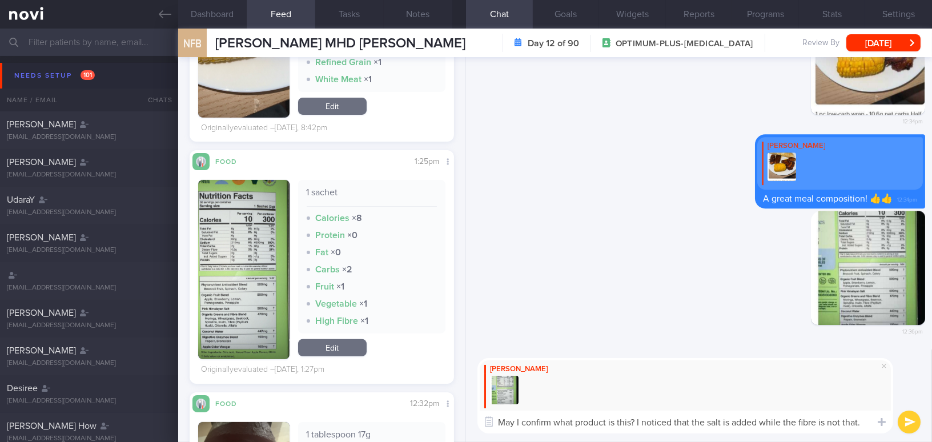
drag, startPoint x: 863, startPoint y: 421, endPoint x: 468, endPoint y: 417, distance: 395.1
click at [467, 417] on div "Mee Li May I confirm what product is this? I noticed that the salt is added whi…" at bounding box center [699, 395] width 466 height 92
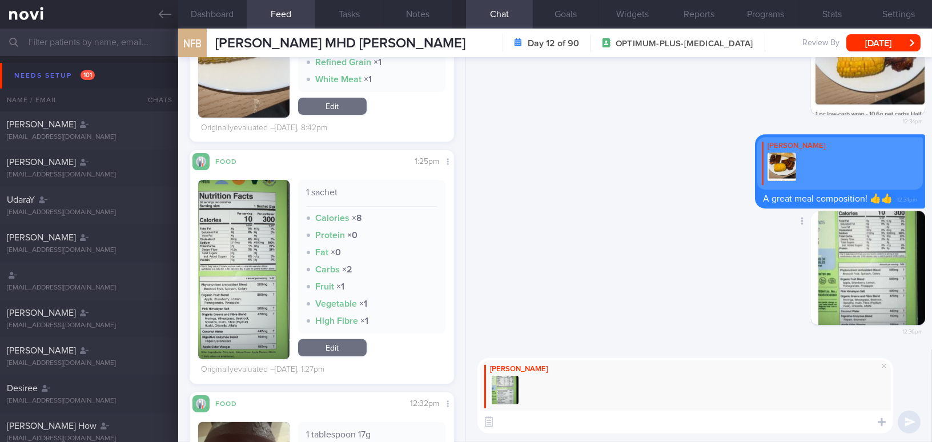
paste textarea "What product is this?"
drag, startPoint x: 585, startPoint y: 428, endPoint x: 415, endPoint y: 421, distance: 169.7
click at [416, 421] on div "Dashboard Feed Tasks Notes Chat Goals Widgets Reports Programs Stats Settings N…" at bounding box center [555, 235] width 754 height 413
paste textarea "May I confirm which product this is? I noticed that salt has been added, while …"
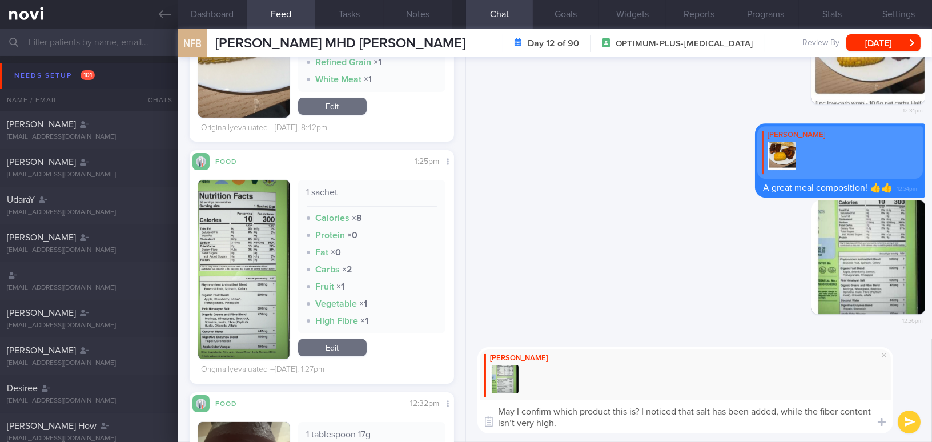
drag, startPoint x: 554, startPoint y: 411, endPoint x: 635, endPoint y: 405, distance: 80.7
click at [635, 405] on textarea "May I confirm which product this is? I noticed that salt has been added, while …" at bounding box center [685, 417] width 416 height 34
click at [832, 411] on textarea "May I confirm what product is this? I noticed that salt has been added, while t…" at bounding box center [685, 417] width 416 height 34
click at [513, 421] on textarea "May I confirm what product is this? I noticed that salt has been added, while t…" at bounding box center [685, 417] width 416 height 34
type textarea "May I confirm what product is this? I noticed that salt has been added, while t…"
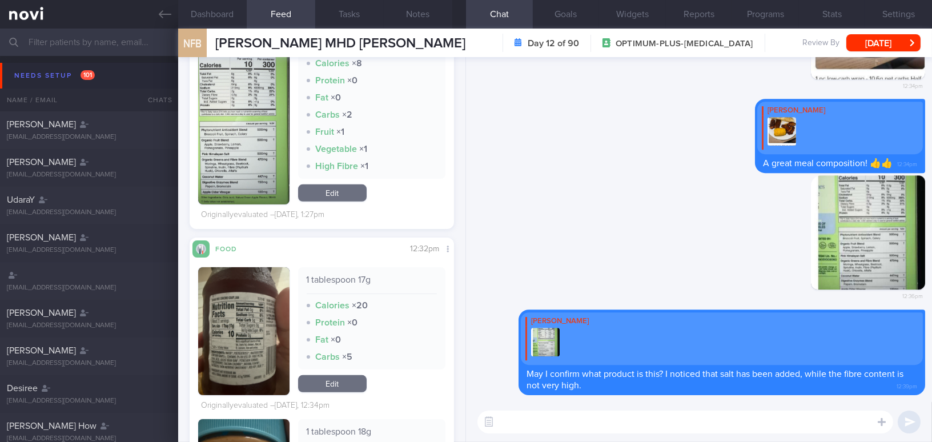
scroll to position [1024, 0]
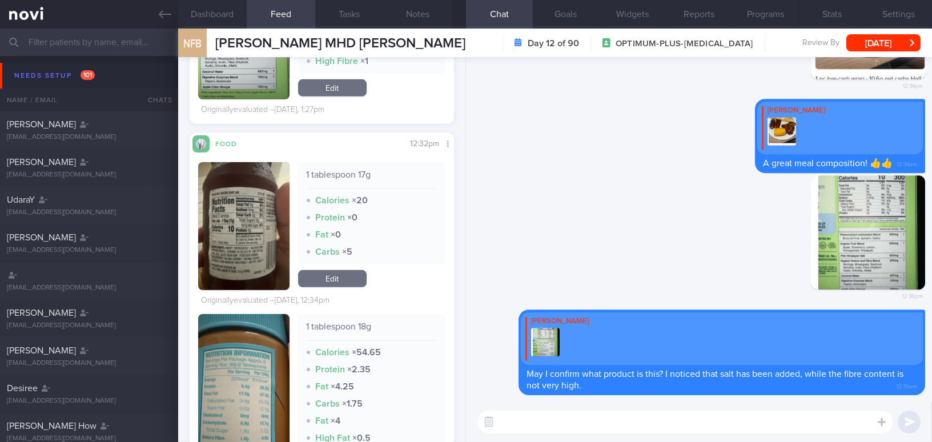
click at [278, 255] on button "button" at bounding box center [243, 226] width 91 height 128
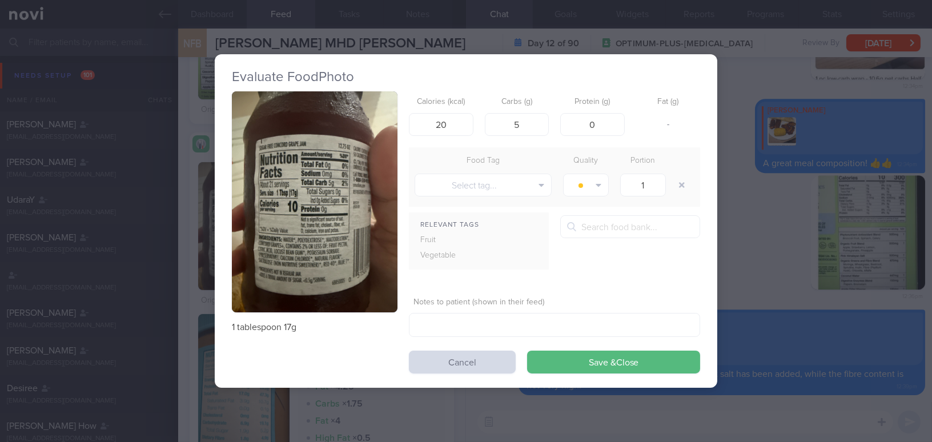
click at [278, 255] on button "button" at bounding box center [315, 201] width 166 height 221
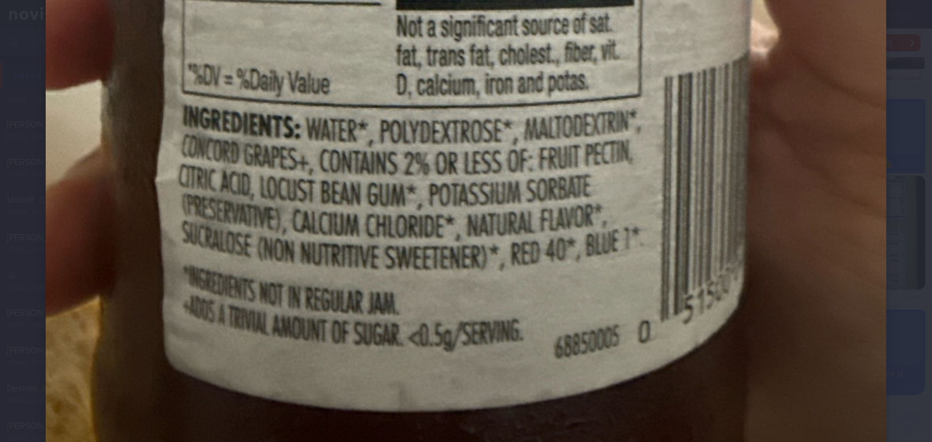
scroll to position [674, 0]
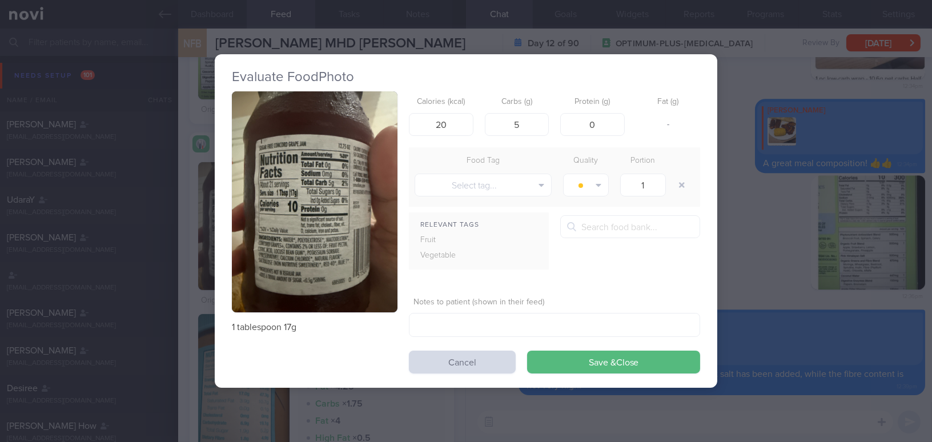
click at [748, 408] on div "Evaluate Food Photo 1 tablespoon 17g Calories (kcal) 20 Carbs (g) 5 Protein (g)…" at bounding box center [466, 221] width 932 height 442
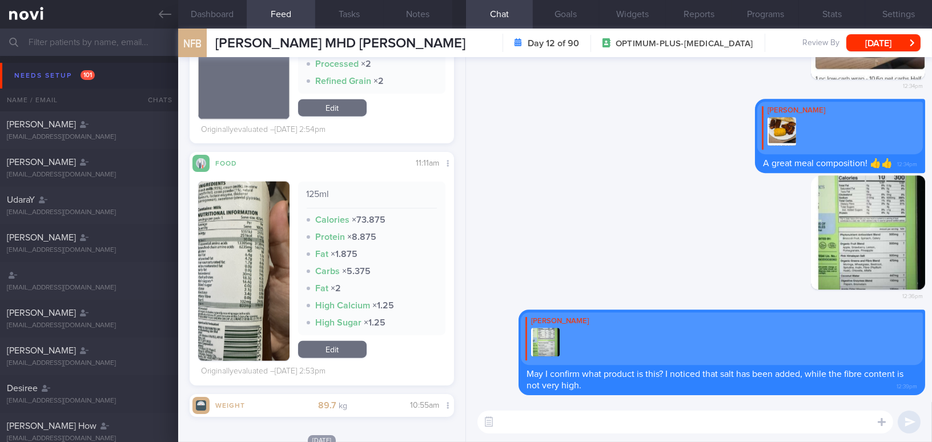
scroll to position [2581, 0]
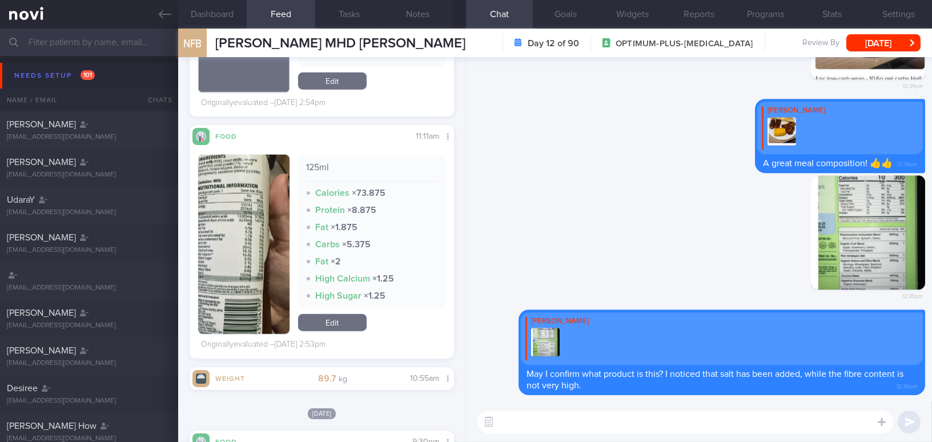
click at [257, 269] on button "button" at bounding box center [243, 244] width 91 height 179
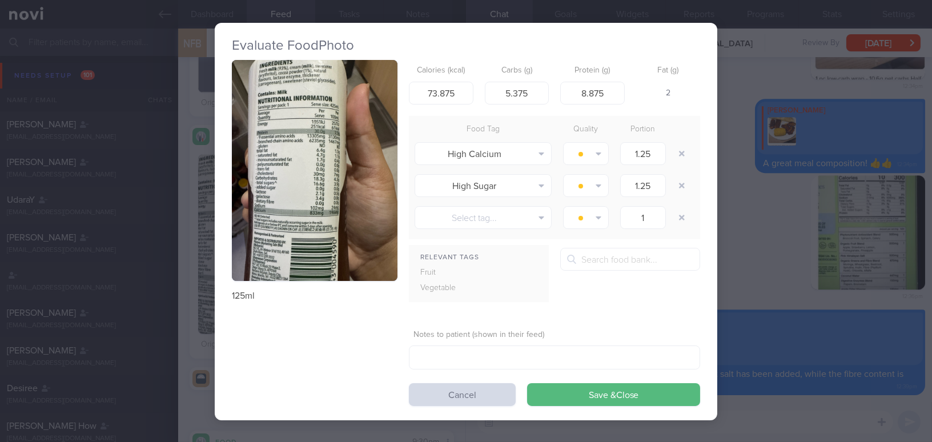
click at [760, 259] on div "Evaluate Food Photo 125ml Calories (kcal) 73.875 Carbs (g) 5.375 Protein (g) 8.…" at bounding box center [466, 221] width 932 height 442
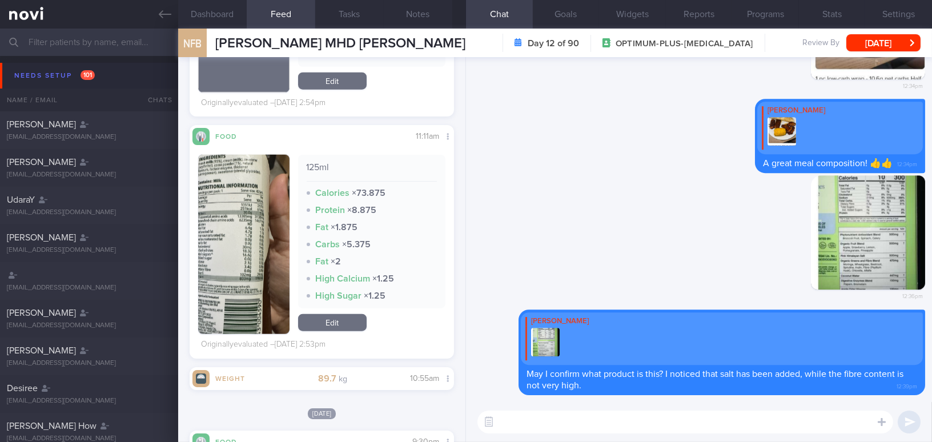
scroll to position [2633, 0]
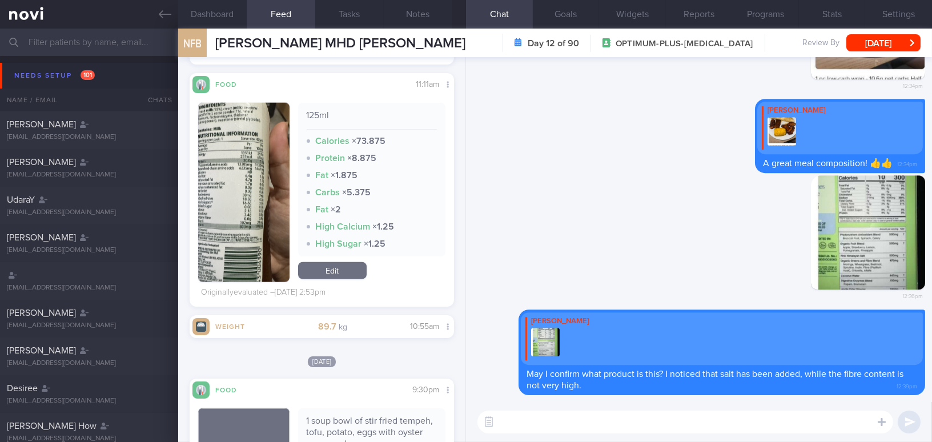
click at [230, 222] on button "button" at bounding box center [243, 192] width 91 height 179
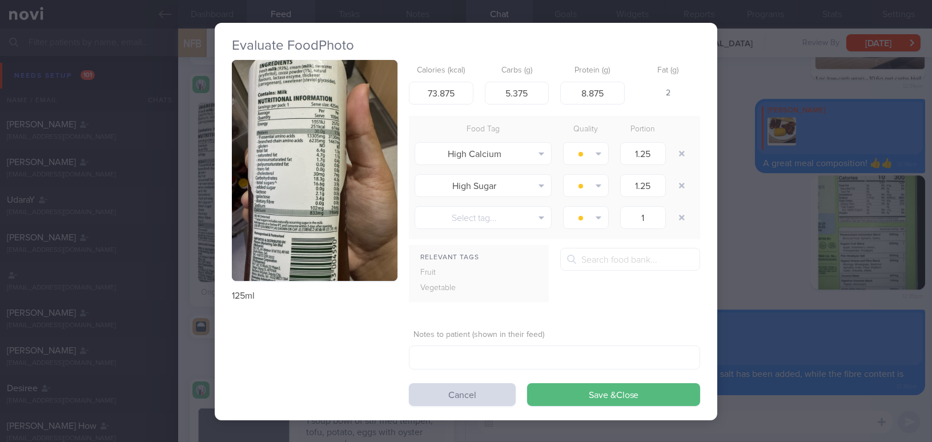
click at [249, 227] on button "button" at bounding box center [315, 170] width 166 height 221
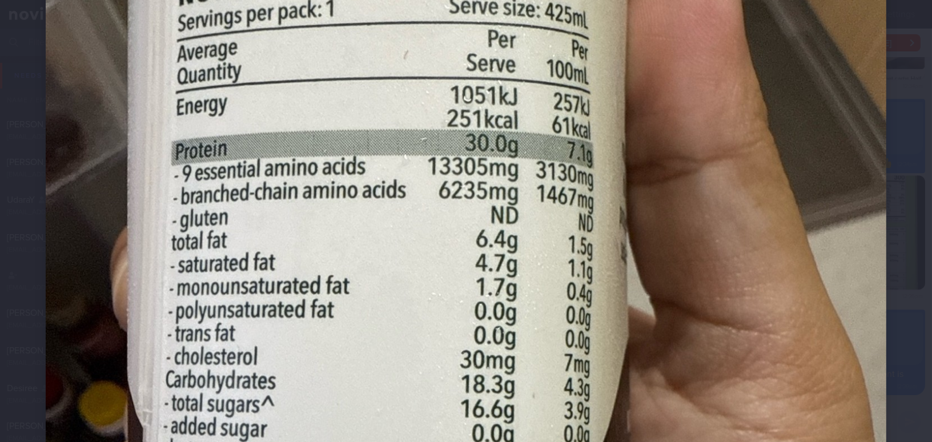
scroll to position [207, 0]
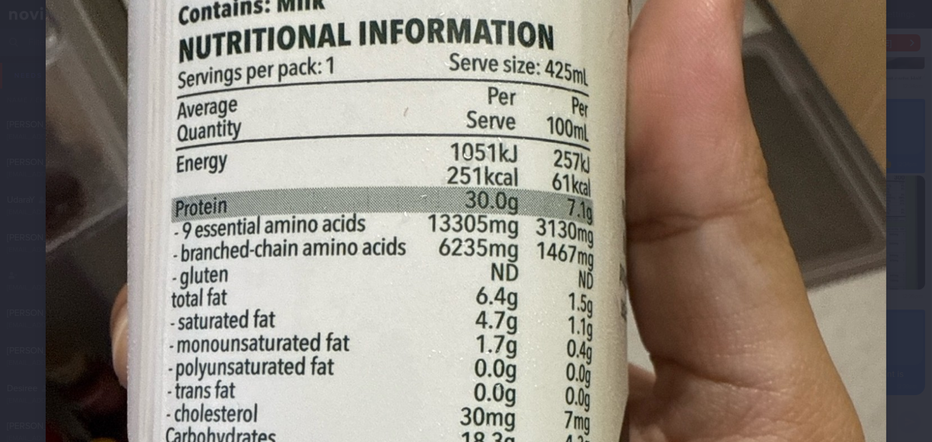
click at [896, 340] on div at bounding box center [466, 399] width 932 height 1212
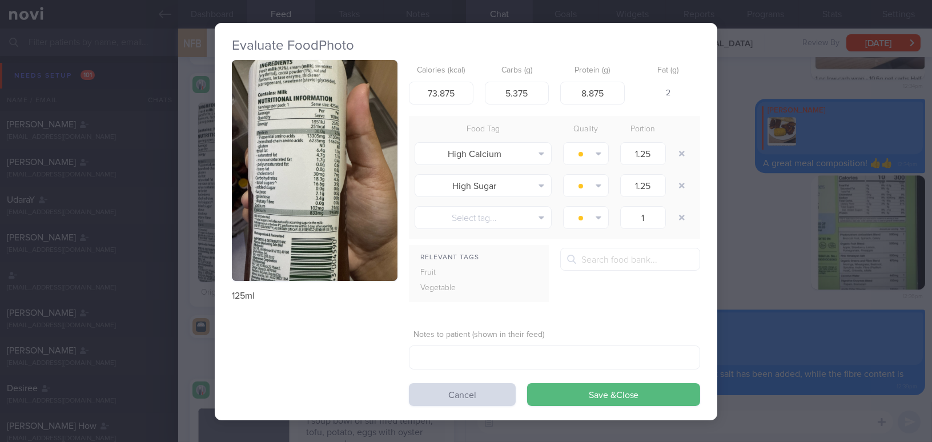
click at [780, 286] on div "Evaluate Food Photo 125ml Calories (kcal) 73.875 Carbs (g) 5.375 Protein (g) 8.…" at bounding box center [466, 221] width 932 height 442
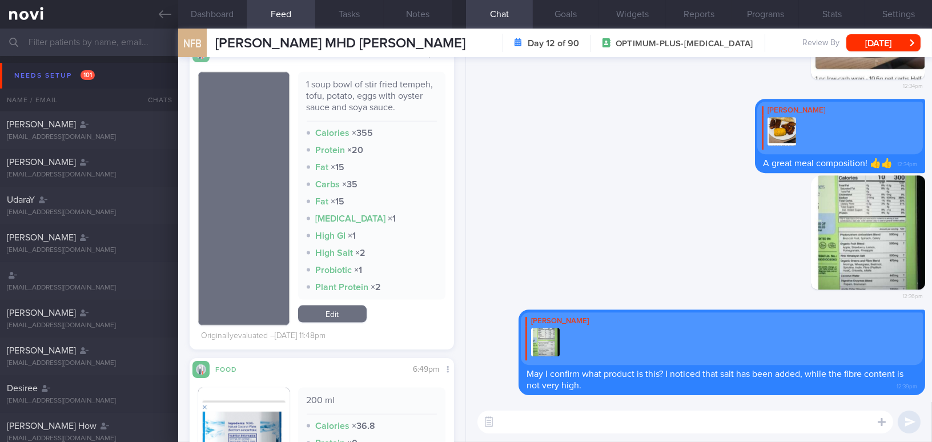
scroll to position [2945, 0]
click at [542, 429] on textarea at bounding box center [685, 422] width 416 height 23
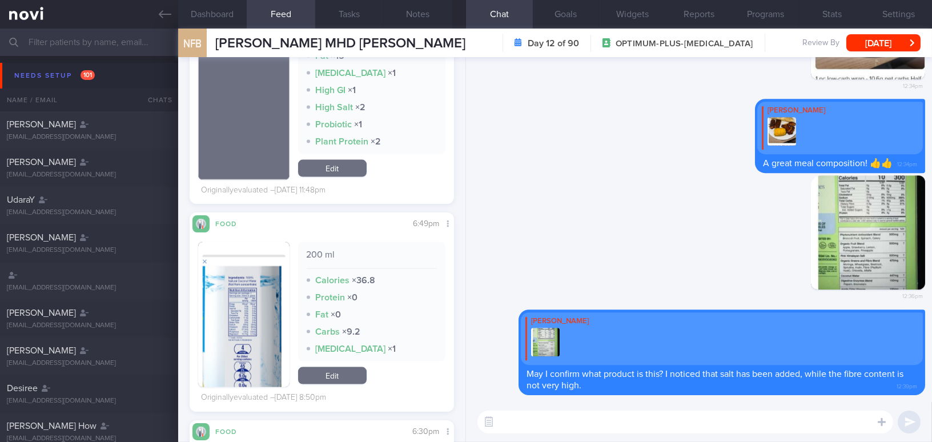
scroll to position [3152, 0]
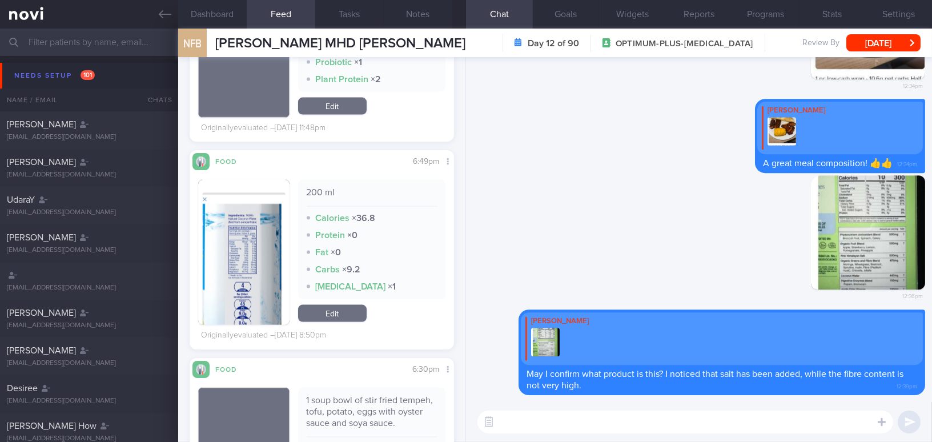
drag, startPoint x: 254, startPoint y: 293, endPoint x: 292, endPoint y: 315, distance: 43.5
click at [292, 315] on div "200 ml Calories × 36.8 Protein × 0 Fat × 0 Carbs × 9.2 High Potassium × 1 Edit" at bounding box center [321, 252] width 247 height 145
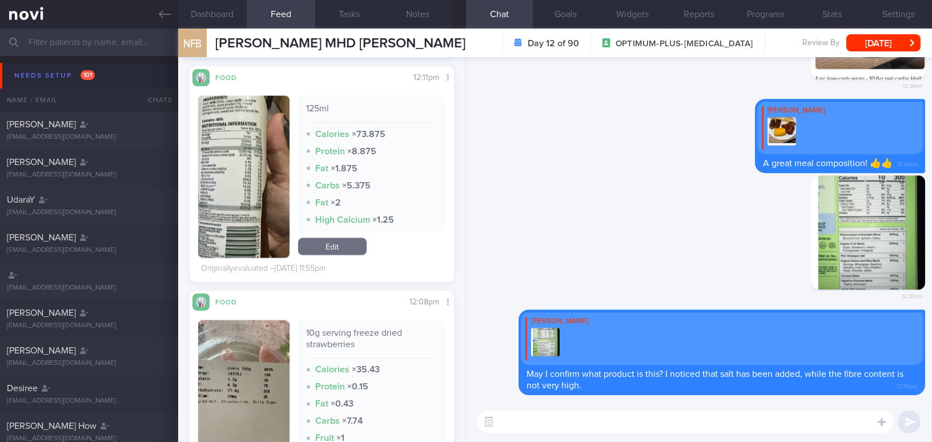
scroll to position [3775, 0]
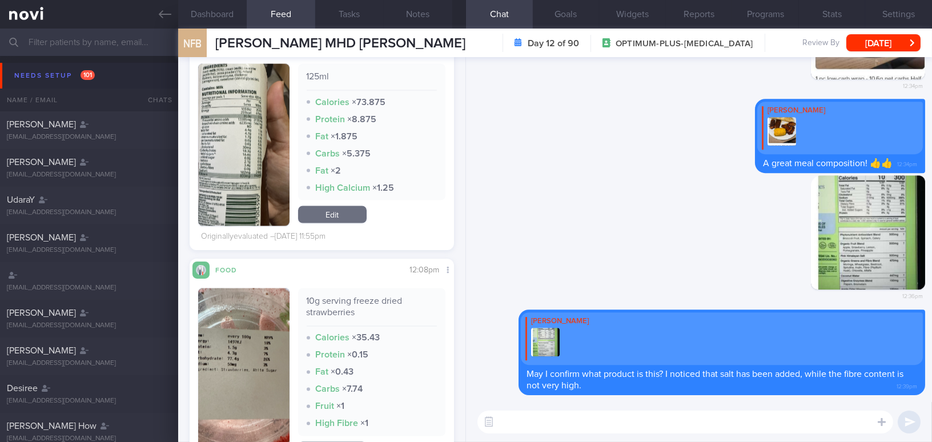
click at [519, 422] on textarea at bounding box center [685, 422] width 416 height 23
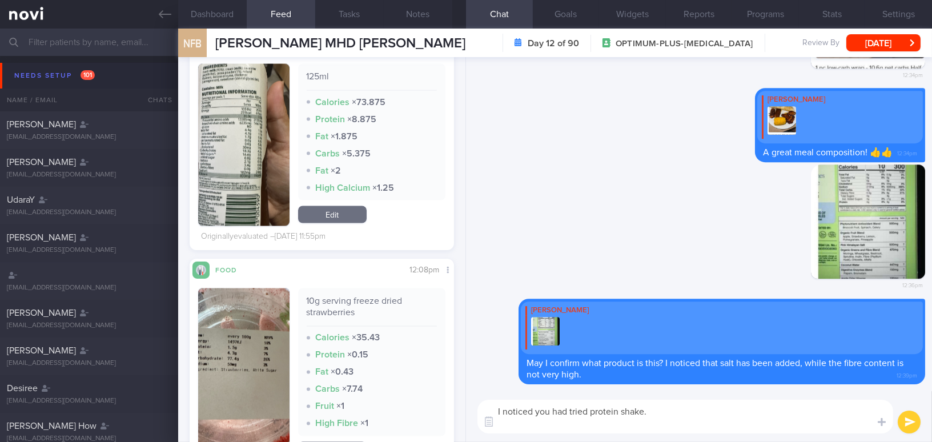
drag, startPoint x: 655, startPoint y: 415, endPoint x: 409, endPoint y: 383, distance: 248.1
click at [409, 383] on div "Dashboard Feed Tasks Notes Chat Goals Widgets Reports Programs Stats Settings N…" at bounding box center [555, 235] width 754 height 413
paste textarea "’ve also tried the"
click at [561, 411] on textarea "I noticed you’ve also tried the protein shake." at bounding box center [685, 417] width 416 height 34
click at [722, 411] on textarea "I noticed you have also tried the protein shake." at bounding box center [685, 417] width 416 height 34
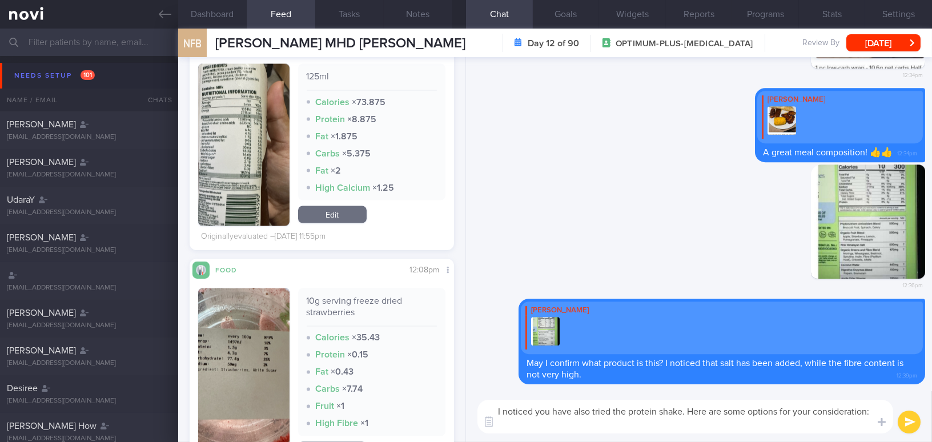
scroll to position [10, 0]
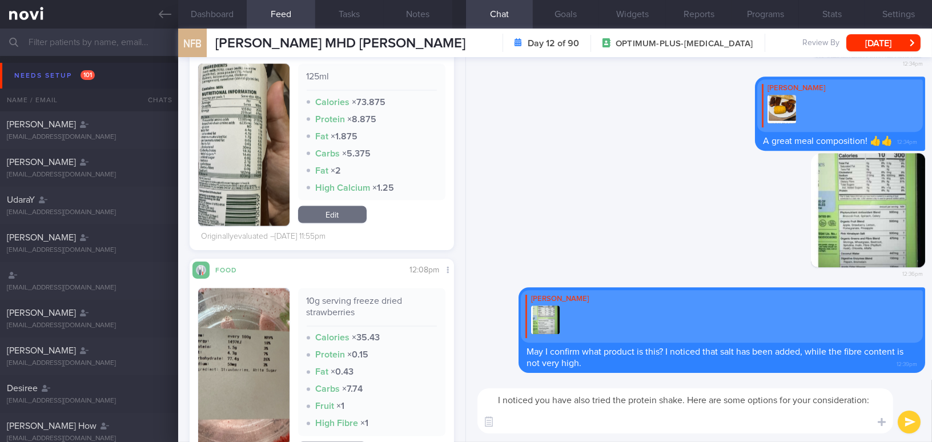
click at [518, 427] on textarea "I noticed you have also tried the protein shake. Here are some options for your…" at bounding box center [685, 410] width 416 height 45
paste textarea "[Ensure Max Protein](https://www.fairprice.com.sg/product/a-max-prt-f-vnl4x330-…"
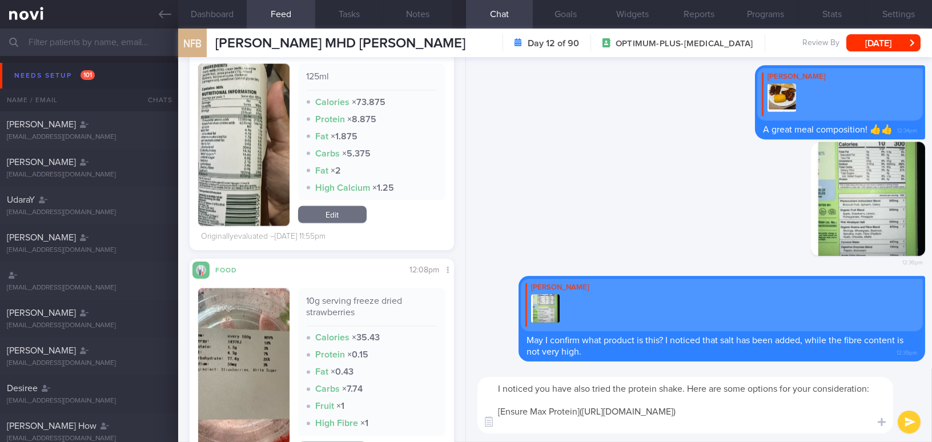
drag, startPoint x: 858, startPoint y: 408, endPoint x: 875, endPoint y: 388, distance: 26.3
click at [858, 408] on textarea "I noticed you have also tried the protein shake. Here are some options for your…" at bounding box center [685, 405] width 416 height 57
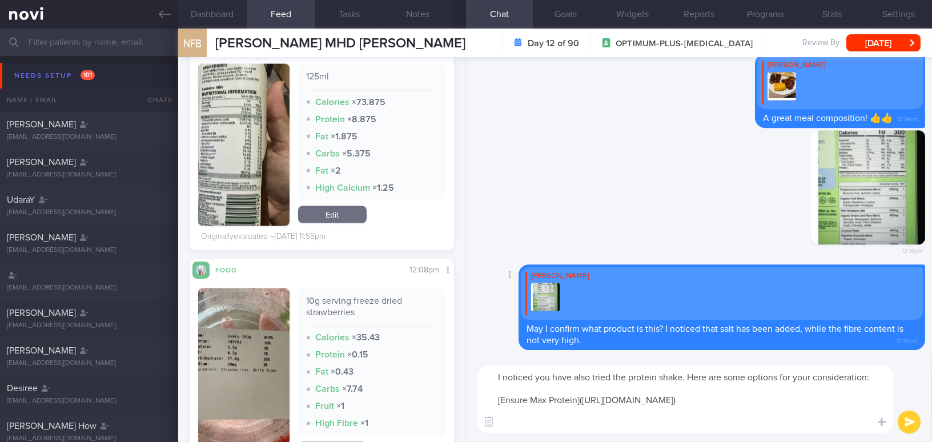
paste textarea "[GNC Lean Shake 25](https://www.gnc.com/meal-replacement/GNCTotalLeanLeanShake2…"
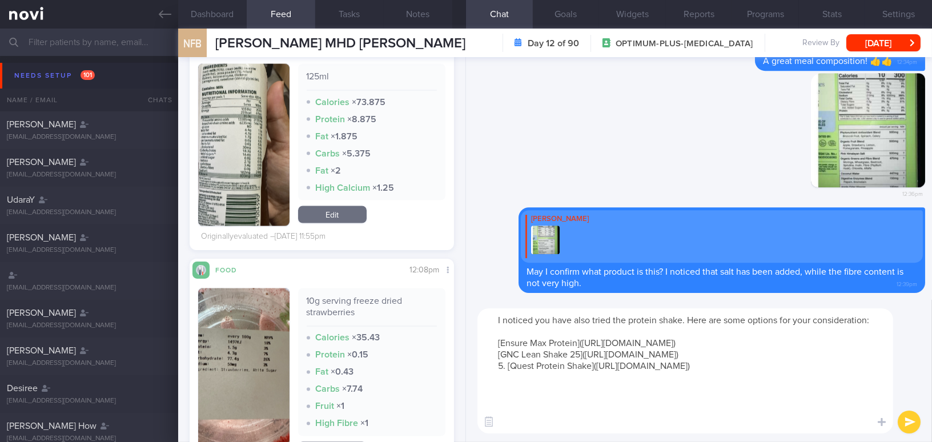
click at [509, 388] on textarea "I noticed you have also tried the protein shake. Here are some options for your…" at bounding box center [685, 370] width 416 height 125
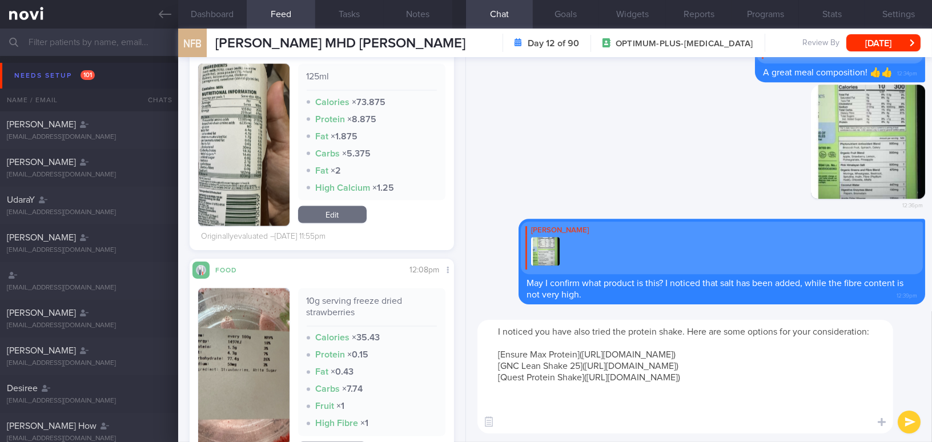
click at [505, 428] on textarea "I noticed you have also tried the protein shake. Here are some options for your…" at bounding box center [685, 377] width 416 height 114
click at [506, 425] on textarea "I noticed you have also tried the protein shake. Here are some options for your…" at bounding box center [685, 377] width 416 height 114
paste textarea "[Premier Protein](https://www.premierprotein.com/products/protein-shakes)"
click at [519, 429] on textarea "I noticed you have also tried the protein shake. Here are some options for your…" at bounding box center [685, 377] width 416 height 114
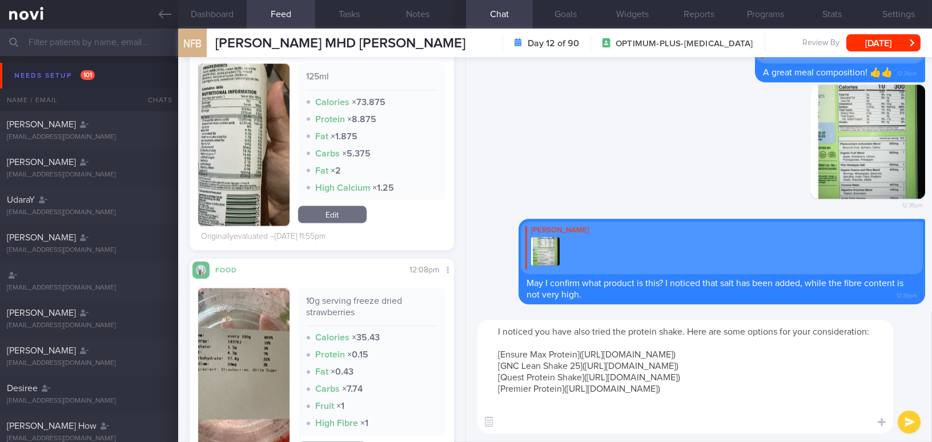
scroll to position [11, 0]
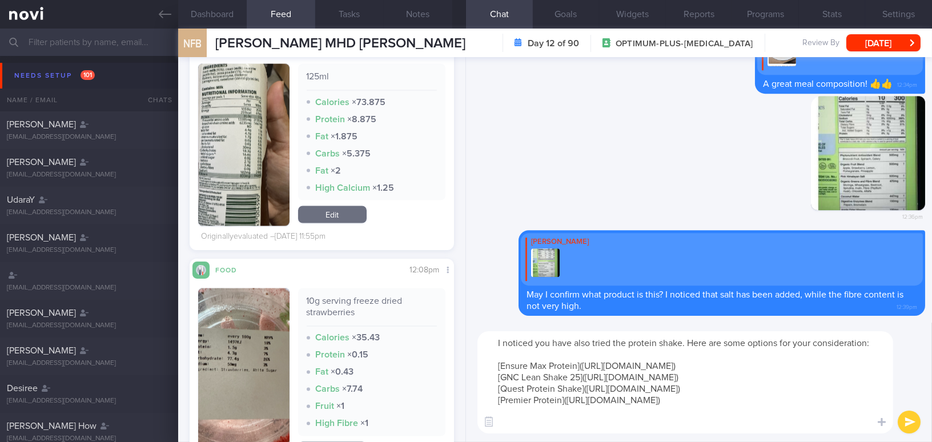
type textarea "I noticed you have also tried the protein shake. Here are some options for your…"
click at [919, 424] on button "submit" at bounding box center [909, 422] width 23 height 23
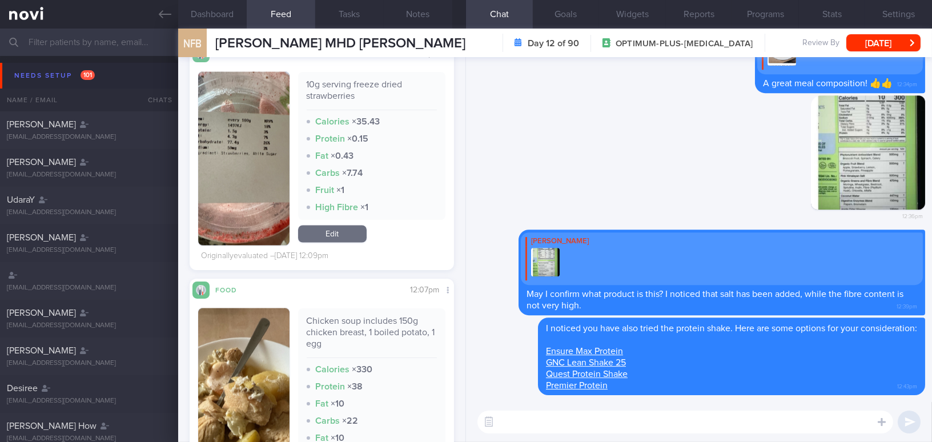
scroll to position [4190, 0]
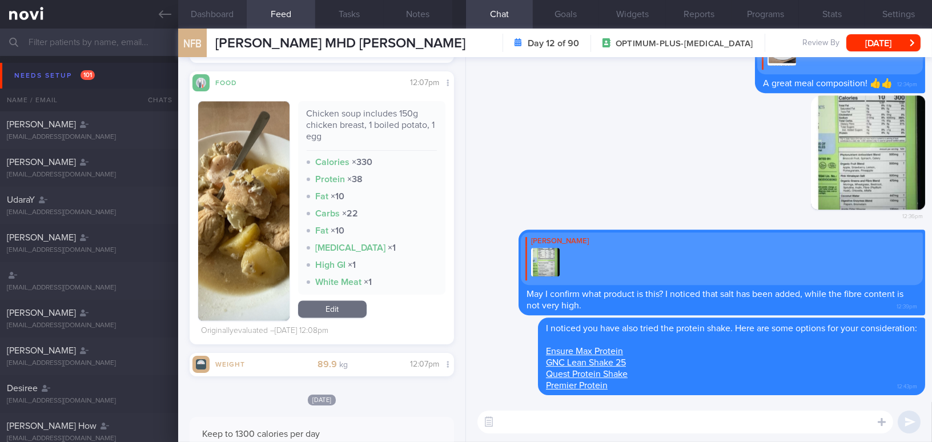
click at [210, 19] on button "Dashboard" at bounding box center [212, 14] width 69 height 29
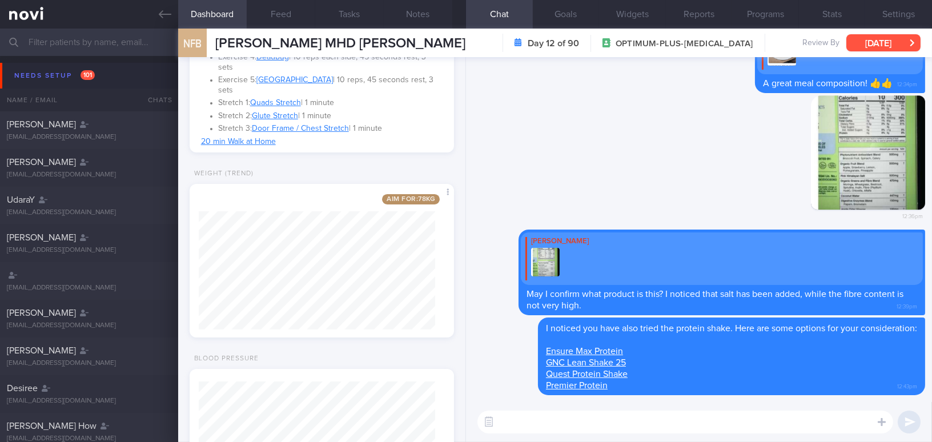
click at [882, 38] on button "Thu, 2 Oct" at bounding box center [883, 42] width 74 height 17
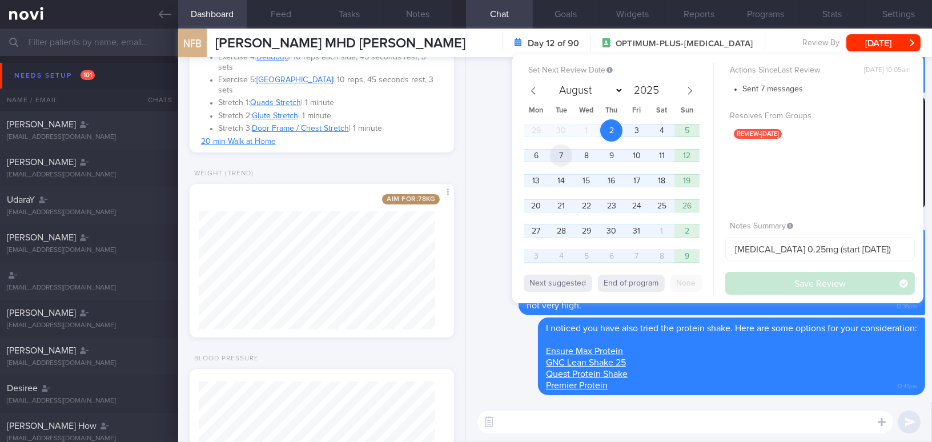
click at [568, 154] on span "7" at bounding box center [561, 155] width 22 height 22
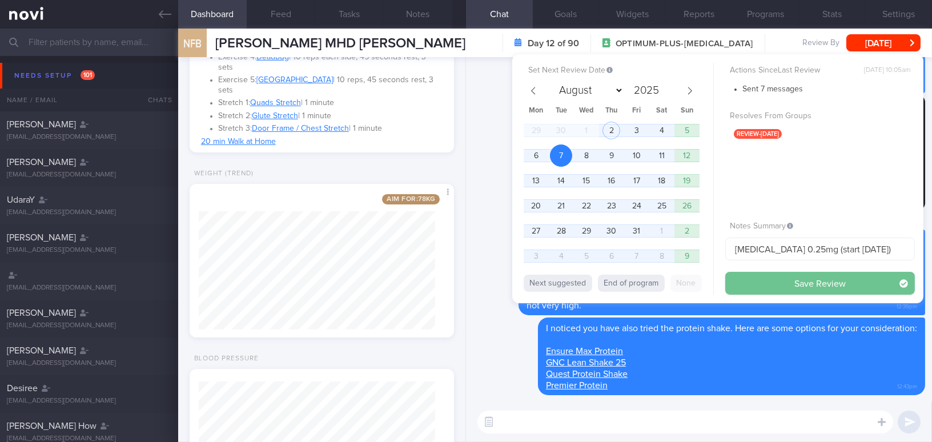
click at [764, 279] on button "Save Review" at bounding box center [820, 283] width 190 height 23
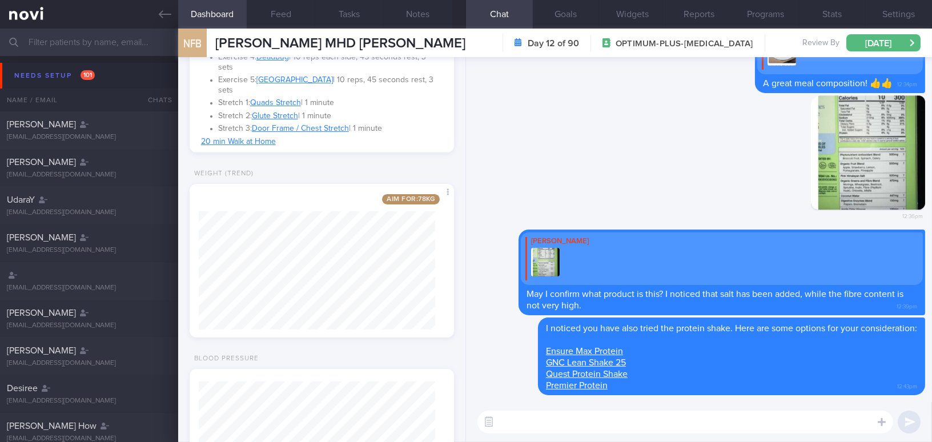
click at [111, 41] on input "text" at bounding box center [466, 42] width 932 height 27
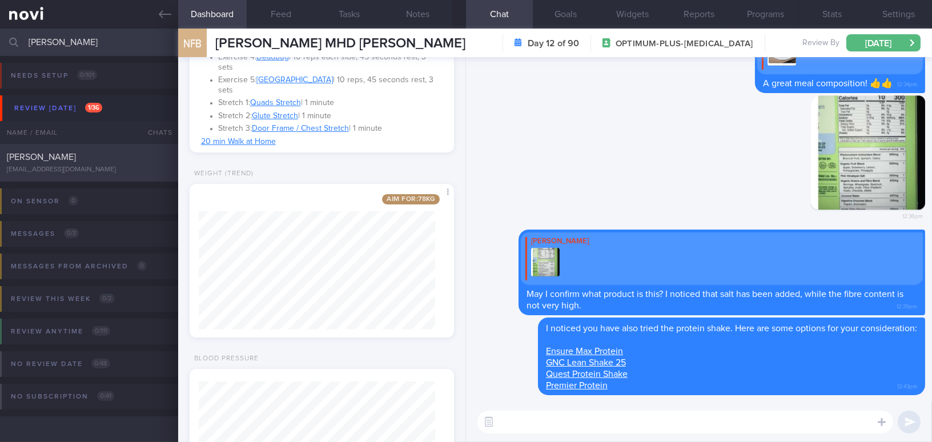
type input "teo kim"
click at [86, 160] on div "TEO KIM CHOO" at bounding box center [88, 156] width 162 height 11
type input "Coaching until 5/12/25; DOB 27/8/25"
type textarea "Comorbidities: 1. T2DM (2016) 2. HLD 3. High TG (1000+ at diagnosis) 4. GDM (wa…"
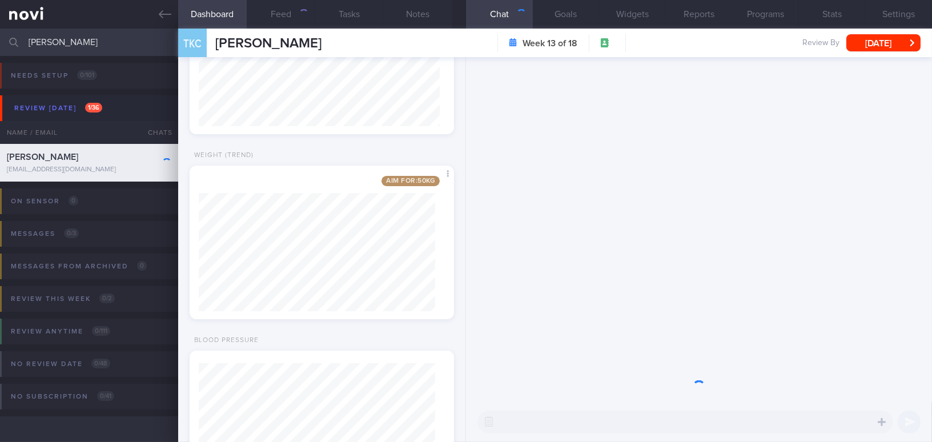
scroll to position [120, 240]
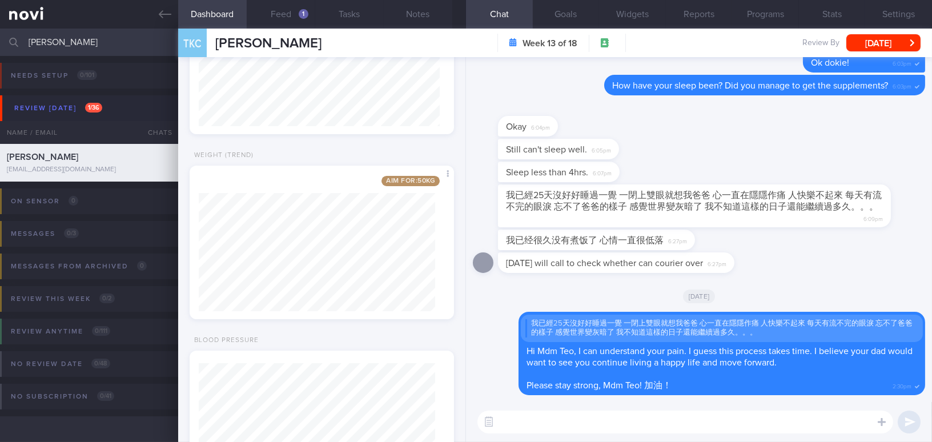
click at [632, 424] on textarea at bounding box center [685, 422] width 416 height 23
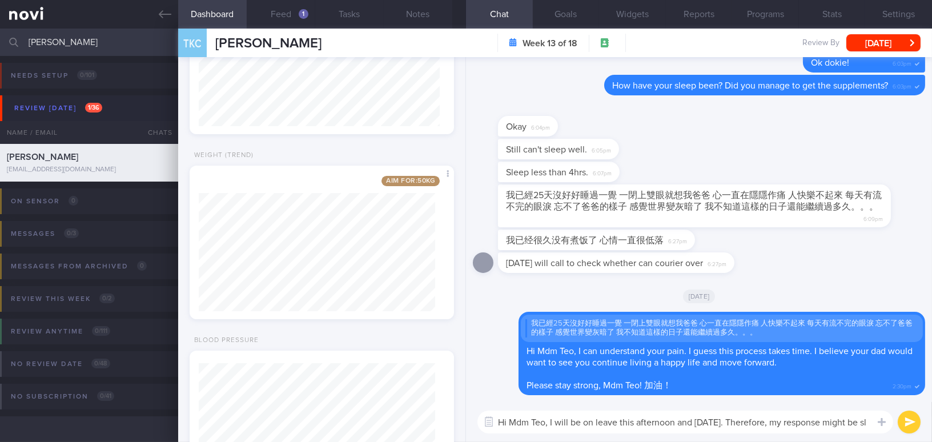
scroll to position [0, 0]
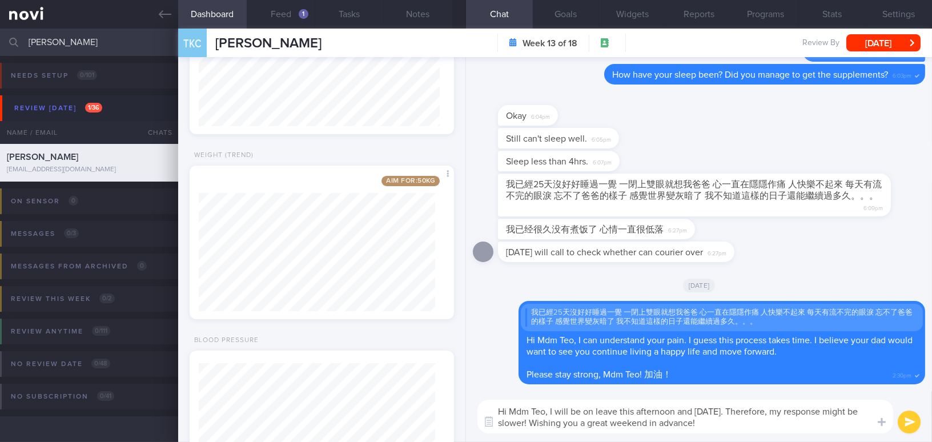
drag, startPoint x: 550, startPoint y: 411, endPoint x: 746, endPoint y: 427, distance: 197.1
click at [746, 427] on textarea "Hi Mdm Teo, I will be on leave this afternoon and tomorrow. Therefore, my respo…" at bounding box center [685, 417] width 416 height 34
type textarea "Hi Mdm Teo, I will be on leave this afternoon and tomorrow. Therefore, my respo…"
click at [902, 423] on button "submit" at bounding box center [909, 422] width 23 height 23
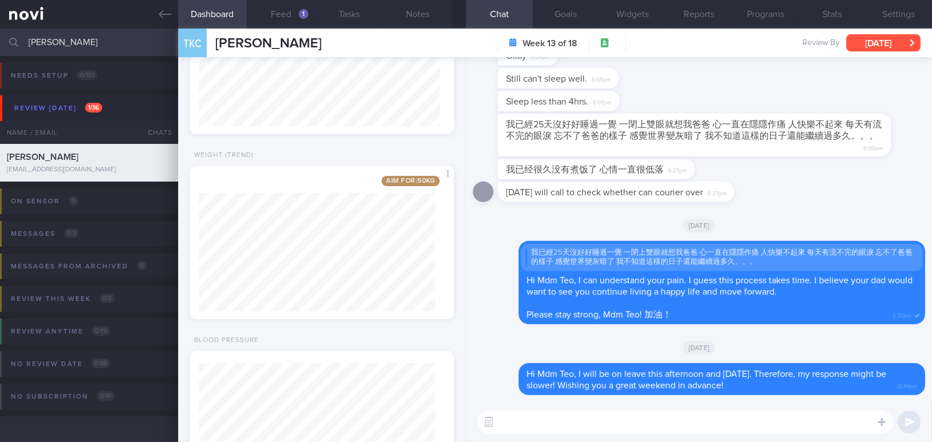
click at [872, 43] on button "Thu, 2 Oct" at bounding box center [883, 42] width 74 height 17
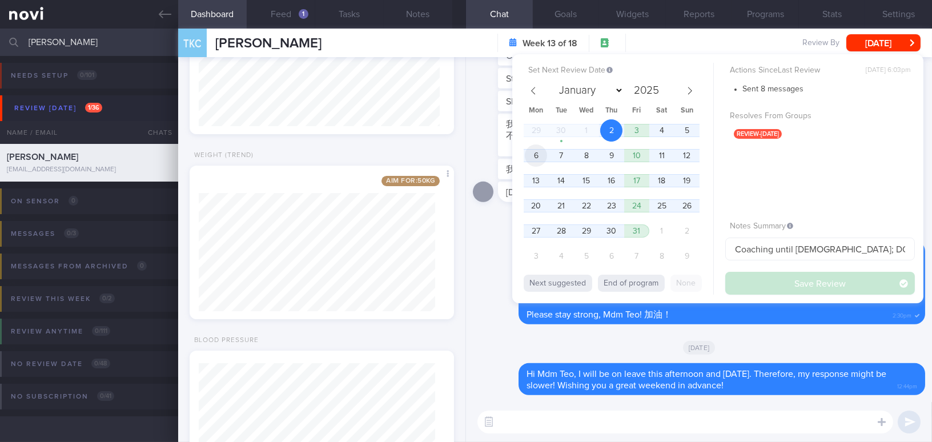
click at [531, 160] on span "6" at bounding box center [536, 155] width 22 height 22
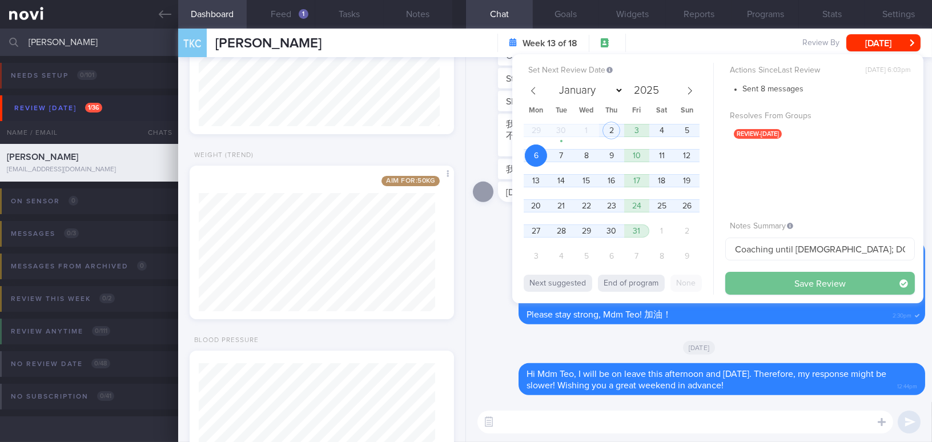
click at [771, 284] on button "Save Review" at bounding box center [820, 283] width 190 height 23
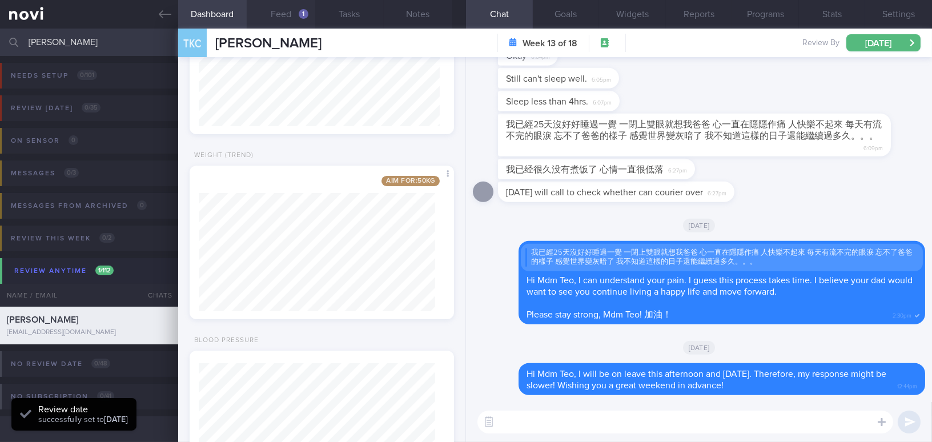
scroll to position [120, 240]
click at [283, 5] on button "Feed 1" at bounding box center [281, 14] width 69 height 29
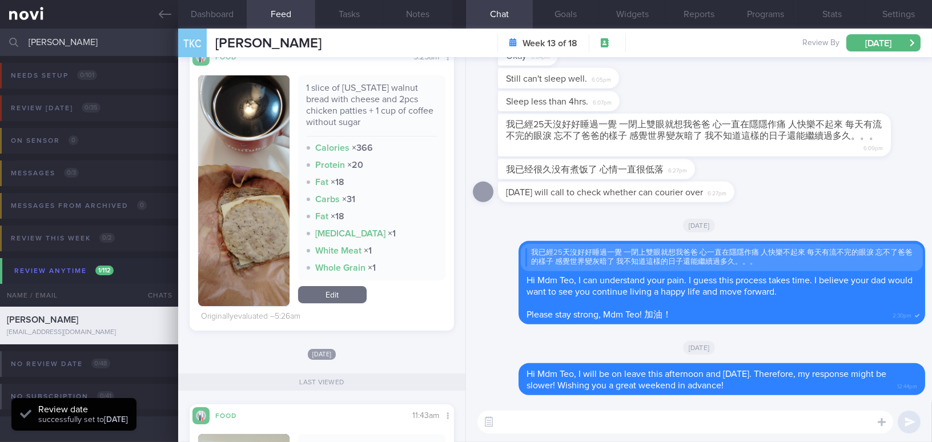
scroll to position [570, 0]
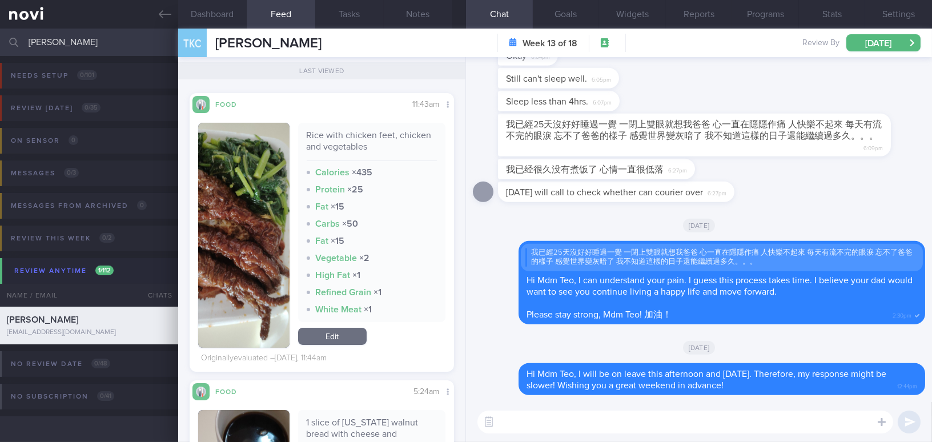
drag, startPoint x: 81, startPoint y: 42, endPoint x: 0, endPoint y: 43, distance: 80.5
click at [0, 43] on input "teo kim" at bounding box center [466, 42] width 932 height 27
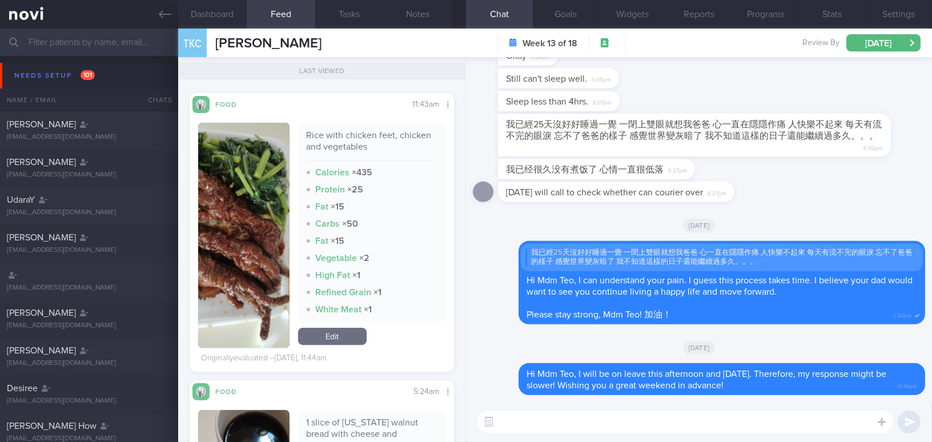
click at [522, 420] on textarea at bounding box center [685, 422] width 416 height 23
click at [161, 14] on icon at bounding box center [165, 14] width 13 height 8
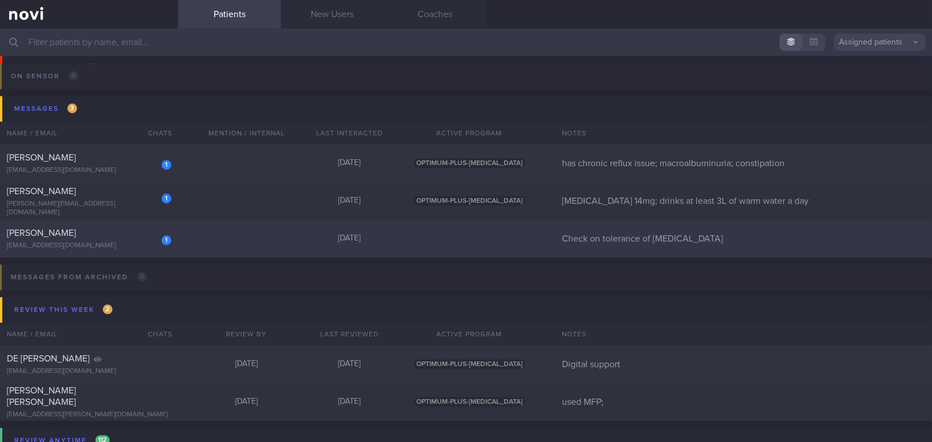
scroll to position [5191, 0]
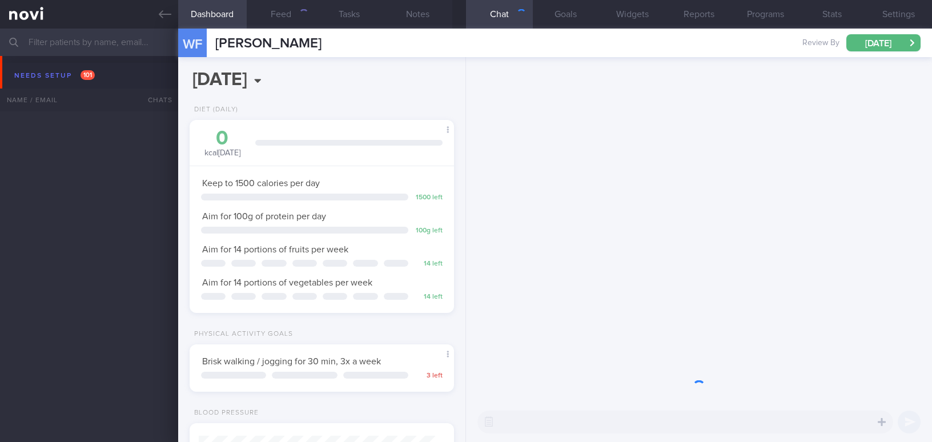
select select "9"
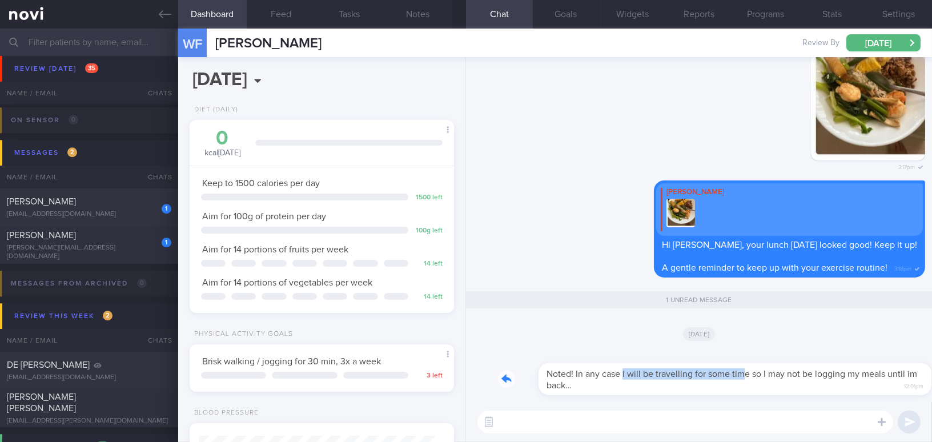
drag, startPoint x: 583, startPoint y: 365, endPoint x: 703, endPoint y: 368, distance: 119.9
click at [703, 368] on div "Noted! In any case i will be travelling for some time so I may not be logging m…" at bounding box center [711, 372] width 427 height 46
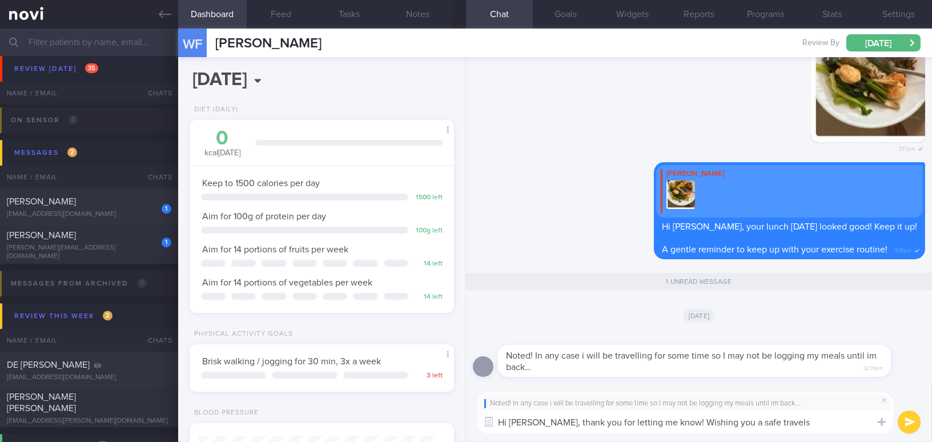
type textarea "Hi Wei Fa, thank you for letting me know! Wishing you a safe travels!"
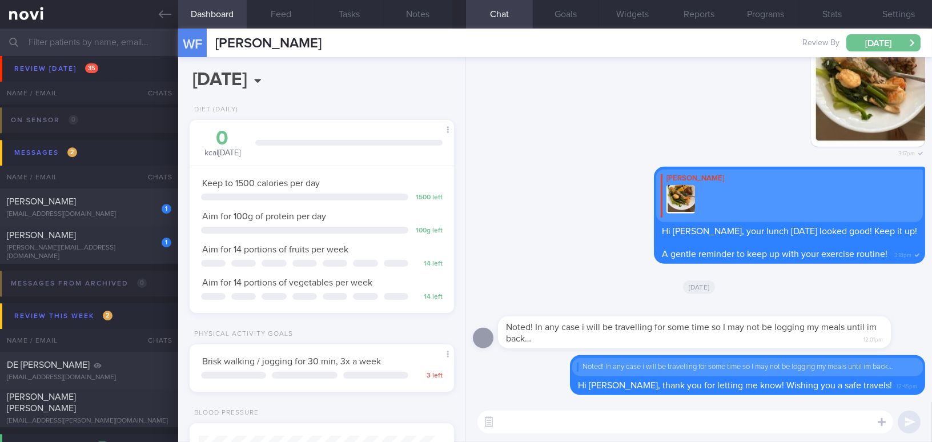
click at [887, 38] on button "[DATE]" at bounding box center [883, 42] width 74 height 17
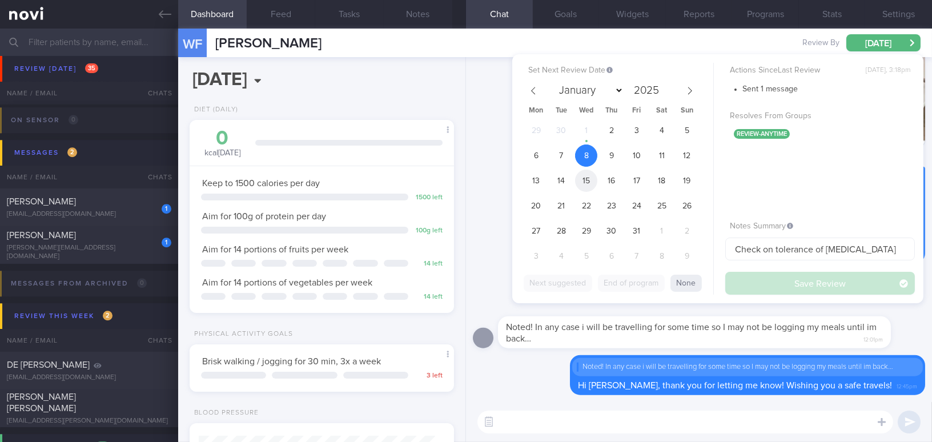
click at [586, 182] on span "15" at bounding box center [586, 181] width 22 height 22
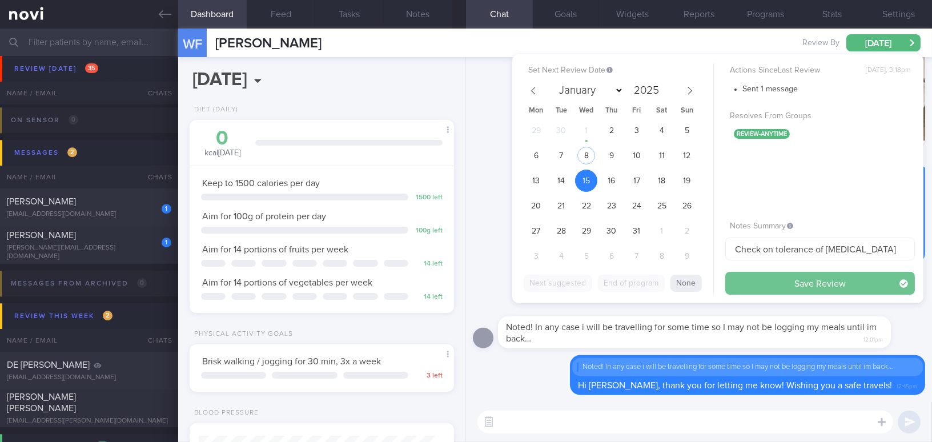
click at [757, 281] on button "Save Review" at bounding box center [820, 283] width 190 height 23
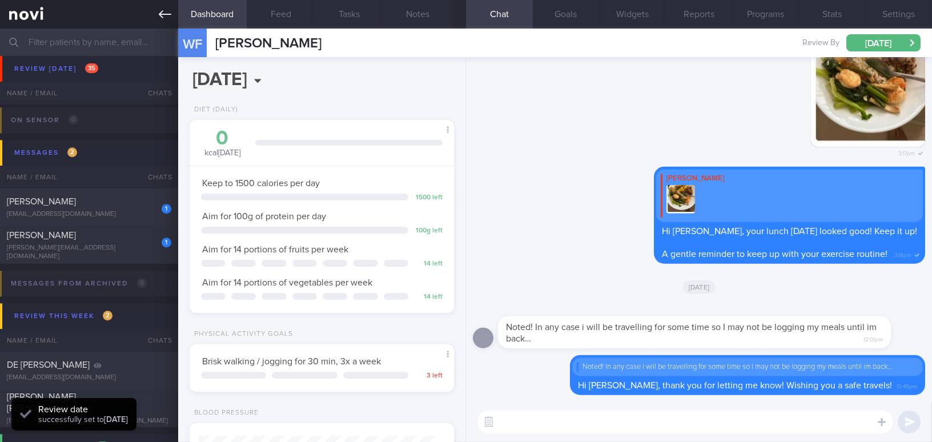
click at [171, 17] on link at bounding box center [89, 14] width 178 height 29
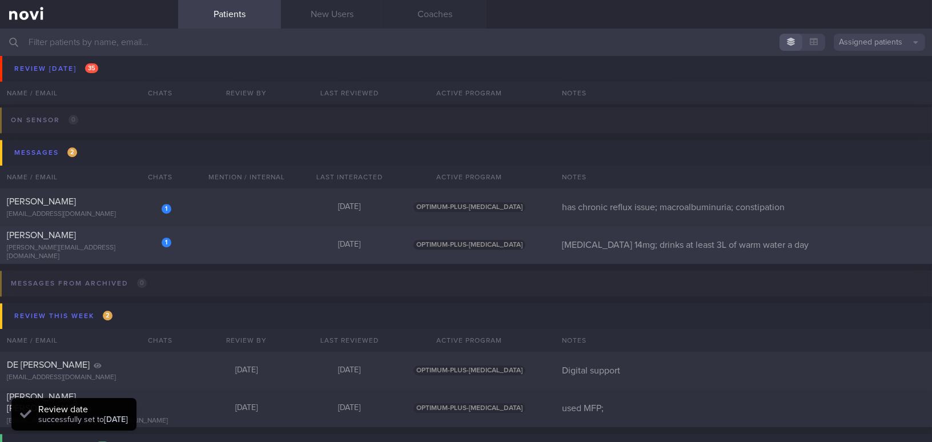
click at [120, 239] on div "[PERSON_NAME]" at bounding box center [88, 235] width 162 height 11
select select "9"
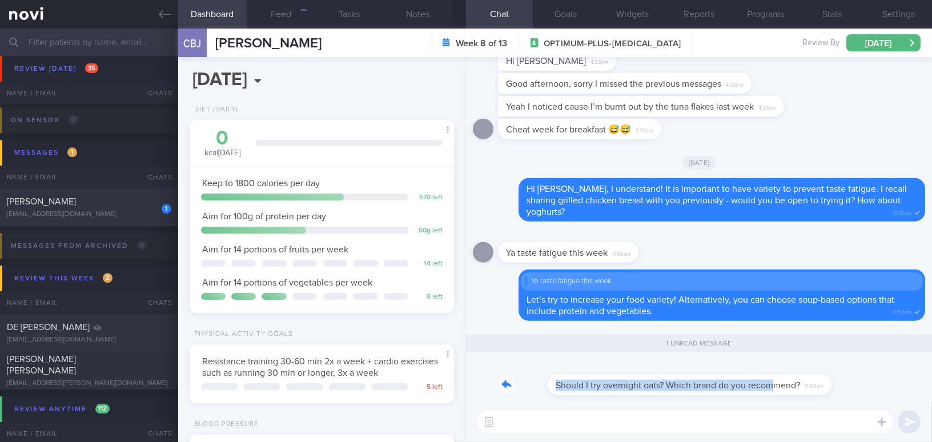
drag, startPoint x: 728, startPoint y: 379, endPoint x: 839, endPoint y: 375, distance: 110.8
click at [839, 375] on div "Should I try overnight oats? Which brand do you recommend? 11:59am" at bounding box center [699, 381] width 452 height 41
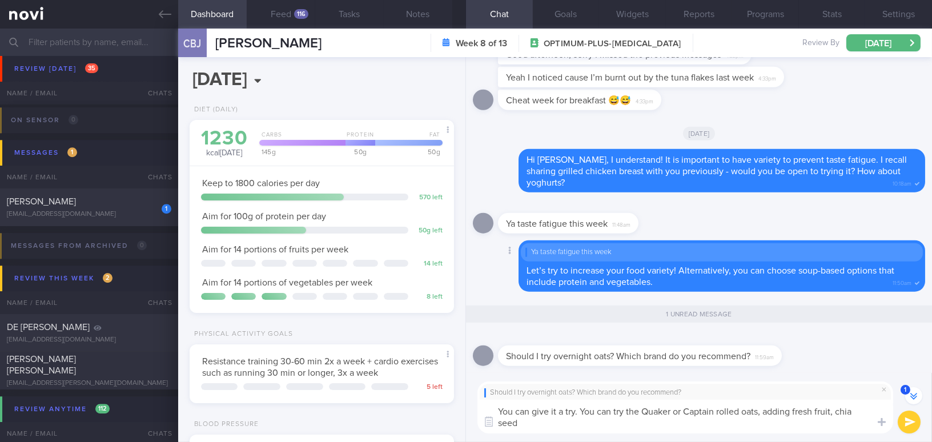
scroll to position [-2, 0]
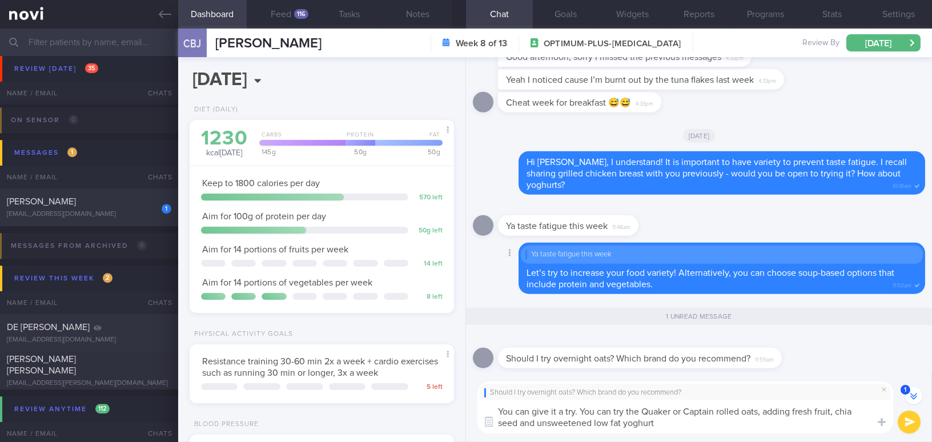
type textarea "You can give it a try. You can try the Quaker or Captain rolled oats, adding fr…"
drag, startPoint x: 666, startPoint y: 426, endPoint x: 518, endPoint y: 404, distance: 150.0
click at [495, 401] on textarea "You can give it a try. You can try the Quaker or Captain rolled oats, adding fr…" at bounding box center [685, 417] width 416 height 34
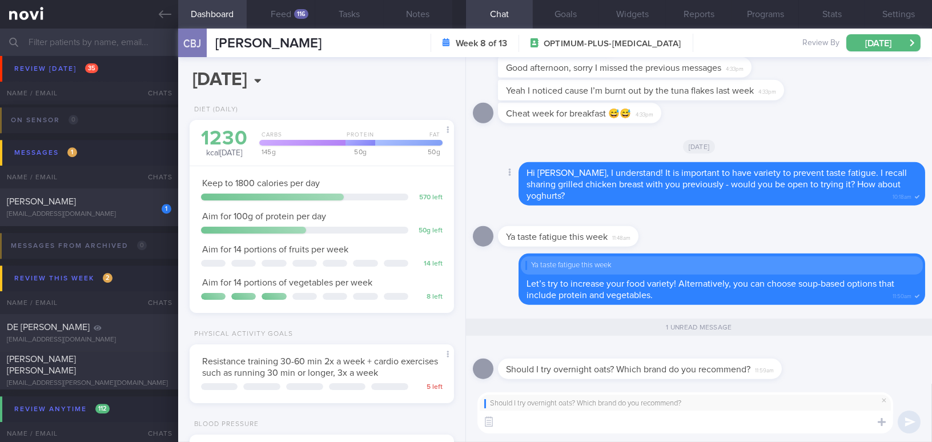
scroll to position [0, 0]
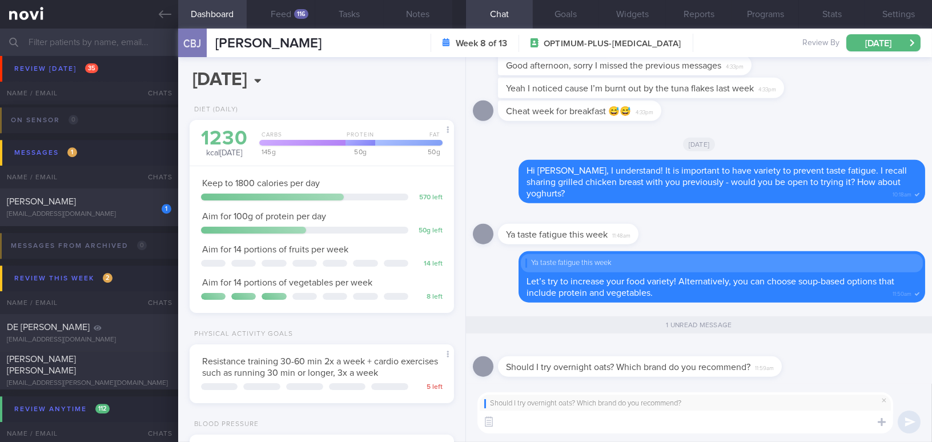
paste textarea "You can give it a try! Try Quaker or Captain rolled oats, and add fresh fruit, …"
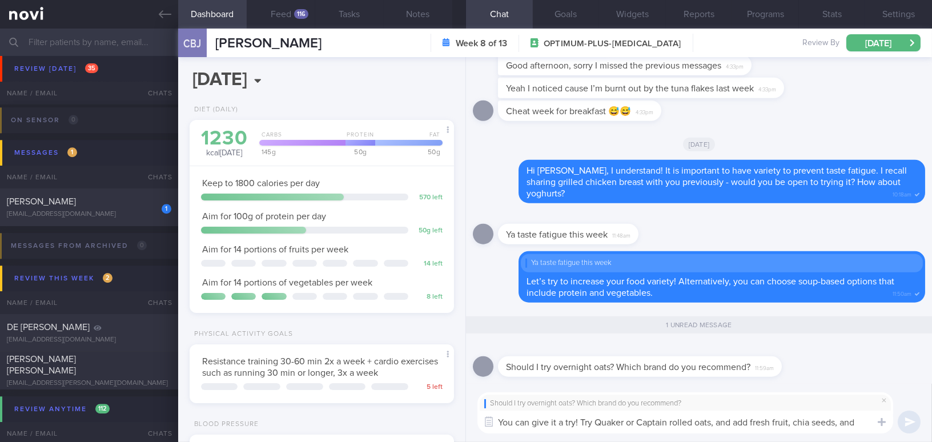
scroll to position [-2, 0]
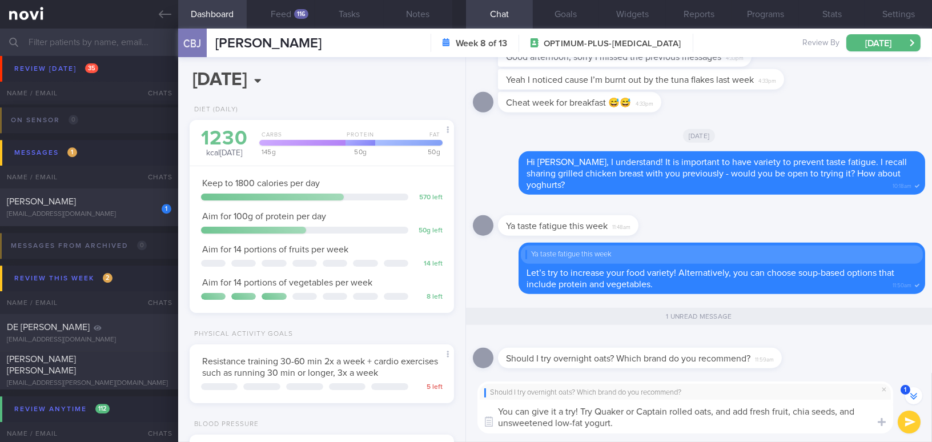
drag, startPoint x: 580, startPoint y: 409, endPoint x: 432, endPoint y: 400, distance: 148.8
click at [432, 400] on div "Dashboard Feed 116 Tasks Notes Chat 1 Goals Widgets Reports Programs Stats Sett…" at bounding box center [555, 235] width 754 height 413
click at [710, 411] on textarea "Sure! You may try Quaker or Captain rolled oats, and add fresh fruit, chia seed…" at bounding box center [685, 417] width 416 height 34
click at [542, 422] on textarea "Sure! You may try Quaker or Captain rolled oats, add fresh fruit, chia seeds, a…" at bounding box center [685, 417] width 416 height 34
type textarea "Sure! You may try Quaker or Captain rolled oats, add fresh fruit, chia seeds, a…"
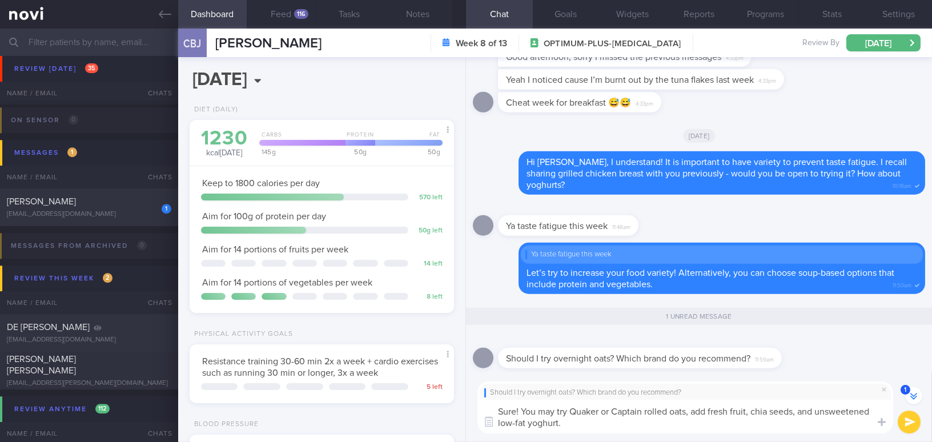
click at [907, 424] on button "submit" at bounding box center [909, 422] width 23 height 23
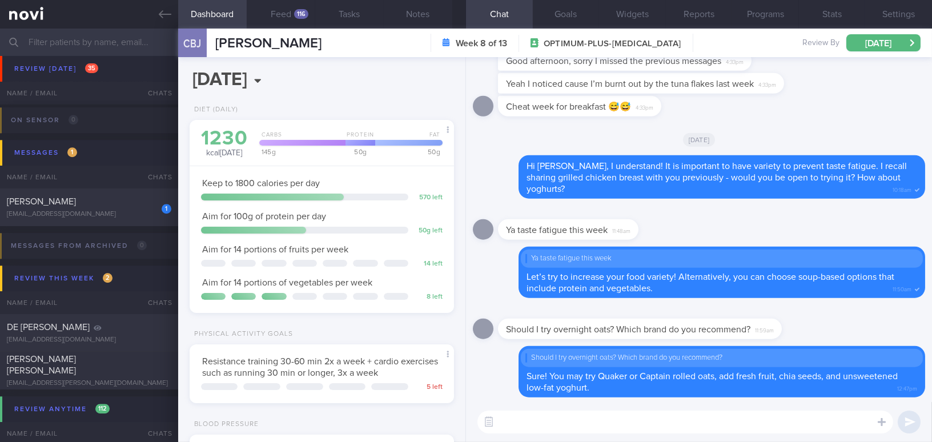
scroll to position [0, 0]
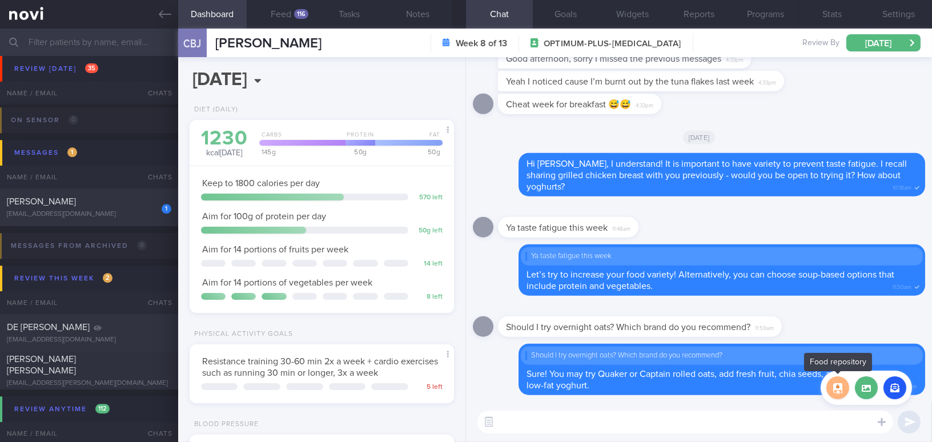
click at [835, 387] on button "button" at bounding box center [837, 387] width 23 height 23
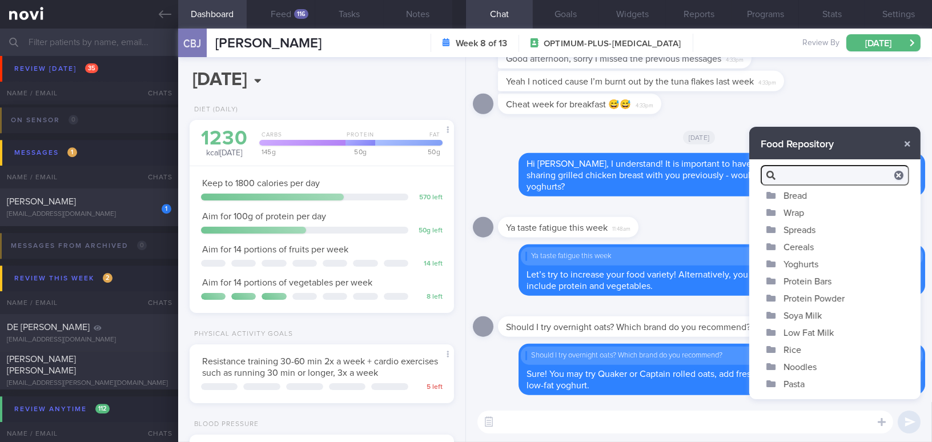
click at [805, 264] on button "Yoghurts" at bounding box center [834, 263] width 171 height 17
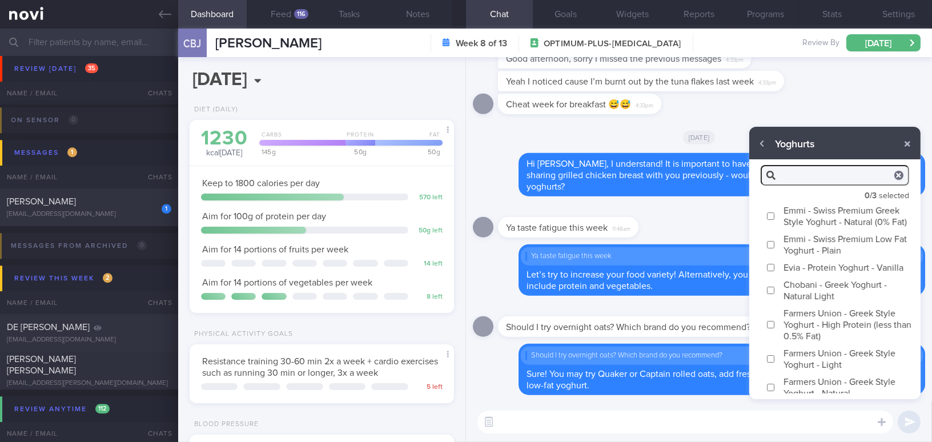
click at [774, 220] on input "Emmi - Swiss Premium Greek Style Yoghurt - Natural (0% Fat)" at bounding box center [770, 215] width 9 height 7
checkbox input "true"
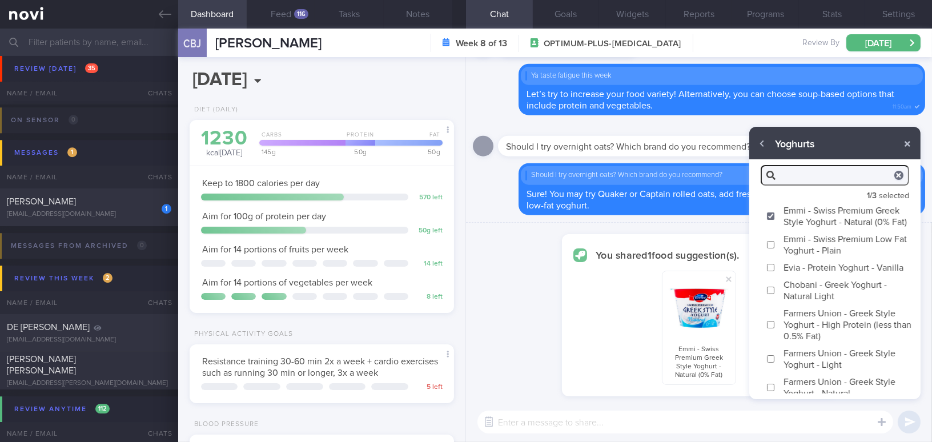
click at [772, 328] on input "Farmers Union - Greek Style Yoghurt - High Protein (less than 0.5% Fat)" at bounding box center [770, 324] width 9 height 7
checkbox input "true"
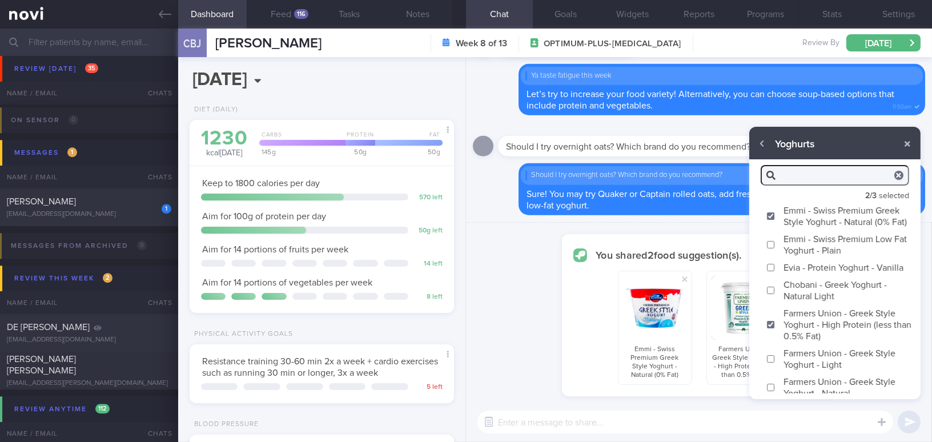
click at [771, 294] on input "Chobani - Greek Yoghurt - Natural Light" at bounding box center [770, 290] width 9 height 7
checkbox input "true"
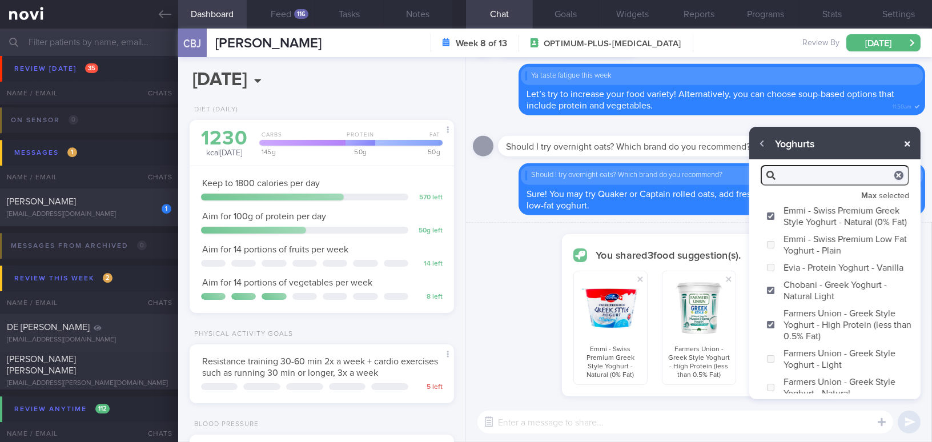
click at [906, 145] on button "button" at bounding box center [907, 144] width 21 height 21
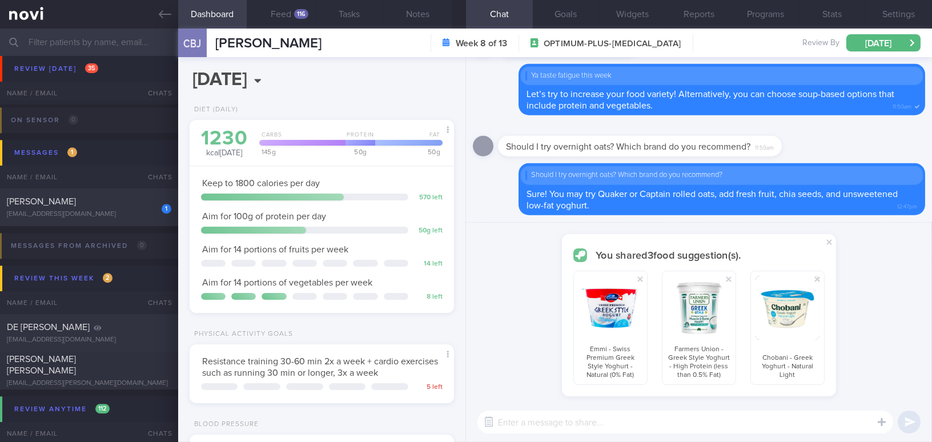
click at [714, 420] on textarea at bounding box center [685, 422] width 416 height 23
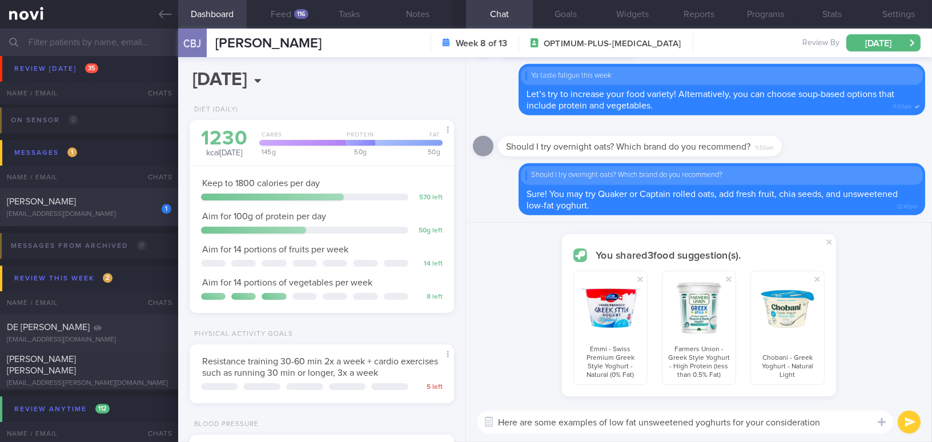
type textarea "Here are some examples of low fat unsweetened yoghurts for your consideration."
checkbox input "false"
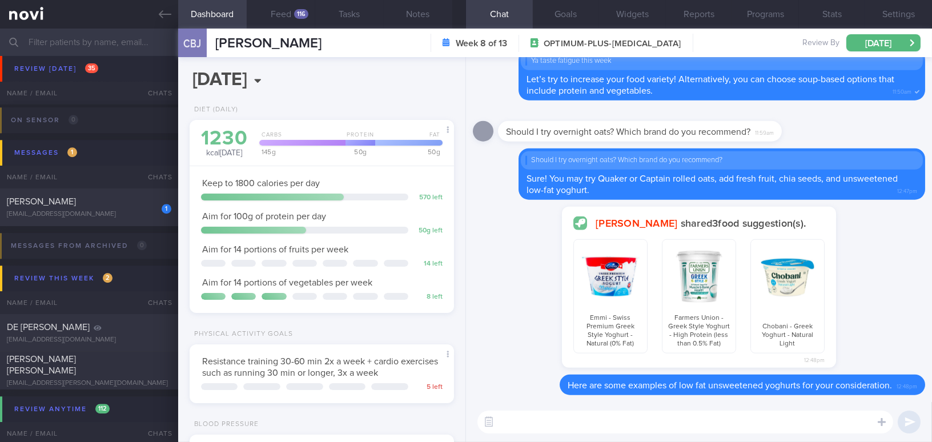
click at [551, 427] on textarea at bounding box center [685, 422] width 416 height 23
click at [521, 333] on div "Mee Li shared 3 food suggestion(s). Emmi - Swiss Premium Greek Style Yoghurt - …" at bounding box center [699, 291] width 452 height 168
click at [167, 11] on icon at bounding box center [165, 14] width 13 height 13
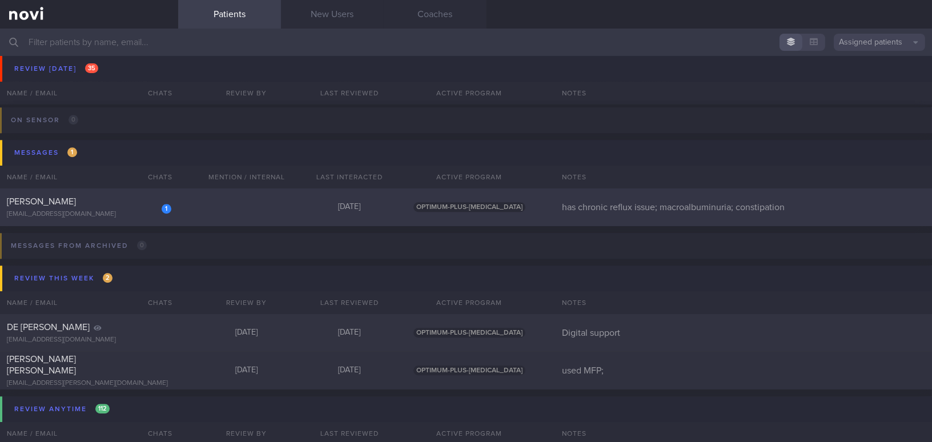
click at [77, 211] on div "leechoowoo@gmail.com" at bounding box center [89, 214] width 164 height 9
select select "9"
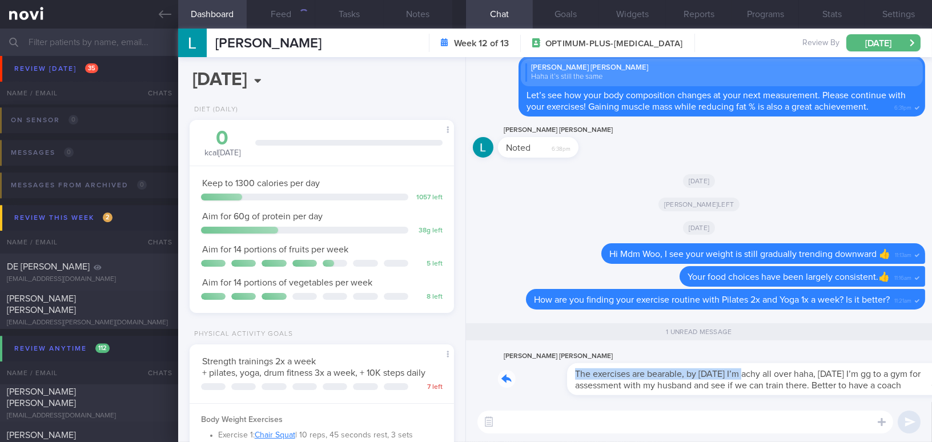
drag, startPoint x: 672, startPoint y: 365, endPoint x: 881, endPoint y: 356, distance: 209.2
click at [881, 356] on div "Lee Choo Woo The exercises are bearable, by Friday I’m achy all over haha, this…" at bounding box center [711, 372] width 427 height 46
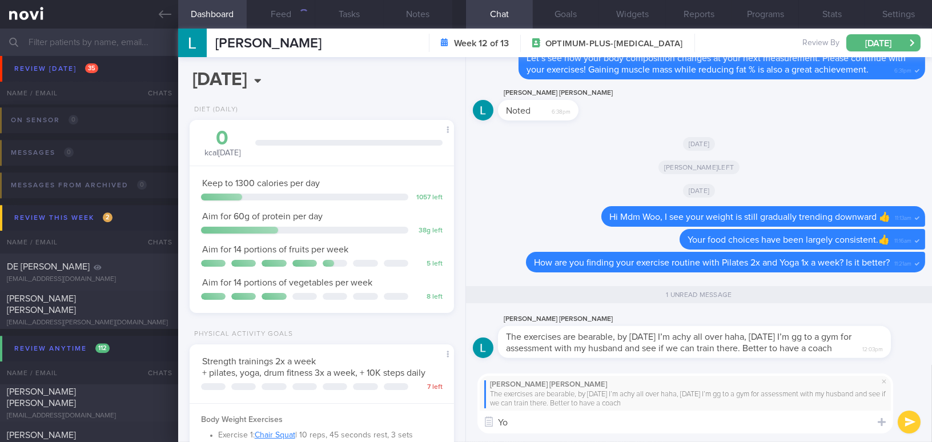
type textarea "Y"
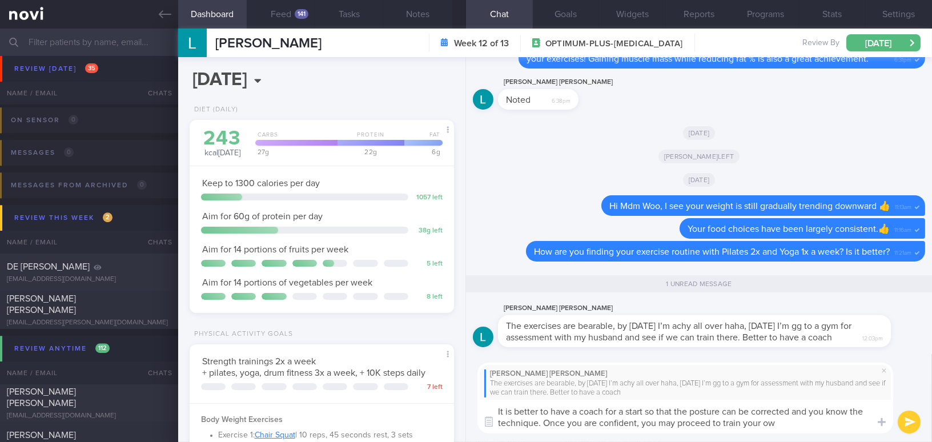
type textarea "It is better to have a coach for a start so that the posture can be corrected a…"
drag, startPoint x: 791, startPoint y: 422, endPoint x: 504, endPoint y: 419, distance: 287.2
click at [480, 407] on textarea "It is better to have a coach for a start so that the posture can be corrected a…" at bounding box center [685, 417] width 416 height 34
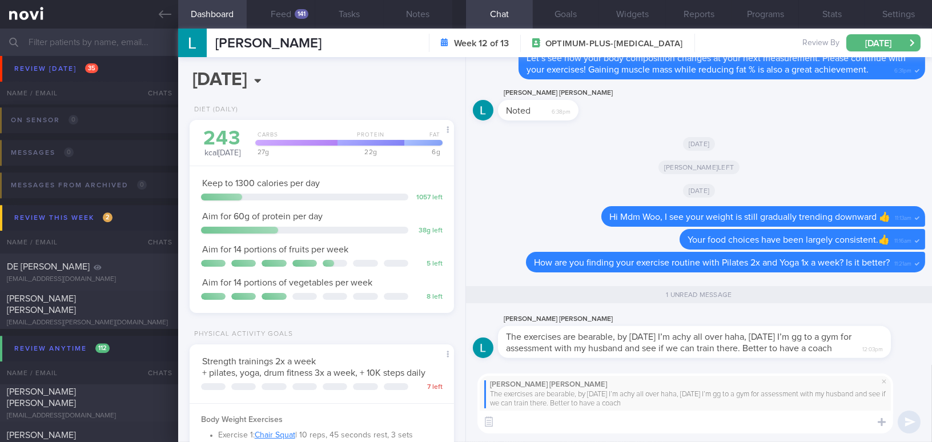
paste textarea "It’s better to start with a coach so your posture can be corrected and you can …"
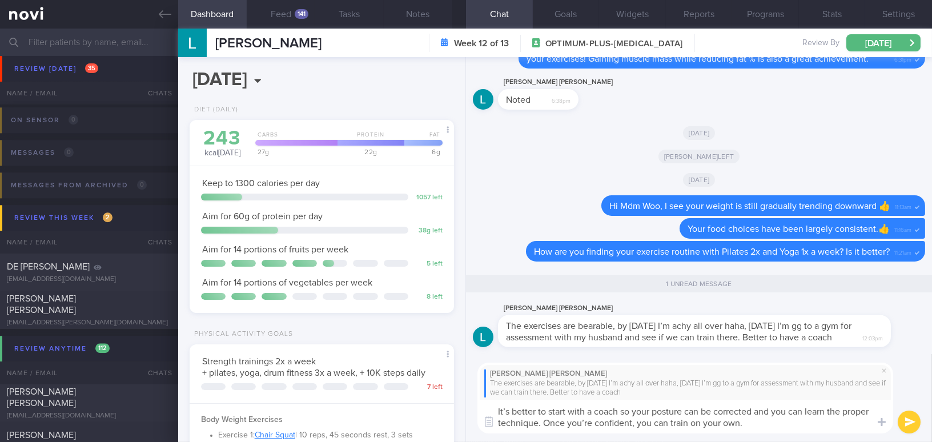
click at [507, 412] on textarea "It’s better to start with a coach so your posture can be corrected and you can …" at bounding box center [685, 417] width 416 height 34
click at [618, 422] on textarea "It is better to start with a coach so your posture can be corrected and you can…" at bounding box center [685, 417] width 416 height 34
type textarea "It is better to start with a coach so your posture can be corrected and you can…"
click at [915, 425] on button "submit" at bounding box center [909, 422] width 23 height 23
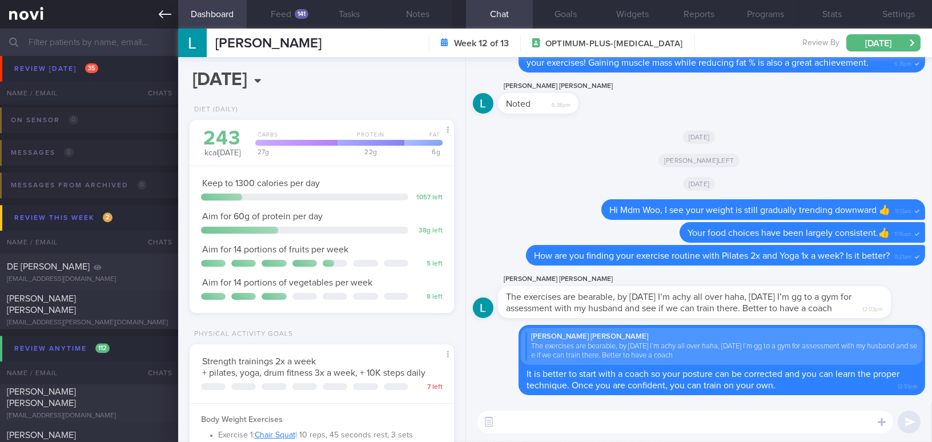
click at [163, 17] on icon at bounding box center [165, 14] width 13 height 13
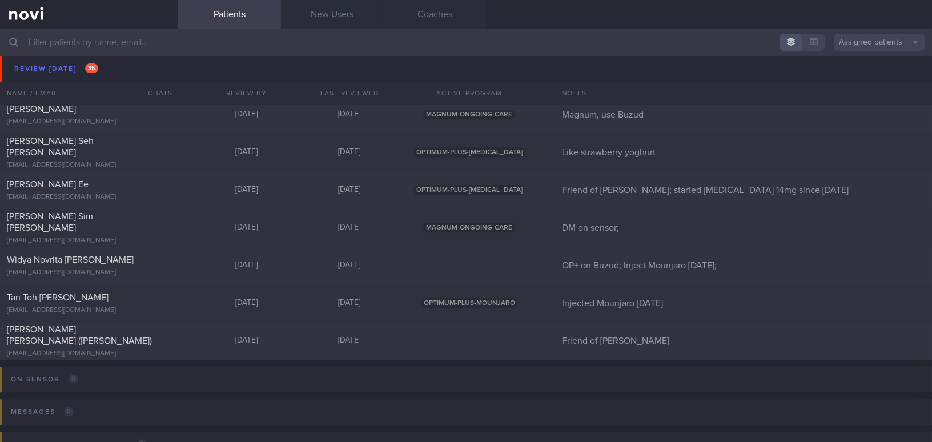
scroll to position [4724, 0]
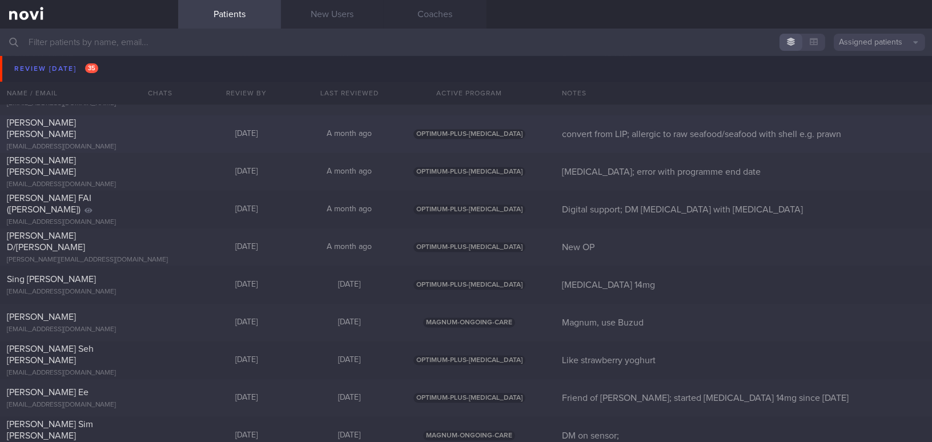
click at [168, 130] on div "Ivan Koh Kah Wei ivankoh.09@gmail.com" at bounding box center [89, 134] width 178 height 34
select select "9"
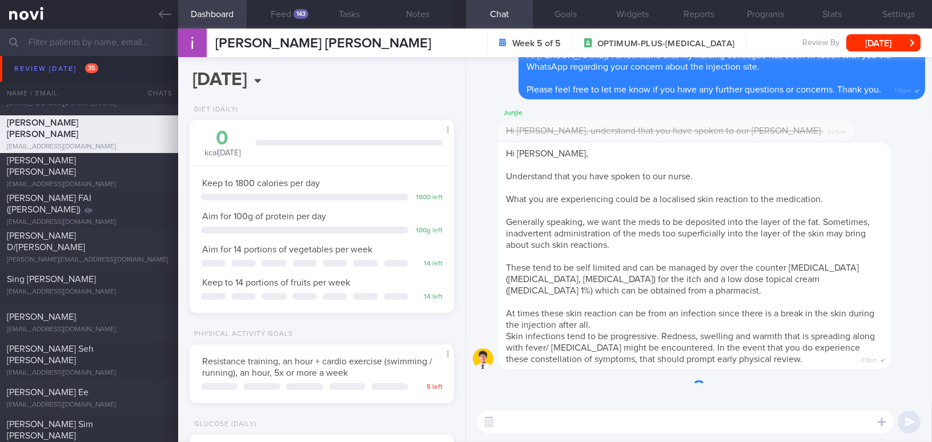
scroll to position [120, 240]
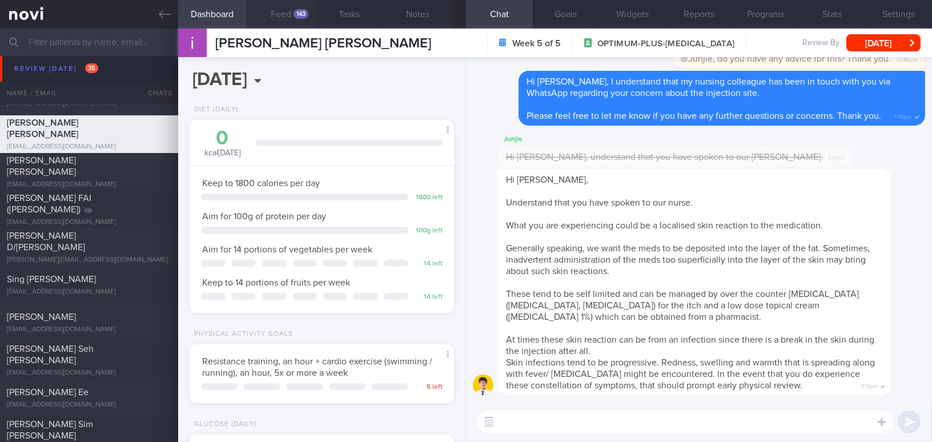
click at [293, 17] on div "143" at bounding box center [300, 14] width 15 height 10
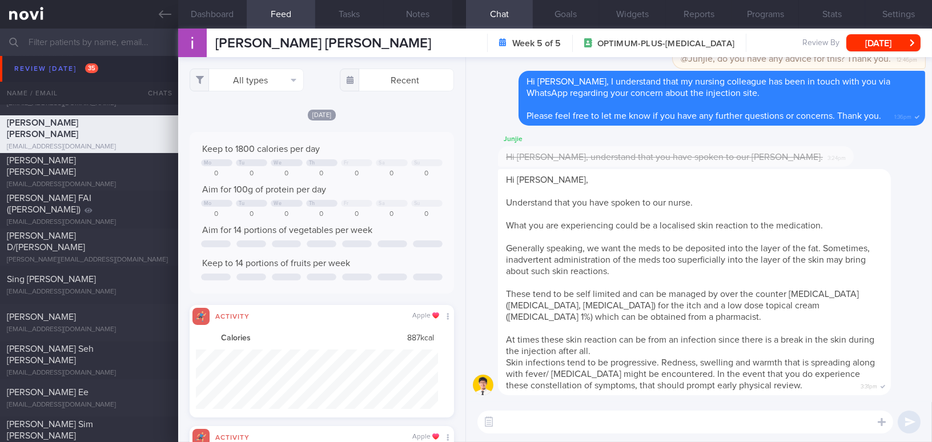
click at [661, 440] on div "​ ​" at bounding box center [699, 422] width 466 height 40
click at [659, 434] on div "​ ​" at bounding box center [699, 422] width 466 height 40
click at [655, 424] on textarea at bounding box center [685, 422] width 416 height 23
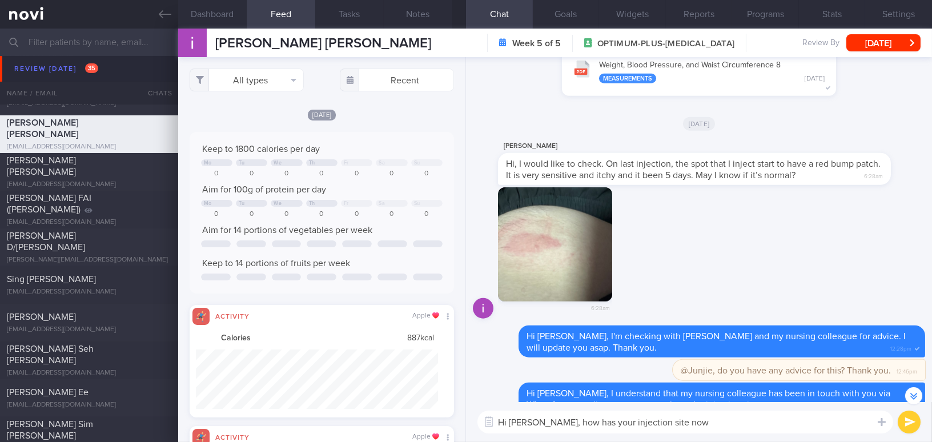
type textarea "Hi Ivan, how has your injection site now?"
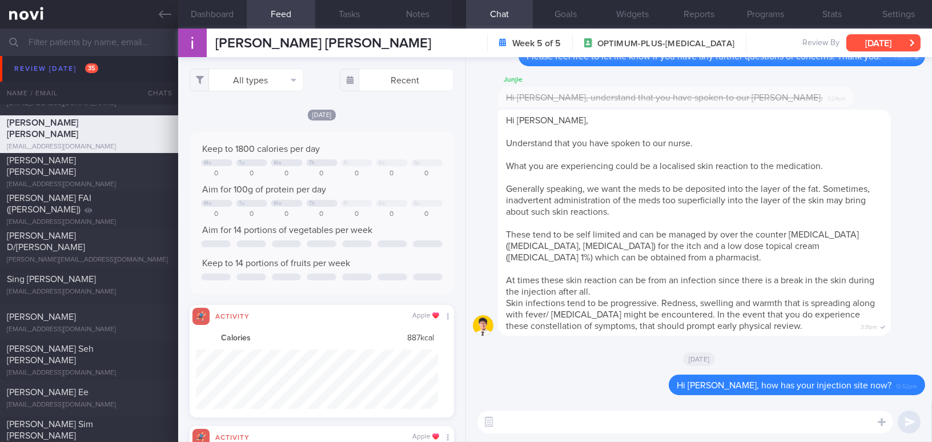
click at [865, 37] on button "Thu, 2 Oct" at bounding box center [883, 42] width 74 height 17
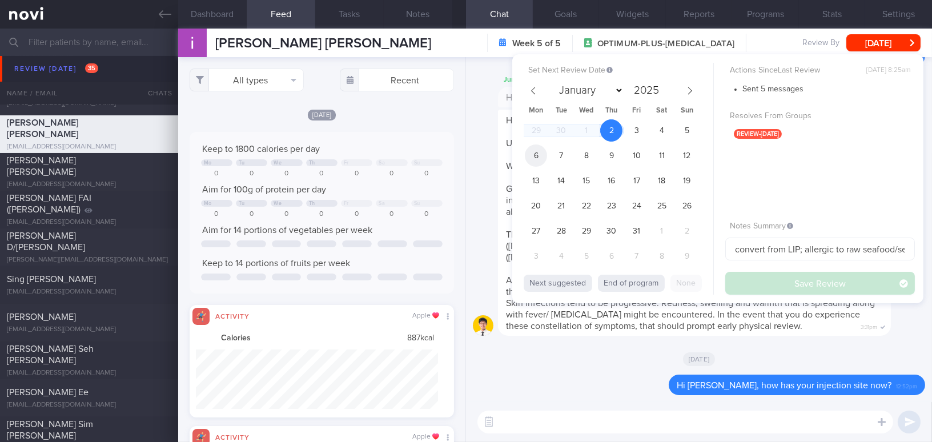
click at [540, 155] on span "6" at bounding box center [536, 155] width 22 height 22
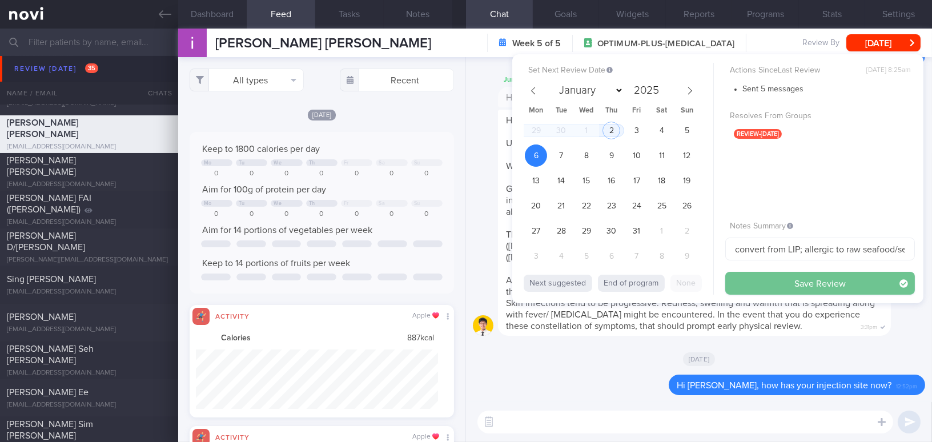
click at [755, 281] on button "Save Review" at bounding box center [820, 283] width 190 height 23
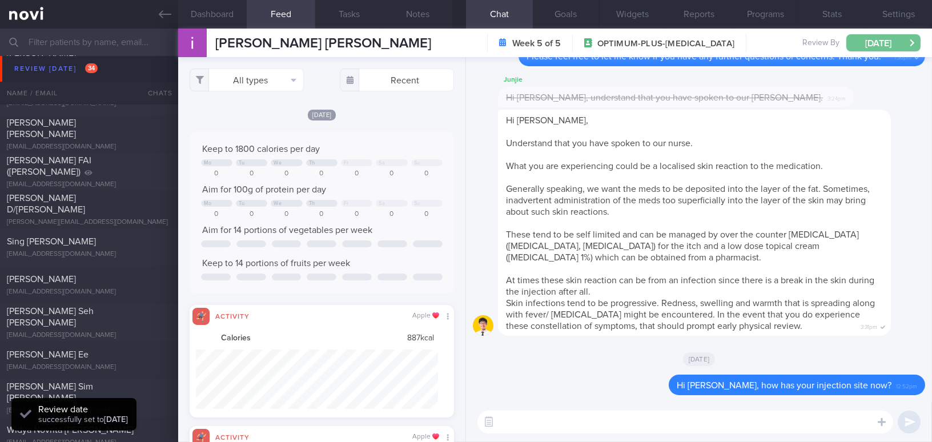
scroll to position [120, 240]
click at [898, 42] on button "Mon, 6 Oct" at bounding box center [883, 42] width 74 height 17
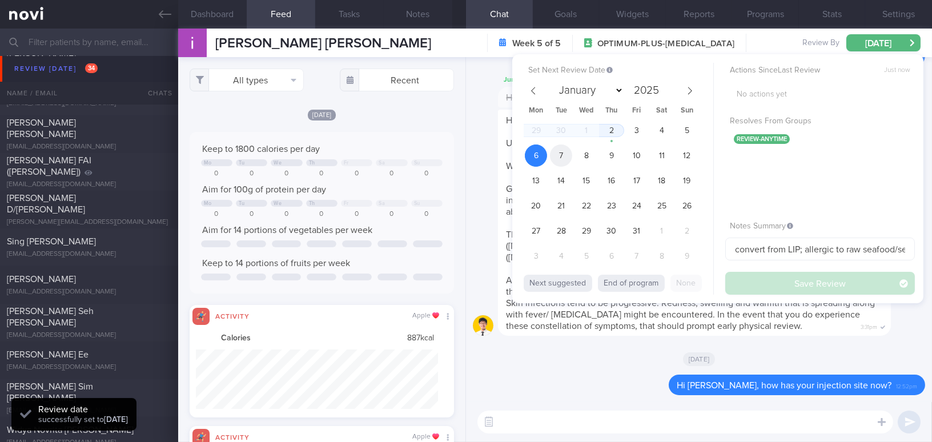
click at [556, 156] on span "7" at bounding box center [561, 155] width 22 height 22
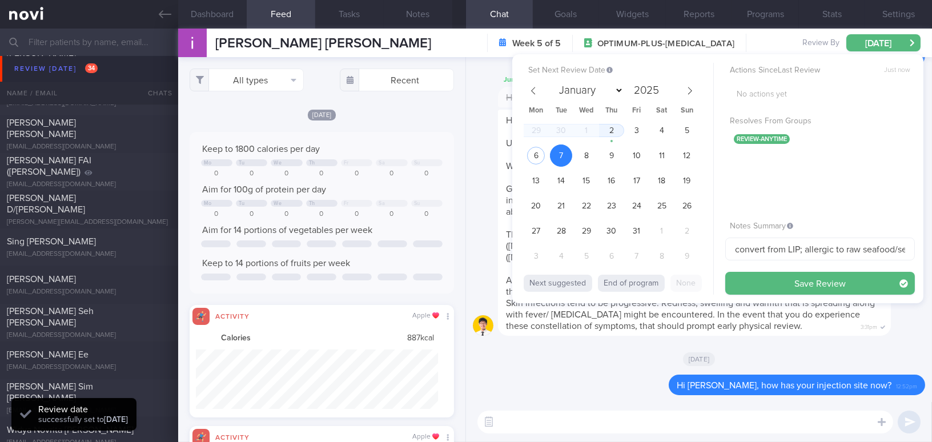
click at [748, 283] on button "Save Review" at bounding box center [820, 283] width 190 height 23
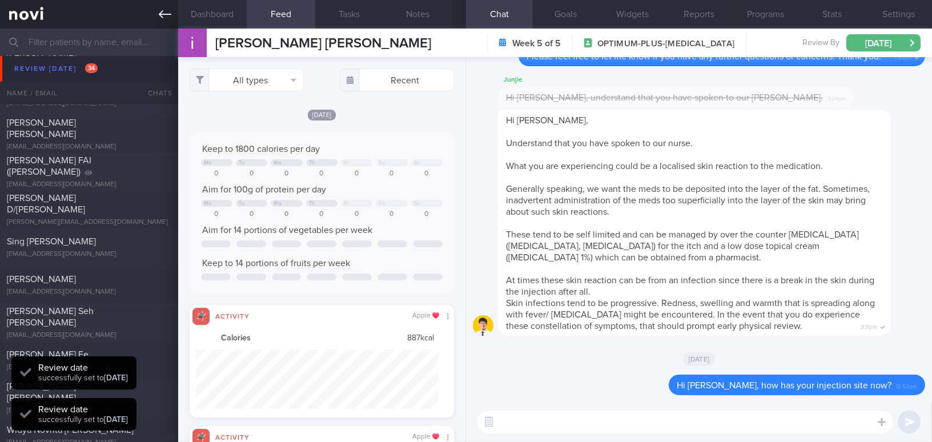
click at [166, 13] on icon at bounding box center [165, 14] width 13 height 13
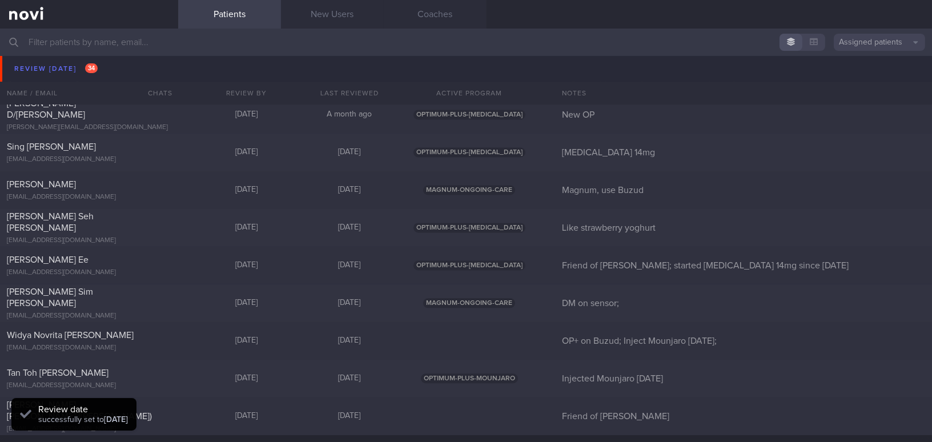
scroll to position [4828, 0]
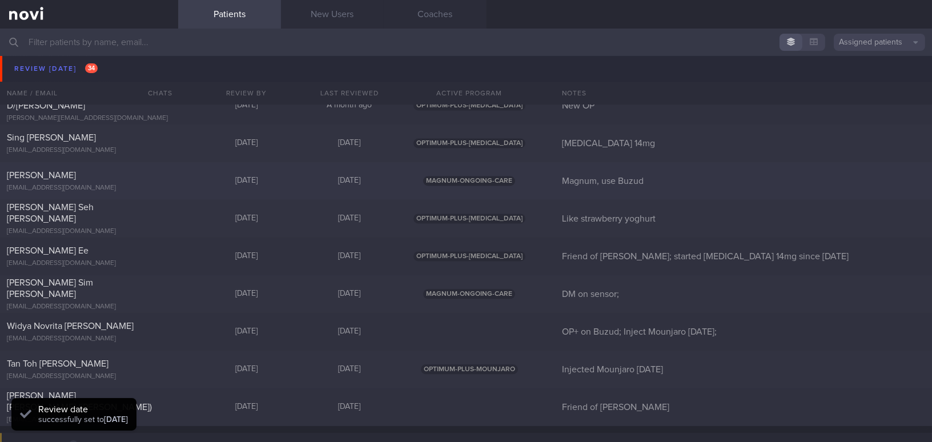
click at [123, 181] on div "Tan Sok Ngin sokngin_tan@yahoo.com.sg" at bounding box center [89, 181] width 178 height 23
select select "9"
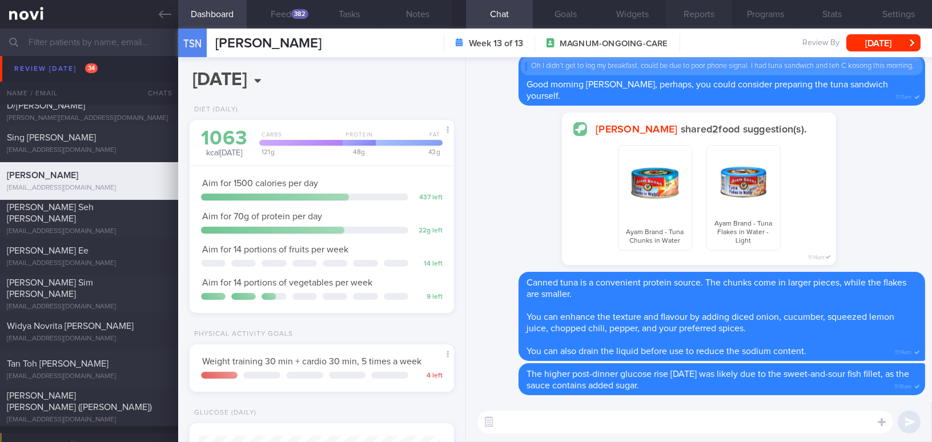
scroll to position [120, 240]
click at [297, 13] on div "382" at bounding box center [299, 14] width 17 height 10
click at [281, 10] on button "Feed 382" at bounding box center [281, 14] width 69 height 29
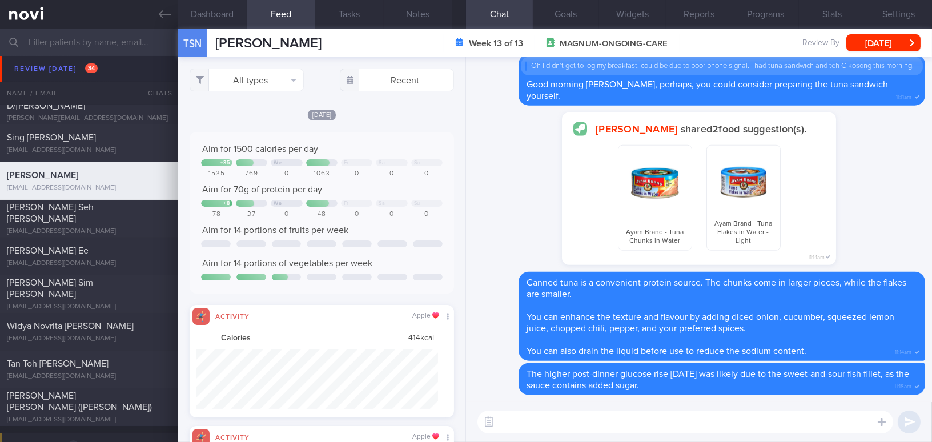
scroll to position [59, 242]
click at [255, 79] on button "All types" at bounding box center [247, 80] width 114 height 23
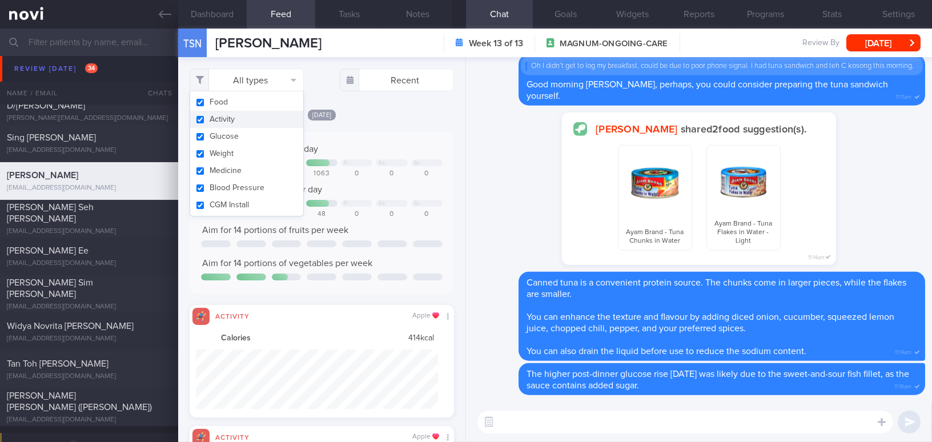
click at [203, 122] on button "Activity" at bounding box center [246, 119] width 113 height 17
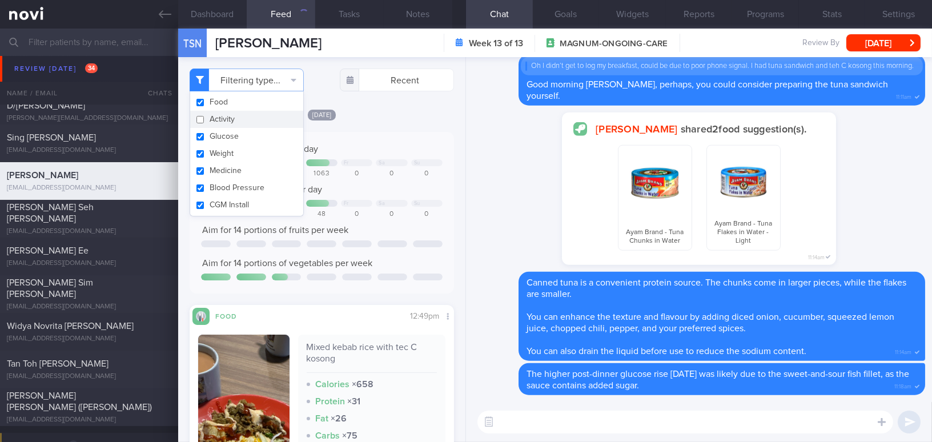
checkbox input "false"
click at [414, 132] on div "Aim for 1500 calories per day + 35 We Fr Sa Su 1535 769 0 1063 0 0 0 Aim for 70…" at bounding box center [322, 213] width 264 height 162
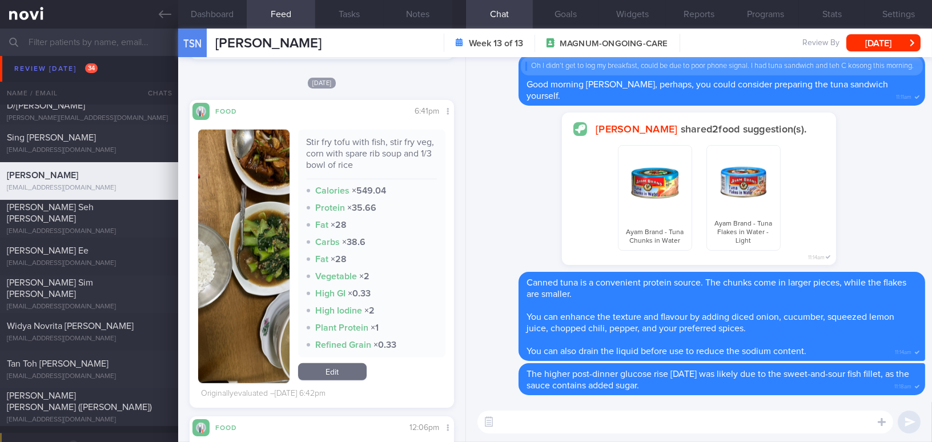
scroll to position [1609, 0]
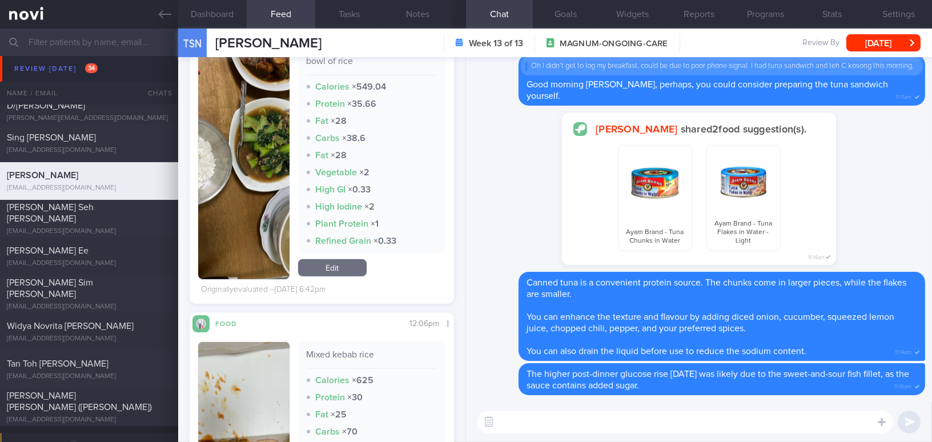
click at [560, 433] on textarea at bounding box center [685, 422] width 416 height 23
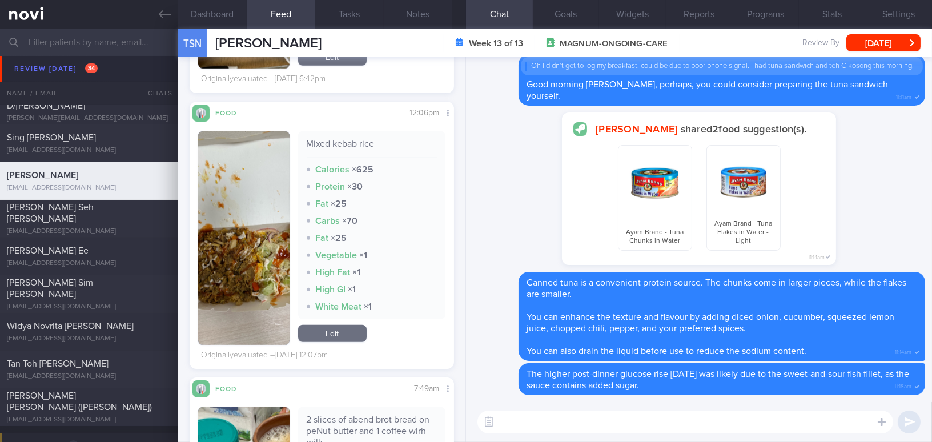
scroll to position [1816, 0]
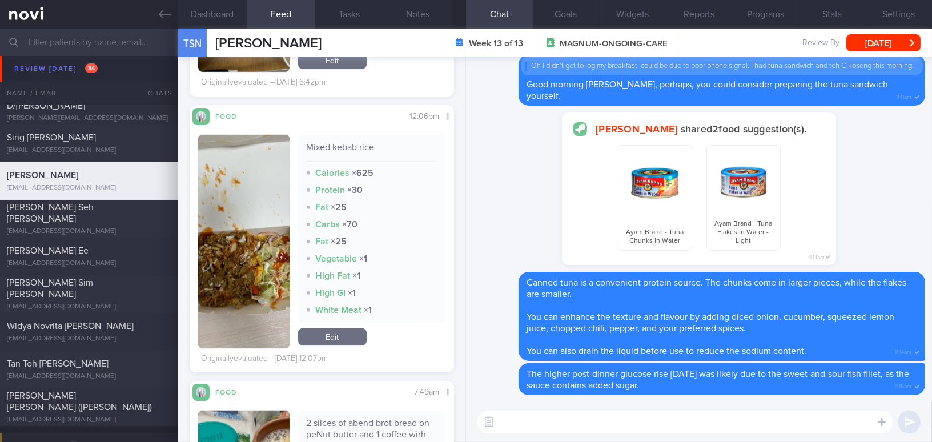
click at [258, 296] on button "button" at bounding box center [243, 242] width 91 height 214
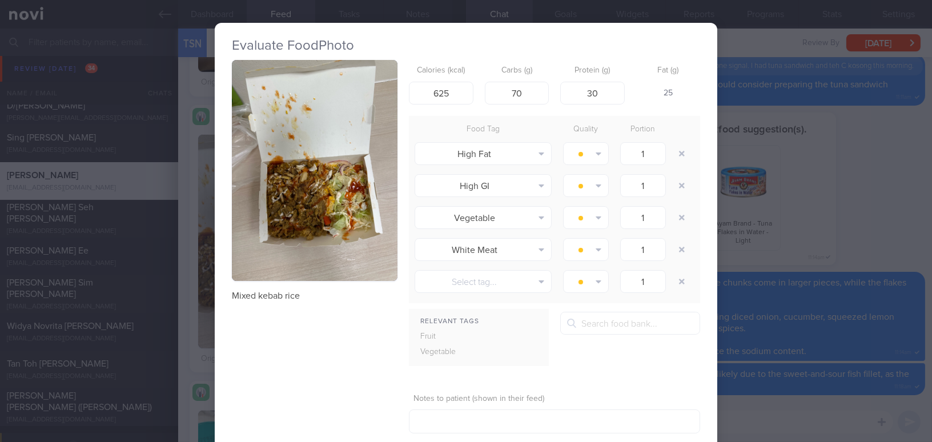
click at [251, 240] on button "button" at bounding box center [315, 170] width 166 height 221
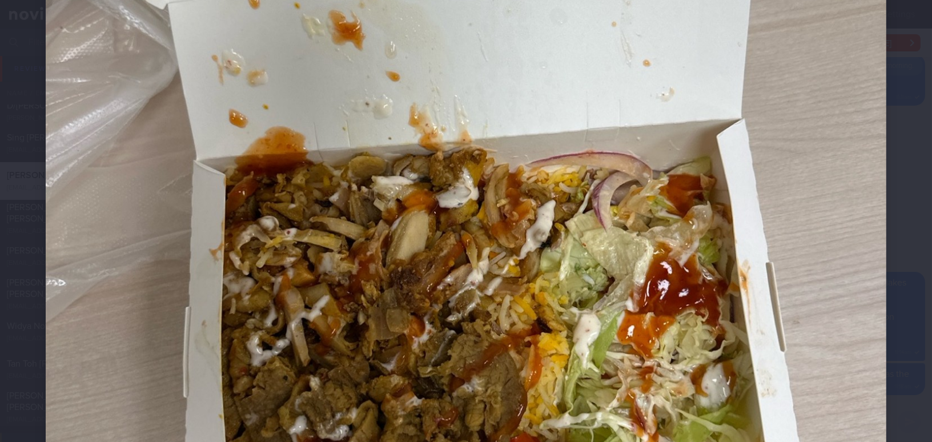
scroll to position [519, 0]
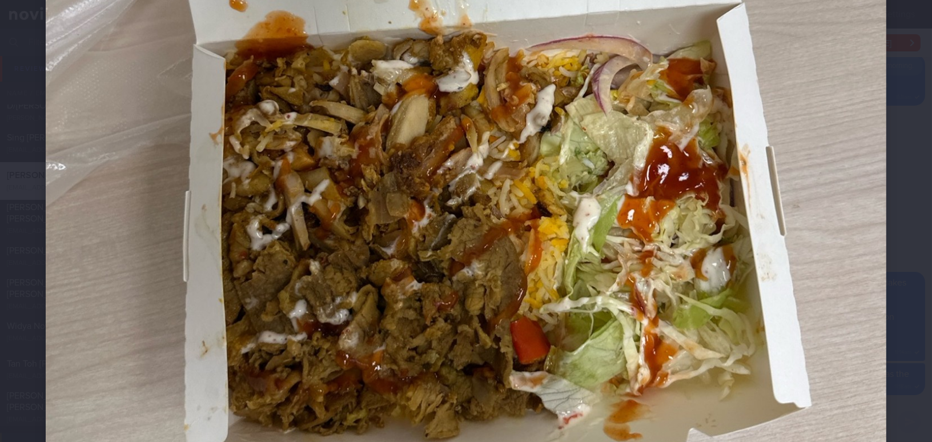
click at [774, 300] on img at bounding box center [466, 87] width 840 height 1121
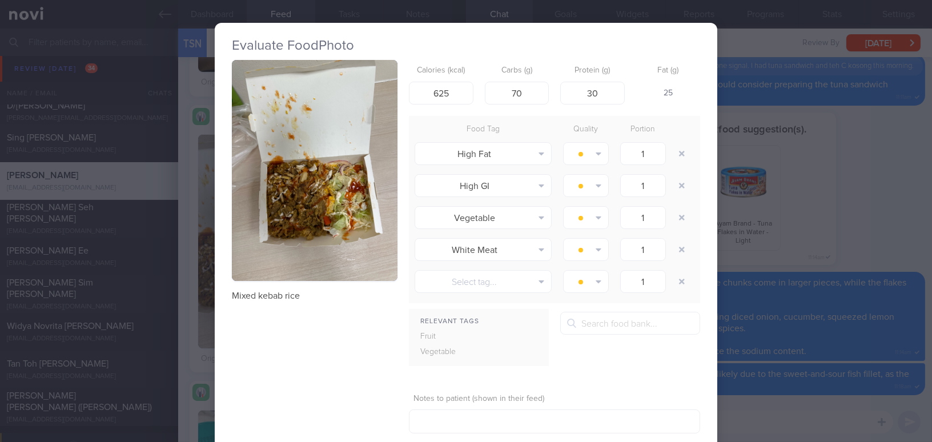
click at [771, 420] on div "Evaluate Food Photo Mixed kebab rice Calories (kcal) 625 Carbs (g) 70 Protein (…" at bounding box center [466, 221] width 932 height 442
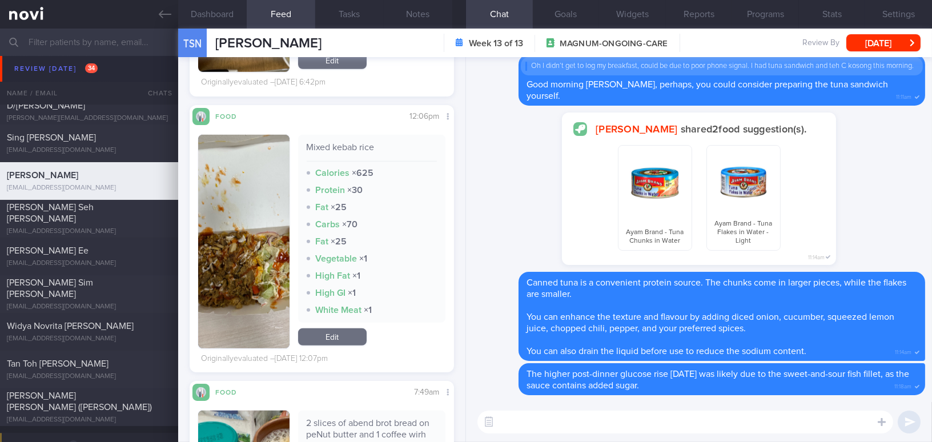
click at [763, 425] on textarea at bounding box center [685, 422] width 416 height 23
type textarea "T"
type textarea "Hi Ms Tan, food choices over the past 2 days looke"
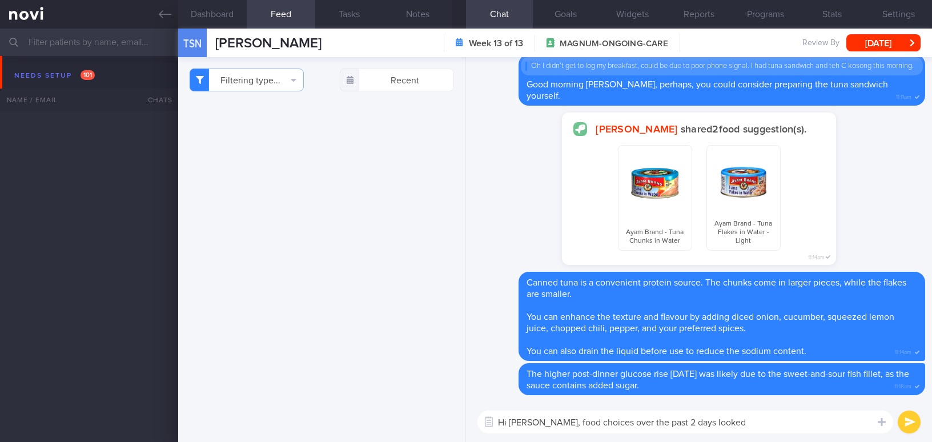
select select "9"
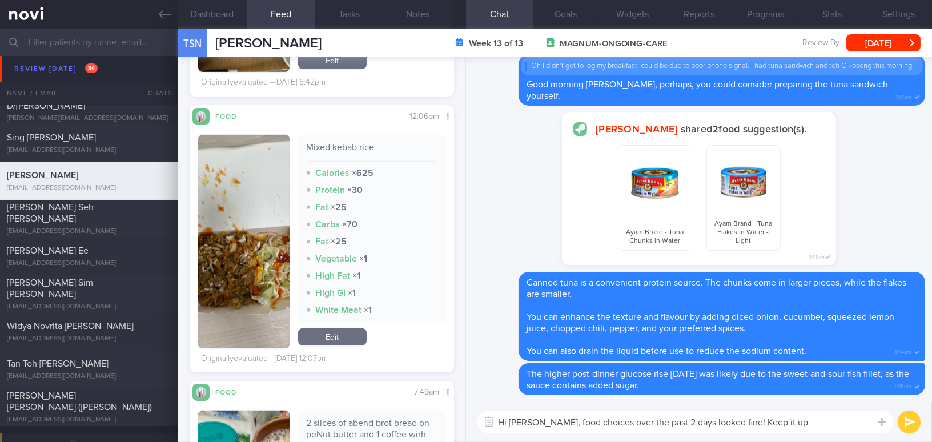
type textarea "Hi [PERSON_NAME], food choices over the past 2 days looked fine! Keep it up!"
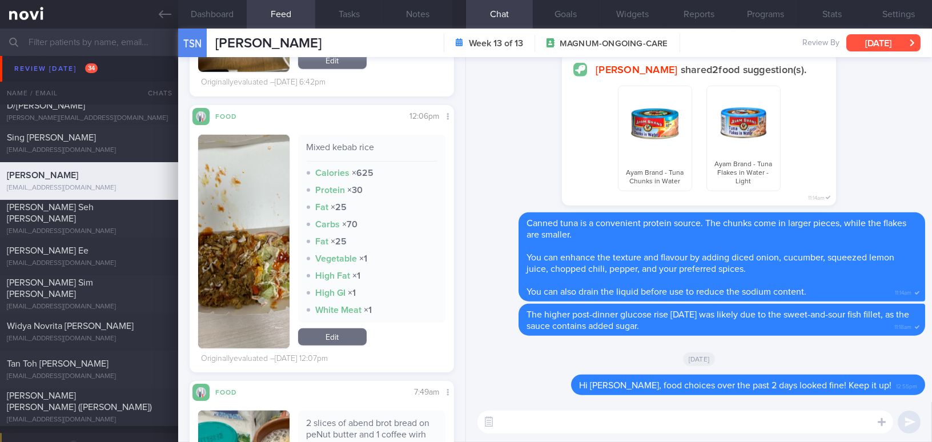
click at [875, 36] on button "[DATE]" at bounding box center [883, 42] width 74 height 17
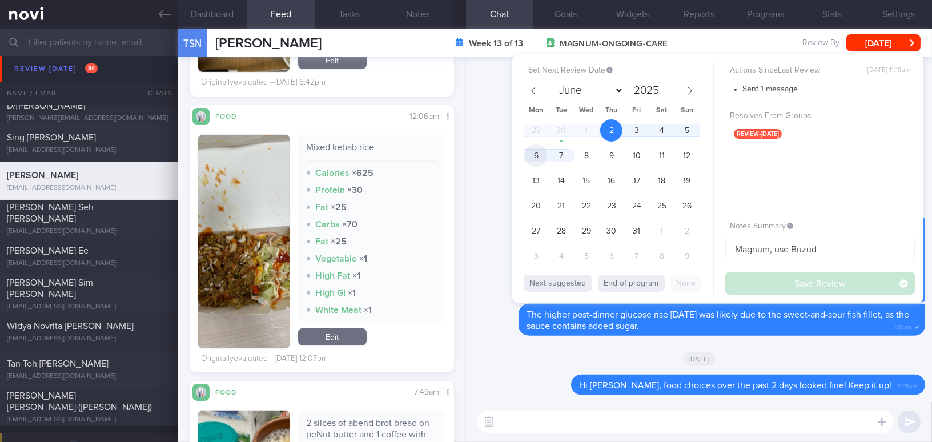
click at [542, 153] on span "6" at bounding box center [536, 155] width 22 height 22
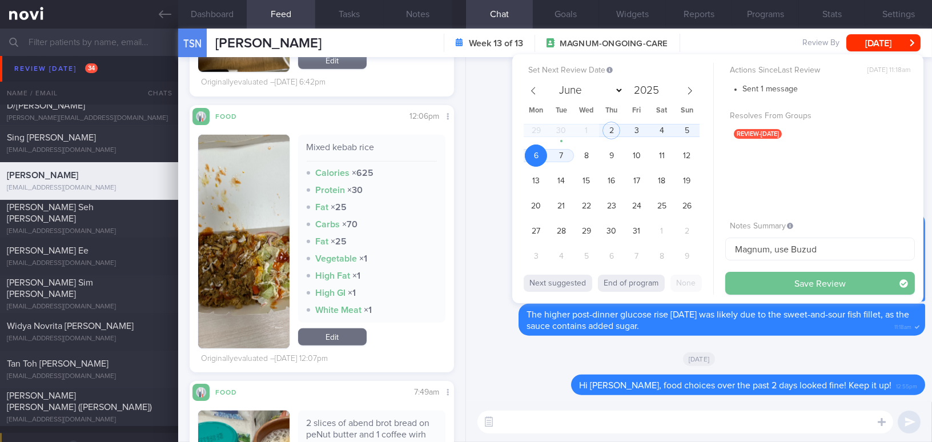
click at [763, 284] on button "Save Review" at bounding box center [820, 283] width 190 height 23
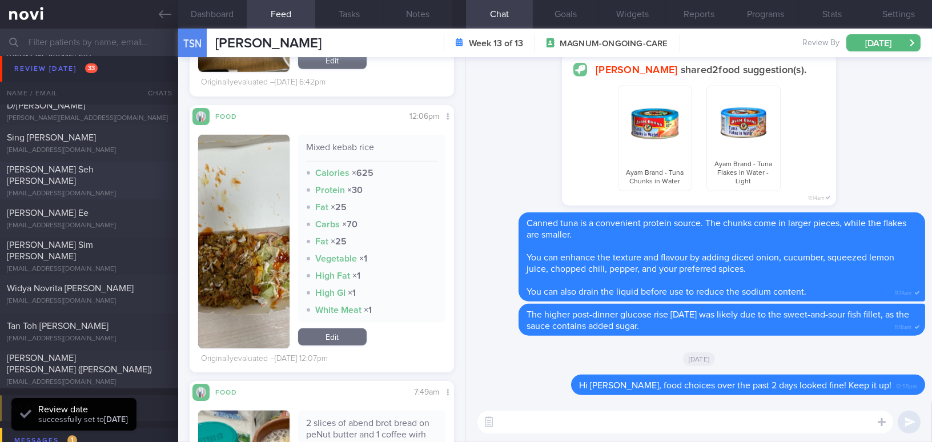
click at [174, 15] on link at bounding box center [89, 14] width 178 height 29
click at [167, 19] on icon at bounding box center [165, 14] width 13 height 13
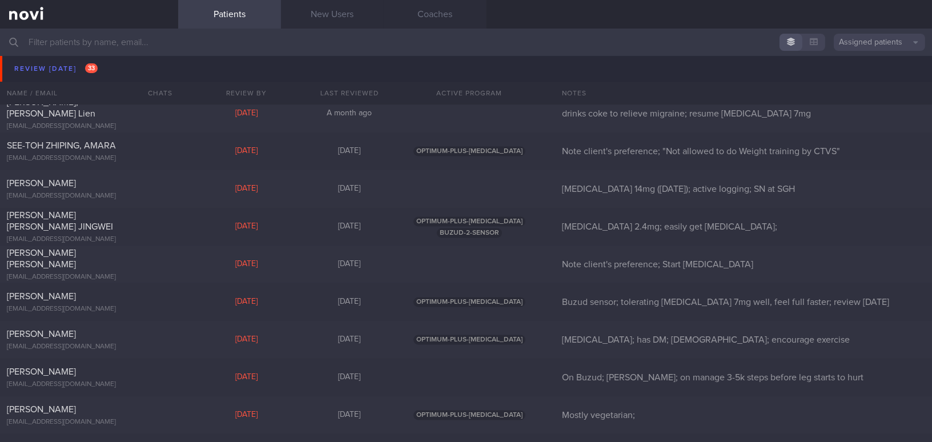
scroll to position [4323, 0]
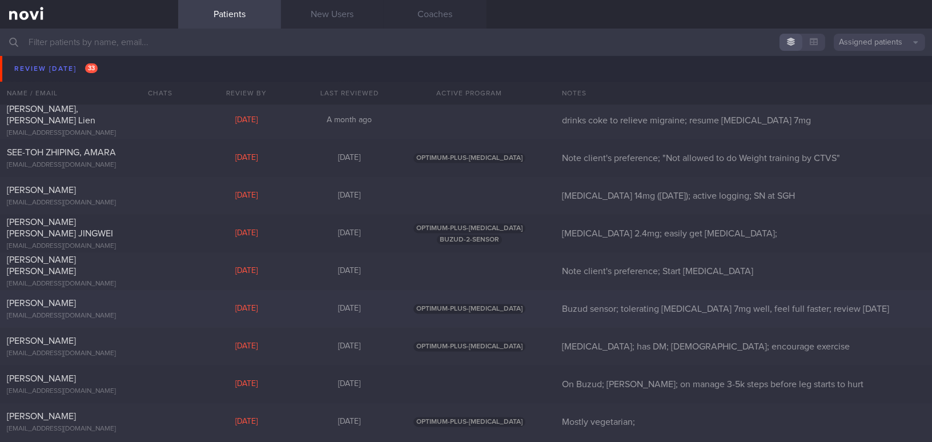
click at [155, 291] on div "Tan Ah Huat ftan@zenemalls.com Fri, 26 Sep 10 days ago OPTIMUM-PLUS-RYBELSUS Bu…" at bounding box center [466, 309] width 932 height 38
select select "8"
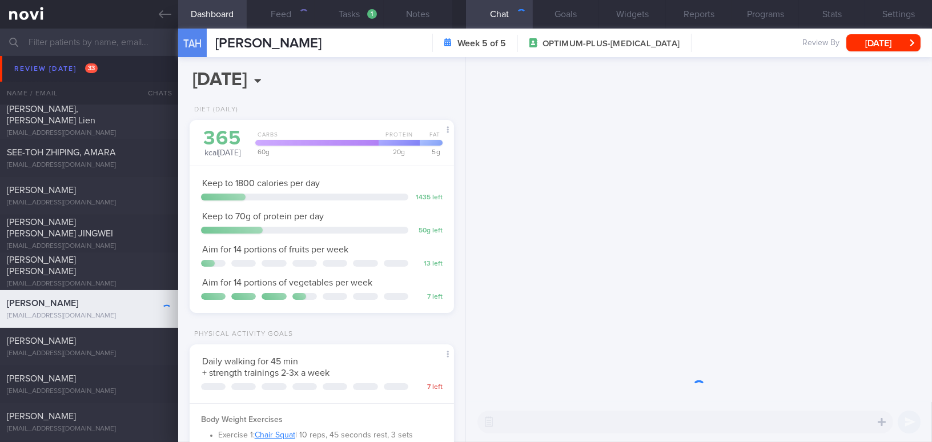
scroll to position [134, 236]
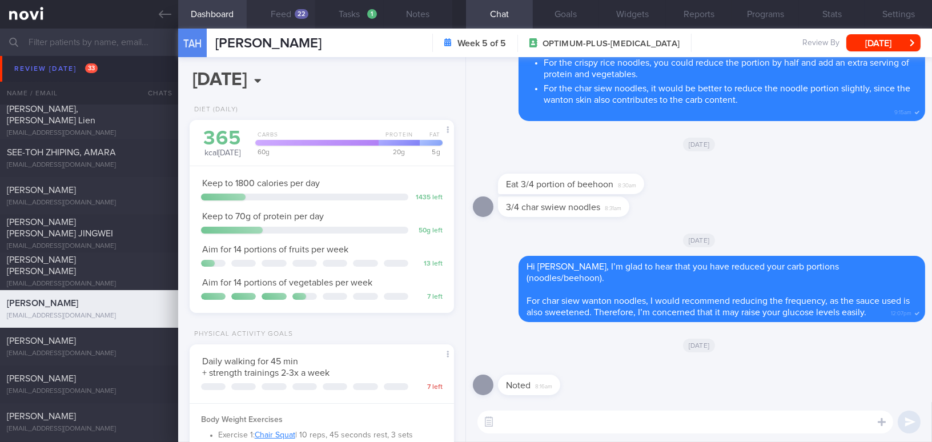
click at [279, 18] on button "Feed 22" at bounding box center [281, 14] width 69 height 29
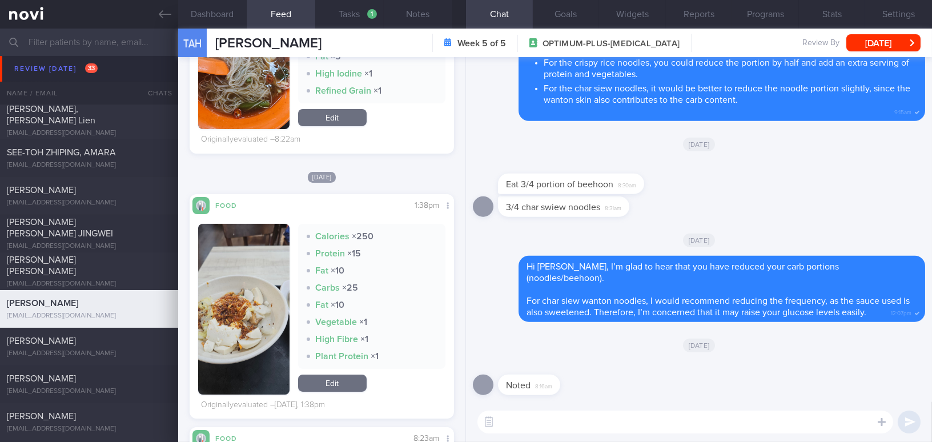
scroll to position [416, 0]
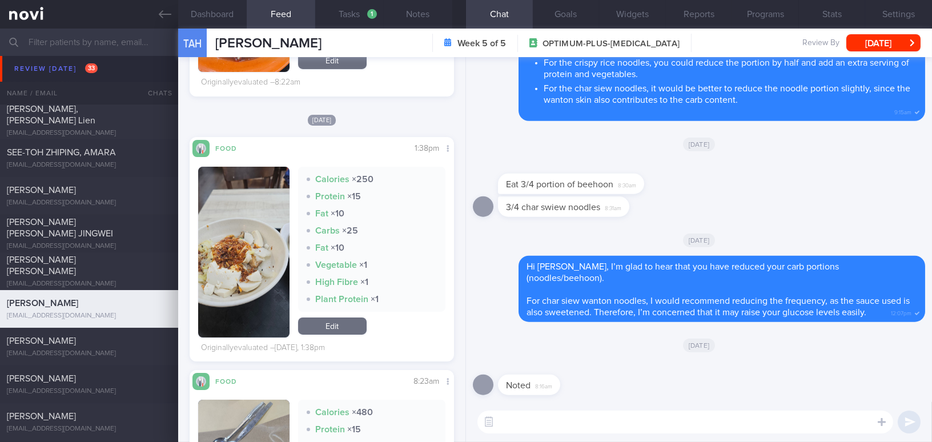
click at [244, 232] on button "button" at bounding box center [243, 252] width 91 height 171
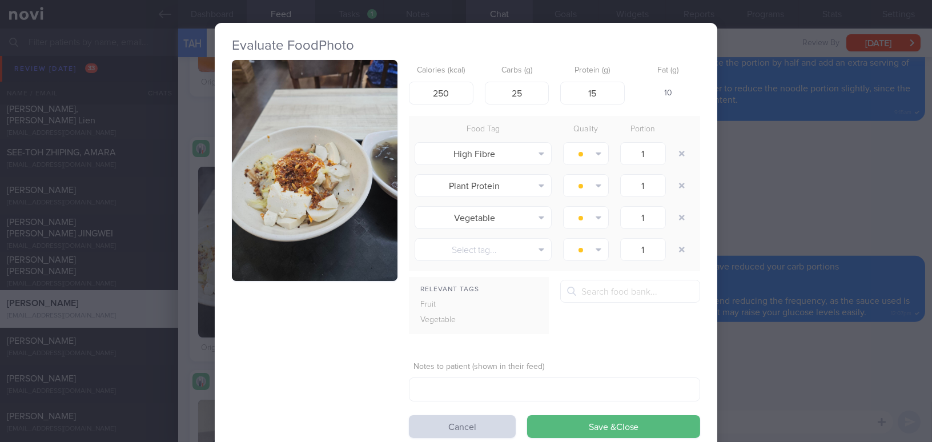
click at [260, 194] on button "button" at bounding box center [315, 170] width 166 height 221
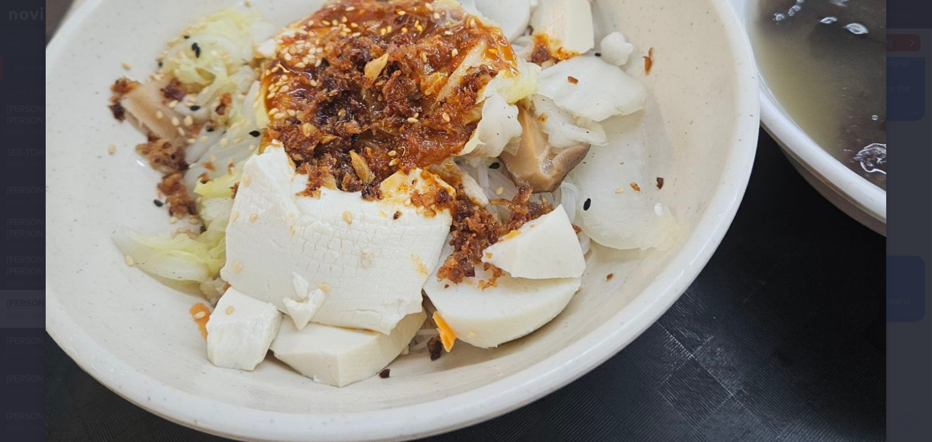
scroll to position [415, 0]
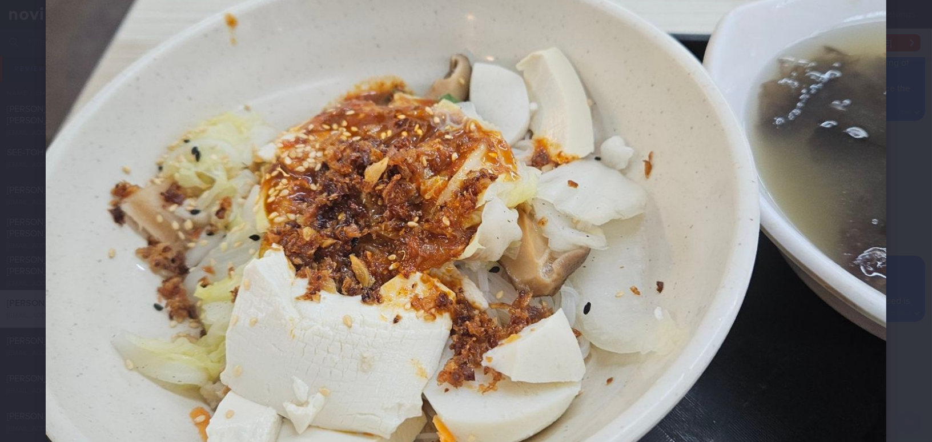
click at [564, 187] on img at bounding box center [466, 191] width 840 height 1121
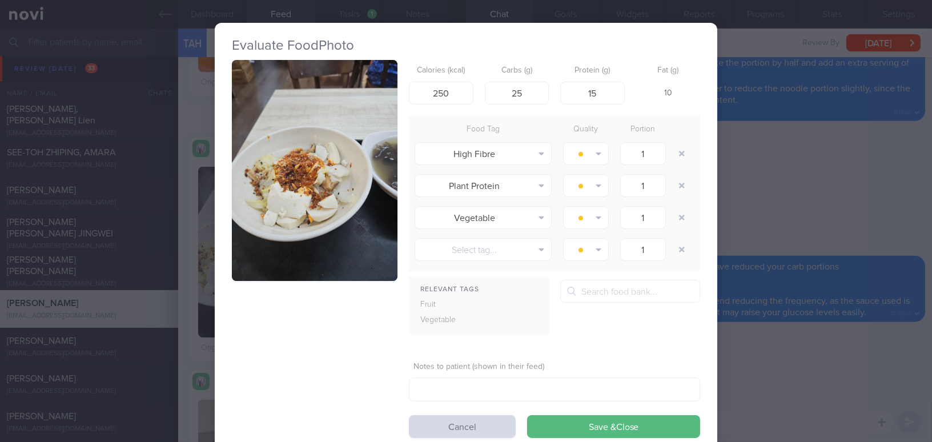
click at [796, 198] on div "Evaluate Food Photo Calories (kcal) 250 Carbs (g) 25 Protein (g) 15 Fat (g) 10 …" at bounding box center [466, 221] width 932 height 442
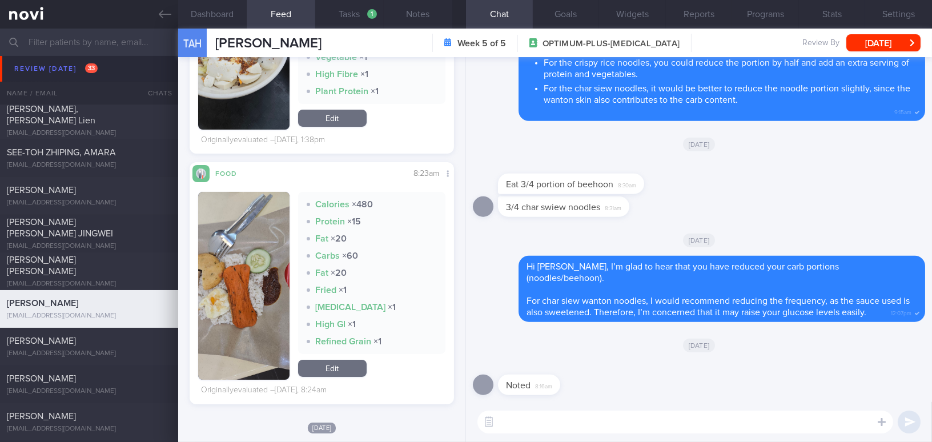
scroll to position [468, 0]
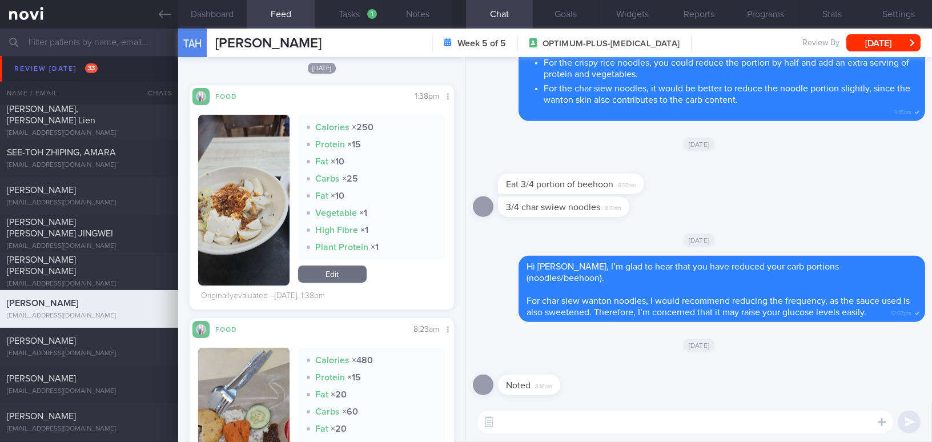
click at [246, 259] on button "button" at bounding box center [243, 200] width 91 height 171
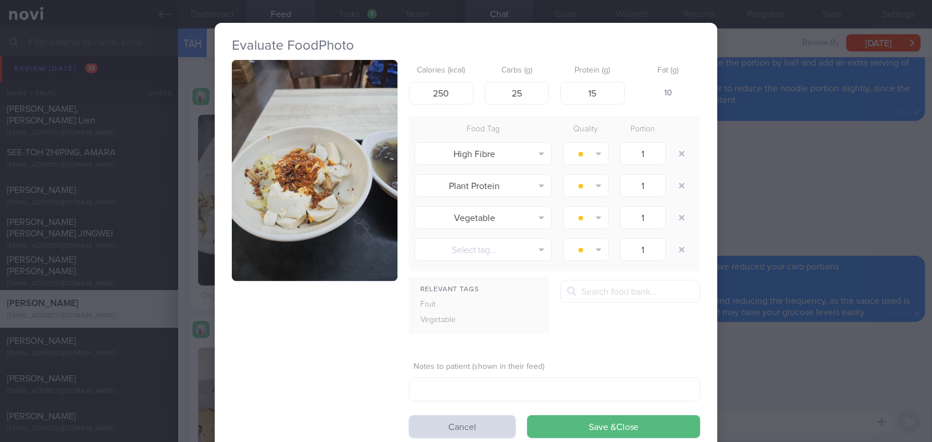
click at [803, 379] on div "Evaluate Food Photo Calories (kcal) 250 Carbs (g) 25 Protein (g) 15 Fat (g) 10 …" at bounding box center [466, 221] width 932 height 442
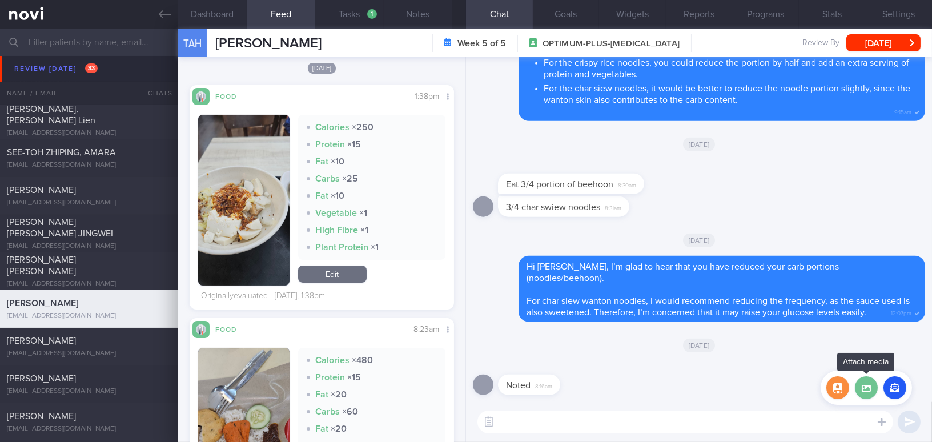
click at [869, 393] on label at bounding box center [866, 387] width 23 height 23
click at [0, 0] on input "file" at bounding box center [0, 0] width 0 height 0
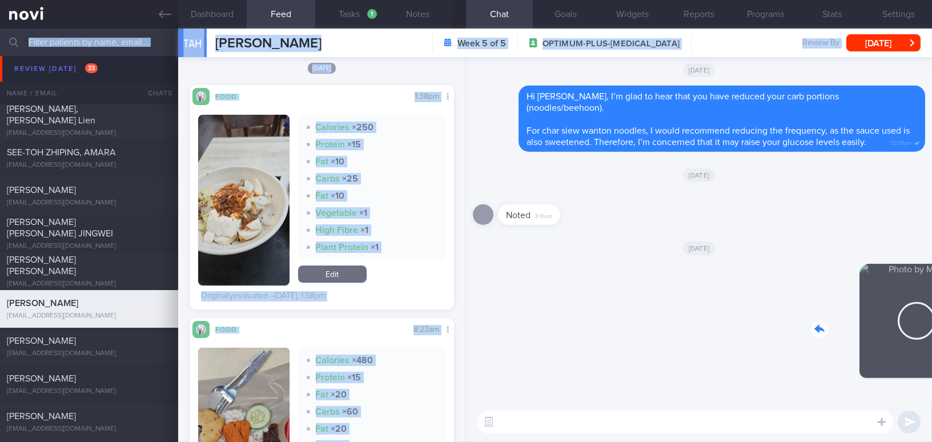
drag, startPoint x: 852, startPoint y: 313, endPoint x: 956, endPoint y: 329, distance: 105.6
click at [931, 329] on html "You are offline! Some functionality will be unavailable Patients New Users Coac…" at bounding box center [466, 221] width 932 height 442
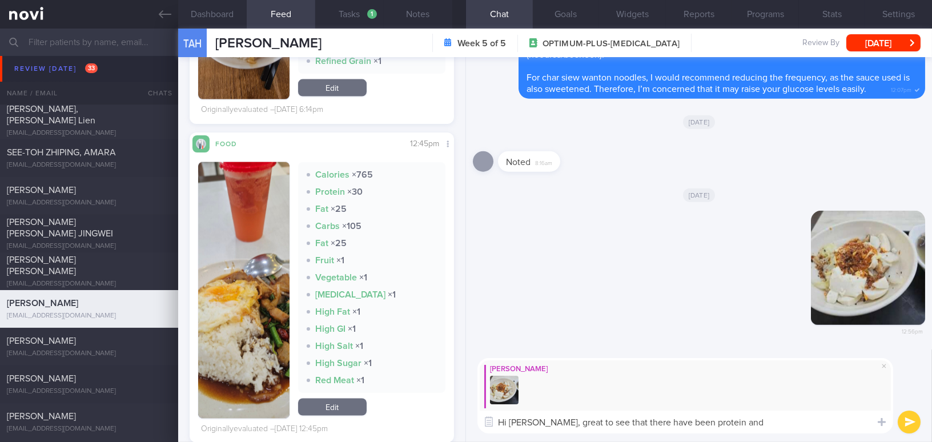
scroll to position [3739, 0]
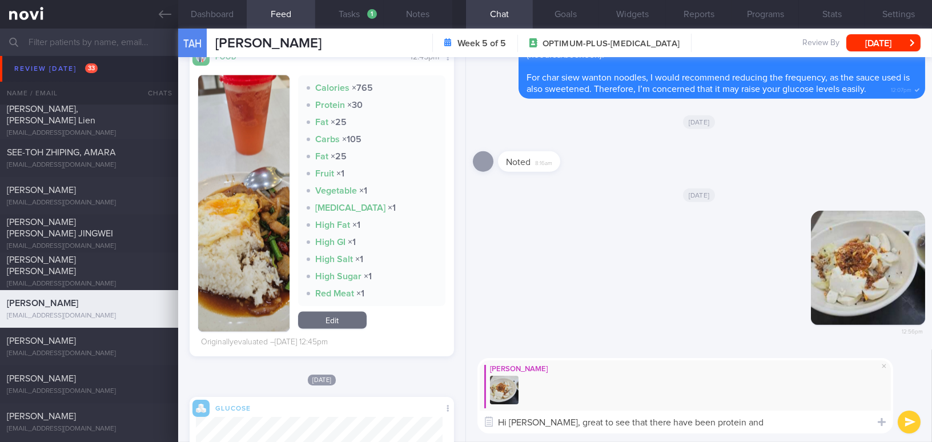
drag, startPoint x: 727, startPoint y: 422, endPoint x: 542, endPoint y: 419, distance: 185.6
click at [542, 419] on textarea "Hi Mr Tan, great to see that there have been protein and" at bounding box center [685, 422] width 416 height 23
paste textarea "I’m glad to see that you’ve been making an effort to include both protein and v…"
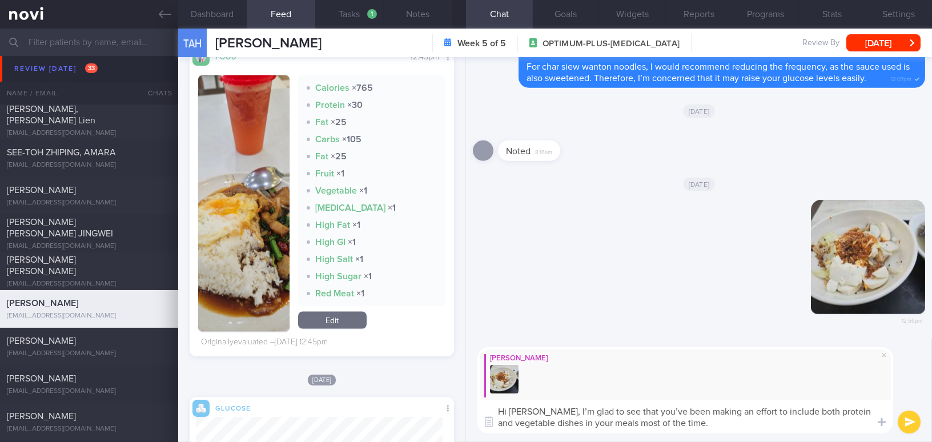
scroll to position [0, 0]
click at [642, 411] on textarea "Hi Mr Tan, I’m glad to see that you’ve been making an effort to include both pr…" at bounding box center [685, 417] width 416 height 34
click at [705, 424] on textarea "Hi Mr Tan, I’m glad to see that you have been making an effort to include both …" at bounding box center [685, 417] width 416 height 34
type textarea "Hi Mr Tan, I’m glad to see that you have been making an effort to include both …"
click at [914, 421] on button "submit" at bounding box center [909, 422] width 23 height 23
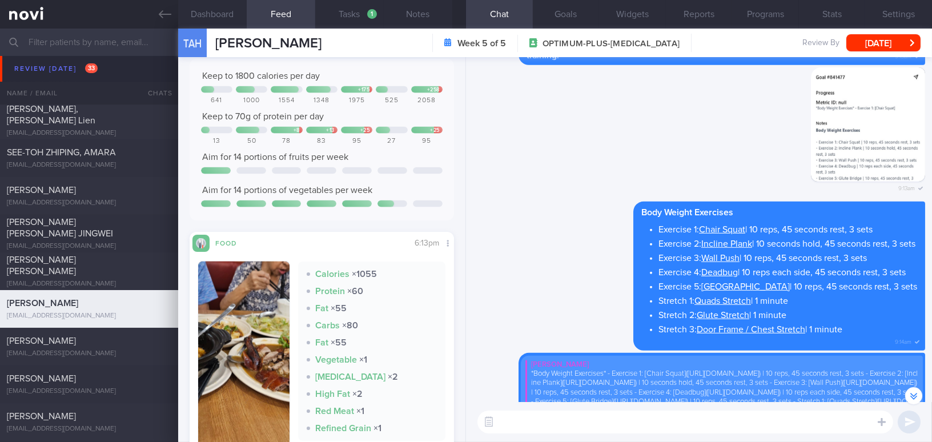
scroll to position [-674, 0]
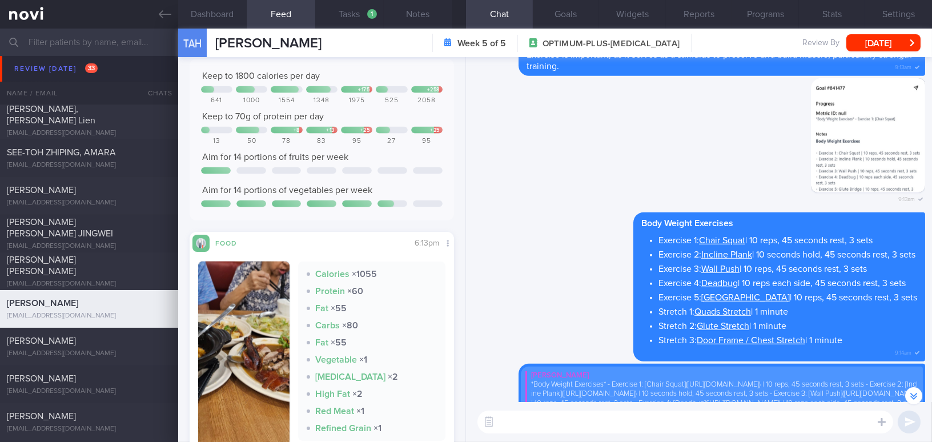
click at [580, 425] on textarea at bounding box center [685, 422] width 416 height 23
type textarea "H"
type textarea "h"
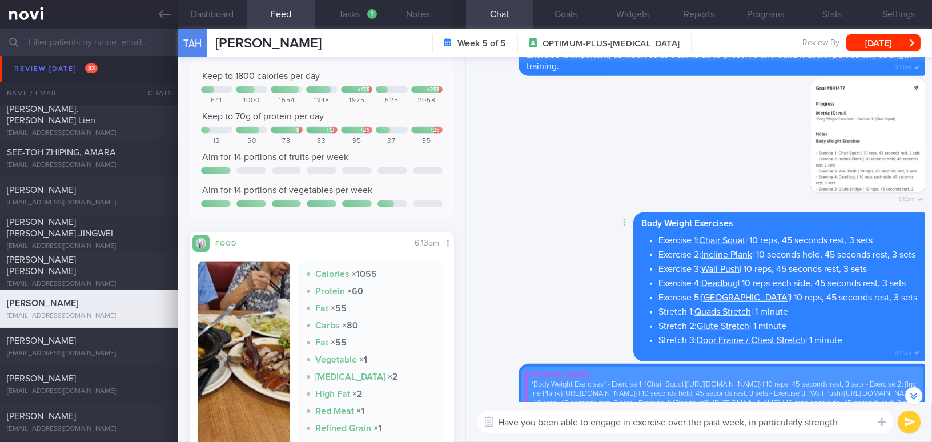
scroll to position [-685, 0]
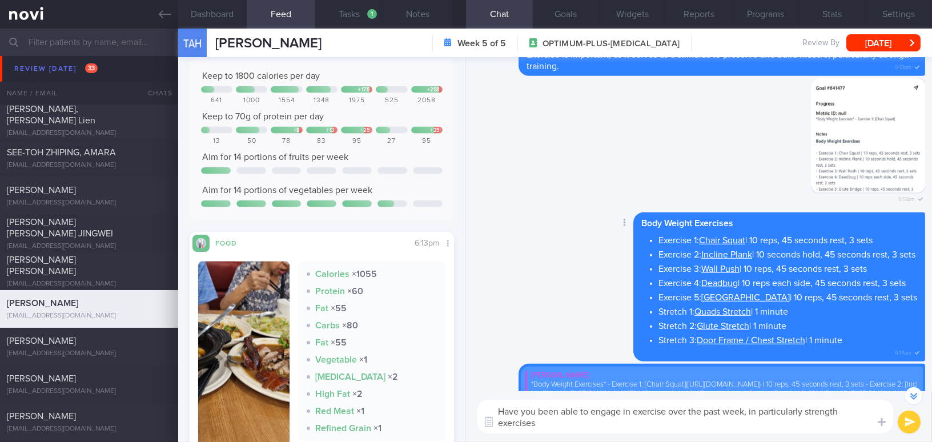
type textarea "Have you been able to engage in exercise over the past week, in particularly st…"
drag, startPoint x: 552, startPoint y: 422, endPoint x: 482, endPoint y: 410, distance: 70.8
click at [482, 410] on textarea "Have you been able to engage in exercise over the past week, in particularly st…" at bounding box center [685, 417] width 416 height 34
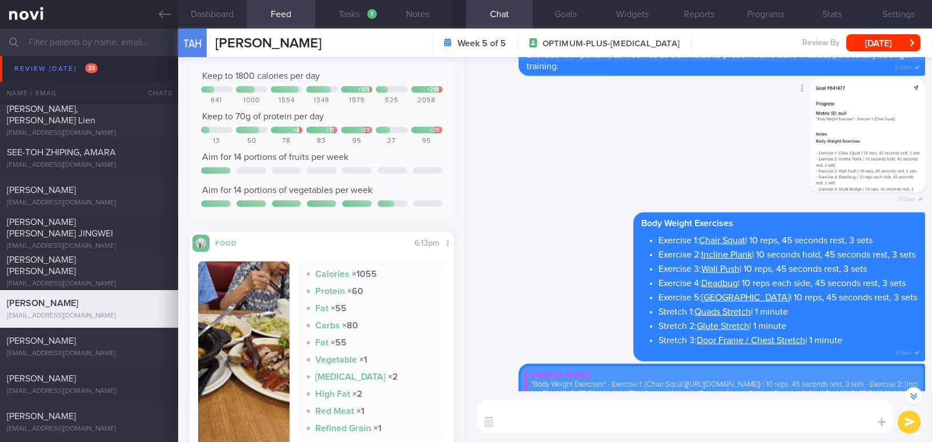
scroll to position [-674, 0]
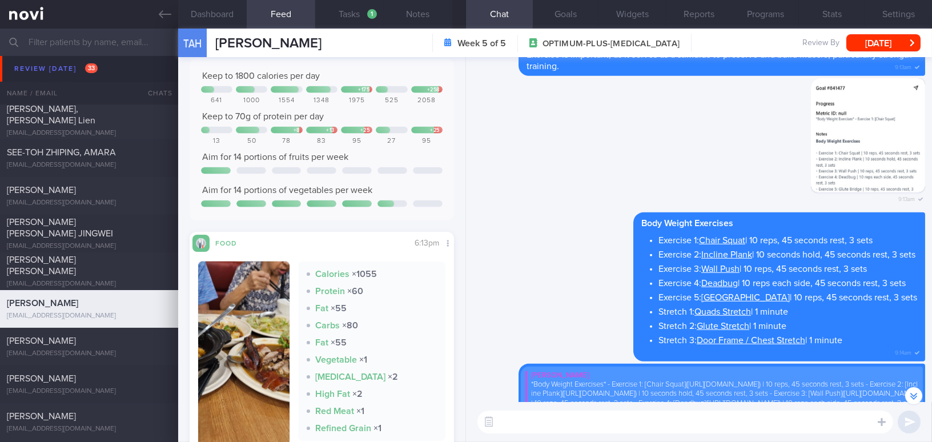
paste textarea "Have you been able to exercise over the past week, particularly strength exerci…"
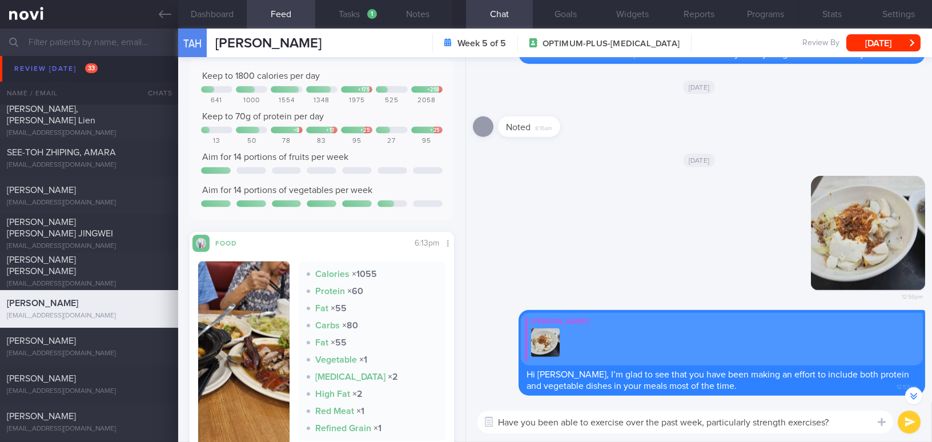
scroll to position [0, 0]
drag, startPoint x: 590, startPoint y: 422, endPoint x: 627, endPoint y: 423, distance: 37.1
click at [627, 423] on textarea "Have you been able to exercise over the past week, particularly strength exerci…" at bounding box center [685, 422] width 416 height 23
drag, startPoint x: 561, startPoint y: 422, endPoint x: 589, endPoint y: 422, distance: 28.6
click at [589, 422] on textarea "Have you been able to exercise over the past week, particularly strength exerci…" at bounding box center [685, 422] width 416 height 23
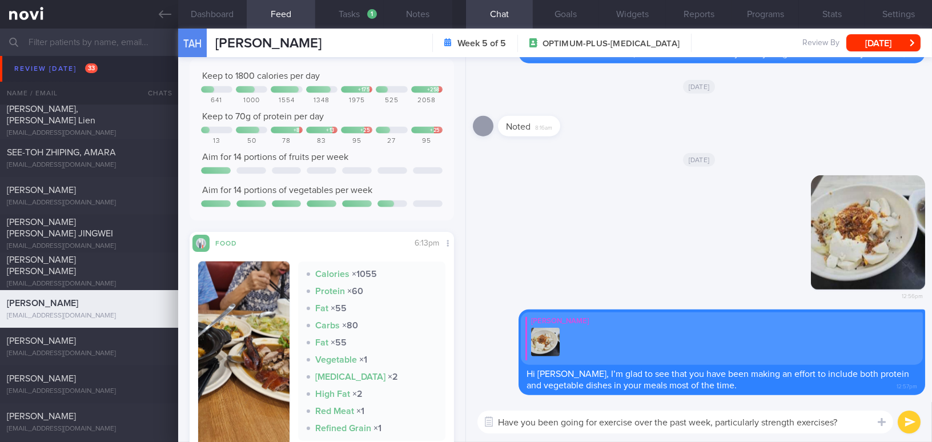
type textarea "Have you been going for exercise over the past week, particularly strength exer…"
click at [912, 422] on button "submit" at bounding box center [909, 422] width 23 height 23
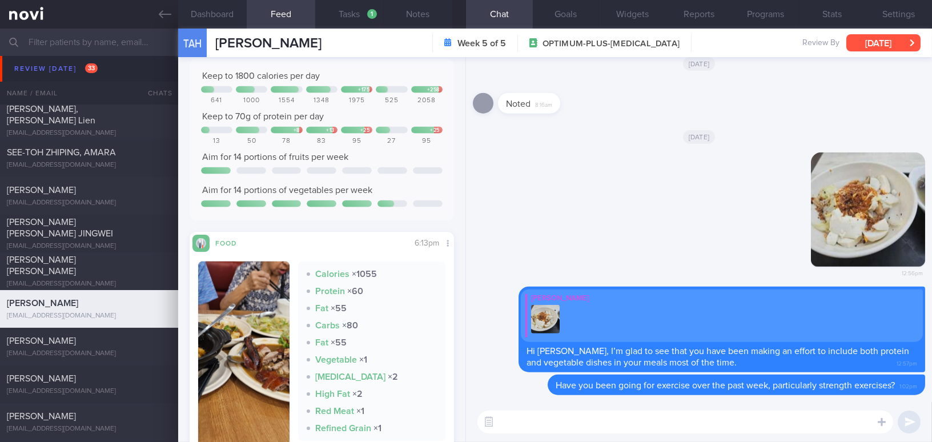
click at [863, 38] on button "Fri, 26 Sep" at bounding box center [883, 42] width 74 height 17
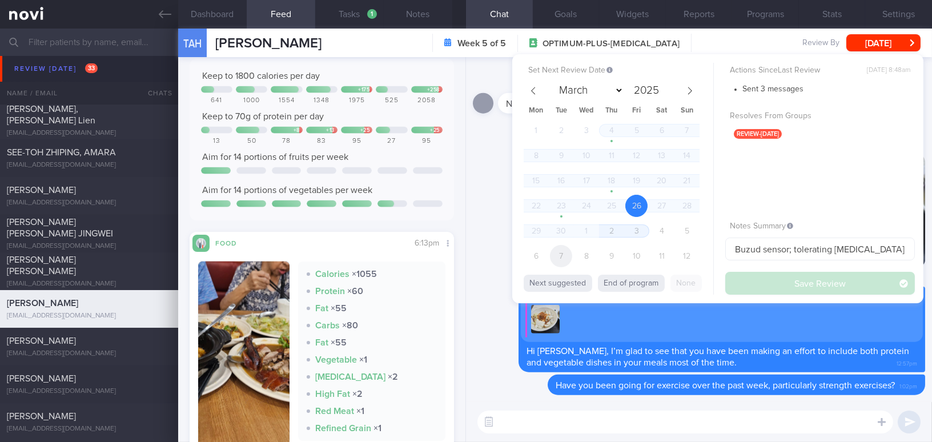
click at [557, 261] on span "7" at bounding box center [561, 256] width 22 height 22
select select "9"
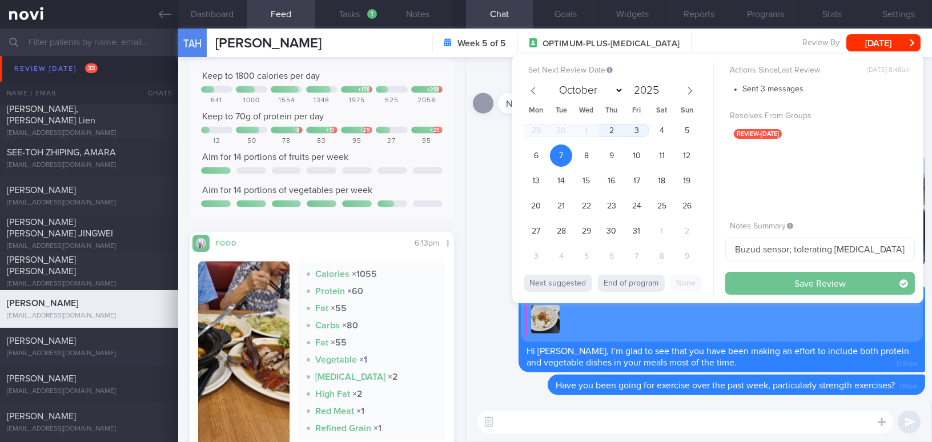
click at [770, 281] on button "Save Review" at bounding box center [820, 283] width 190 height 23
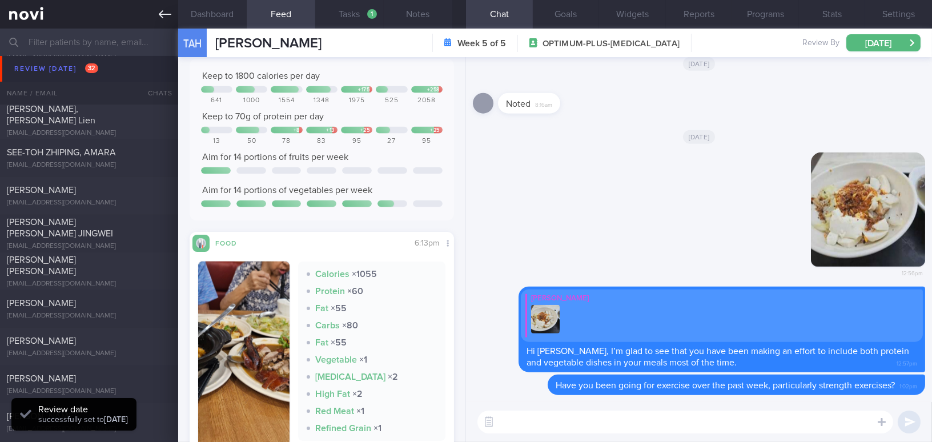
scroll to position [136, 247]
click at [166, 25] on link at bounding box center [89, 14] width 178 height 29
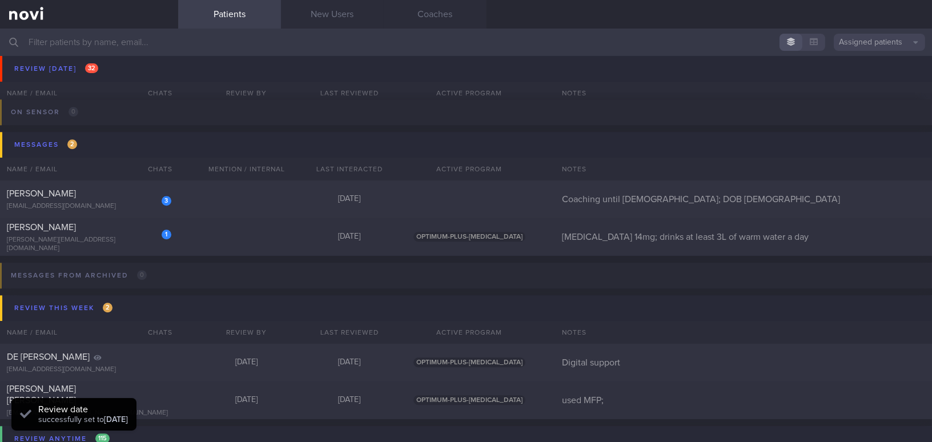
scroll to position [5051, 0]
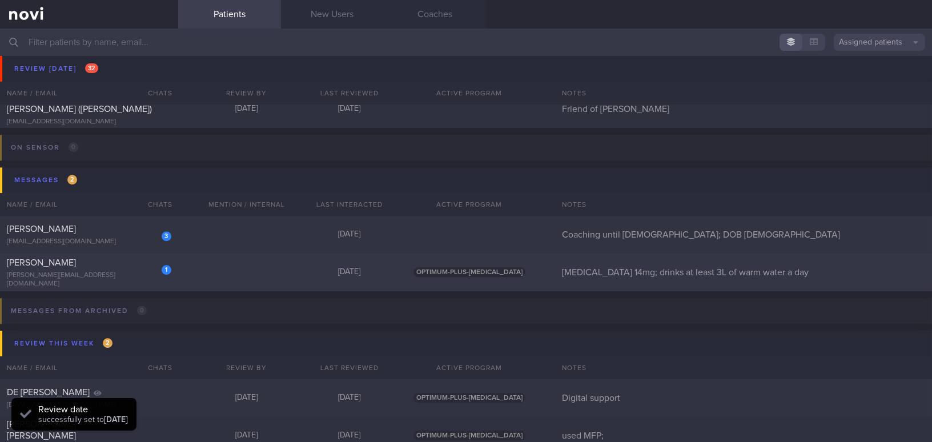
click at [92, 268] on div "Chai Boon Jie" at bounding box center [88, 262] width 162 height 11
select select "9"
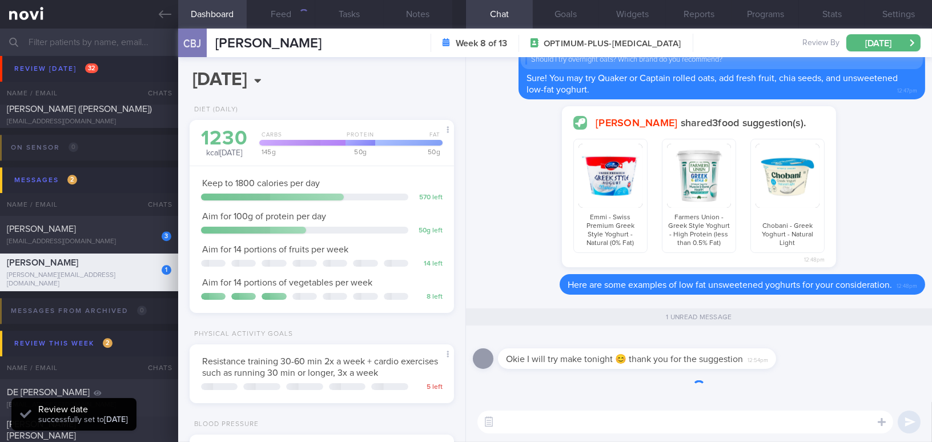
scroll to position [134, 236]
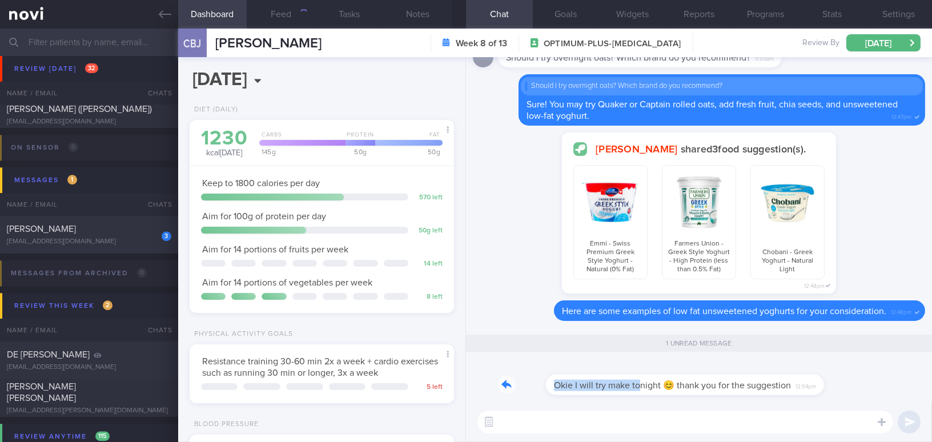
drag, startPoint x: 594, startPoint y: 379, endPoint x: 697, endPoint y: 367, distance: 104.0
click at [697, 367] on div "Okie I will try make tonight 😊 thank you for the suggestion 12:54pm" at bounding box center [654, 378] width 312 height 34
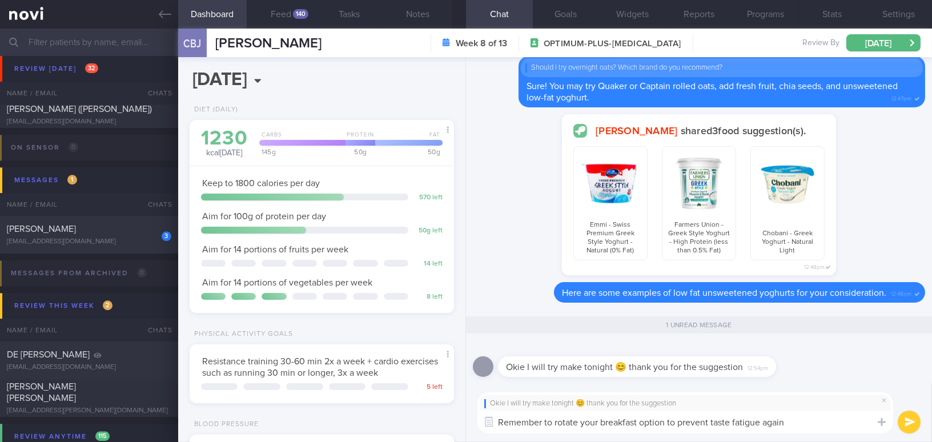
drag, startPoint x: 795, startPoint y: 419, endPoint x: 414, endPoint y: 403, distance: 381.2
click at [415, 403] on div "Dashboard Feed 140 Tasks Notes Chat 1 Goals Widgets Reports Programs Stats Sett…" at bounding box center [555, 235] width 754 height 413
click at [791, 420] on textarea "Remember to rotate your breakfast option to prevent taste fatigue again" at bounding box center [685, 422] width 416 height 23
drag, startPoint x: 792, startPoint y: 420, endPoint x: 436, endPoint y: 398, distance: 356.4
click at [436, 398] on div "Dashboard Feed 140 Tasks Notes Chat 1 Goals Widgets Reports Programs Stats Sett…" at bounding box center [555, 235] width 754 height 413
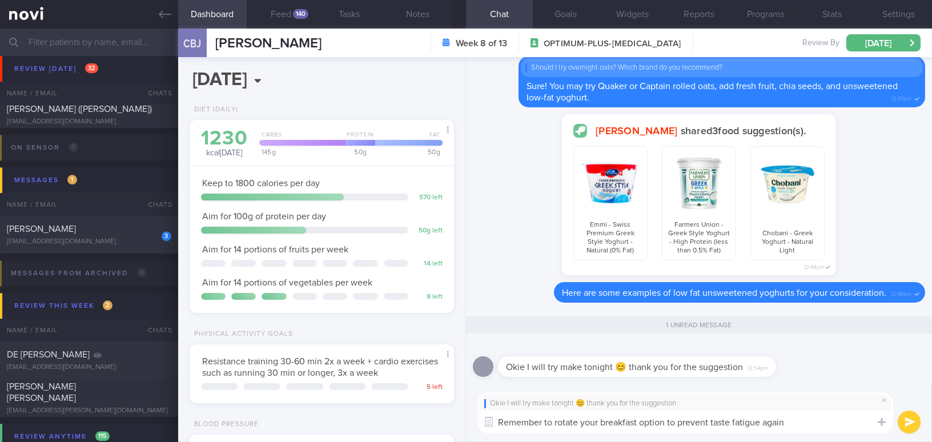
paste textarea "s to prevent taste fatigue."
type textarea "Remember to rotate your breakfast options to prevent taste fatigue."
click at [906, 427] on button "submit" at bounding box center [909, 422] width 23 height 23
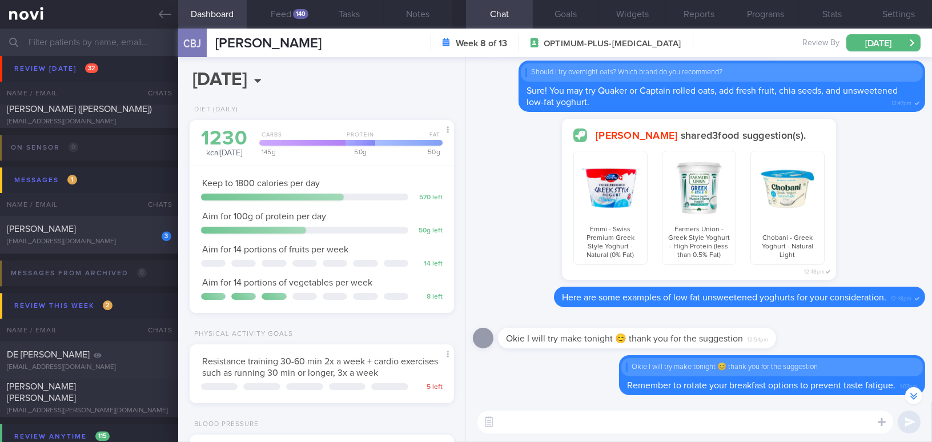
scroll to position [-19, 0]
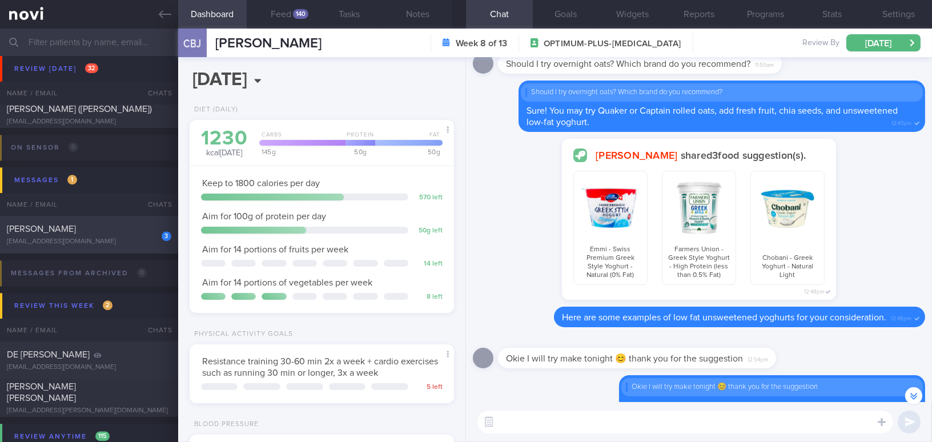
click at [92, 230] on div "TEO KIM CHOO" at bounding box center [88, 228] width 162 height 11
type input "Coaching until 5/12/25; DOB 27/8/25"
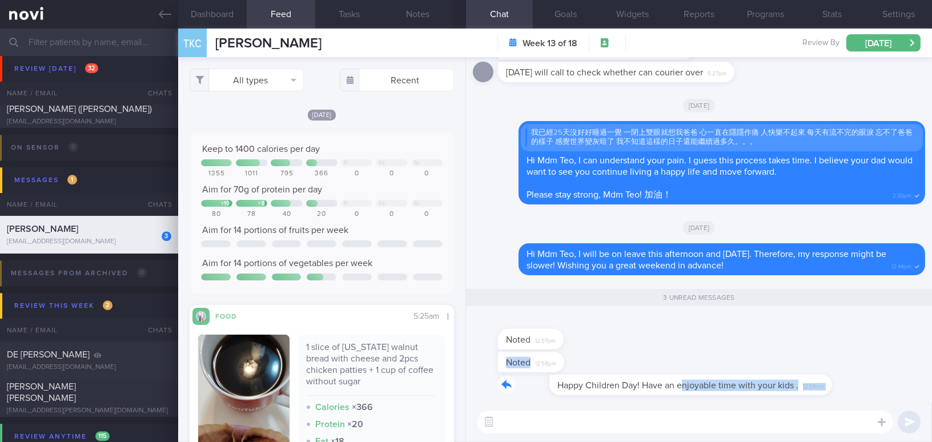
drag, startPoint x: 633, startPoint y: 376, endPoint x: 754, endPoint y: 372, distance: 121.1
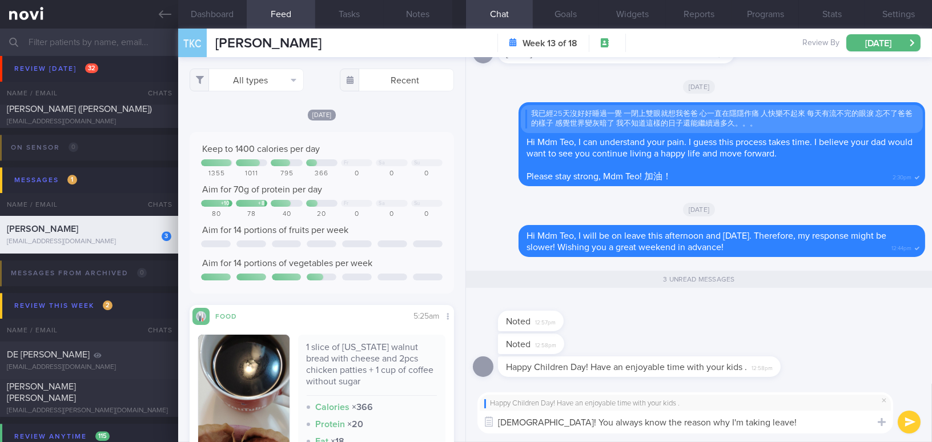
drag, startPoint x: 748, startPoint y: 426, endPoint x: 335, endPoint y: 415, distance: 413.0
click at [335, 415] on div "Dashboard Feed Tasks Notes Chat 3 Goals Widgets Reports Programs Stats Settings…" at bounding box center [555, 235] width 754 height 413
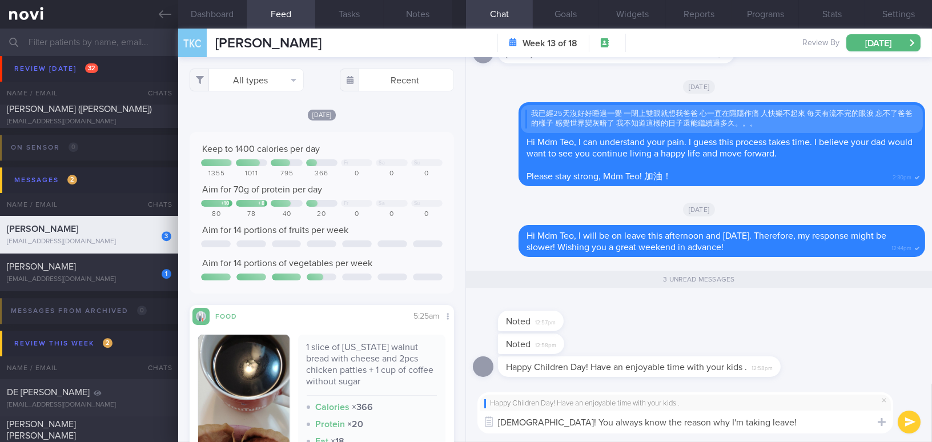
click at [753, 424] on textarea "Haha! You always know the reason why I'm taking leave!" at bounding box center [685, 422] width 416 height 23
paste textarea "I’"
type textarea "Haha! You always know the reason I’m taking leave!"
drag, startPoint x: 753, startPoint y: 424, endPoint x: 420, endPoint y: 417, distance: 332.3
click at [420, 417] on div "Dashboard Feed Tasks Notes Chat 3 Goals Widgets Reports Programs Stats Settings…" at bounding box center [555, 235] width 754 height 413
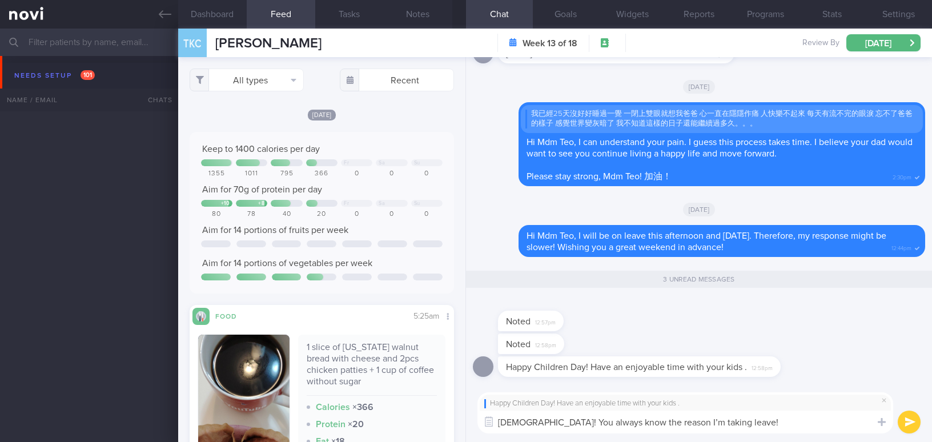
select select "9"
type textarea "[DEMOGRAPHIC_DATA]! You always know the reason I’m taking leave!"
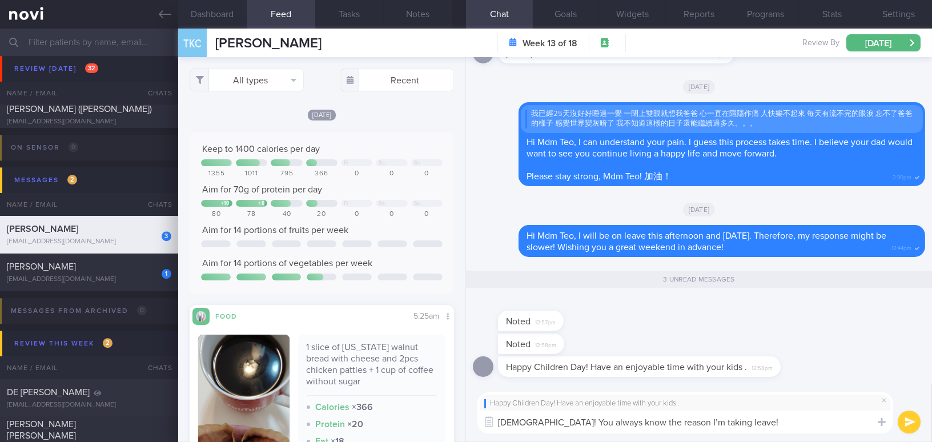
click at [913, 424] on button "submit" at bounding box center [909, 422] width 23 height 23
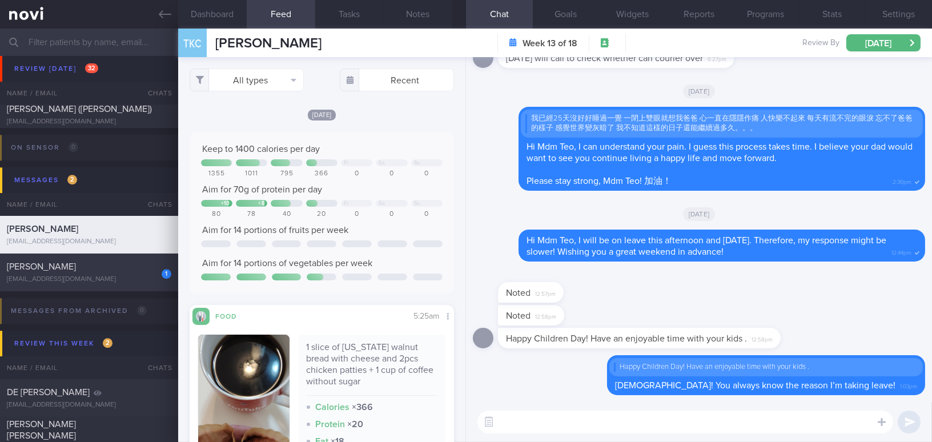
click at [91, 271] on div "[PERSON_NAME]" at bounding box center [88, 266] width 162 height 11
type input "has chronic reflux issue; macroalbuminuria; constipation"
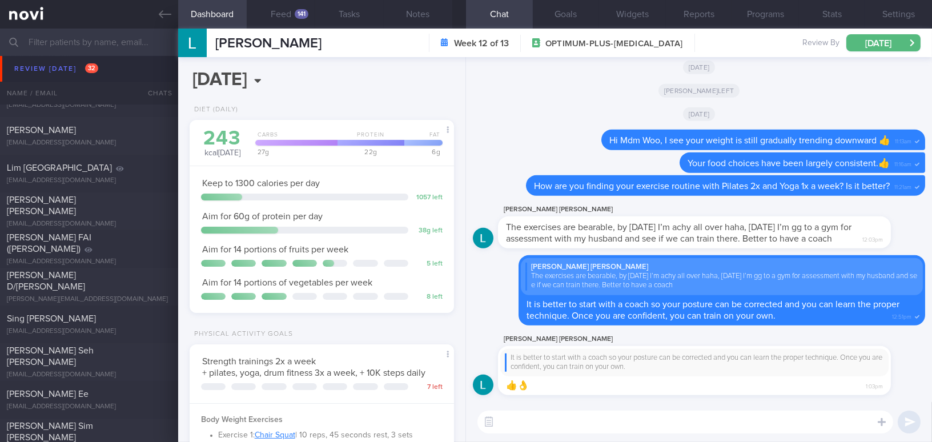
scroll to position [4584, 0]
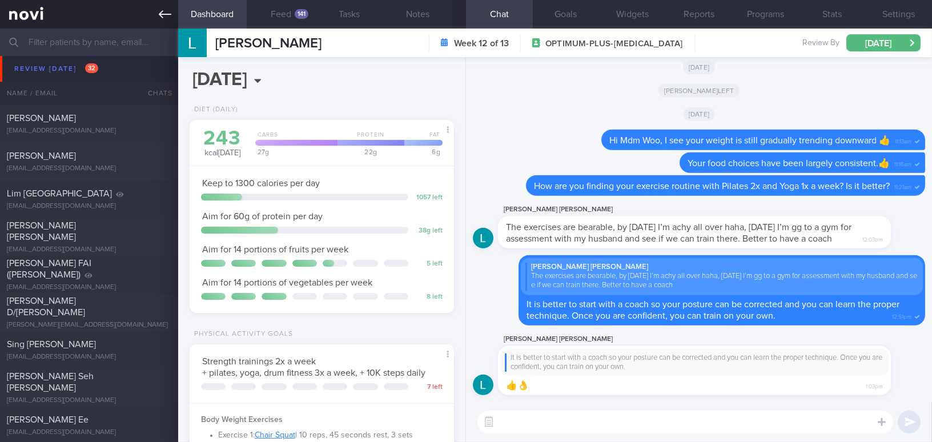
click at [175, 15] on link at bounding box center [89, 14] width 178 height 29
